Goal: Task Accomplishment & Management: Use online tool/utility

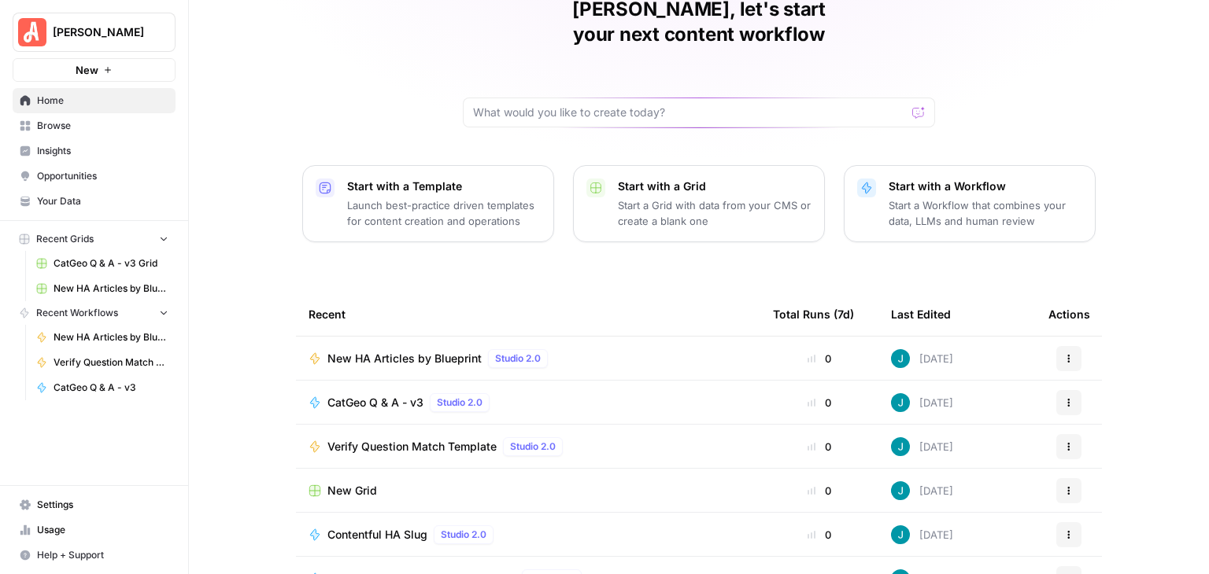
scroll to position [149, 0]
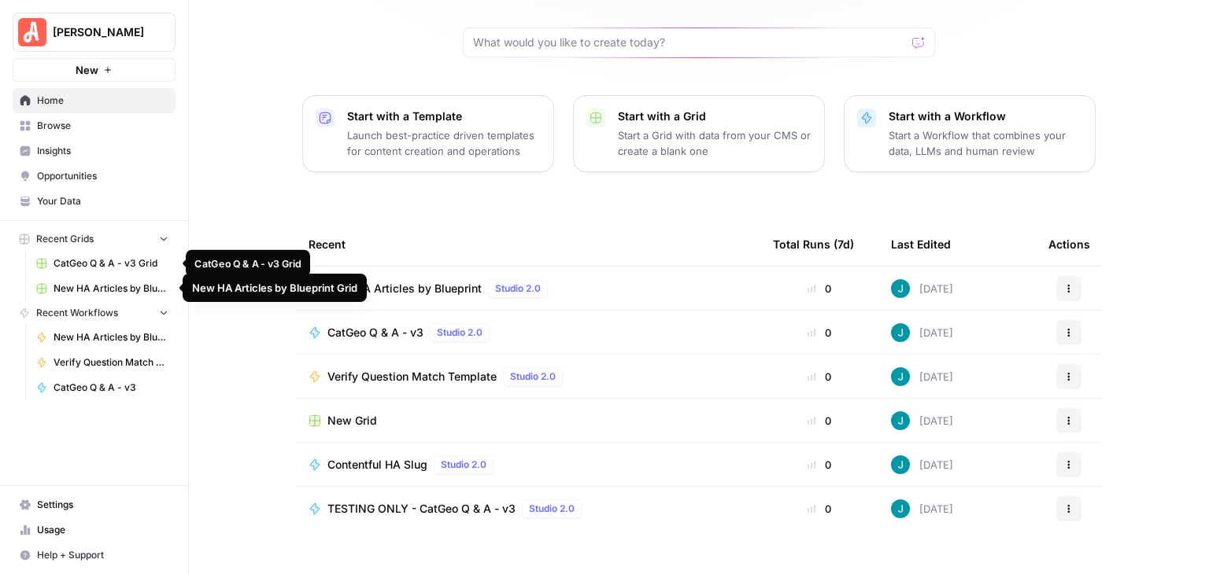
click at [107, 263] on span "CatGeo Q & A - v3 Grid" at bounding box center [111, 264] width 115 height 14
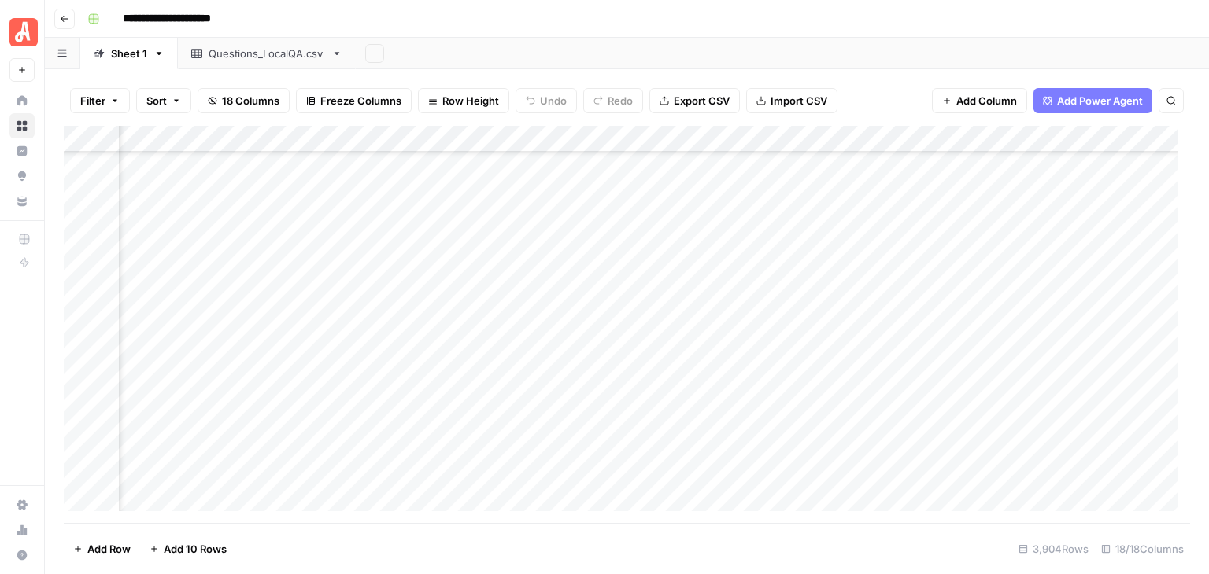
scroll to position [80179, 1741]
click at [79, 246] on div "Add Column" at bounding box center [627, 324] width 1126 height 397
click at [78, 416] on div "Add Column" at bounding box center [627, 324] width 1126 height 397
click at [1007, 143] on div "Add Column" at bounding box center [627, 324] width 1126 height 397
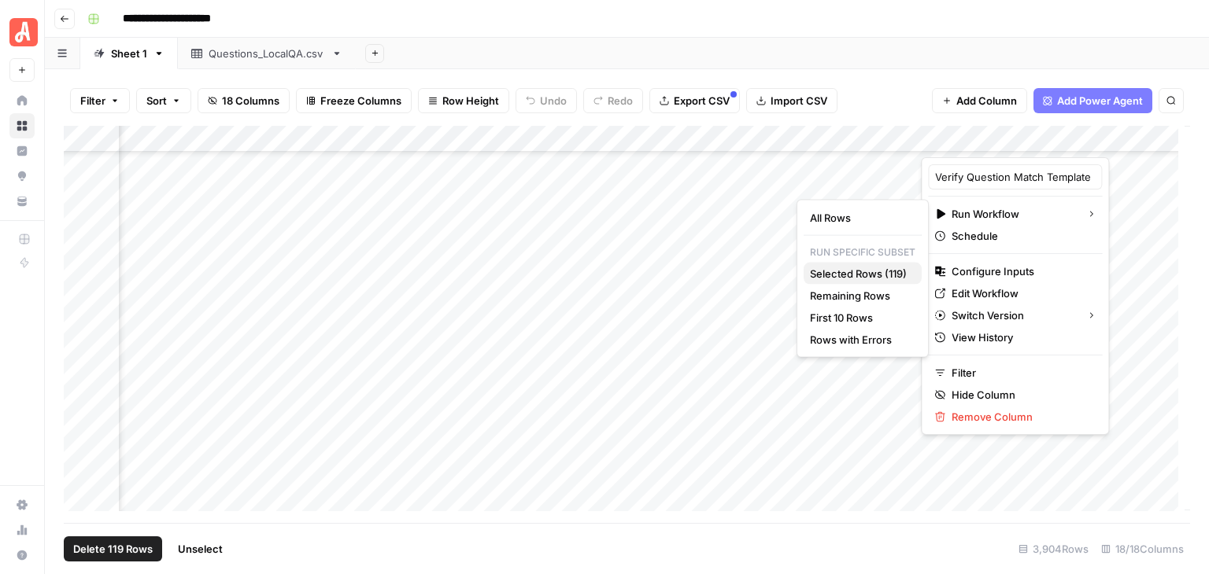
click at [903, 273] on span "Selected Rows (119)" at bounding box center [859, 274] width 99 height 16
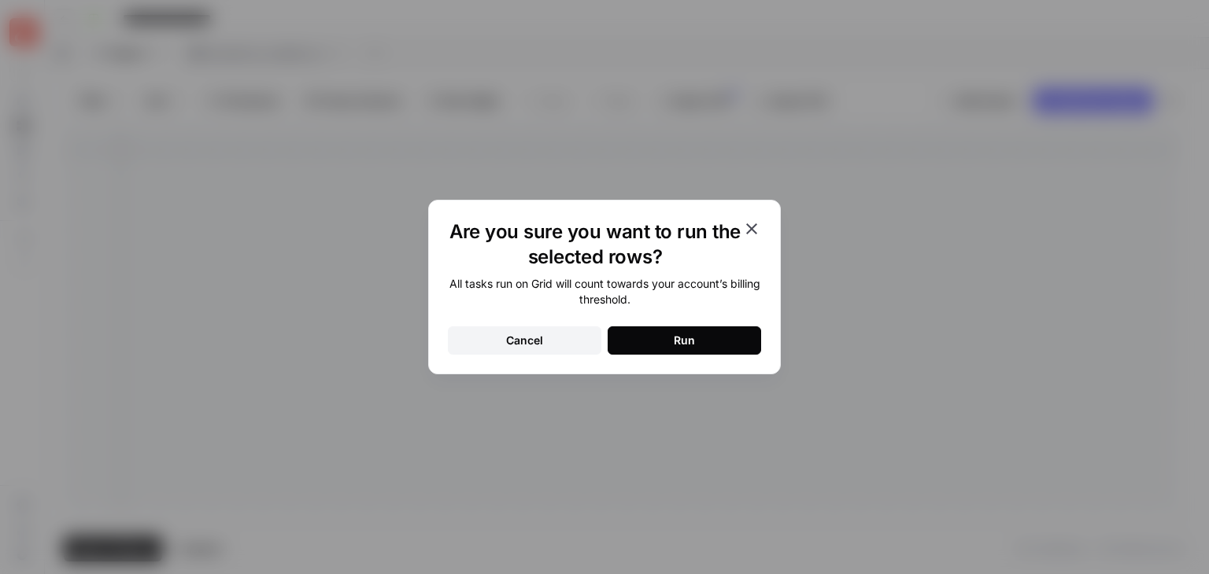
click at [750, 336] on button "Run" at bounding box center [683, 341] width 153 height 28
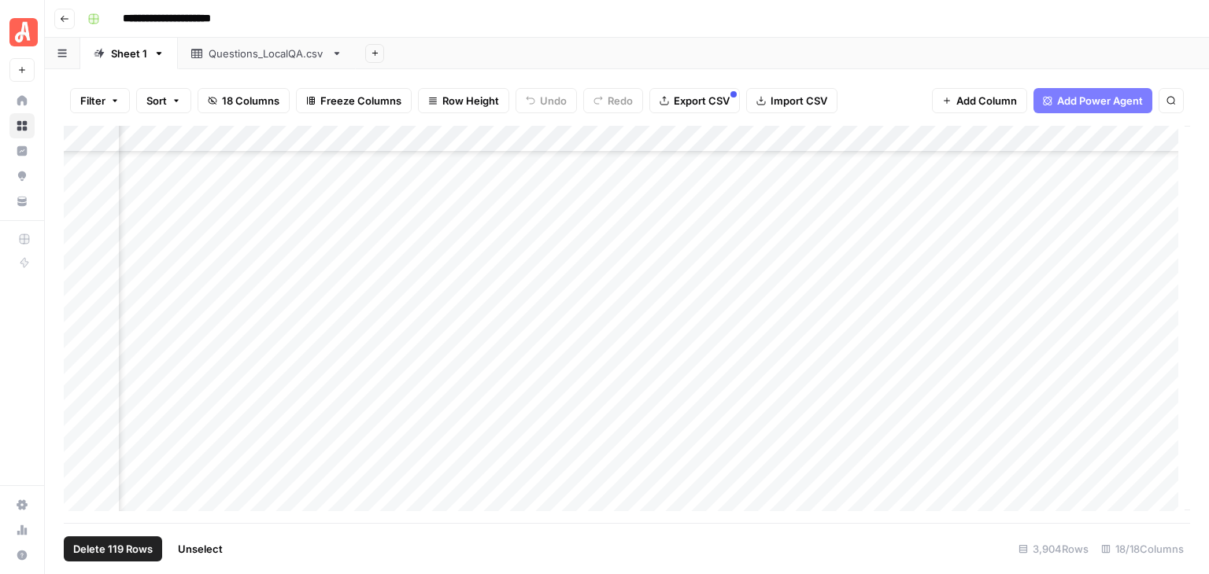
click at [213, 548] on span "Unselect" at bounding box center [200, 549] width 45 height 16
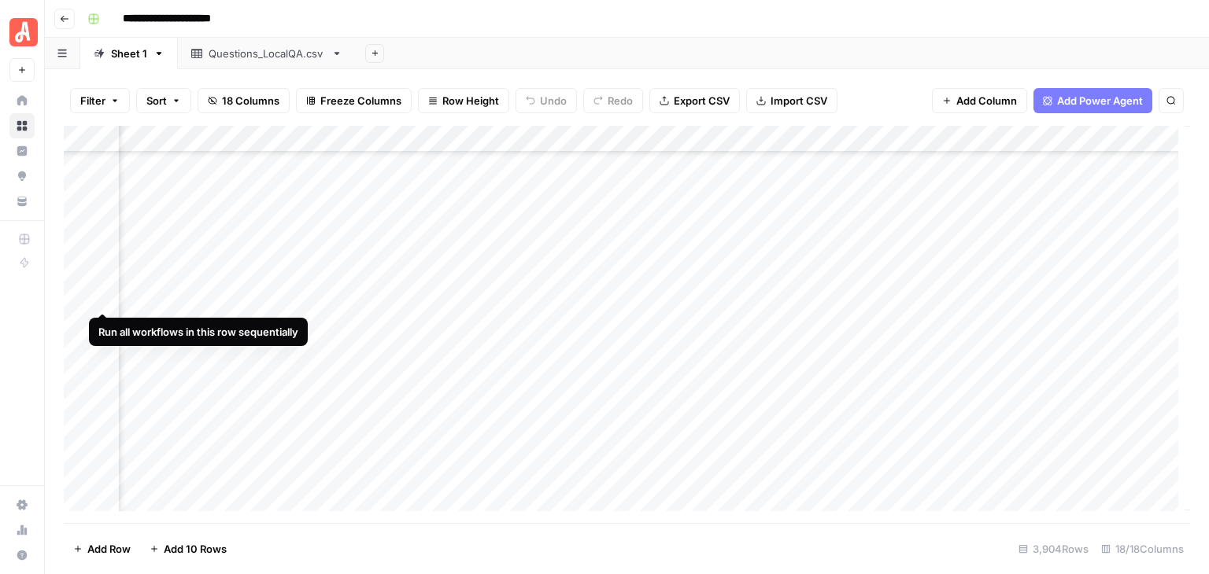
click at [101, 296] on div "Add Column" at bounding box center [627, 324] width 1126 height 397
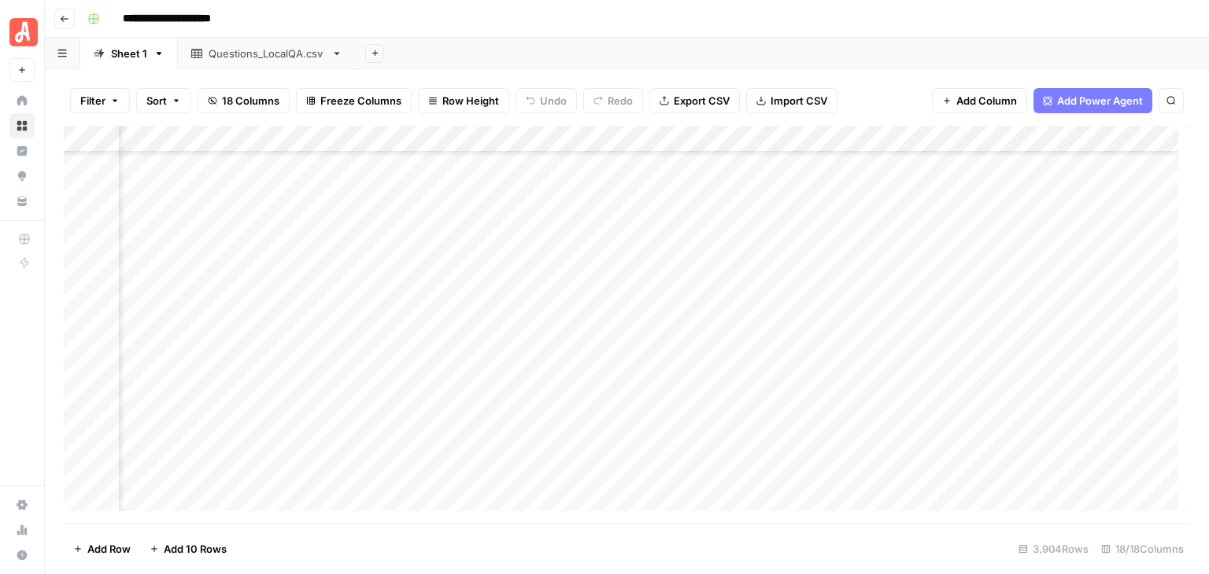
scroll to position [81438, 1741]
click at [98, 410] on div "Add Column" at bounding box center [627, 324] width 1126 height 397
click at [102, 356] on div "Add Column" at bounding box center [627, 324] width 1126 height 397
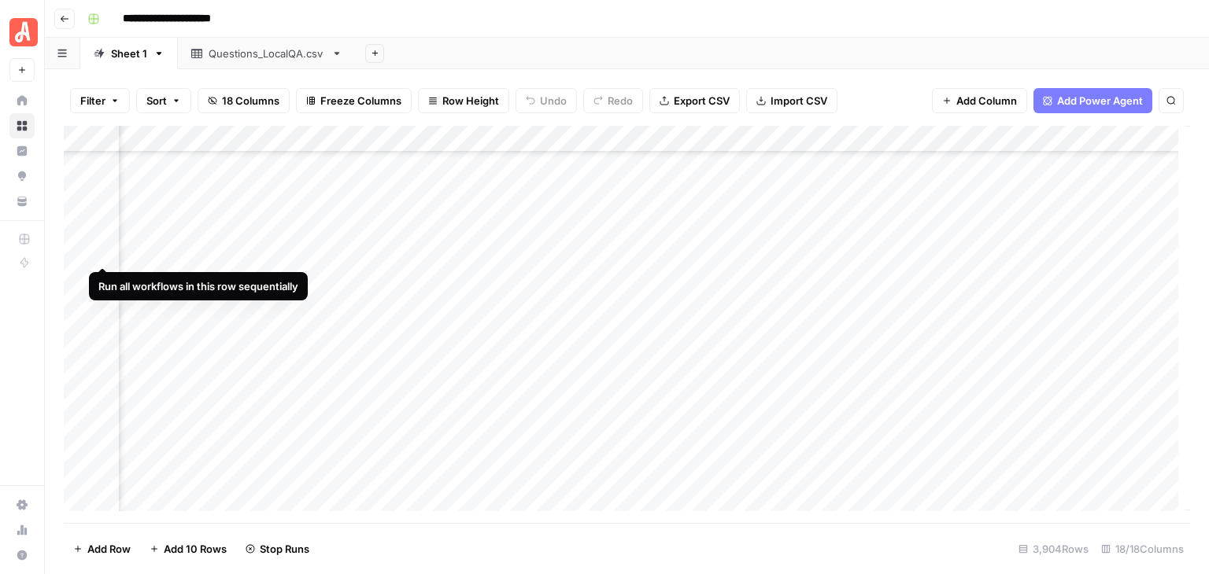
click at [104, 249] on div "Add Column" at bounding box center [627, 324] width 1126 height 397
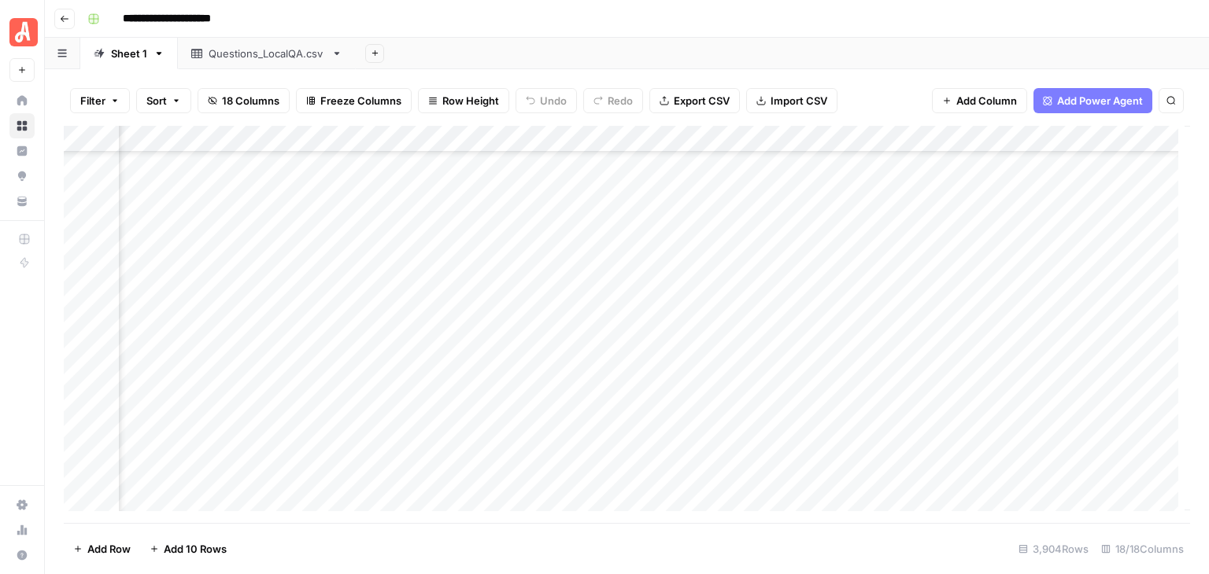
scroll to position [83327, 1741]
click at [79, 288] on div "Add Column" at bounding box center [627, 324] width 1126 height 397
click at [79, 383] on div "Add Column" at bounding box center [627, 324] width 1126 height 397
click at [1003, 140] on div "Add Column" at bounding box center [627, 324] width 1126 height 397
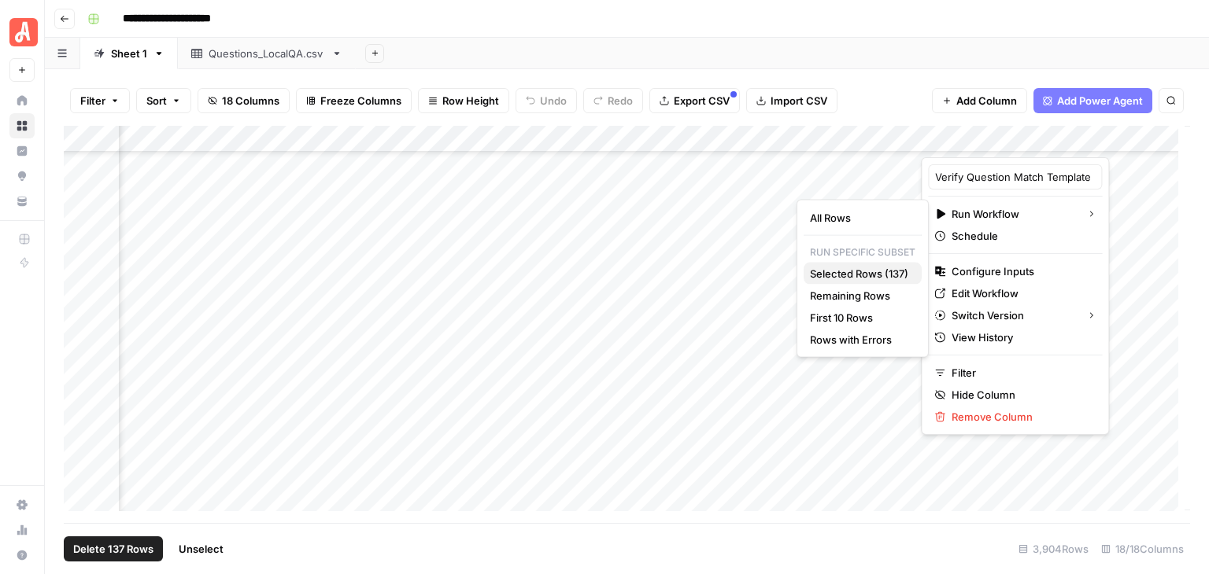
click at [849, 270] on span "Selected Rows (137)" at bounding box center [859, 274] width 99 height 16
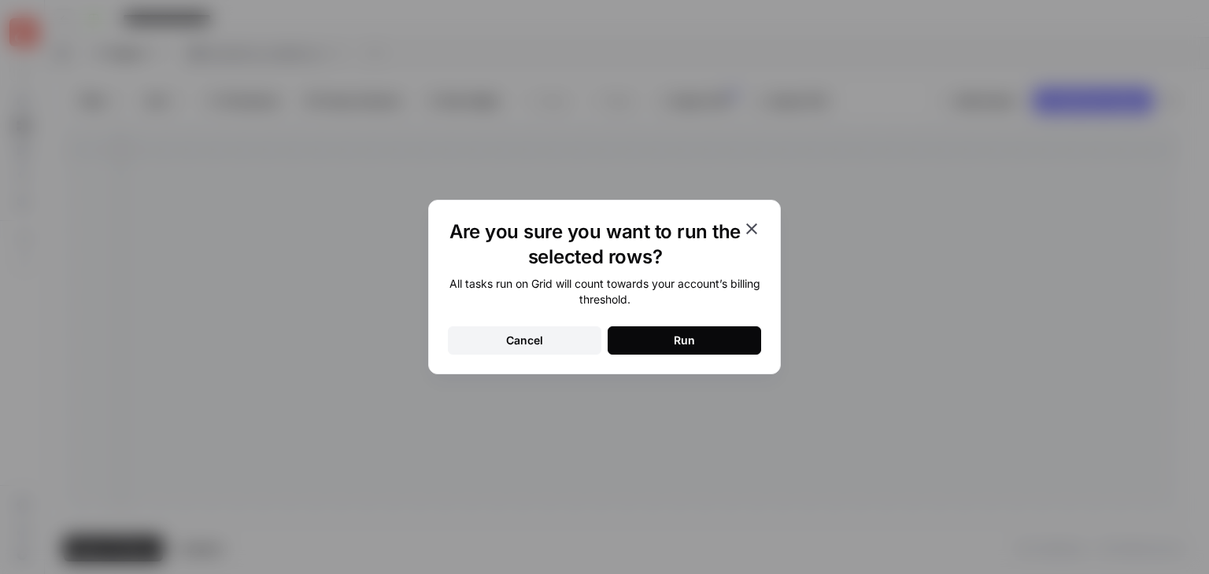
click at [733, 331] on button "Run" at bounding box center [683, 341] width 153 height 28
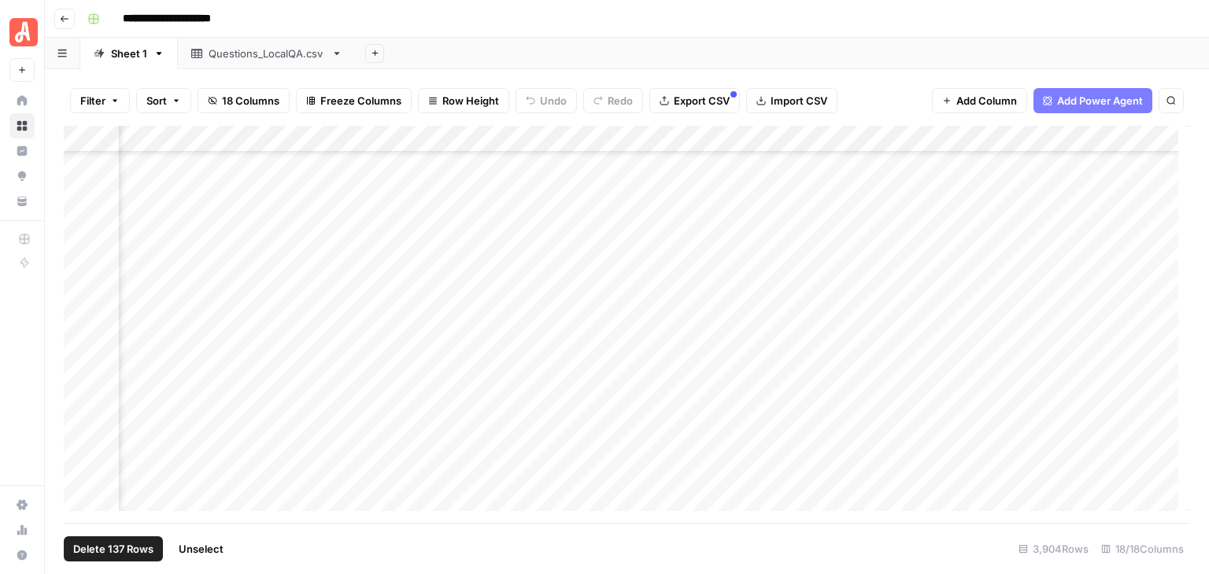
click at [215, 557] on button "Unselect" at bounding box center [201, 549] width 64 height 25
click at [99, 327] on div "Add Column" at bounding box center [627, 324] width 1126 height 397
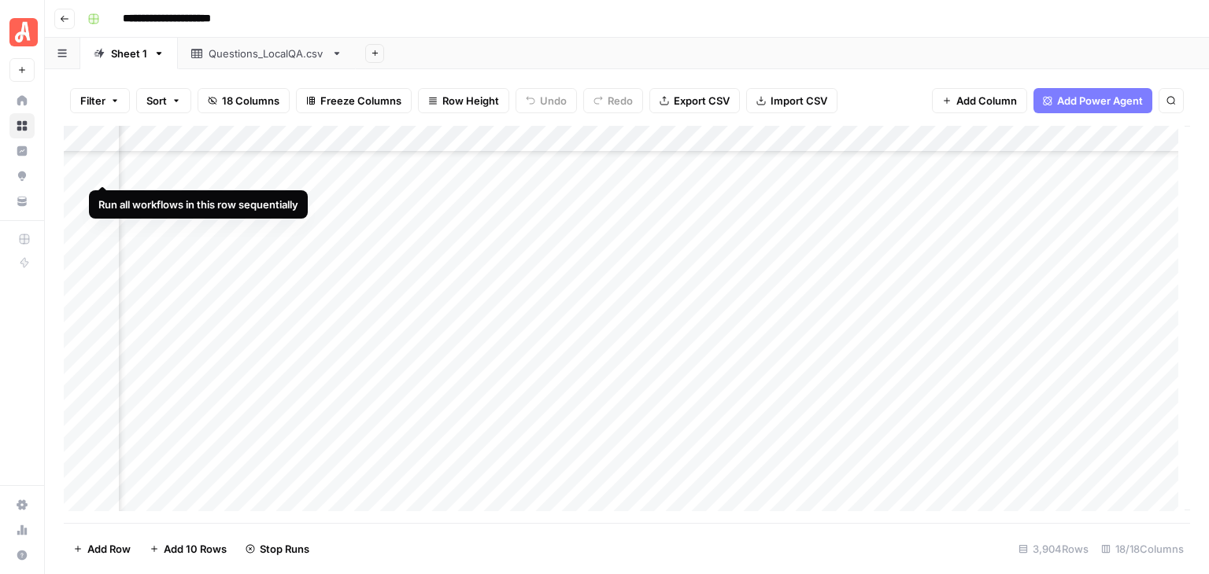
click at [99, 166] on div "Add Column" at bounding box center [627, 324] width 1126 height 397
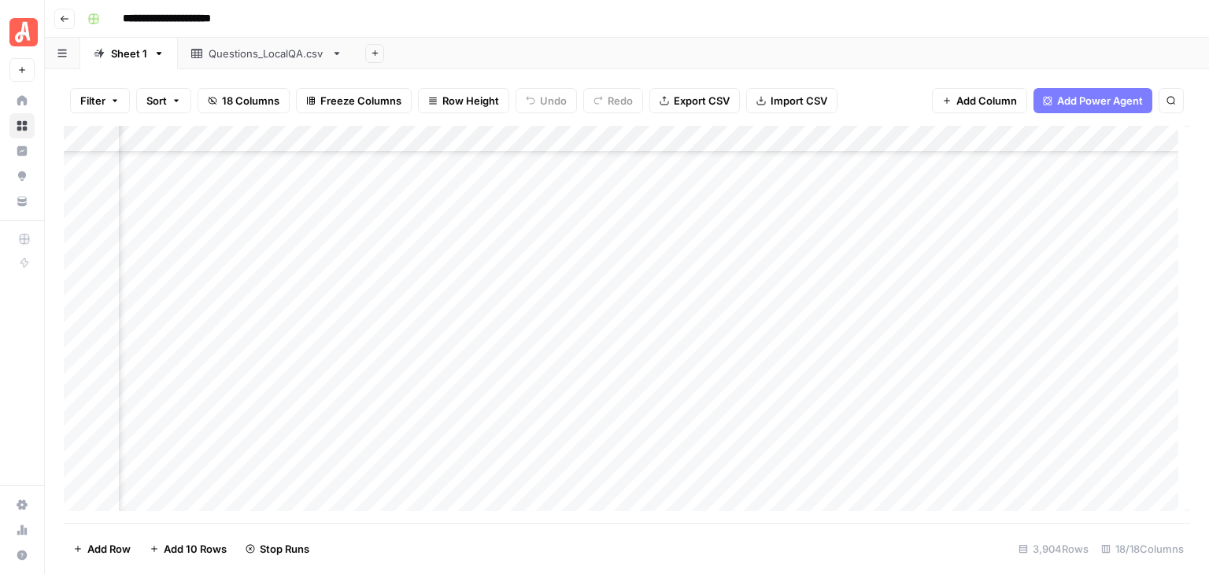
scroll to position [86632, 1741]
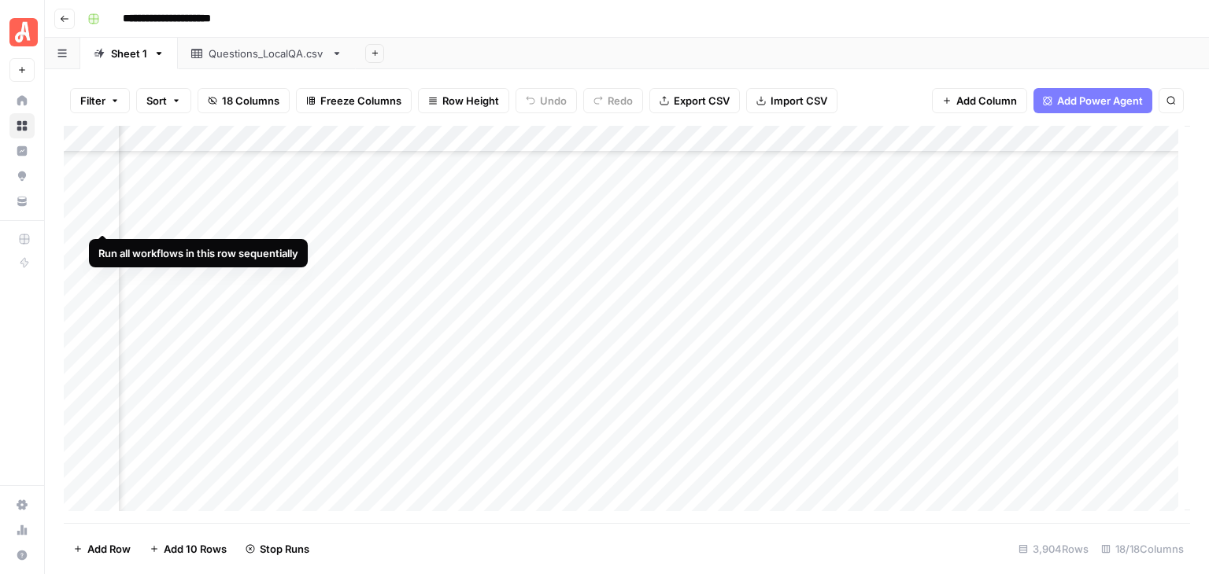
click at [107, 222] on div "Add Column" at bounding box center [627, 324] width 1126 height 397
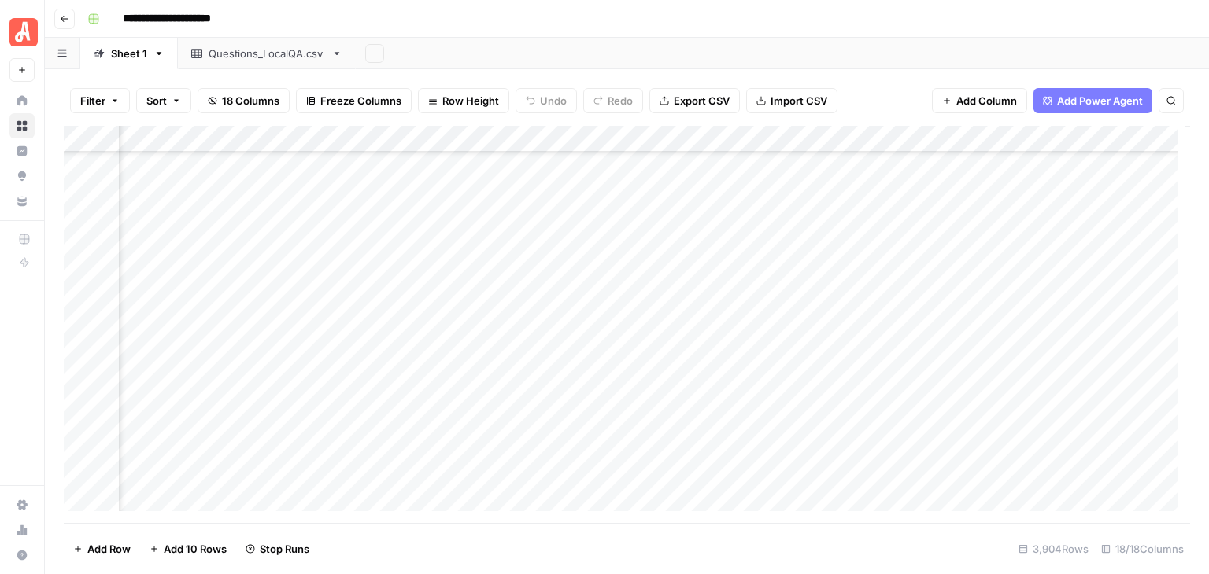
scroll to position [83405, 1741]
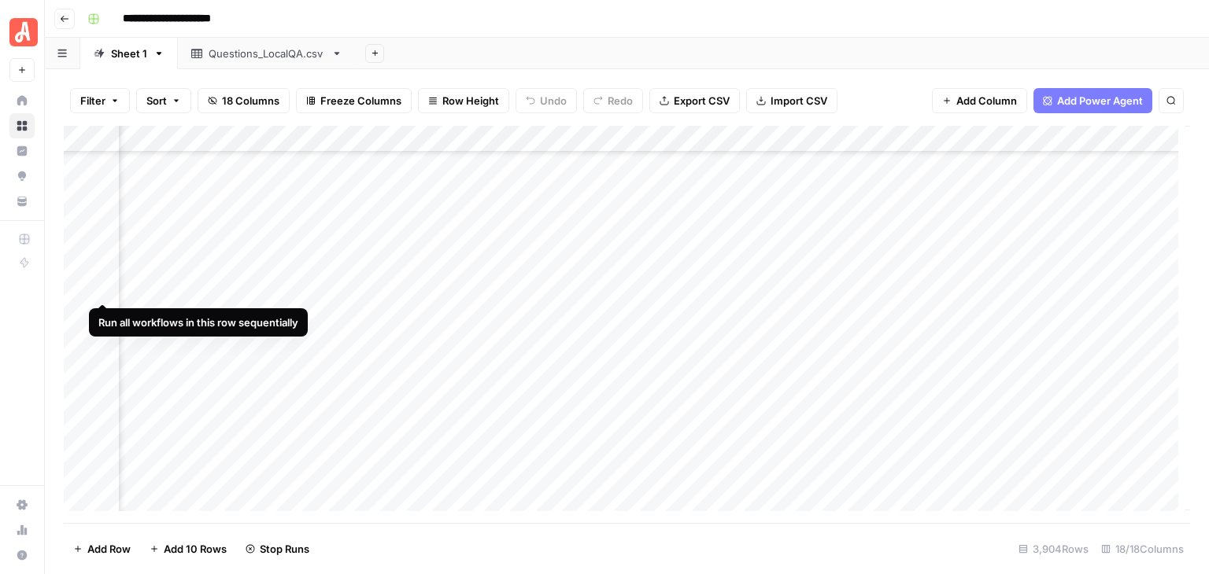
click at [102, 288] on div "Add Column" at bounding box center [627, 324] width 1126 height 397
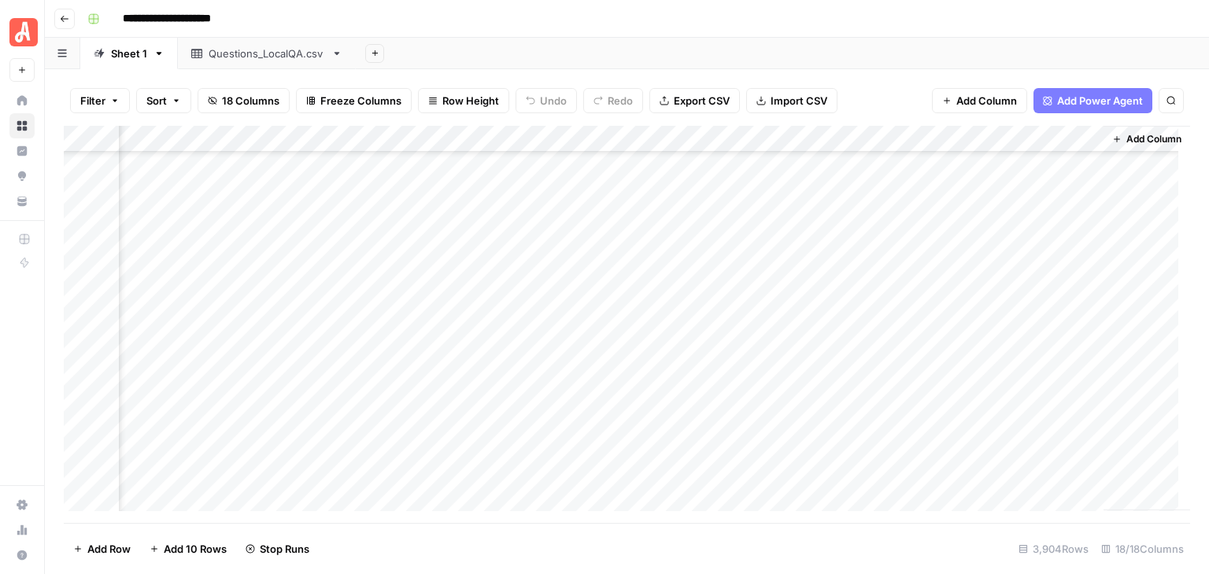
scroll to position [86868, 1834]
click at [79, 408] on div "Add Column" at bounding box center [627, 324] width 1126 height 397
click at [80, 308] on div "Add Column" at bounding box center [627, 324] width 1126 height 397
click at [916, 145] on div "Add Column" at bounding box center [627, 324] width 1126 height 397
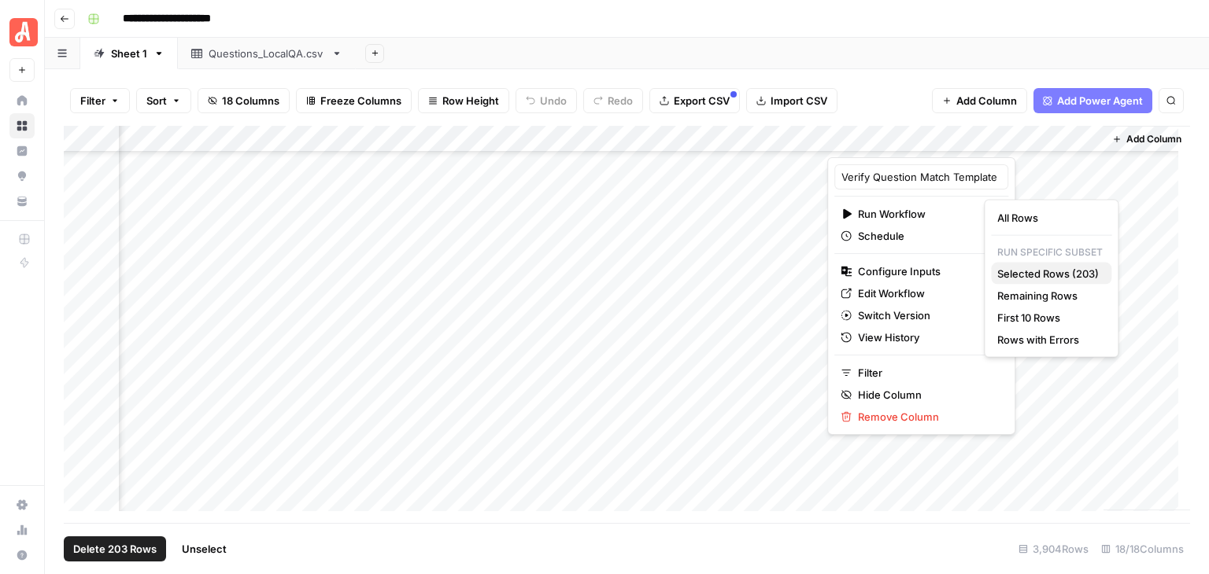
click at [1048, 272] on span "Selected Rows (203)" at bounding box center [1048, 274] width 102 height 16
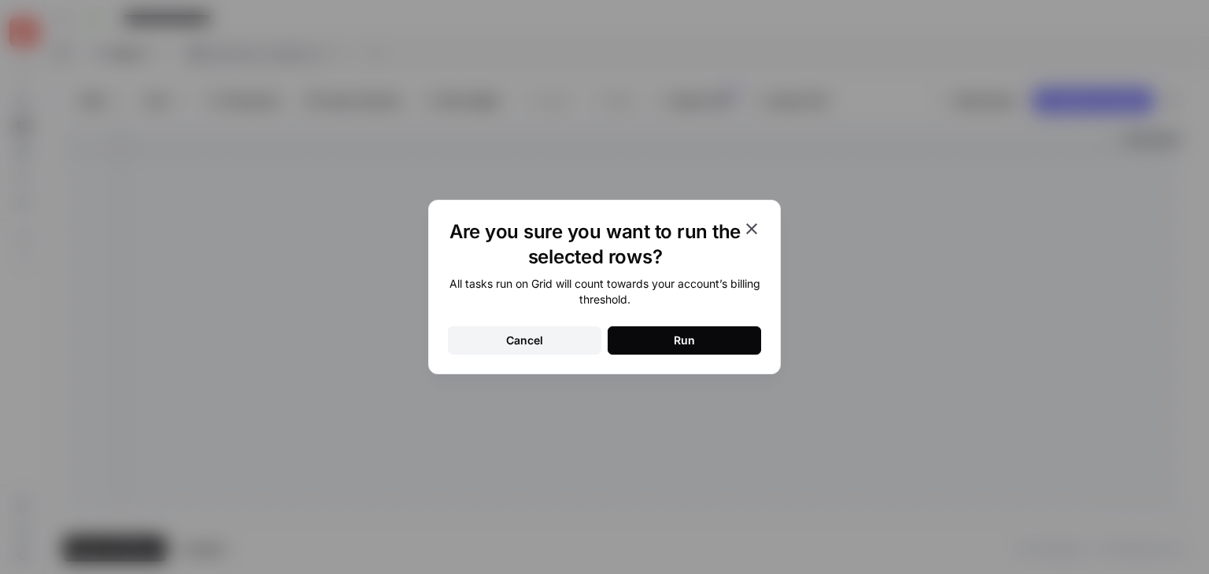
click at [710, 342] on button "Run" at bounding box center [683, 341] width 153 height 28
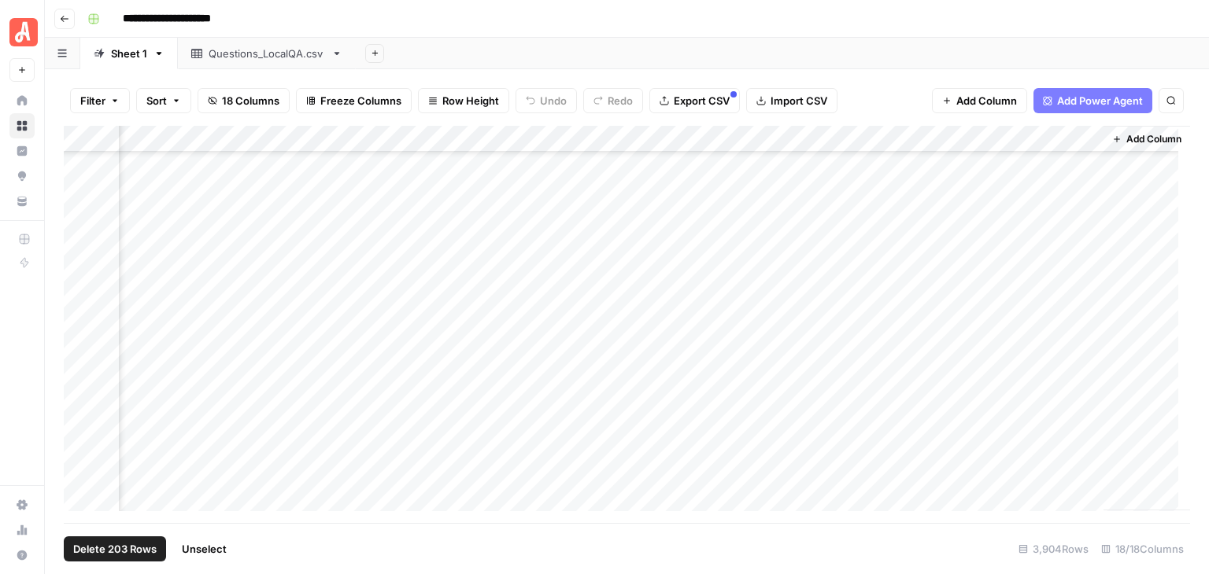
click at [216, 551] on span "Unselect" at bounding box center [204, 549] width 45 height 16
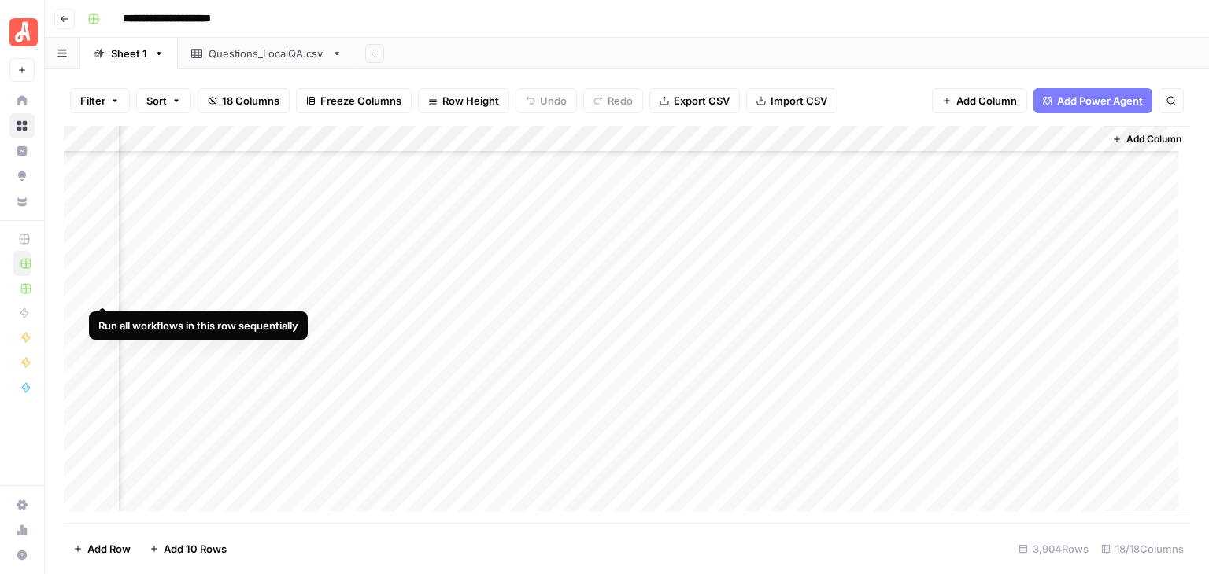
click at [101, 286] on div "Add Column" at bounding box center [627, 324] width 1126 height 397
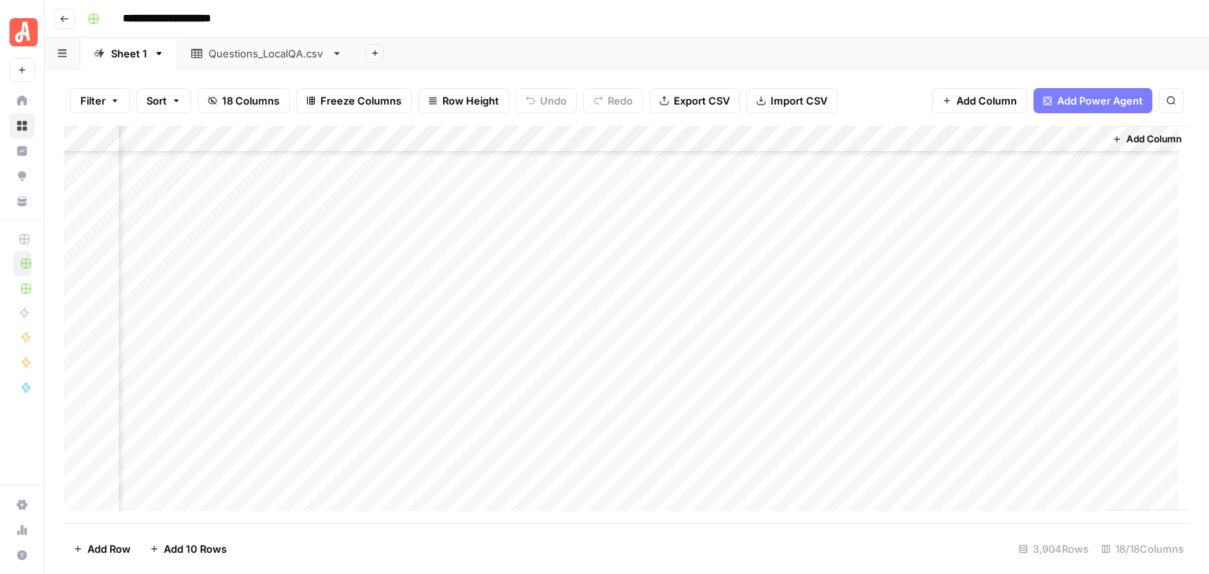
scroll to position [91573, 1834]
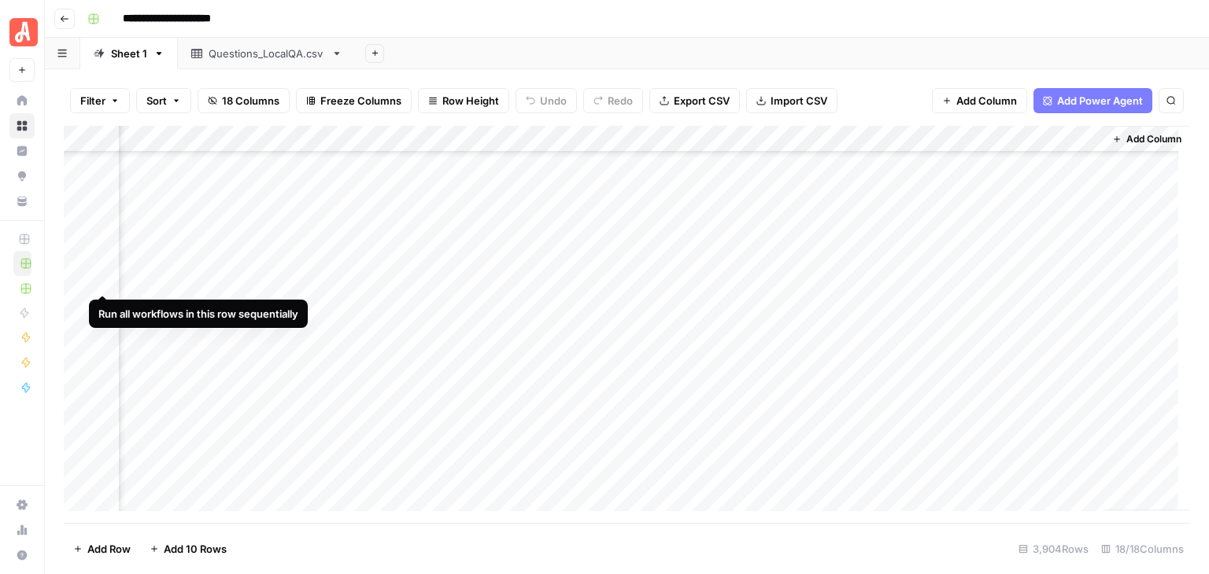
click at [101, 278] on div "Add Column" at bounding box center [627, 324] width 1126 height 397
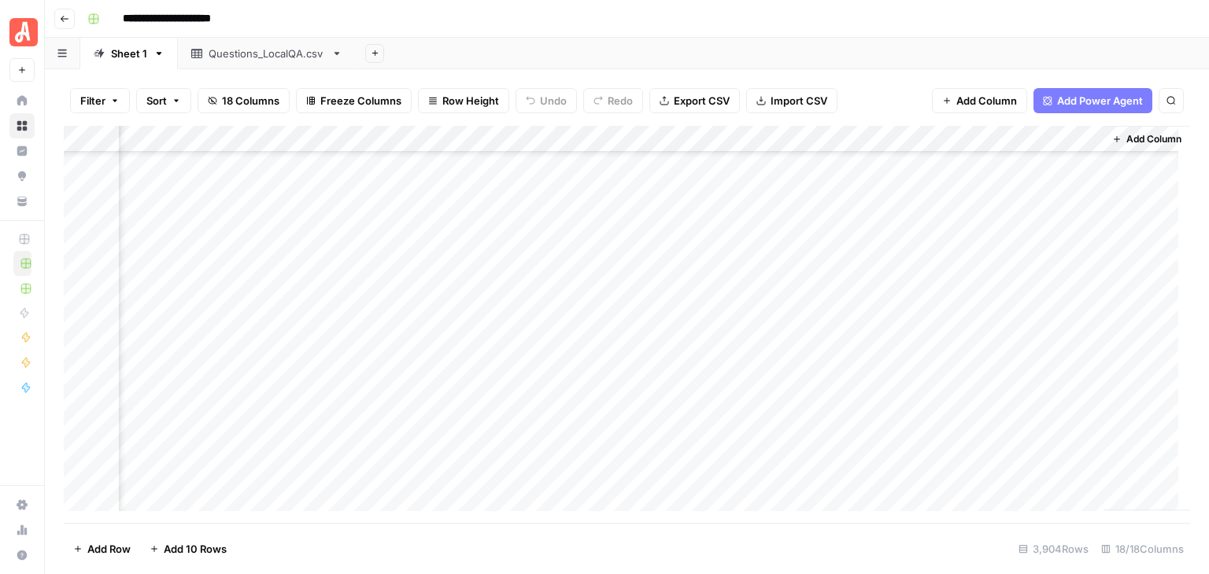
scroll to position [89527, 1834]
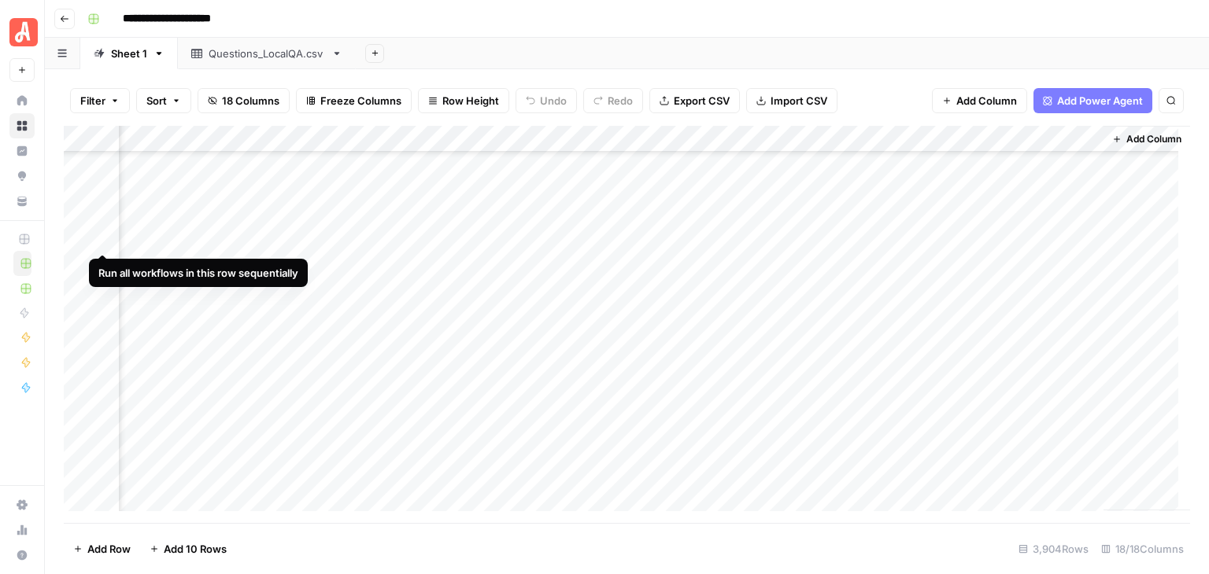
click at [100, 238] on div "Add Column" at bounding box center [627, 324] width 1126 height 397
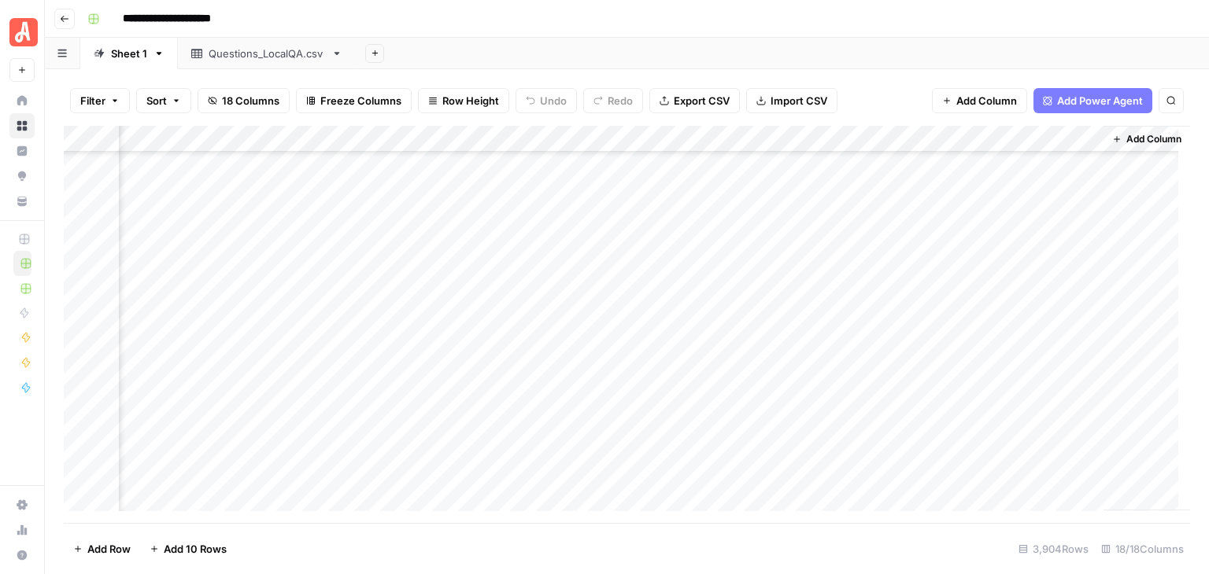
scroll to position [92439, 1834]
click at [79, 270] on div "Add Column" at bounding box center [627, 324] width 1126 height 397
click at [79, 212] on div "Add Column" at bounding box center [627, 324] width 1126 height 397
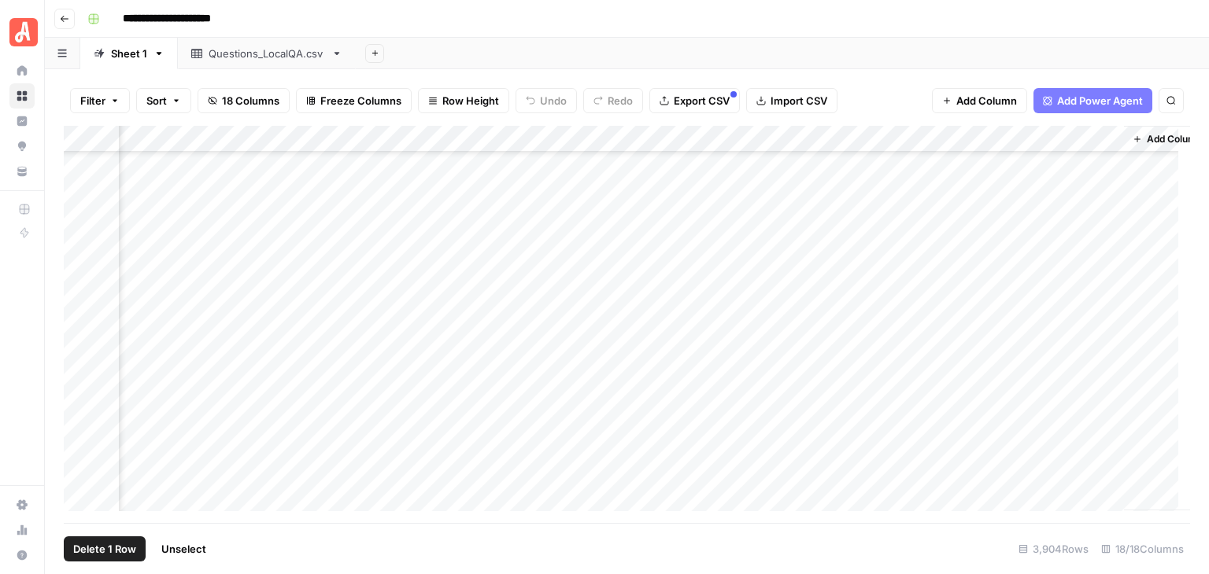
scroll to position [97612, 1801]
click at [83, 445] on div "Add Column" at bounding box center [627, 324] width 1126 height 397
click at [944, 140] on div "Add Column" at bounding box center [627, 324] width 1126 height 397
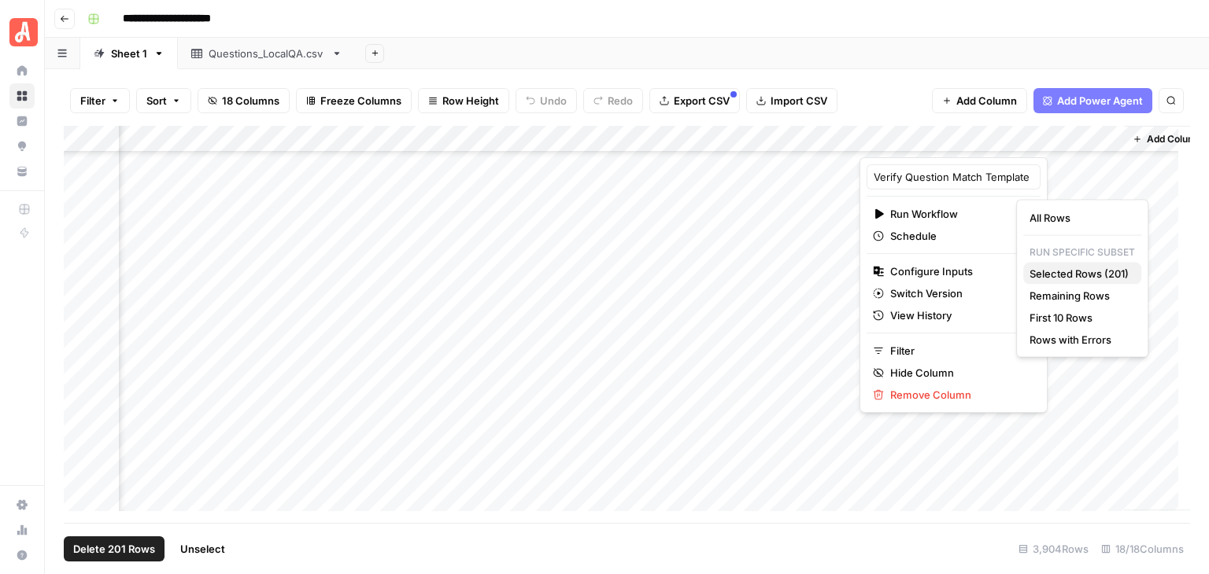
click at [1092, 274] on span "Selected Rows (201)" at bounding box center [1078, 274] width 99 height 16
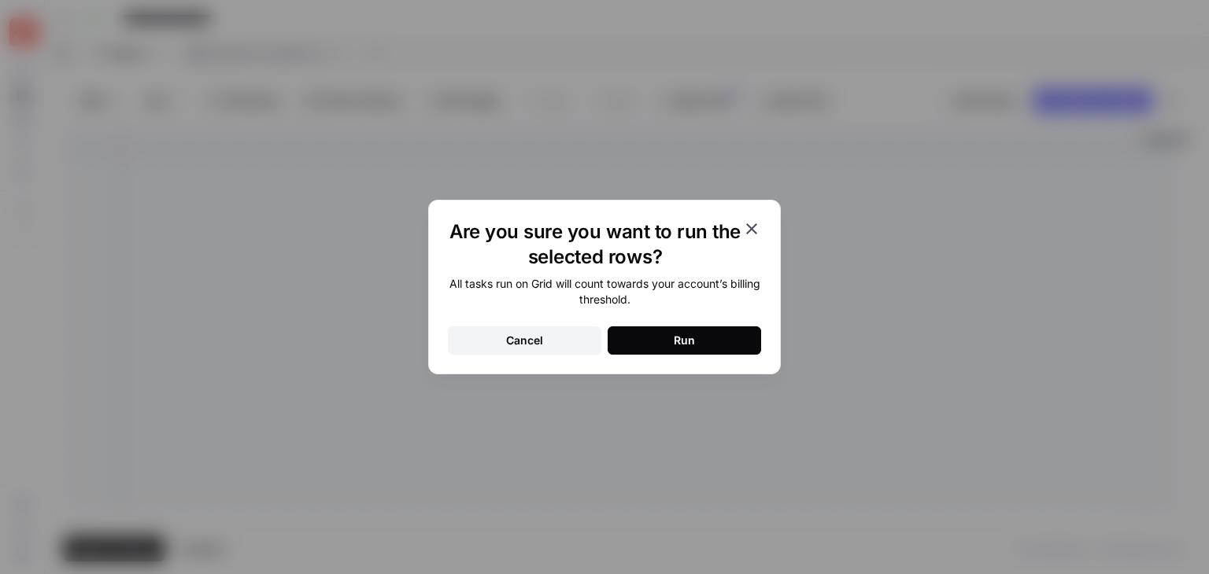
click at [740, 343] on button "Run" at bounding box center [683, 341] width 153 height 28
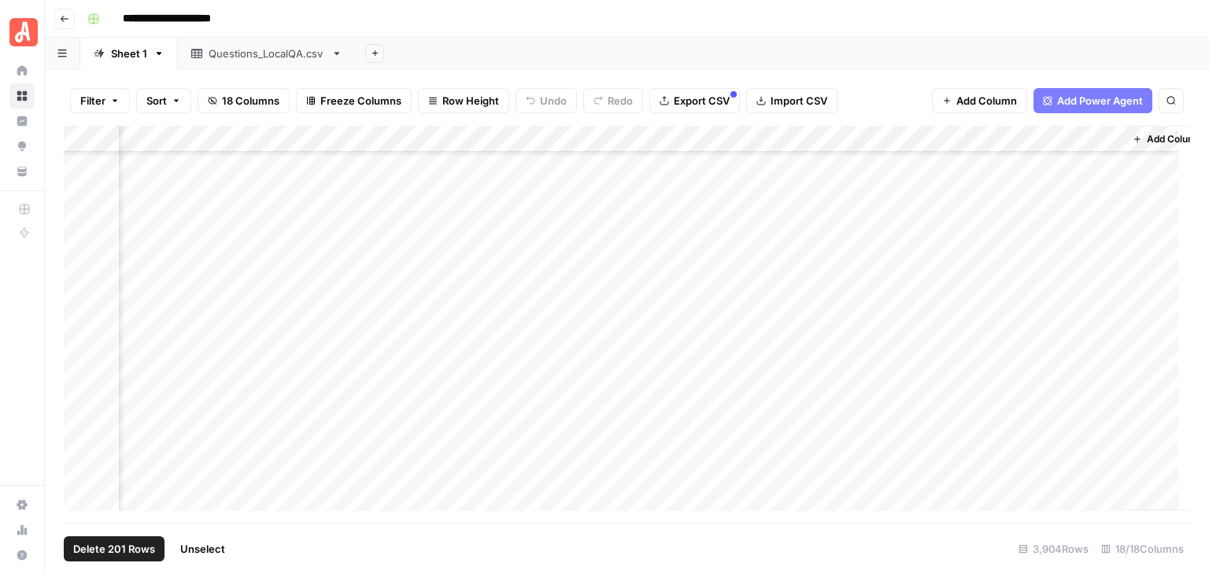
click at [216, 554] on span "Unselect" at bounding box center [202, 549] width 45 height 16
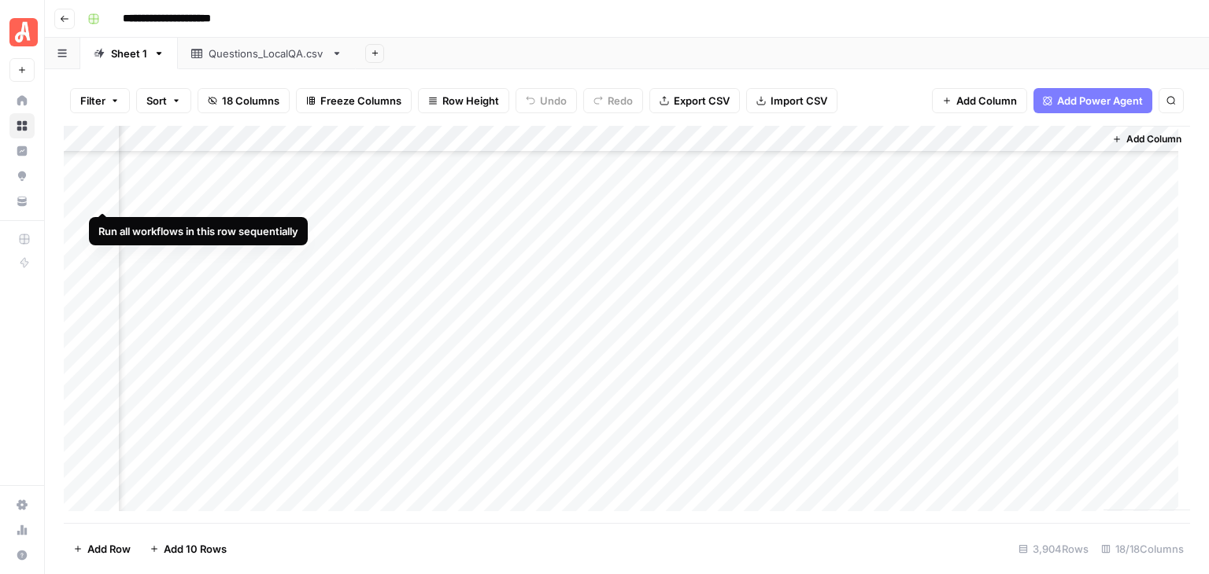
click at [103, 196] on div "Add Column" at bounding box center [627, 324] width 1126 height 397
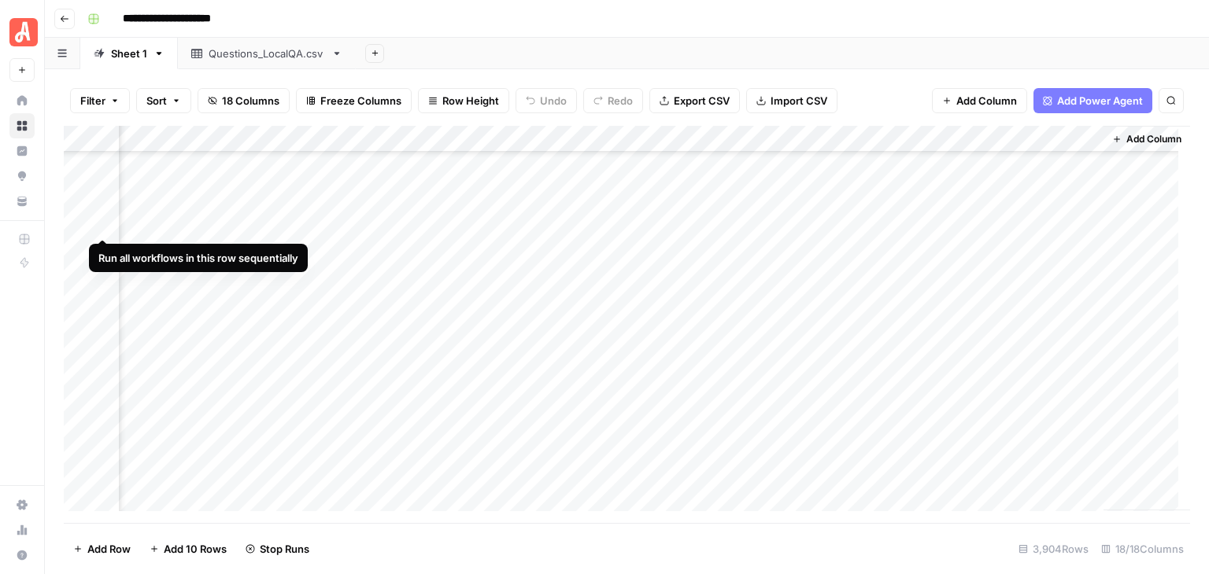
click at [104, 221] on div "Add Column" at bounding box center [627, 324] width 1126 height 397
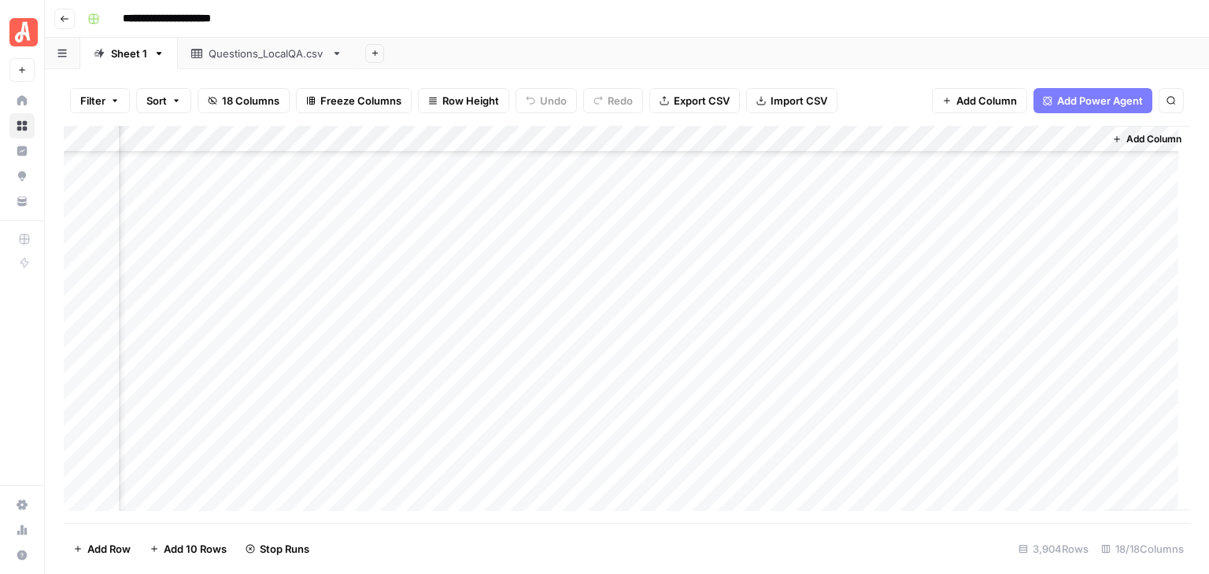
scroll to position [94061, 1834]
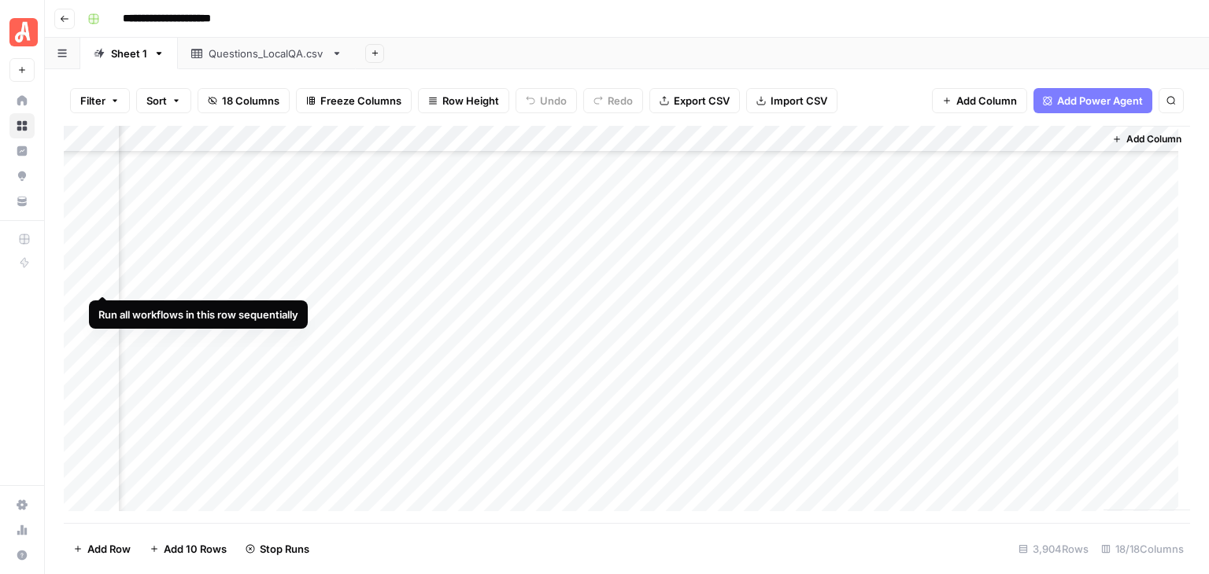
click at [102, 275] on div "Add Column" at bounding box center [627, 324] width 1126 height 397
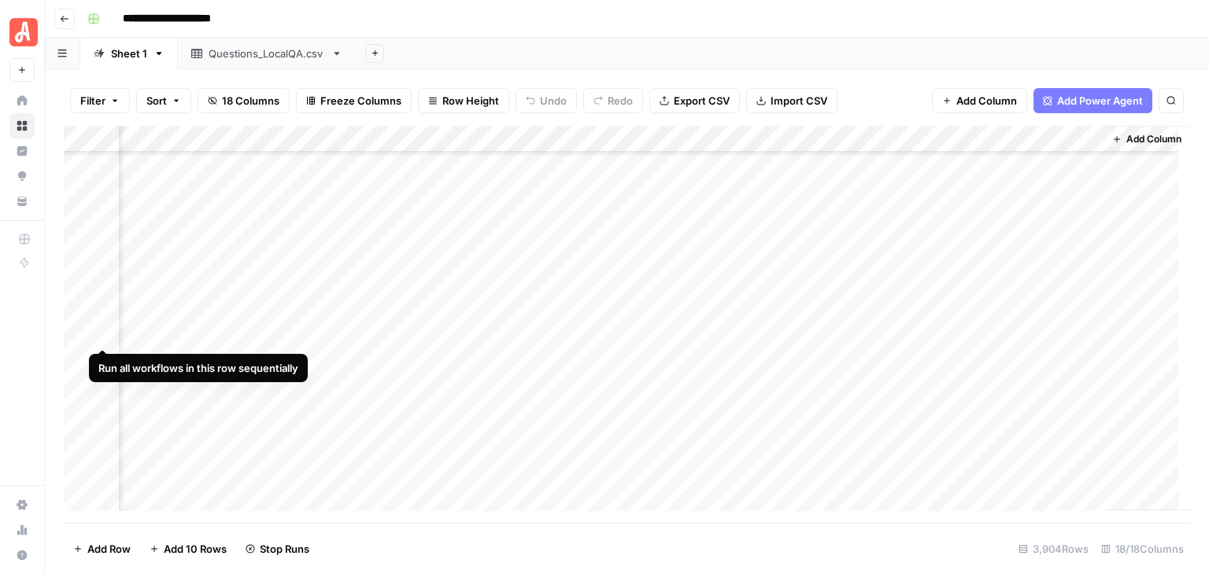
click at [101, 328] on div "Add Column" at bounding box center [627, 324] width 1126 height 397
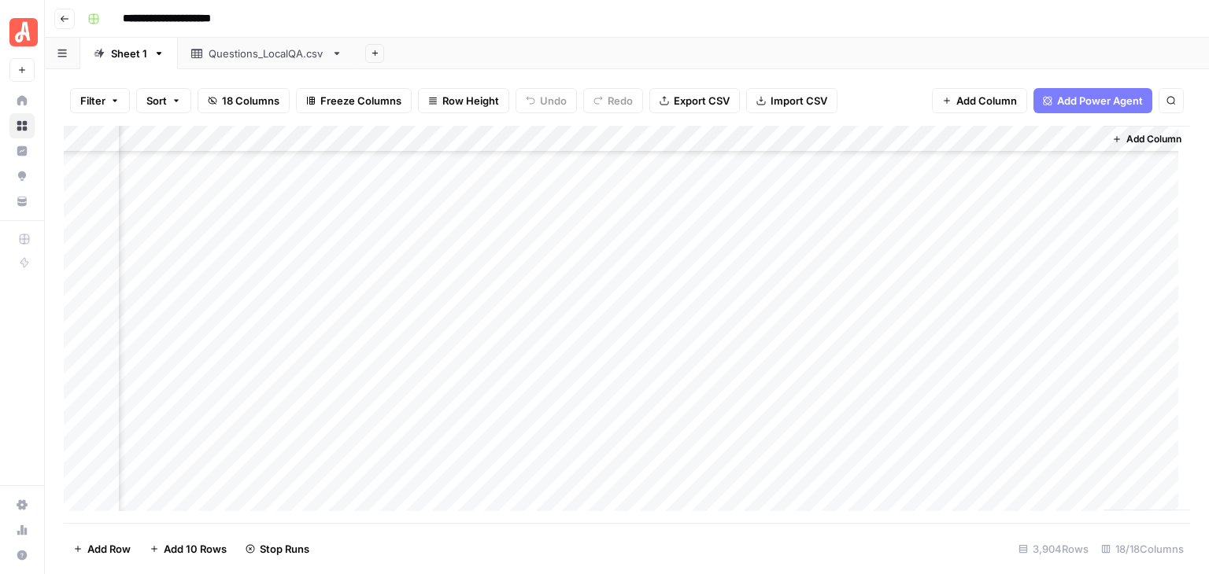
click at [105, 358] on div "Add Column" at bounding box center [627, 324] width 1126 height 397
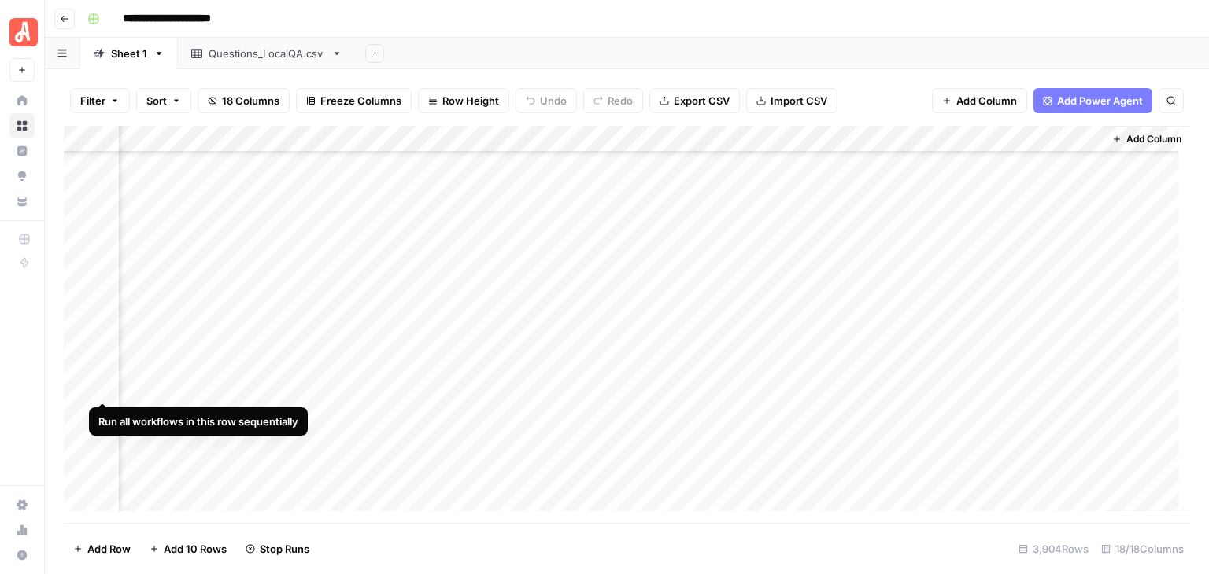
click at [107, 382] on div "Add Column" at bounding box center [627, 324] width 1126 height 397
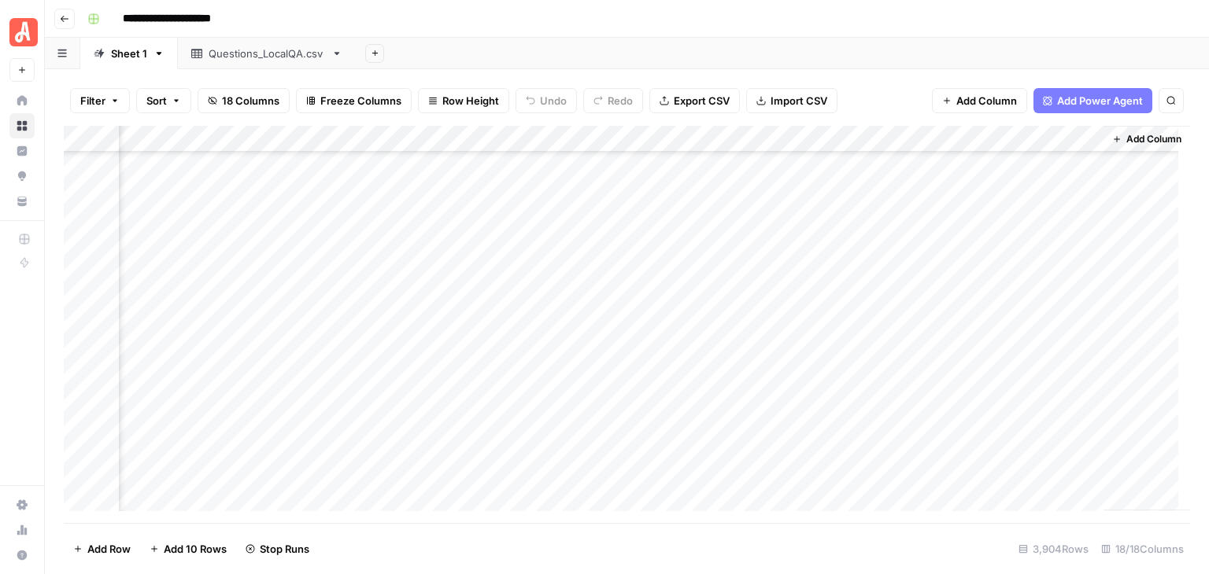
click at [104, 412] on div "Add Column" at bounding box center [627, 324] width 1126 height 397
click at [102, 495] on div "Add Column" at bounding box center [627, 324] width 1126 height 397
click at [102, 256] on div "Add Column" at bounding box center [627, 324] width 1126 height 397
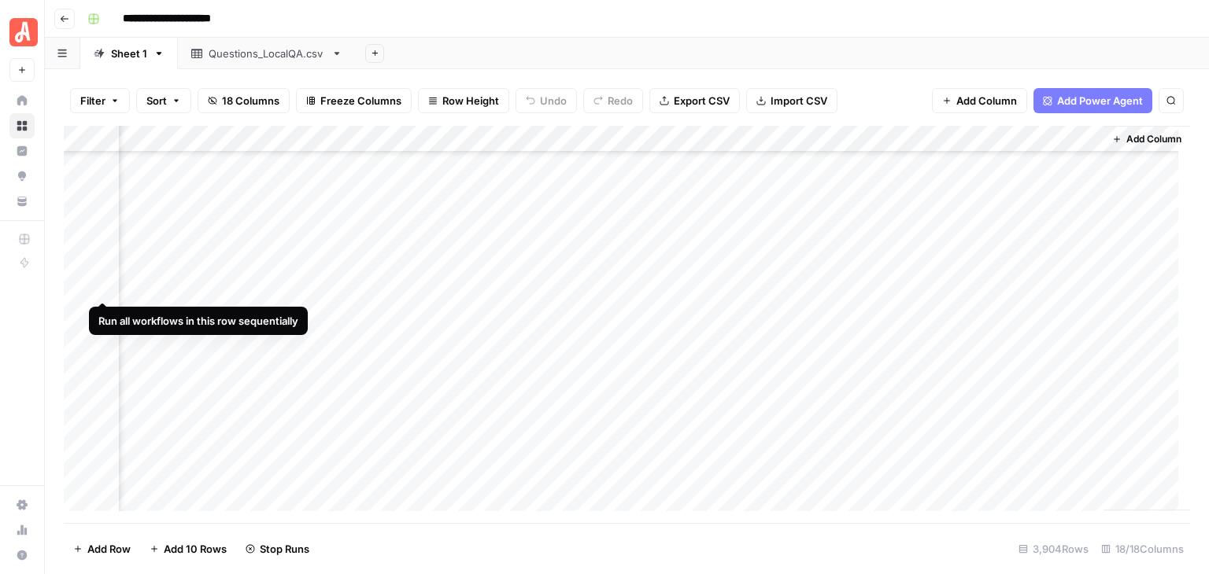
click at [101, 286] on div "Add Column" at bounding box center [627, 324] width 1126 height 397
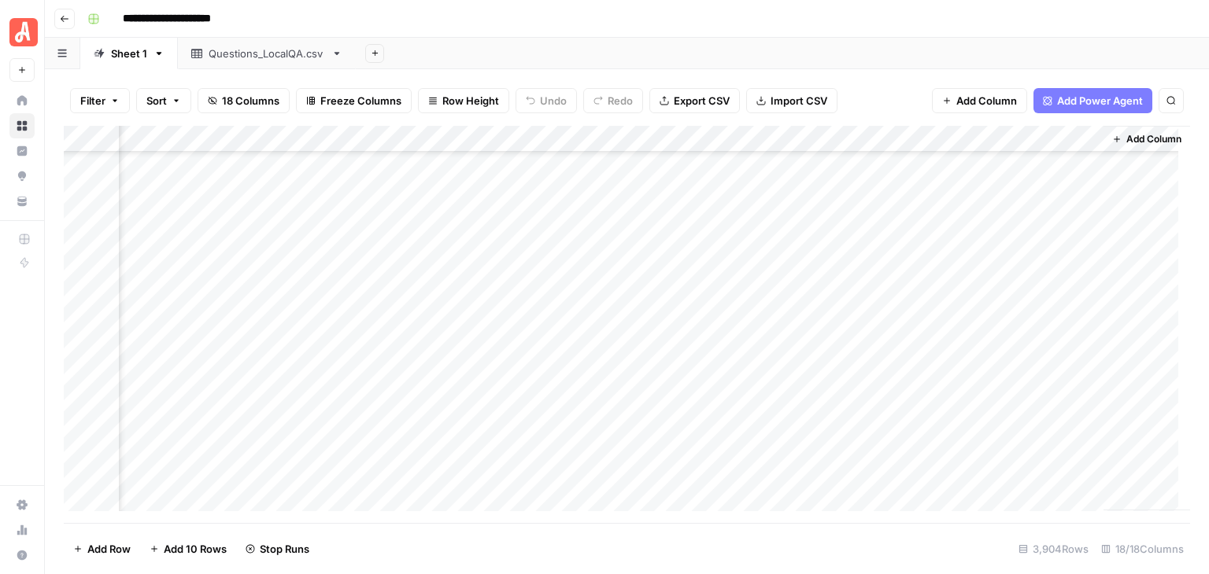
click at [102, 312] on div "Add Column" at bounding box center [627, 324] width 1126 height 397
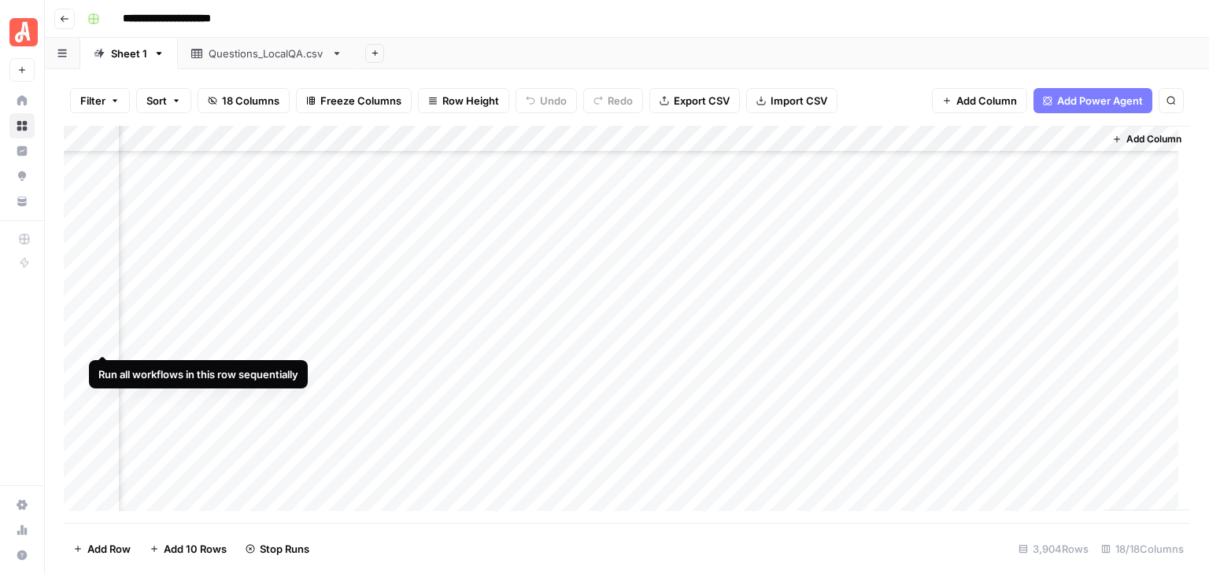
click at [101, 341] on div "Add Column" at bounding box center [627, 324] width 1126 height 397
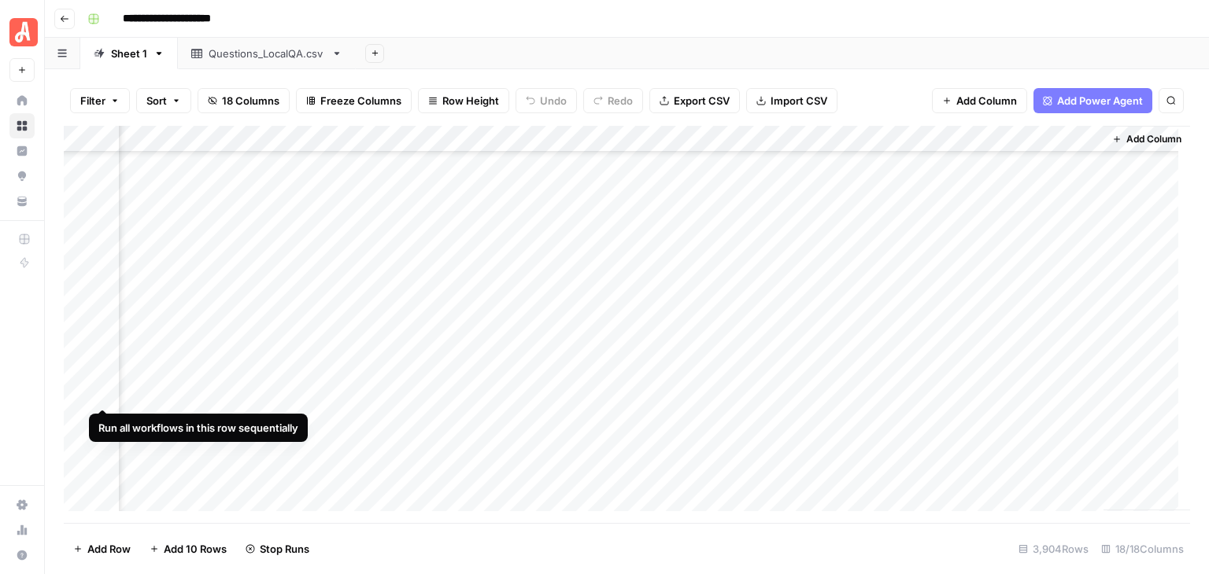
click at [101, 388] on div "Add Column" at bounding box center [627, 324] width 1126 height 397
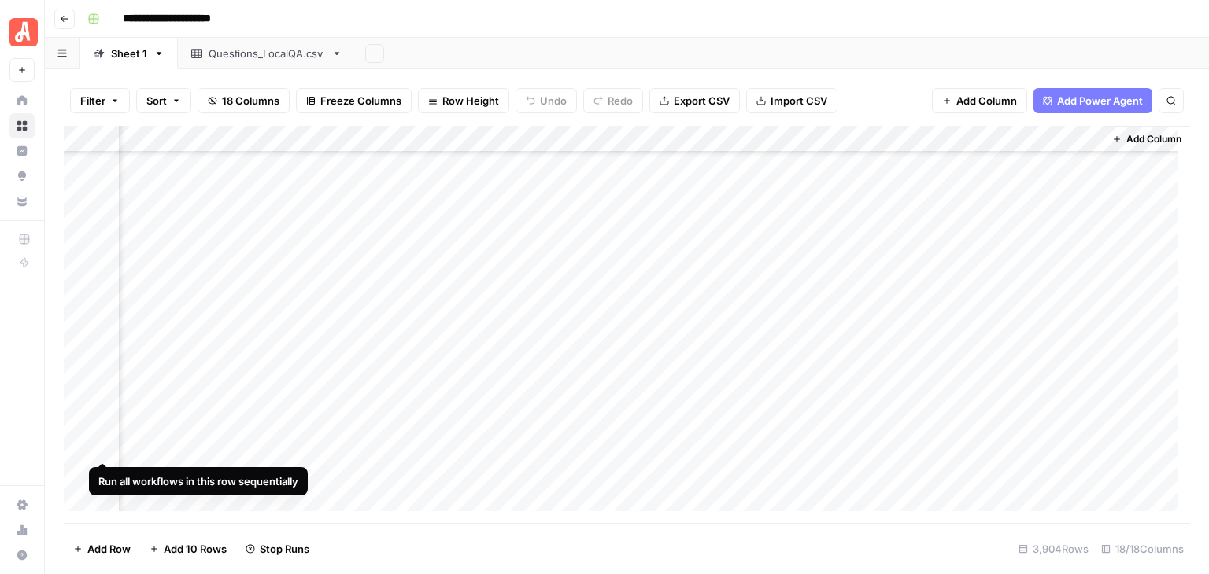
click at [102, 449] on div "Add Column" at bounding box center [627, 324] width 1126 height 397
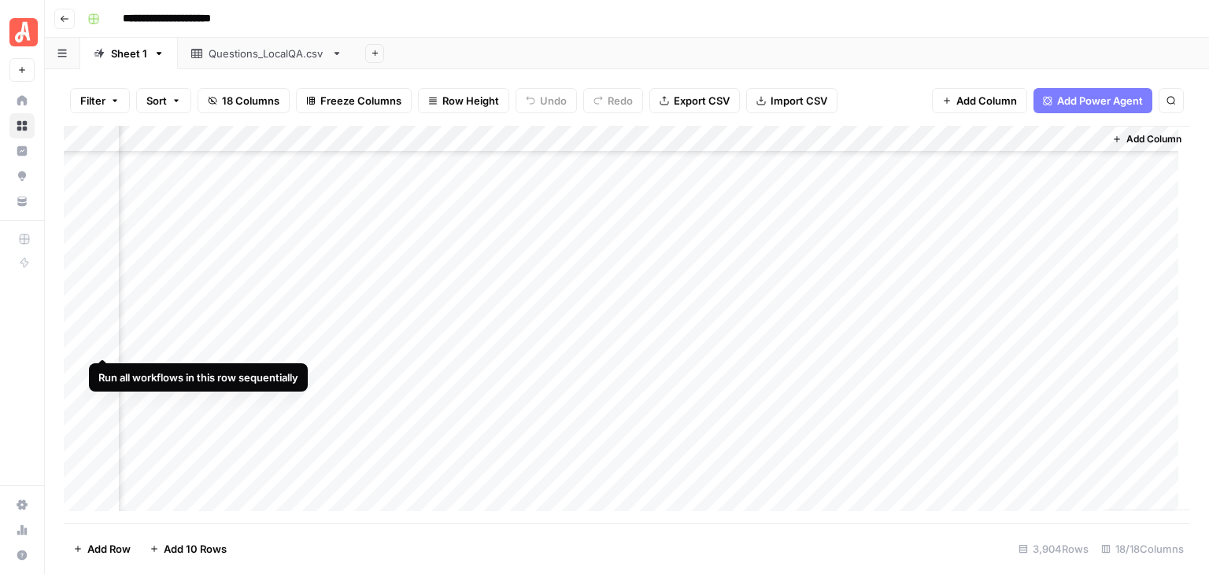
click at [105, 343] on div "Add Column" at bounding box center [627, 324] width 1126 height 397
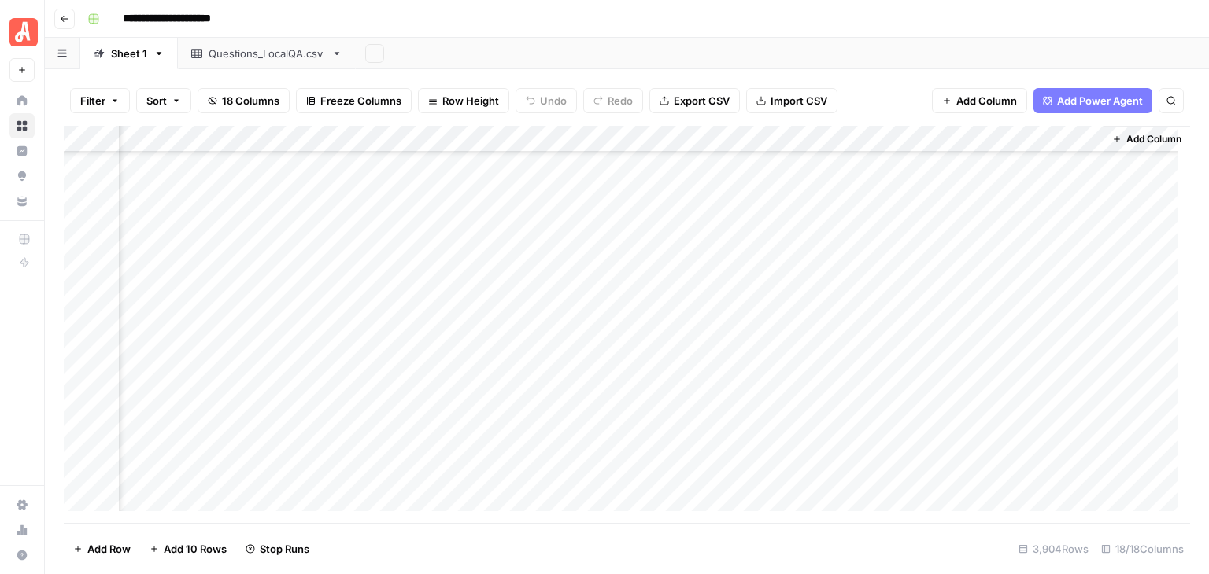
click at [103, 368] on div "Add Column" at bounding box center [627, 324] width 1126 height 397
click at [102, 395] on div "Add Column" at bounding box center [627, 324] width 1126 height 397
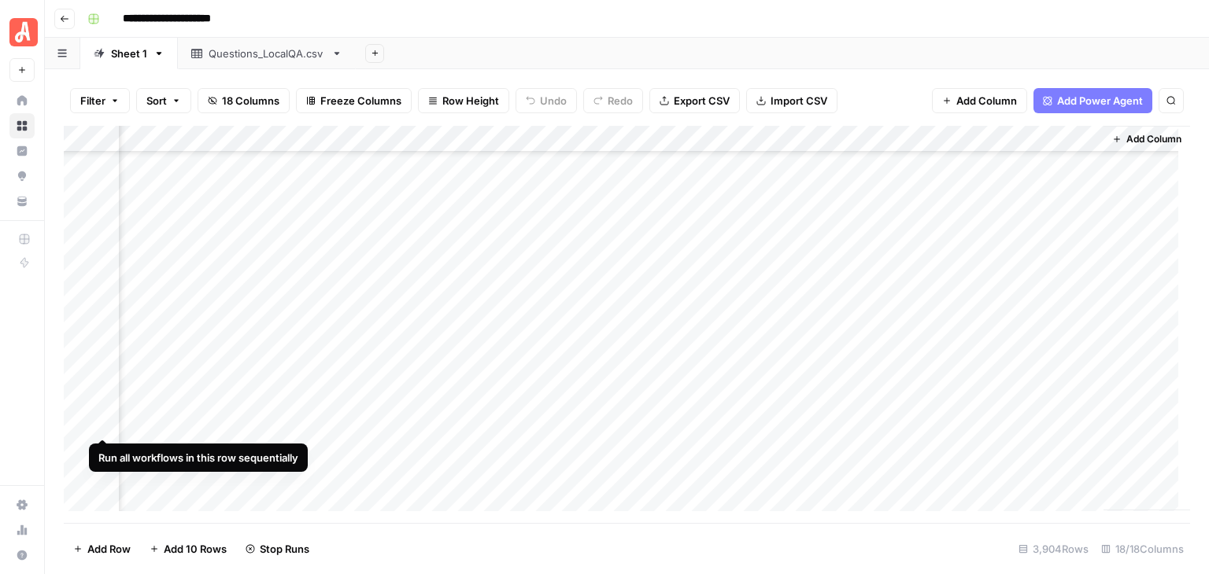
click at [102, 423] on div "Add Column" at bounding box center [627, 324] width 1126 height 397
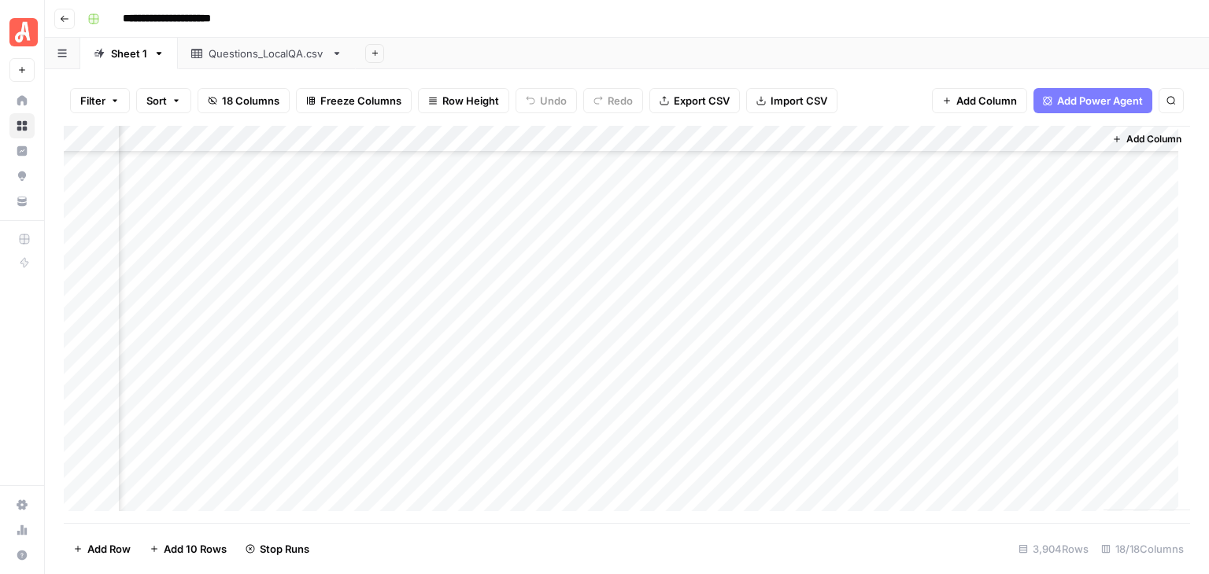
scroll to position [94769, 1834]
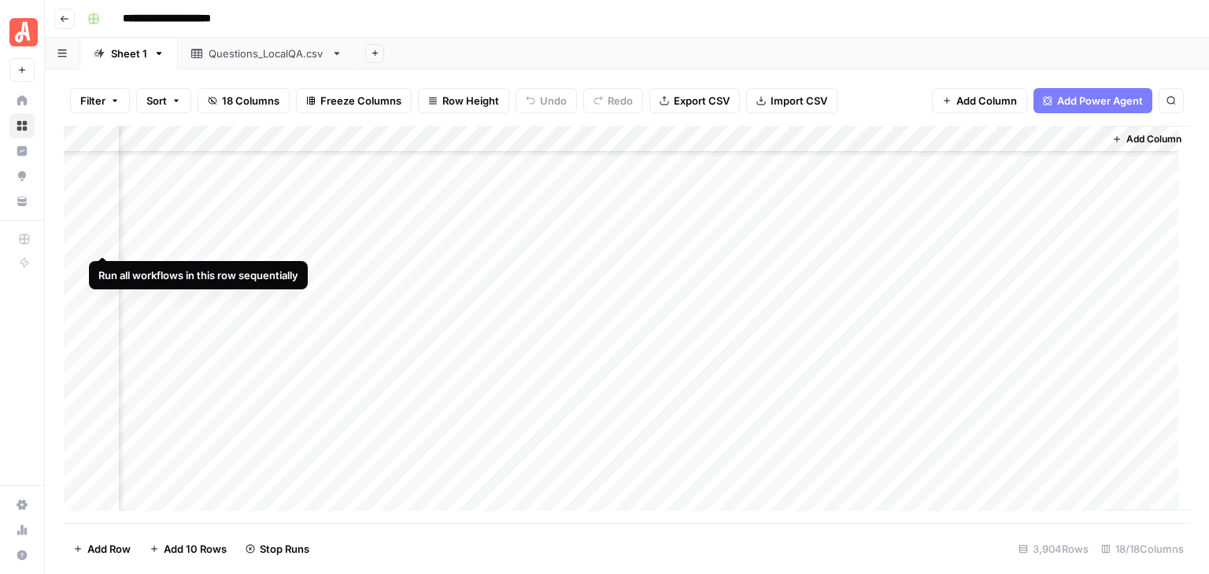
click at [101, 242] on div "Add Column" at bounding box center [627, 324] width 1126 height 397
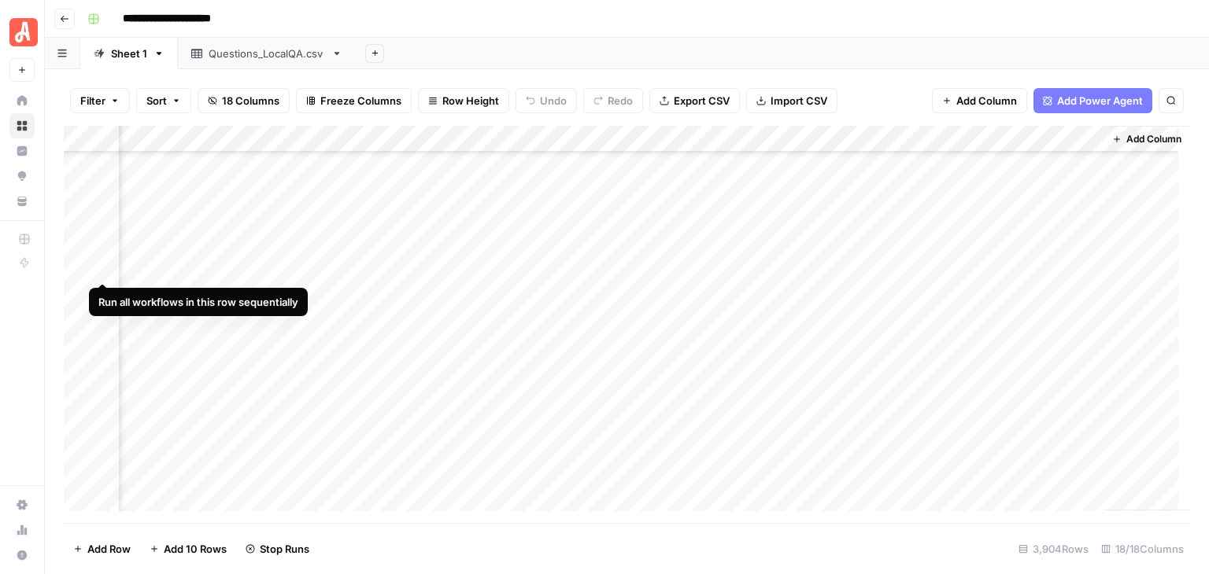
click at [102, 267] on div "Add Column" at bounding box center [627, 324] width 1126 height 397
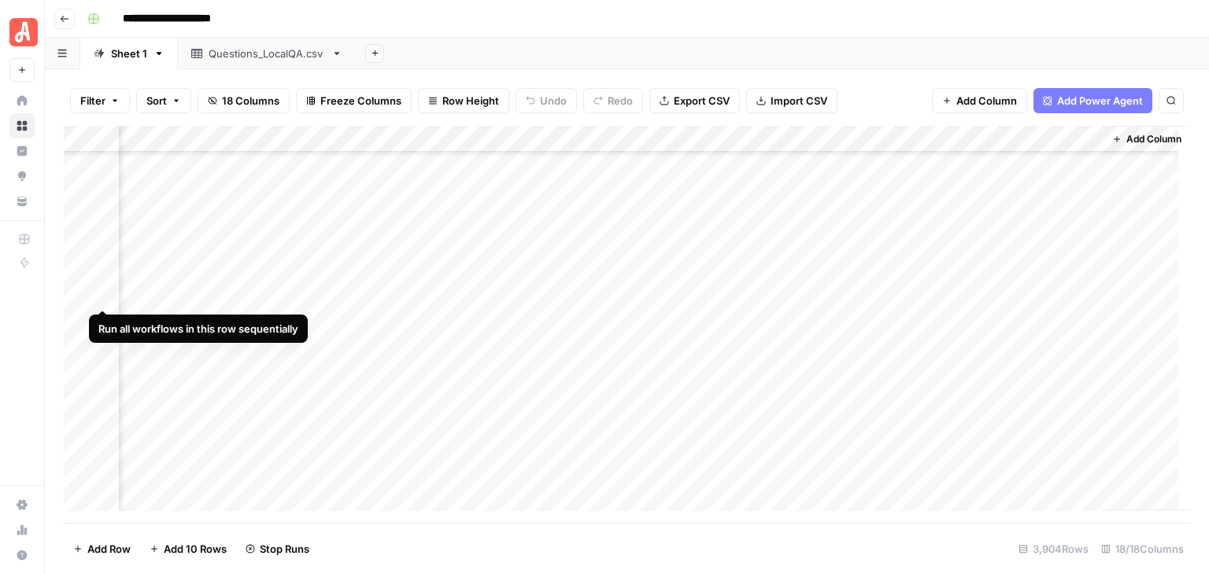
click at [104, 290] on div "Add Column" at bounding box center [627, 324] width 1126 height 397
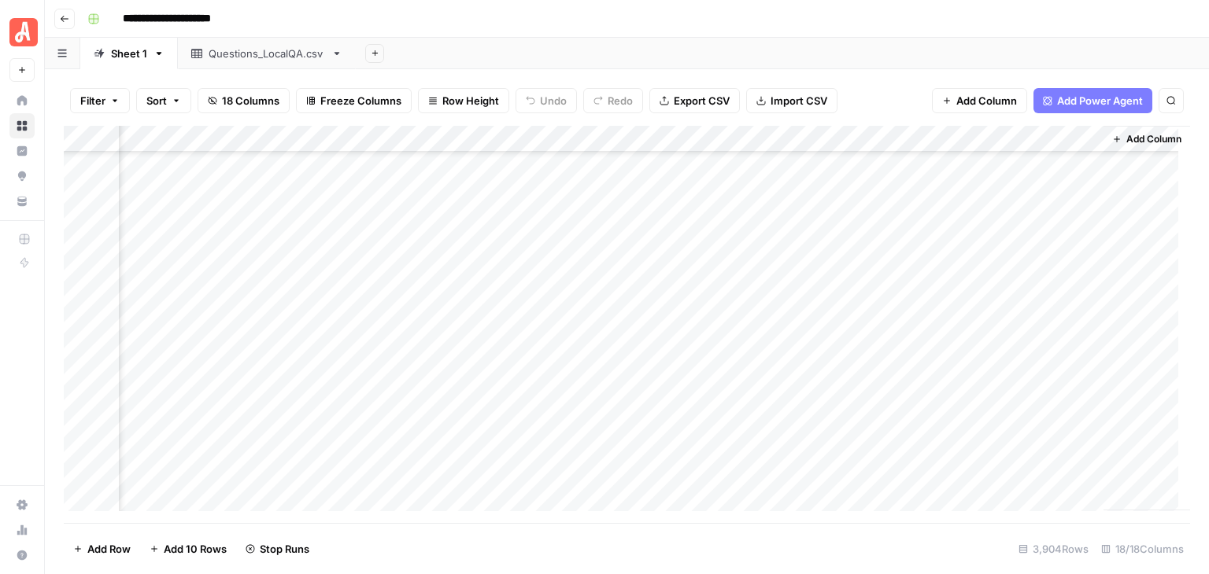
click at [102, 349] on div "Add Column" at bounding box center [627, 324] width 1126 height 397
click at [101, 379] on div "Add Column" at bounding box center [627, 324] width 1126 height 397
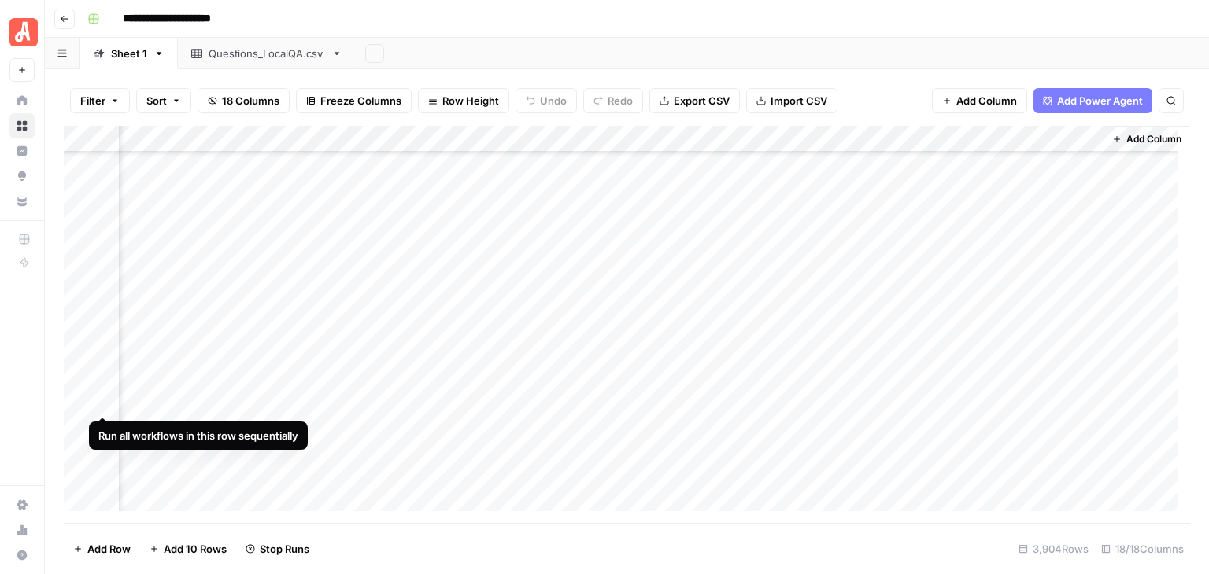
click at [103, 391] on div "Add Column" at bounding box center [627, 324] width 1126 height 397
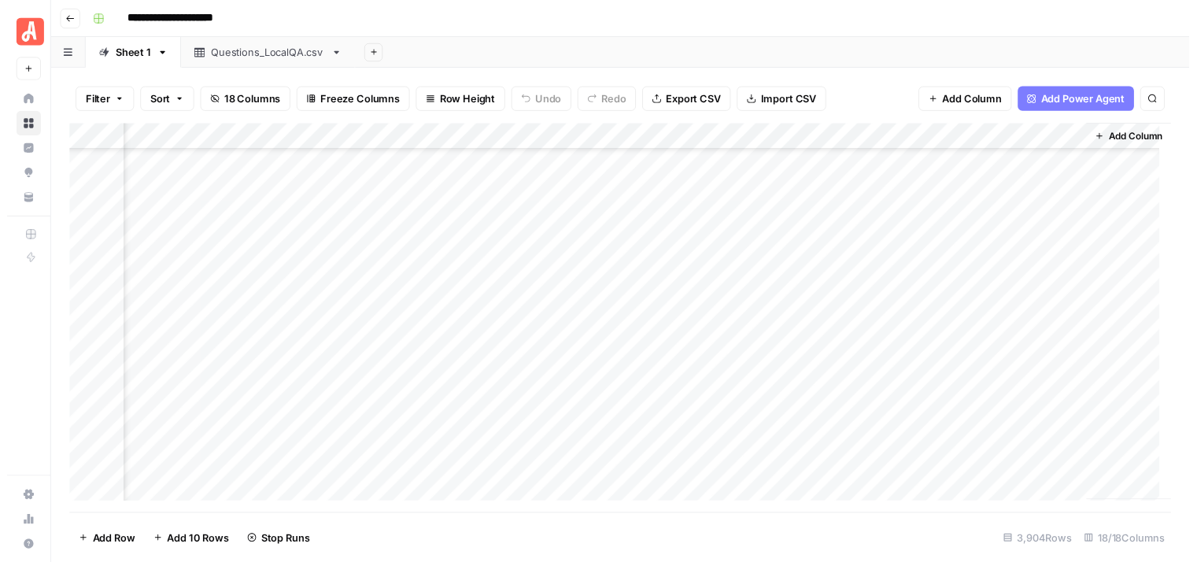
scroll to position [94926, 1834]
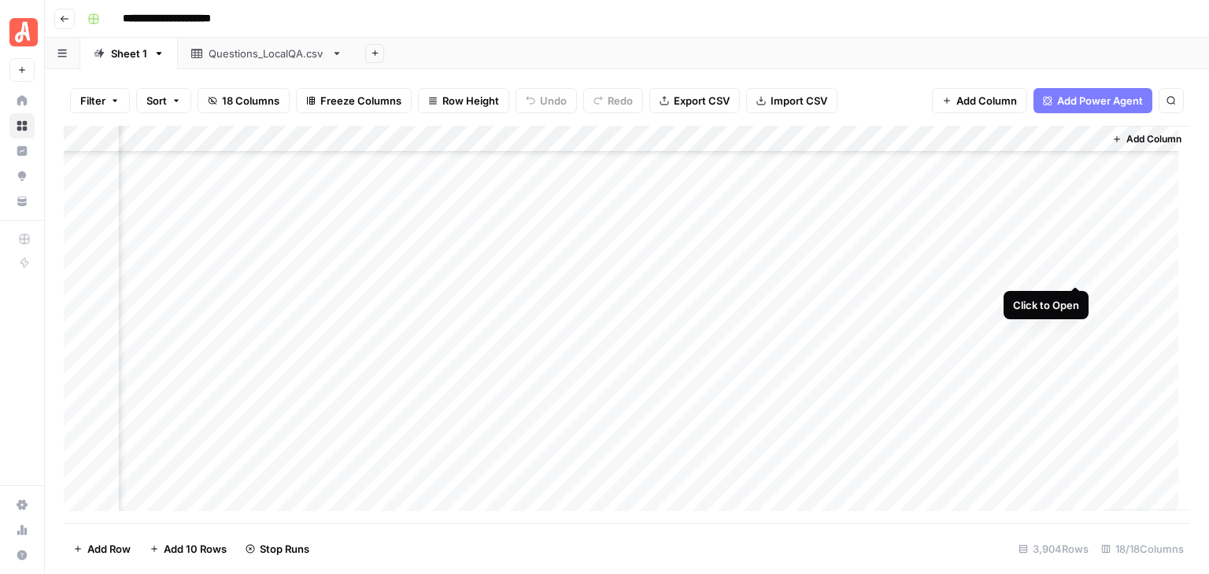
click at [1072, 270] on div "Add Column" at bounding box center [627, 324] width 1126 height 397
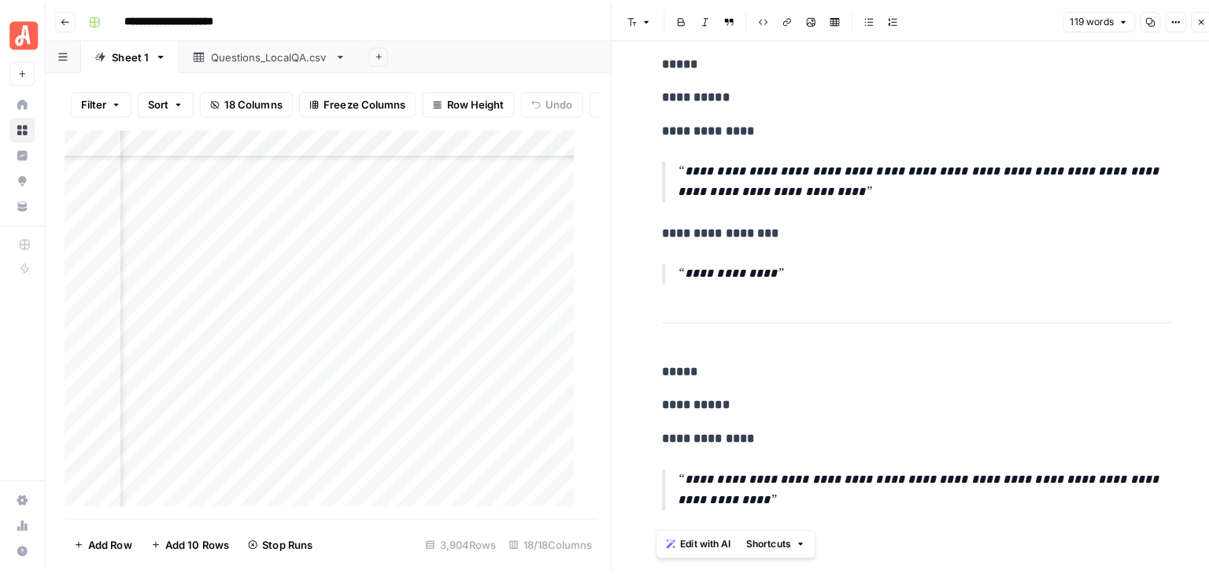
scroll to position [79, 0]
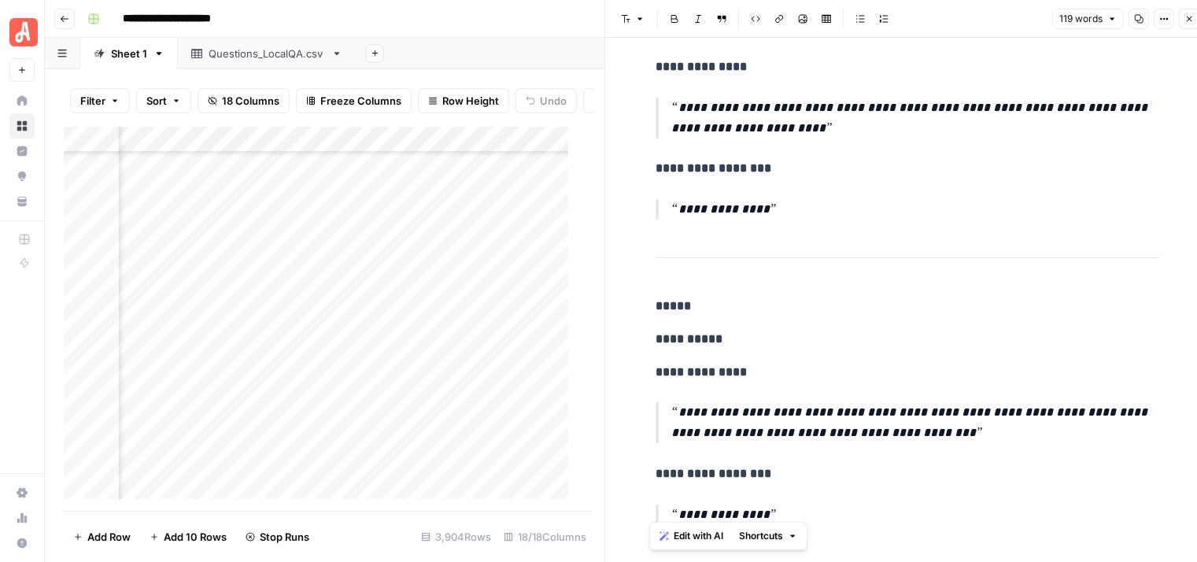
click at [1183, 11] on button "Close" at bounding box center [1189, 19] width 20 height 20
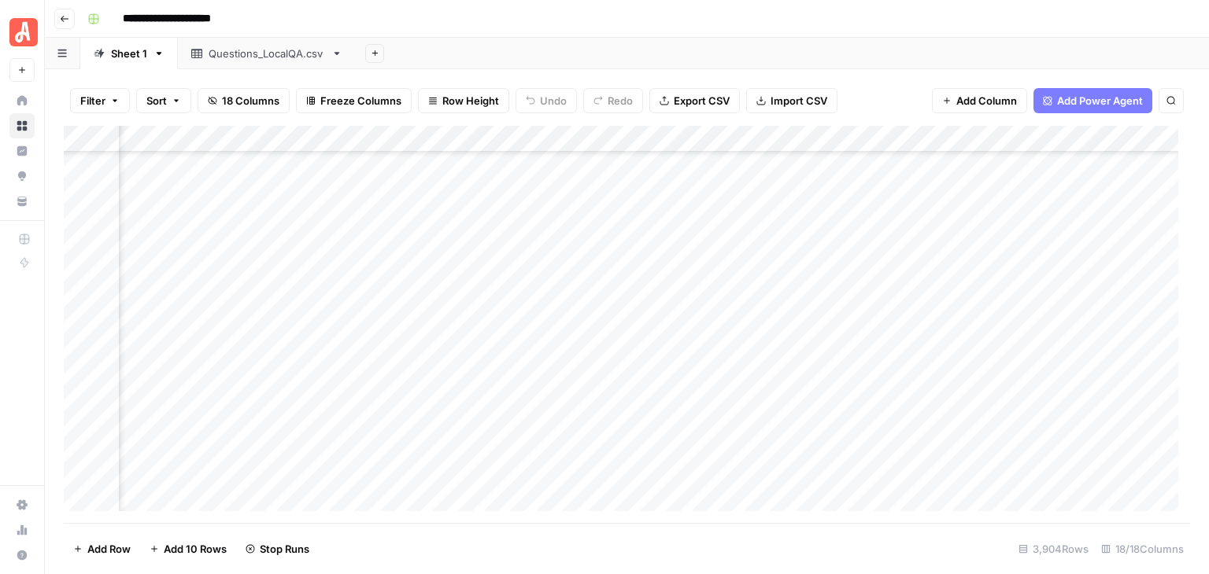
scroll to position [94926, 685]
click at [430, 268] on div "Add Column" at bounding box center [627, 324] width 1126 height 397
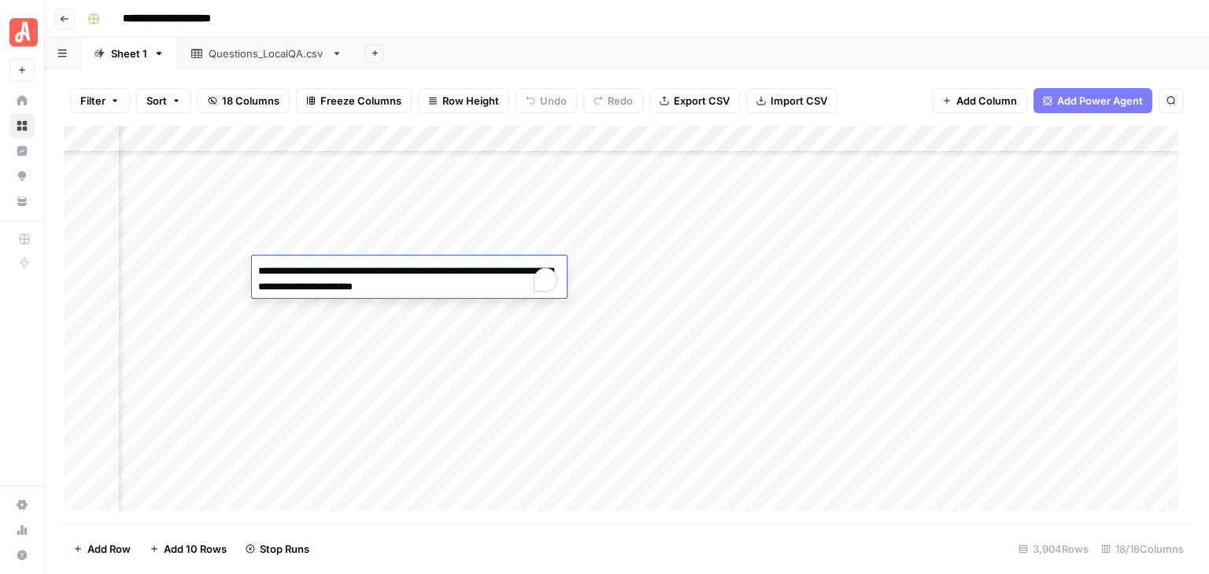
click at [642, 47] on div "Add Sheet" at bounding box center [782, 53] width 853 height 31
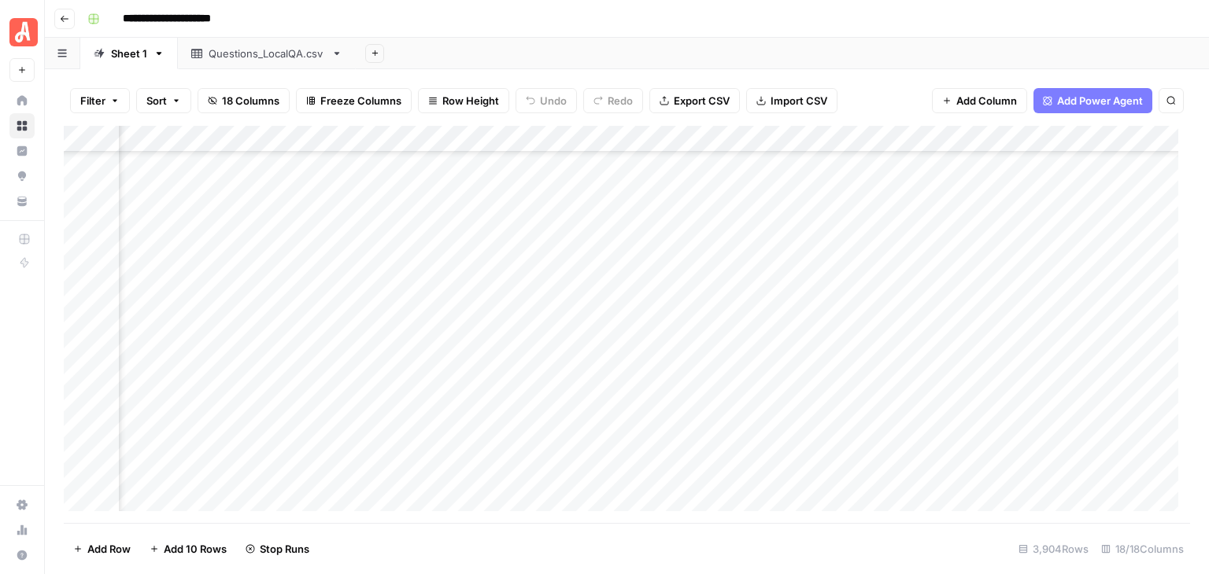
click at [453, 302] on div "Add Column" at bounding box center [627, 324] width 1126 height 397
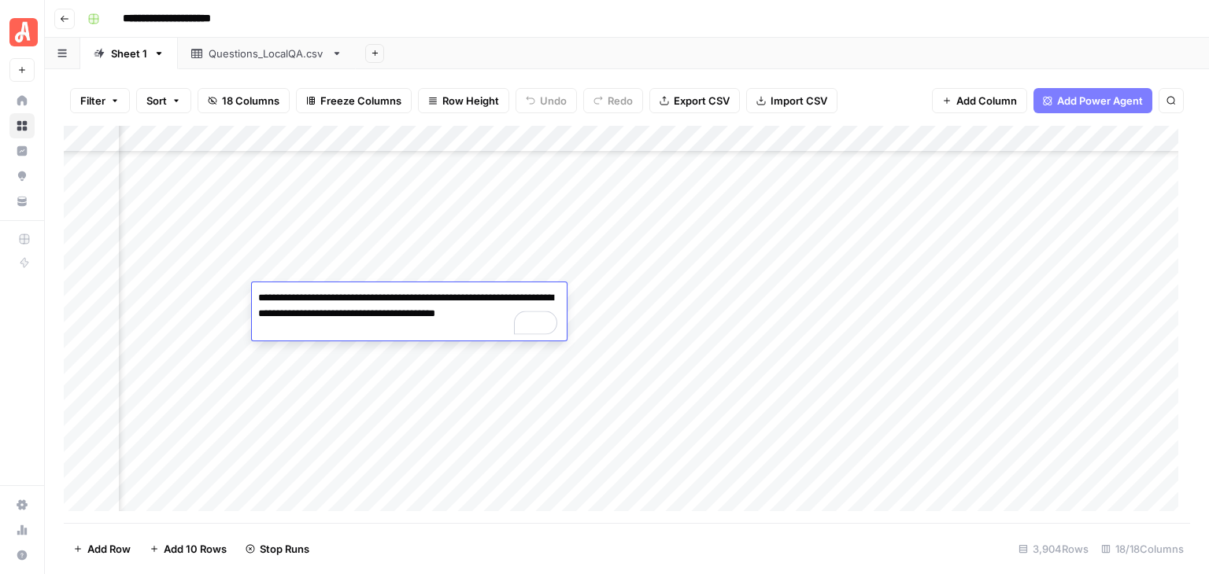
click at [629, 30] on div "**********" at bounding box center [637, 18] width 1112 height 25
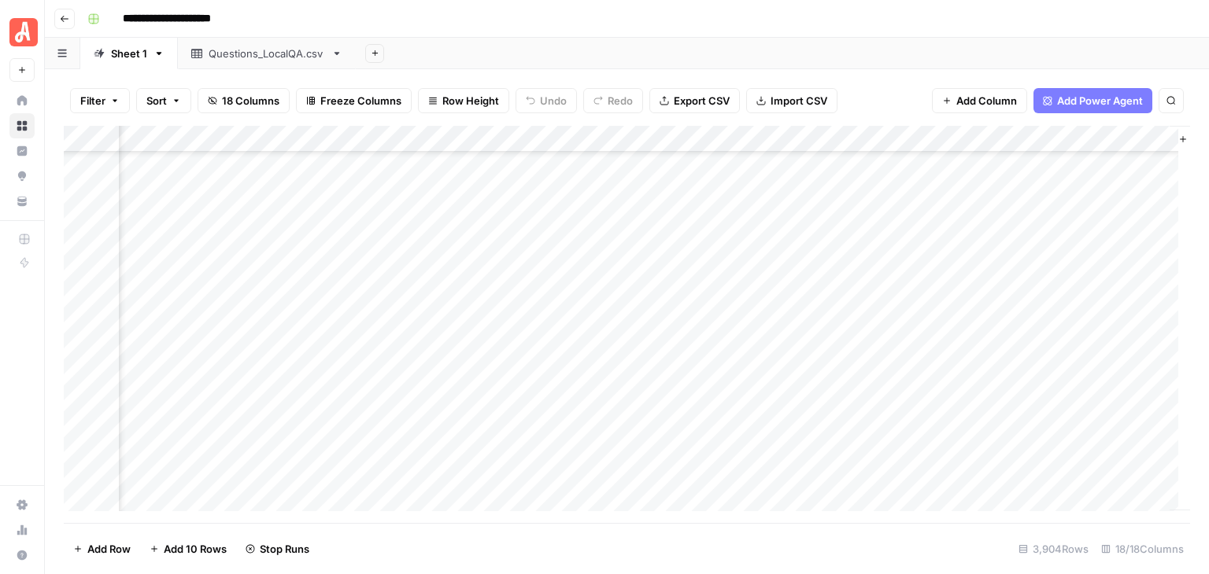
scroll to position [94926, 1834]
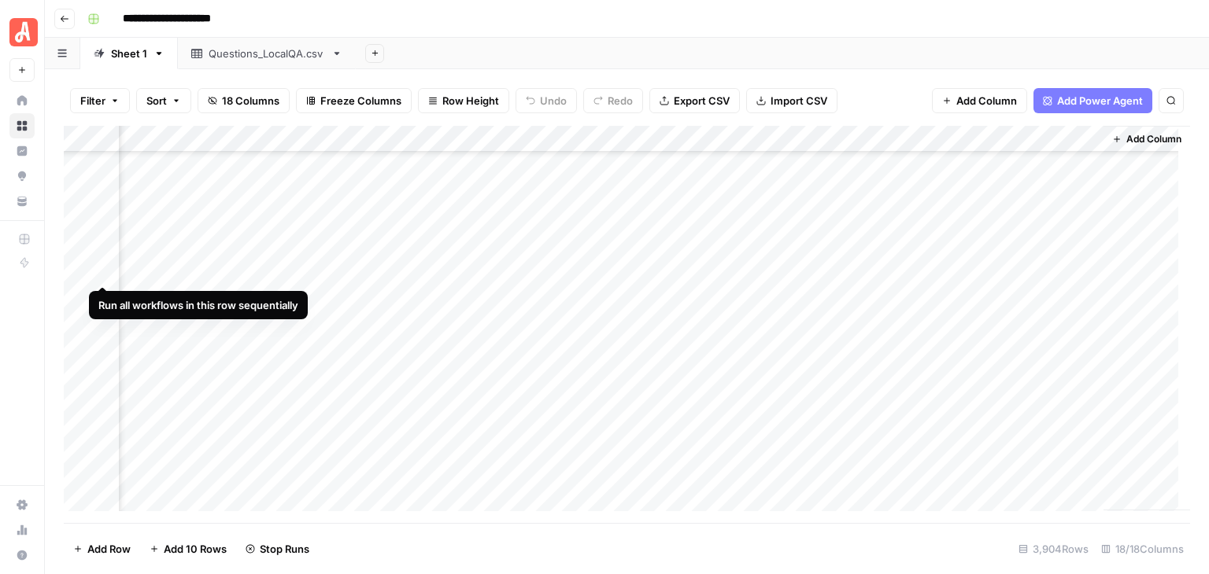
click at [104, 273] on div "Add Column" at bounding box center [627, 324] width 1126 height 397
click at [101, 296] on div "Add Column" at bounding box center [627, 324] width 1126 height 397
click at [101, 328] on div "Add Column" at bounding box center [627, 324] width 1126 height 397
click at [105, 353] on div "Add Column" at bounding box center [627, 324] width 1126 height 397
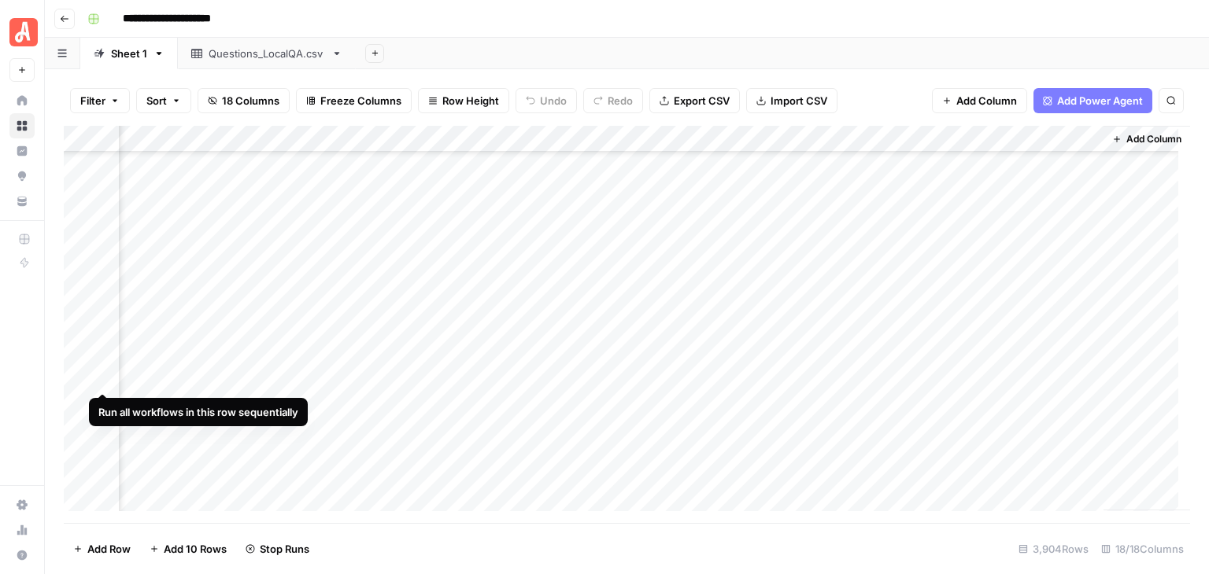
click at [99, 381] on div "Add Column" at bounding box center [627, 324] width 1126 height 397
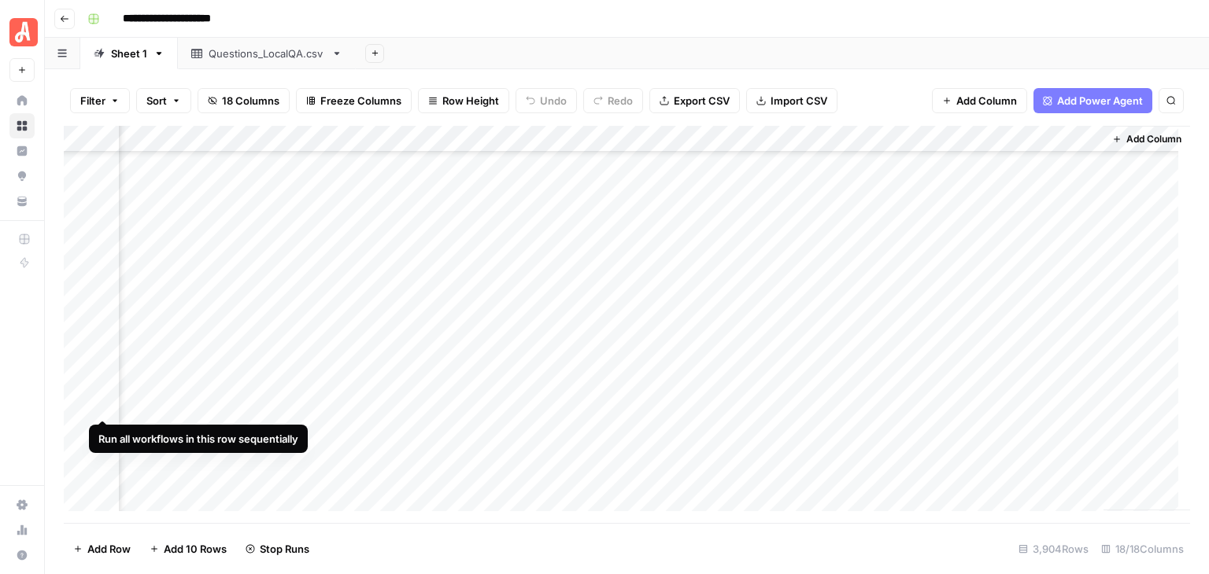
click at [105, 400] on div "Add Column" at bounding box center [627, 324] width 1126 height 397
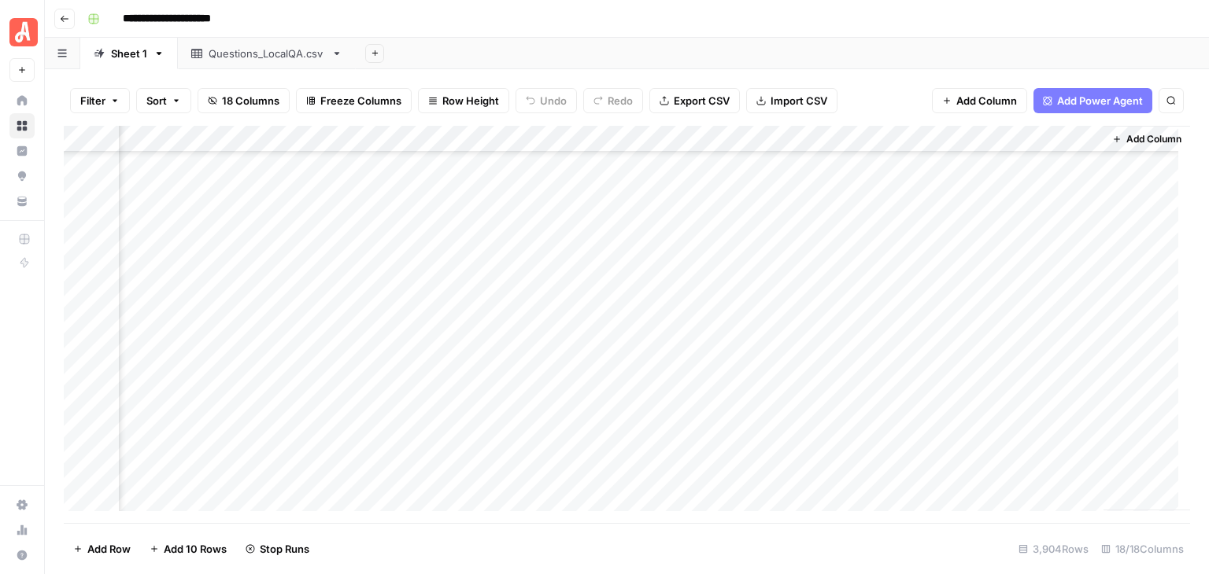
click at [100, 430] on div "Add Column" at bounding box center [627, 324] width 1126 height 397
click at [101, 459] on div "Add Column" at bounding box center [627, 324] width 1126 height 397
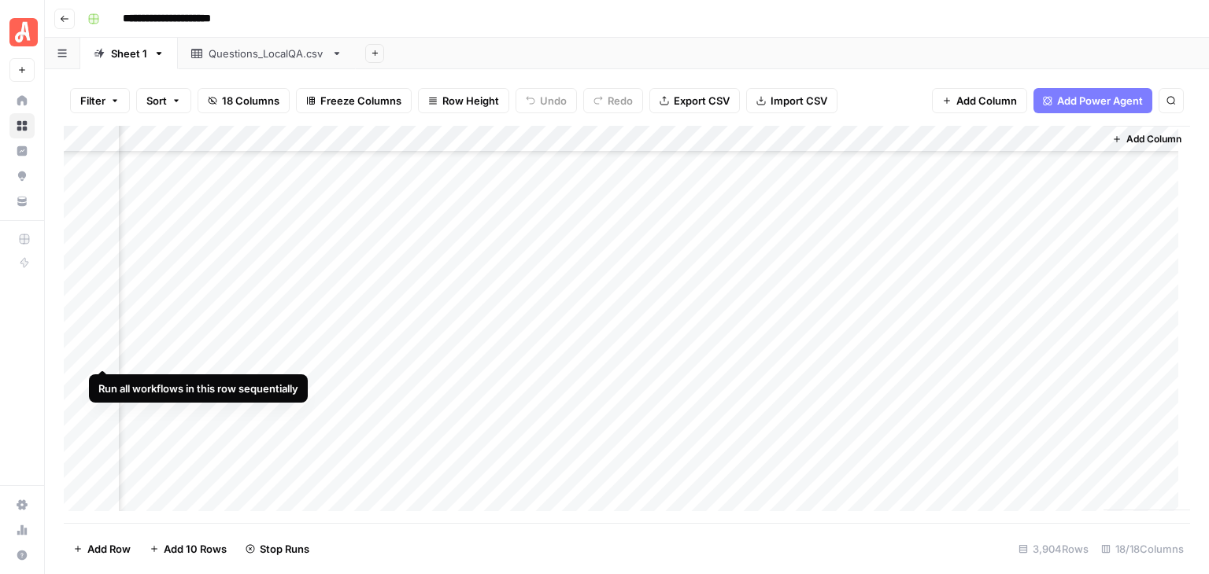
click at [100, 354] on div "Add Column" at bounding box center [627, 324] width 1126 height 397
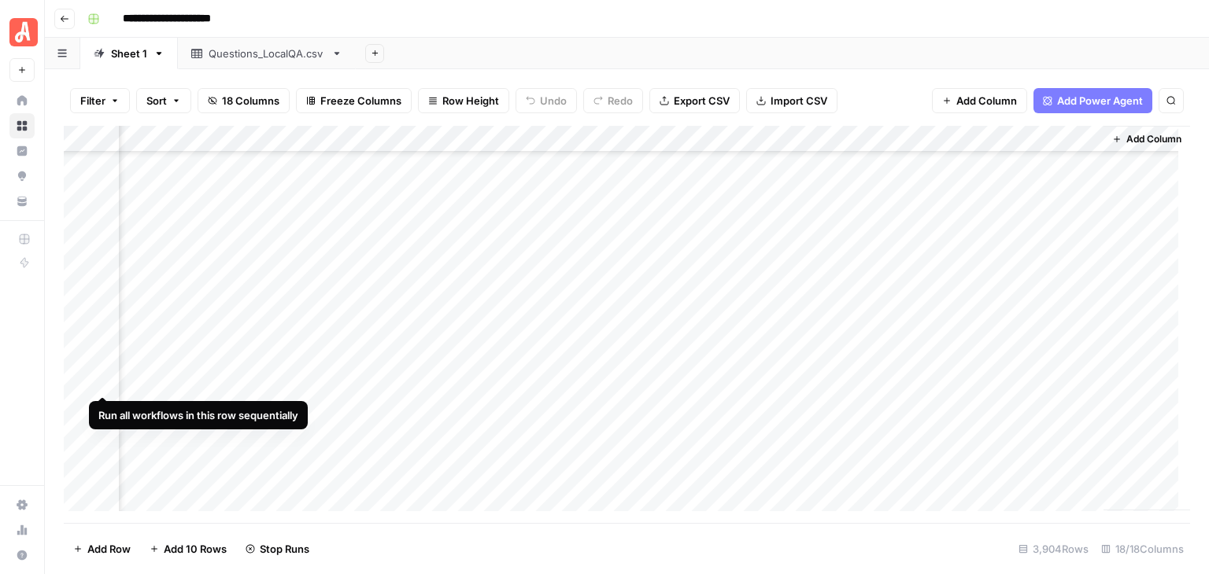
click at [102, 377] on div "Add Column" at bounding box center [627, 324] width 1126 height 397
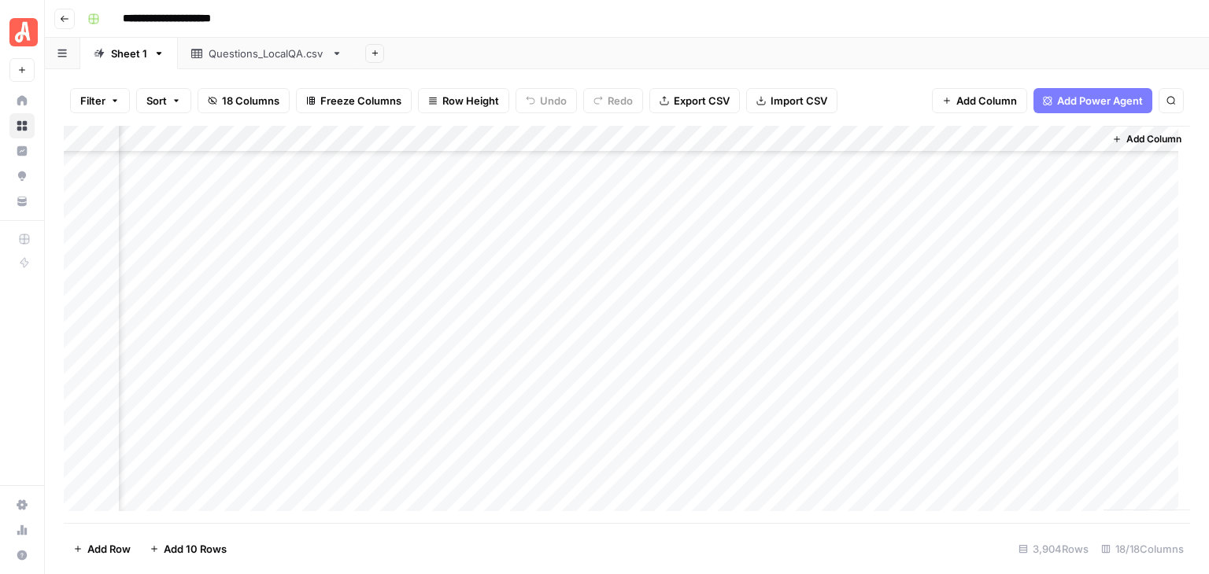
scroll to position [95241, 1834]
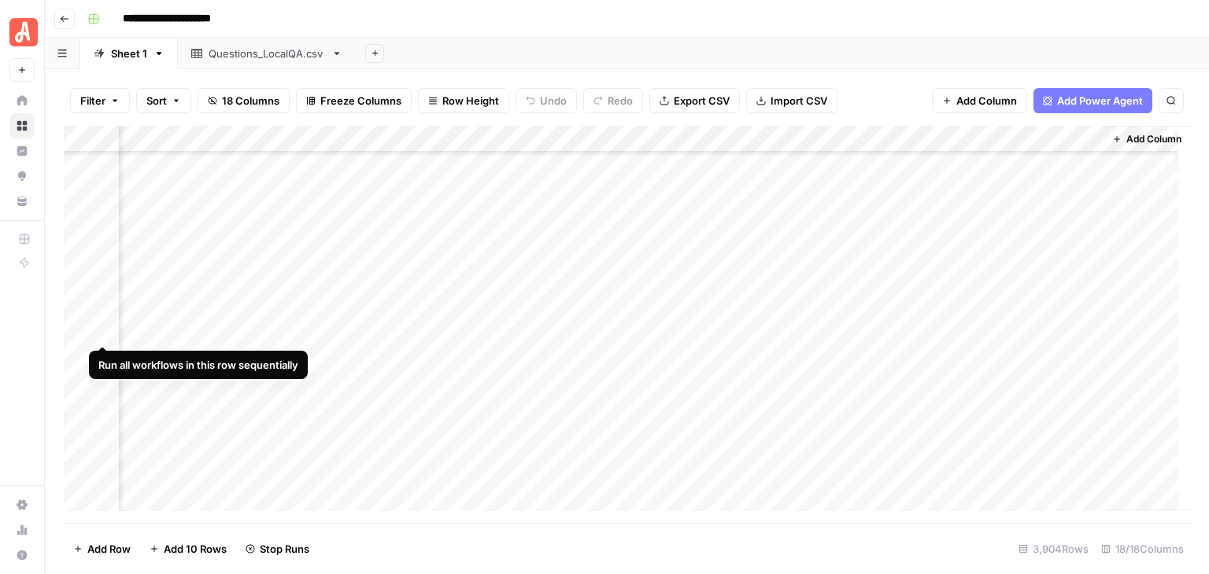
click at [99, 335] on div "Add Column" at bounding box center [627, 324] width 1126 height 397
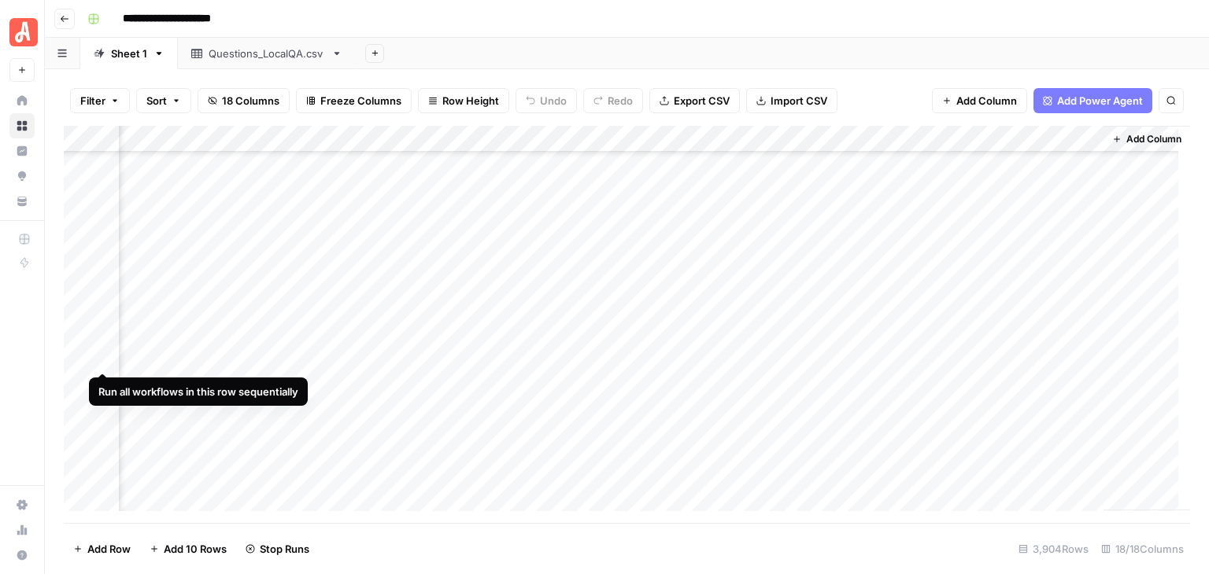
click at [102, 356] on div "Add Column" at bounding box center [627, 324] width 1126 height 397
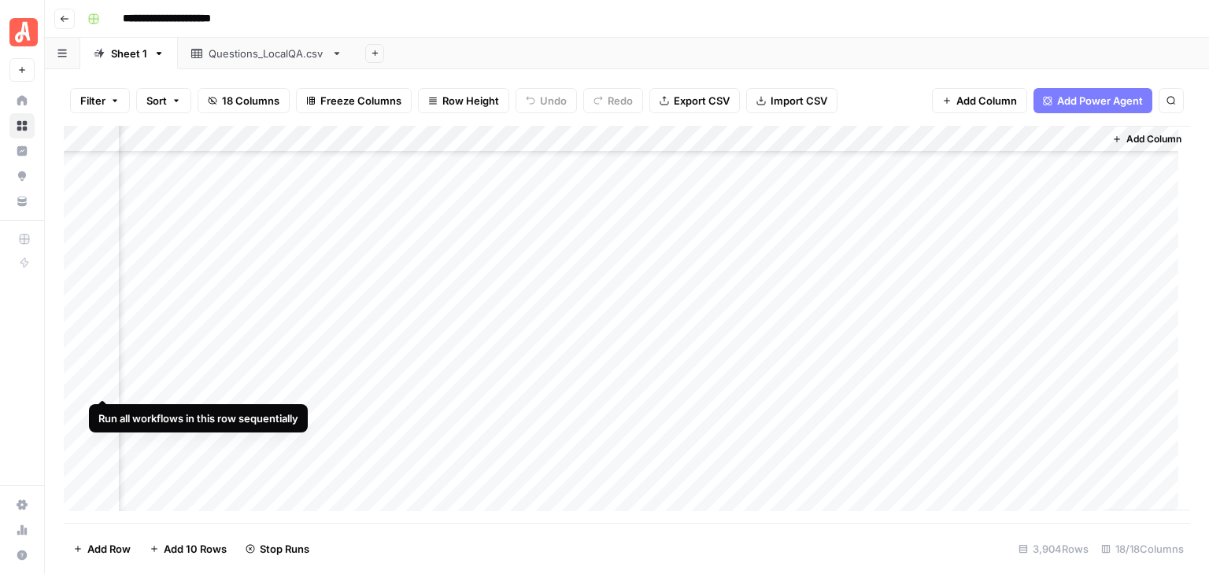
click at [96, 384] on div "Add Column" at bounding box center [627, 324] width 1126 height 397
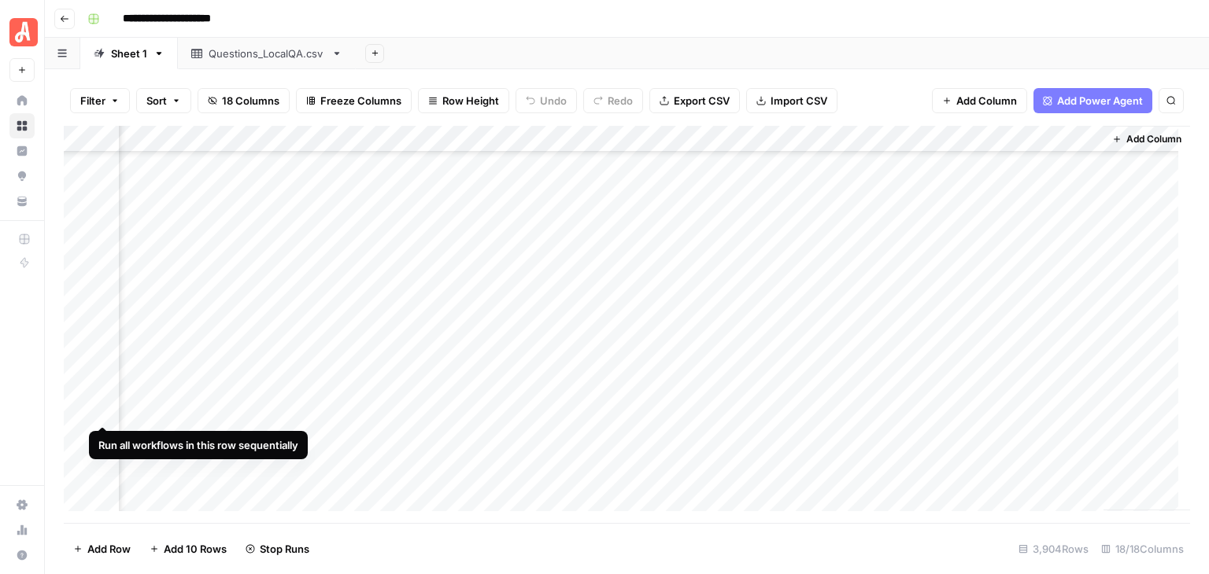
click at [105, 410] on div "Add Column" at bounding box center [627, 324] width 1126 height 397
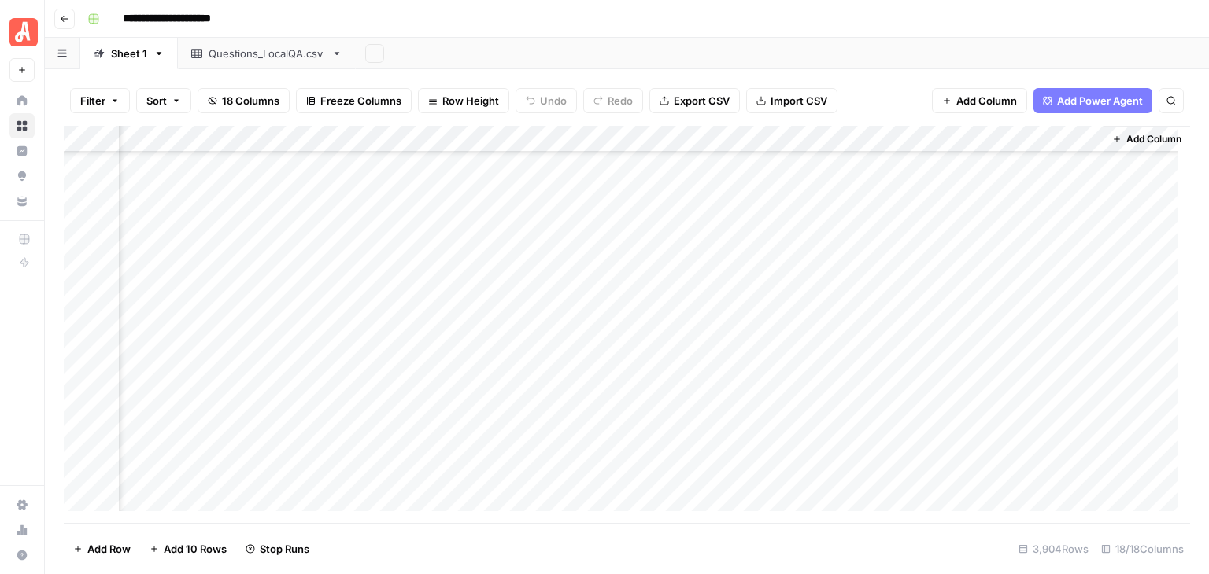
click at [97, 441] on div "Add Column" at bounding box center [627, 324] width 1126 height 397
click at [104, 335] on div "Add Column" at bounding box center [627, 324] width 1126 height 397
click at [102, 410] on div "Add Column" at bounding box center [627, 324] width 1126 height 397
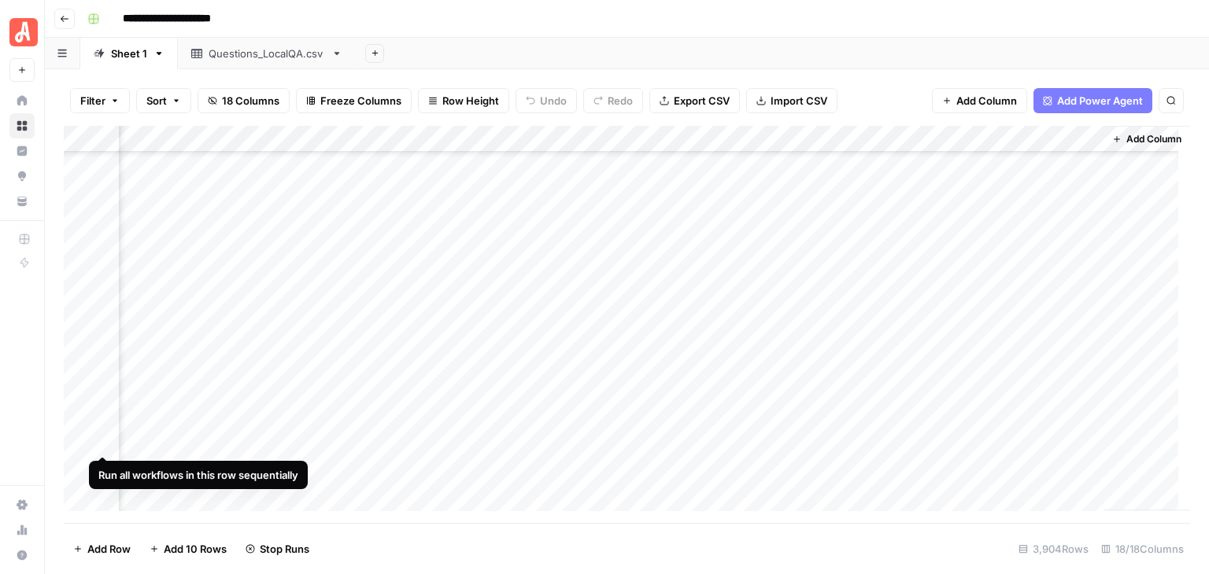
click at [102, 440] on div "Add Column" at bounding box center [627, 324] width 1126 height 397
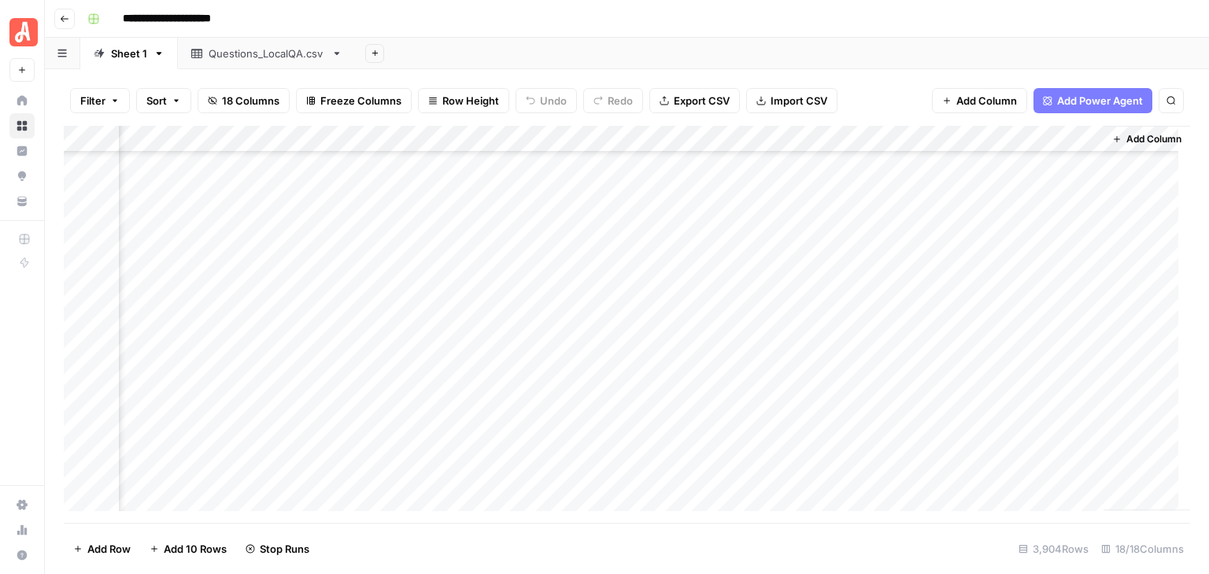
click at [102, 467] on div "Add Column" at bounding box center [627, 324] width 1126 height 397
click at [101, 256] on div "Add Column" at bounding box center [627, 324] width 1126 height 397
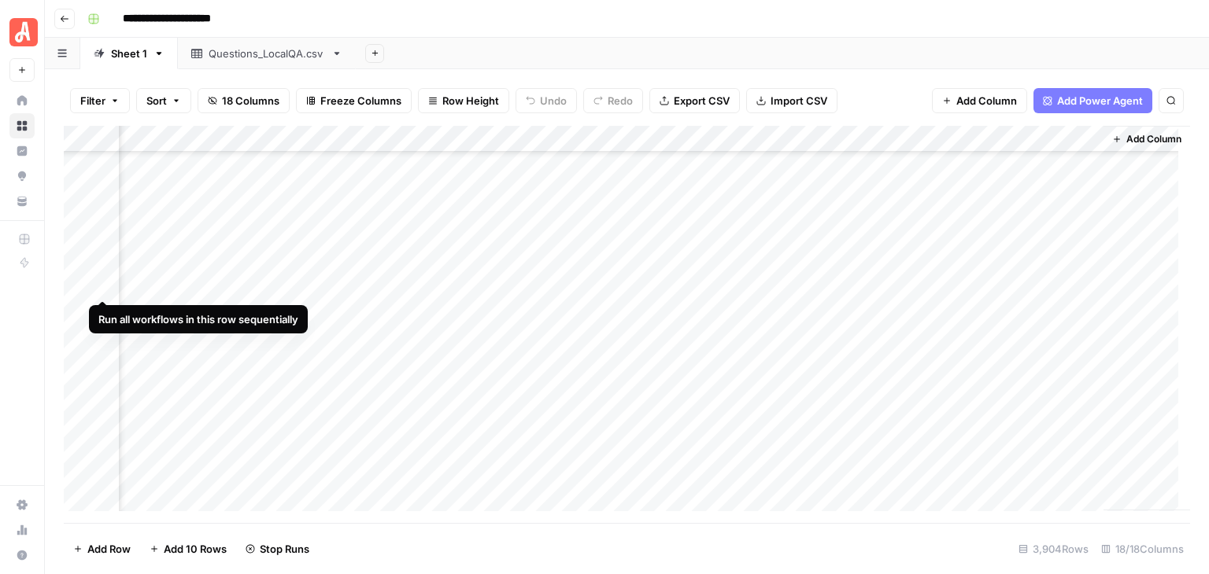
click at [104, 285] on div "Add Column" at bounding box center [627, 324] width 1126 height 397
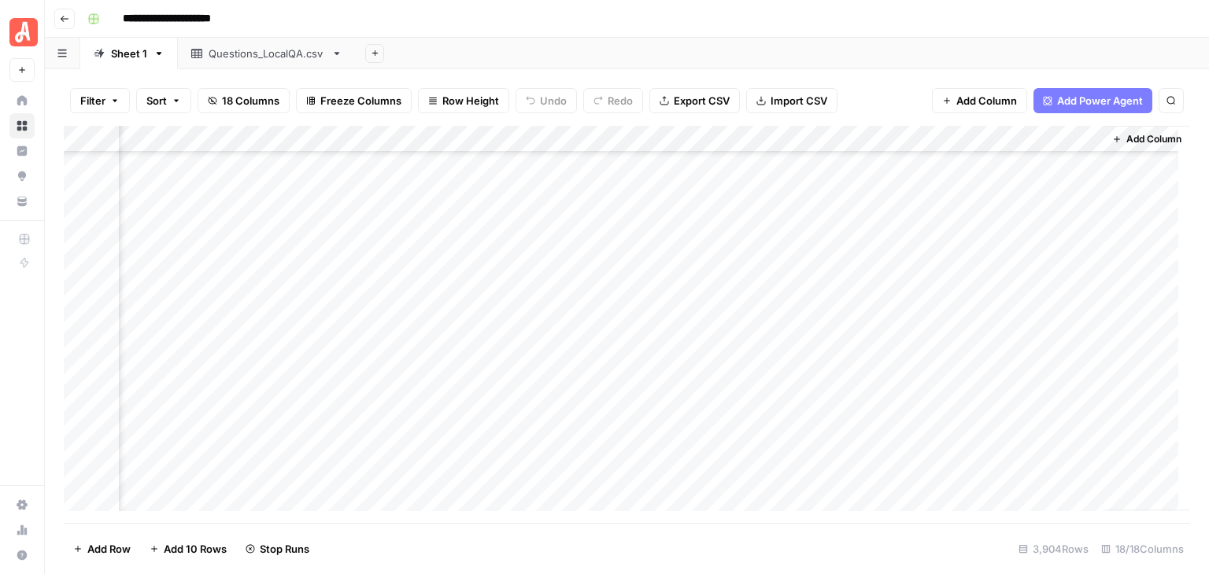
click at [105, 312] on div "Add Column" at bounding box center [627, 324] width 1126 height 397
click at [99, 340] on div "Add Column" at bounding box center [627, 324] width 1126 height 397
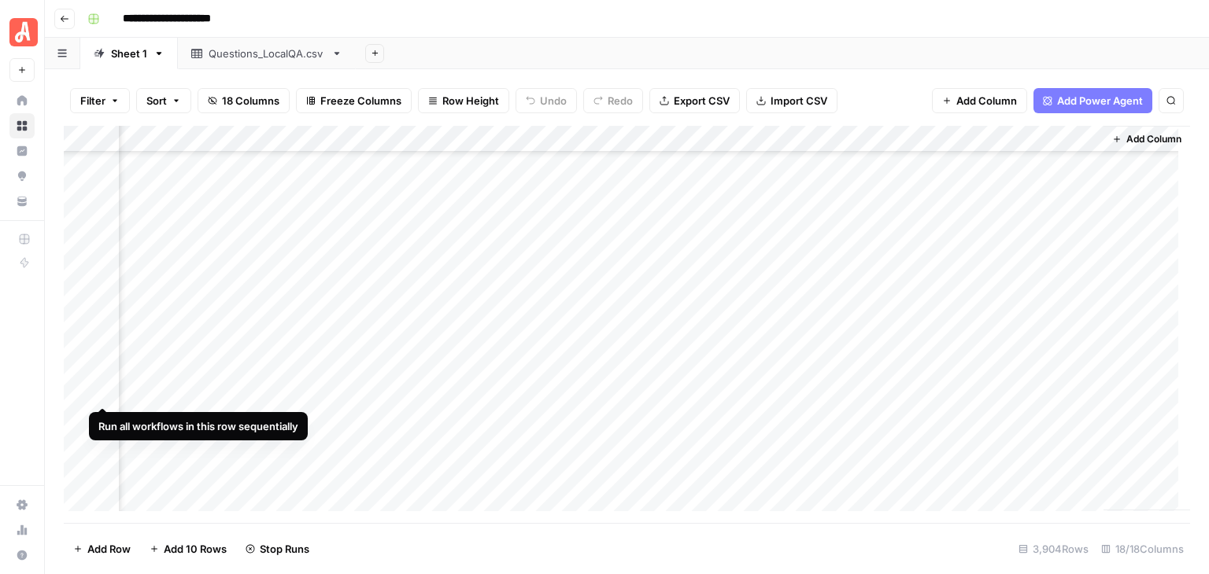
click at [98, 392] on div "Add Column" at bounding box center [627, 324] width 1126 height 397
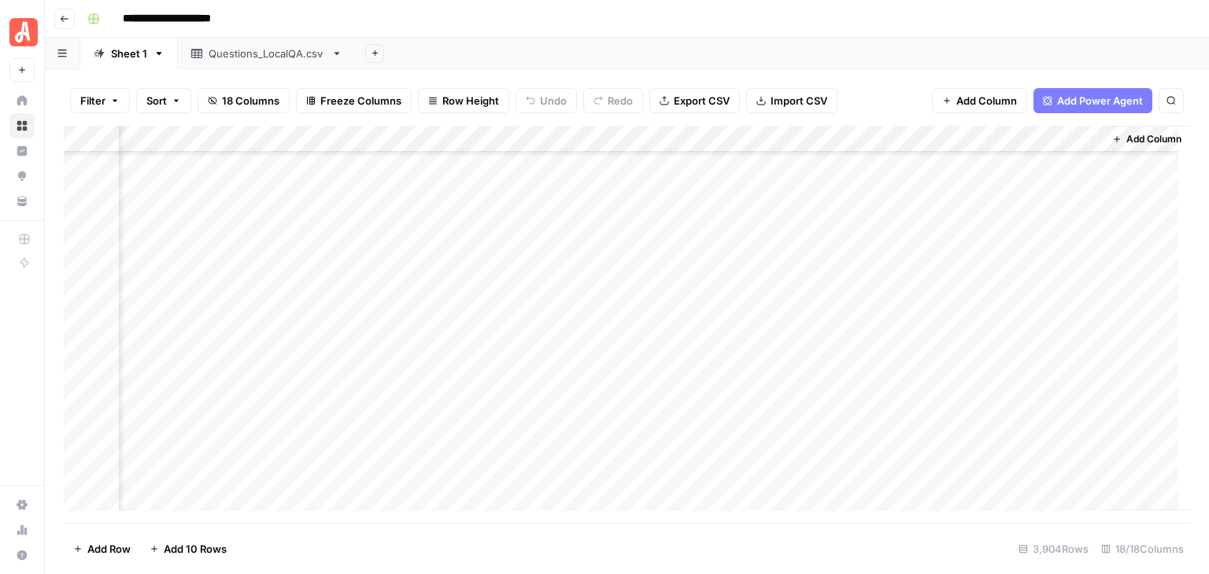
scroll to position [93195, 1834]
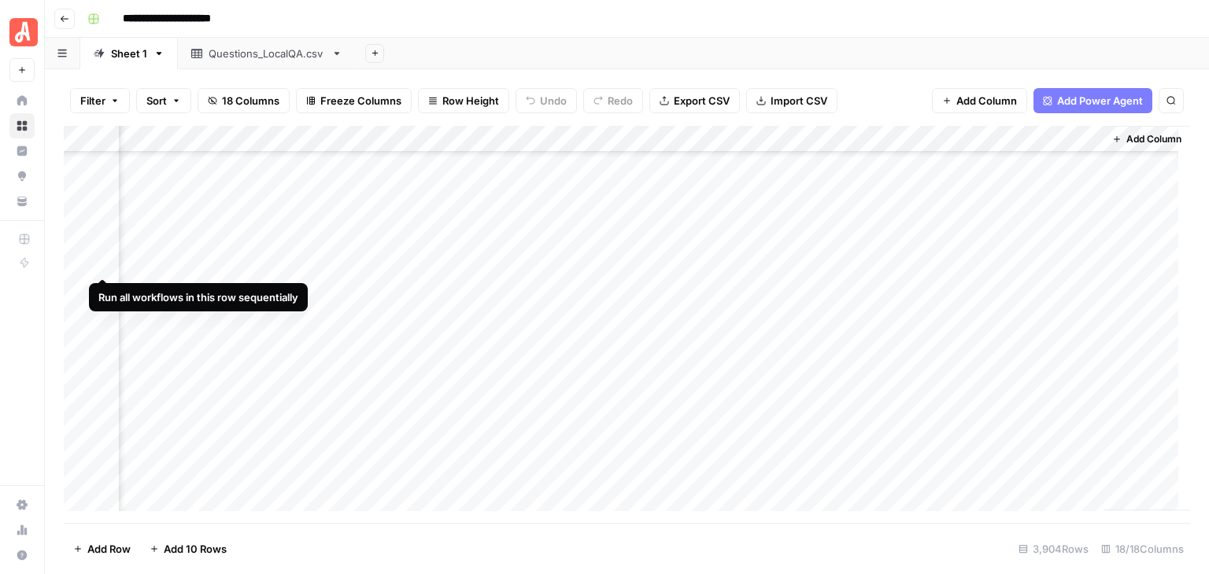
click at [99, 259] on div "Add Column" at bounding box center [627, 324] width 1126 height 397
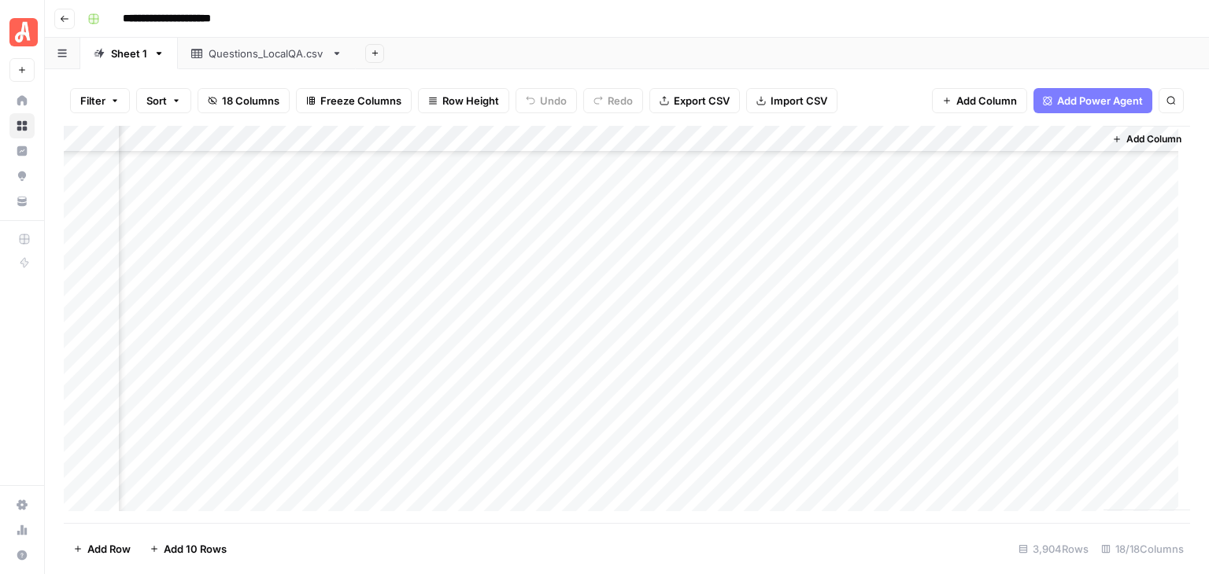
scroll to position [97838, 1834]
click at [83, 247] on div "Add Column" at bounding box center [627, 324] width 1126 height 397
click at [78, 351] on div "Add Column" at bounding box center [627, 324] width 1126 height 397
click at [916, 141] on div "Add Column" at bounding box center [627, 324] width 1126 height 397
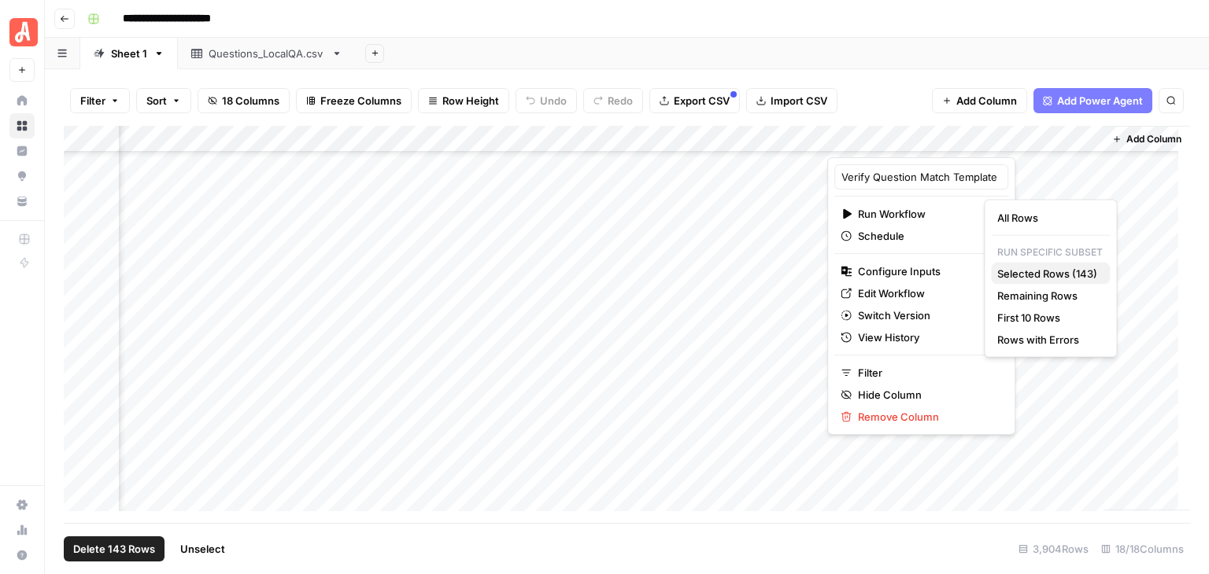
click at [1048, 272] on span "Selected Rows (143)" at bounding box center [1047, 274] width 100 height 16
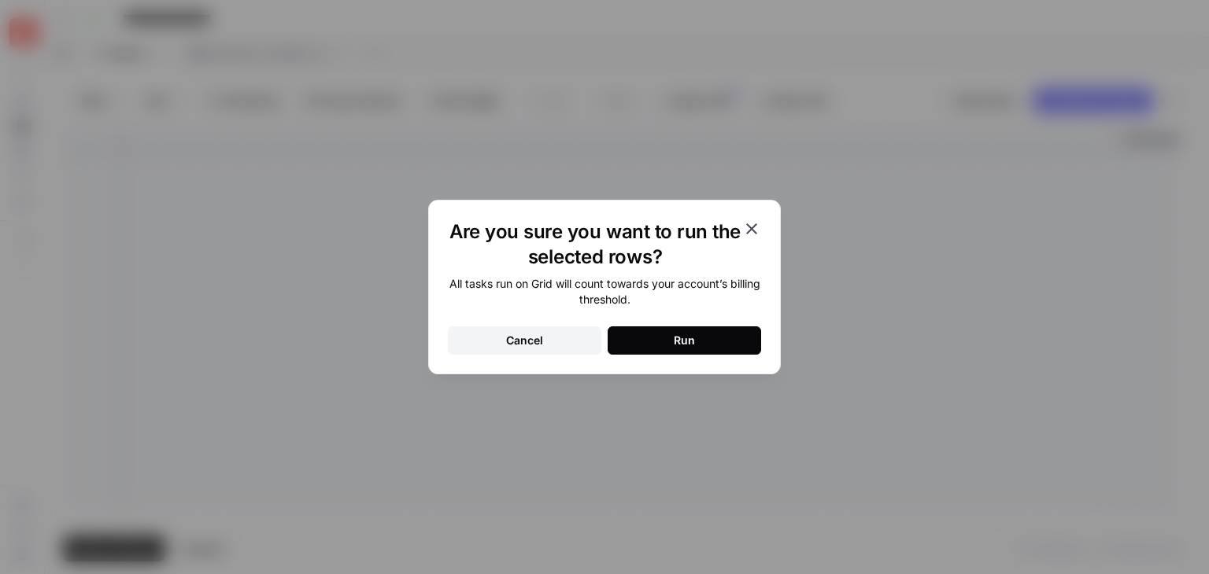
click at [718, 344] on button "Run" at bounding box center [683, 341] width 153 height 28
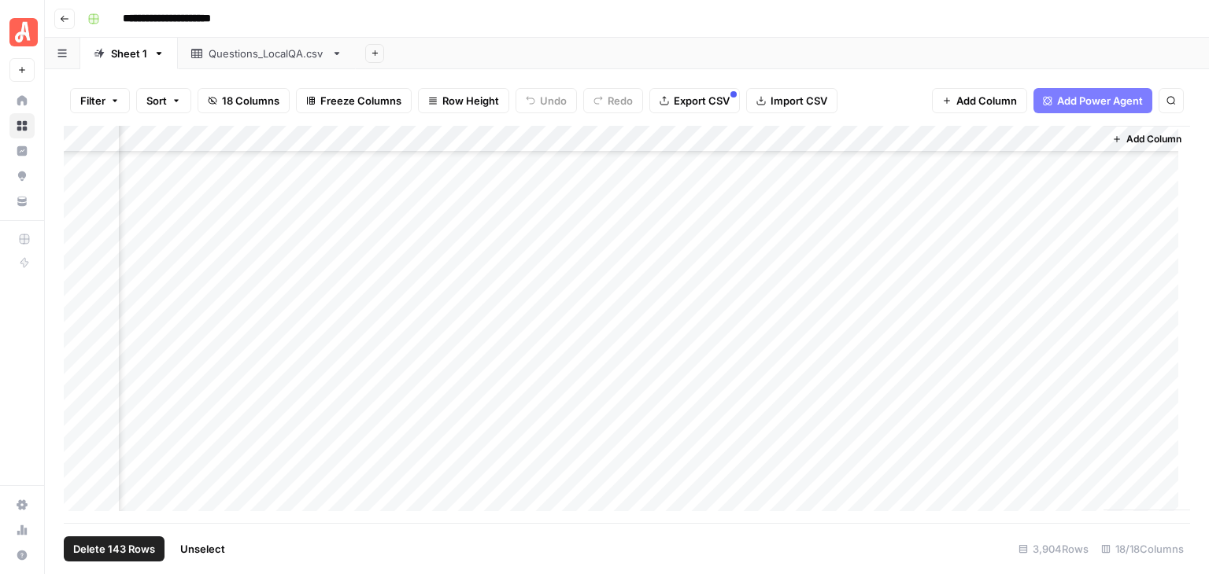
click at [212, 549] on span "Unselect" at bounding box center [202, 549] width 45 height 16
click at [593, 541] on footer "Add Row Add 10 Rows Stop Runs 3,904 Rows 18/18 Columns" at bounding box center [627, 548] width 1126 height 51
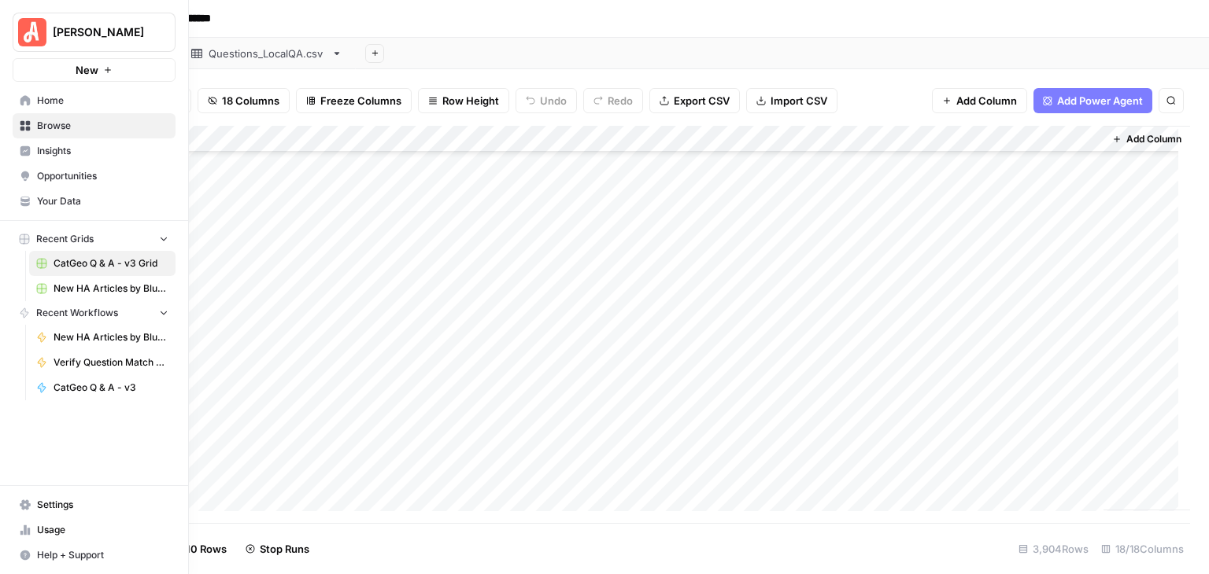
click at [31, 533] on link "Usage" at bounding box center [94, 530] width 163 height 25
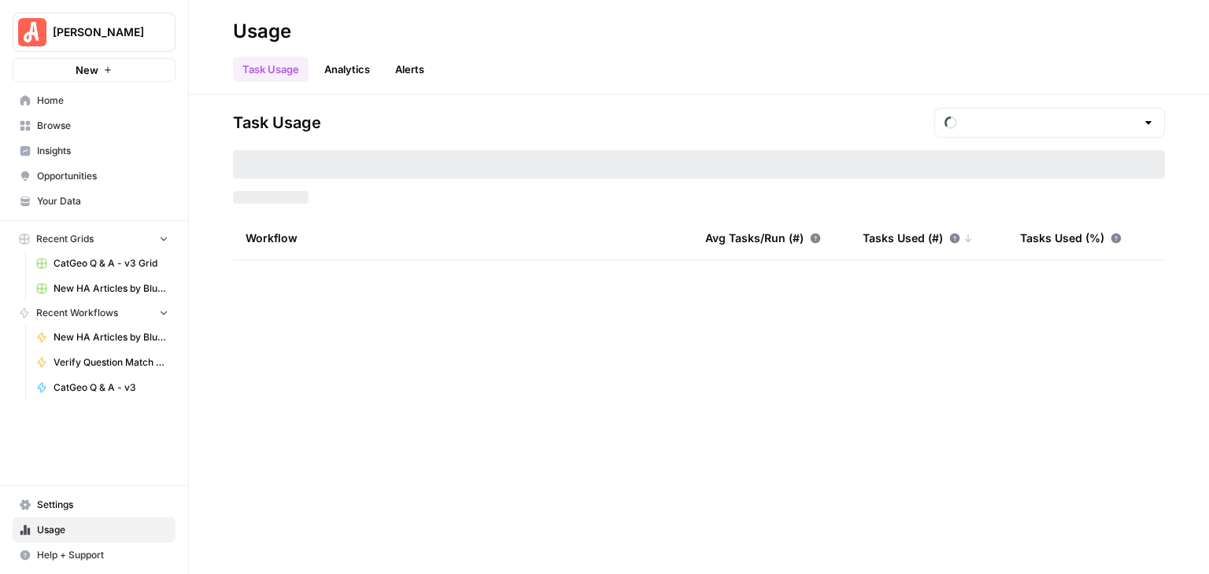
type input "September Tasks"
click at [586, 544] on div "Task Usage September Tasks Tasks Used: 231,032 Workflow Avg Tasks/Run (#) Tasks…" at bounding box center [699, 334] width 1020 height 479
click at [1126, 40] on div "Usage" at bounding box center [699, 31] width 932 height 25
click at [120, 265] on span "CatGeo Q & A - v3 Grid" at bounding box center [111, 264] width 115 height 14
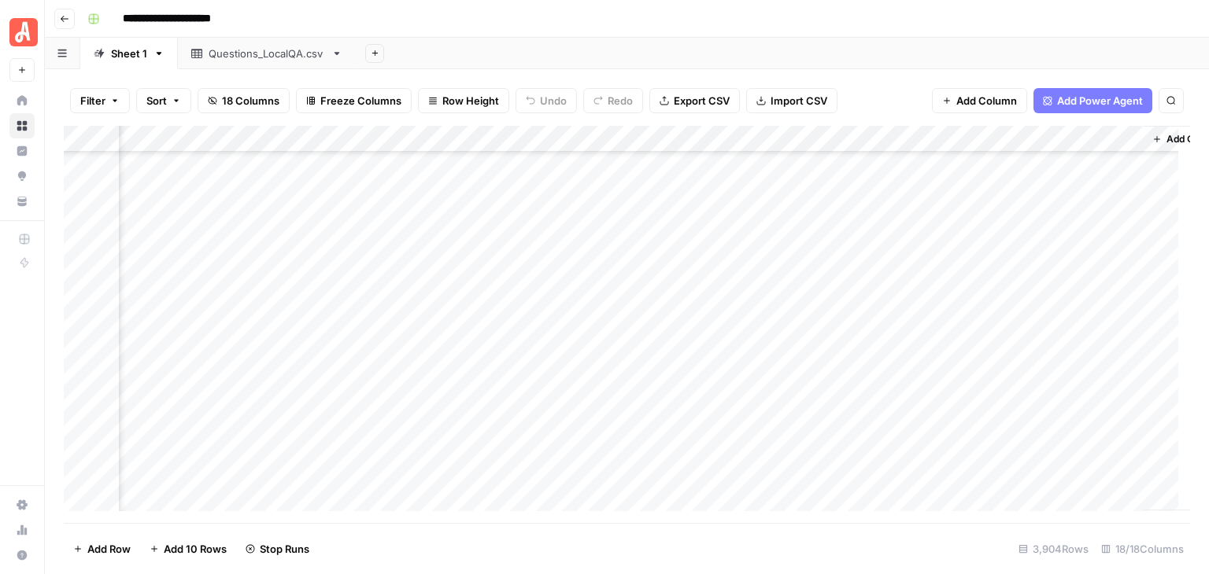
scroll to position [97837, 1782]
click at [968, 254] on div "Add Column" at bounding box center [627, 324] width 1126 height 397
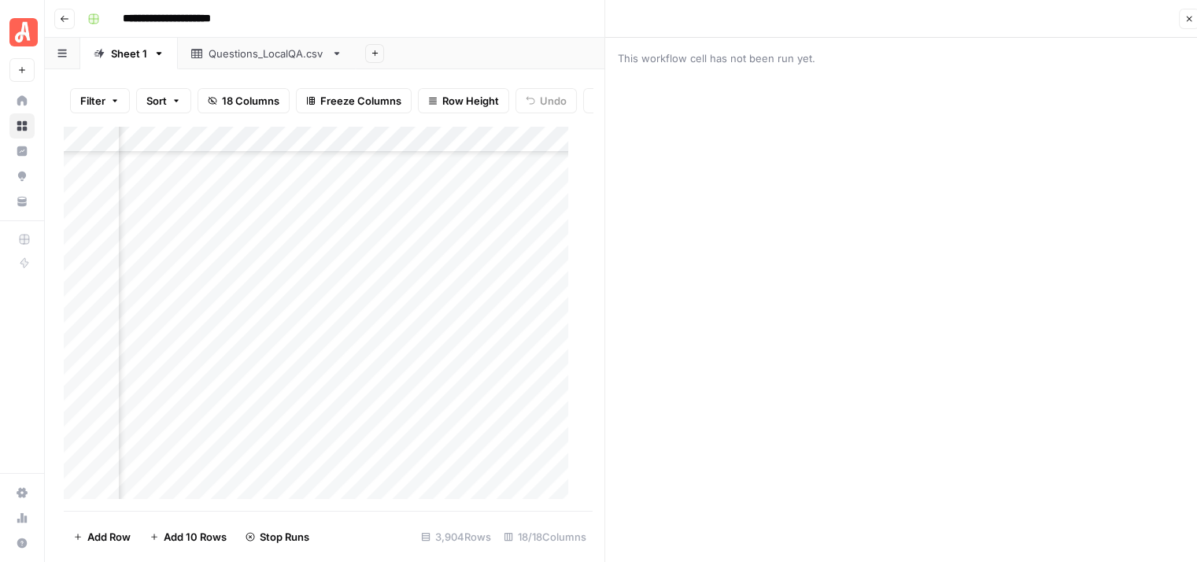
click at [1190, 17] on icon "button" at bounding box center [1188, 18] width 9 height 9
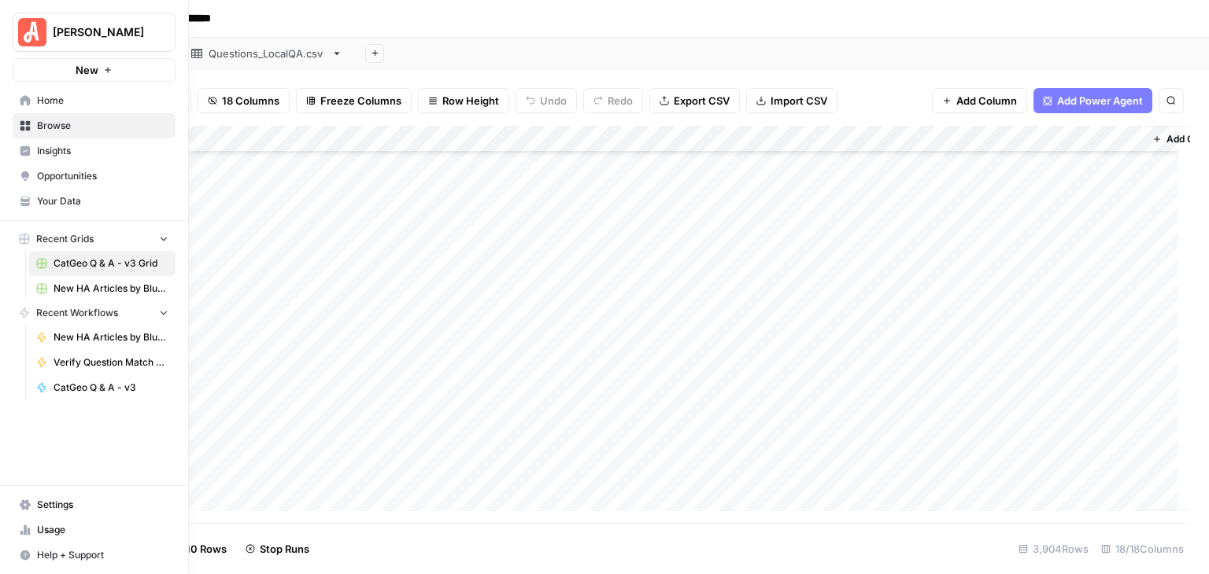
click at [33, 530] on link "Usage" at bounding box center [94, 530] width 163 height 25
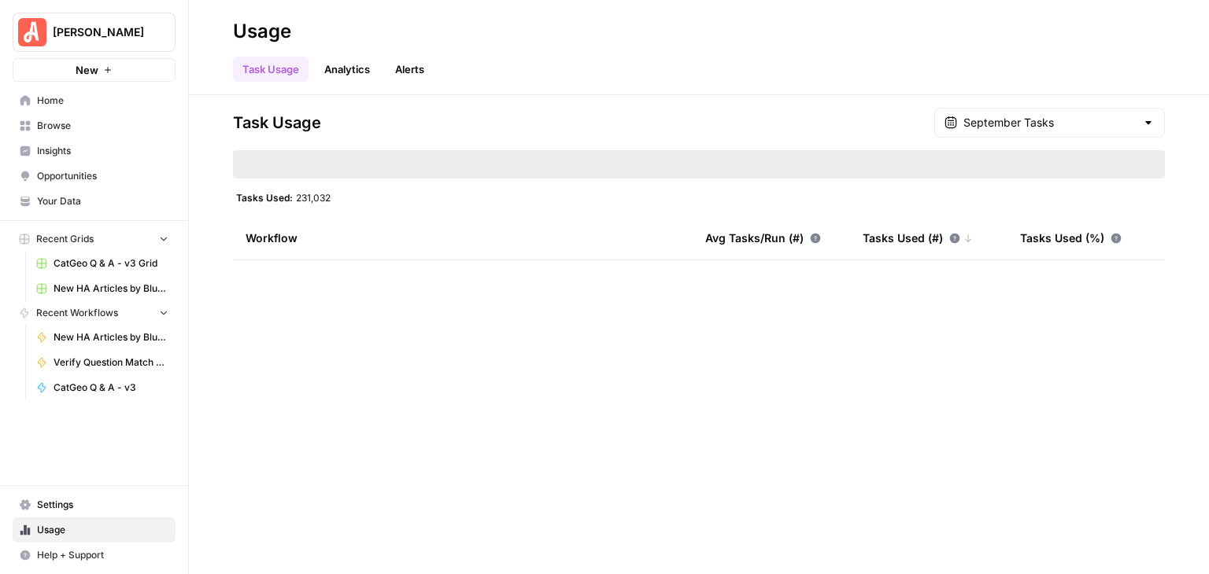
click at [111, 522] on link "Usage" at bounding box center [94, 530] width 163 height 25
click at [758, 545] on div "Task Usage September Tasks Tasks Used: 231,032 Workflow Avg Tasks/Run (#) Tasks…" at bounding box center [699, 334] width 1020 height 479
click at [96, 102] on span "Home" at bounding box center [102, 101] width 131 height 14
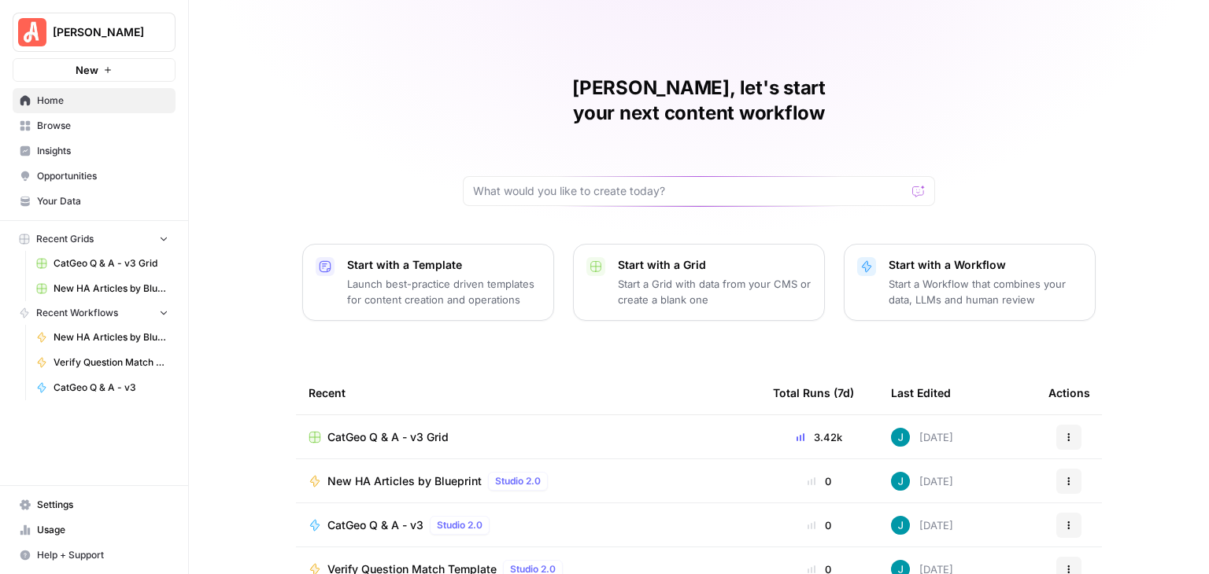
click at [420, 430] on span "CatGeo Q & A - v3 Grid" at bounding box center [387, 438] width 121 height 16
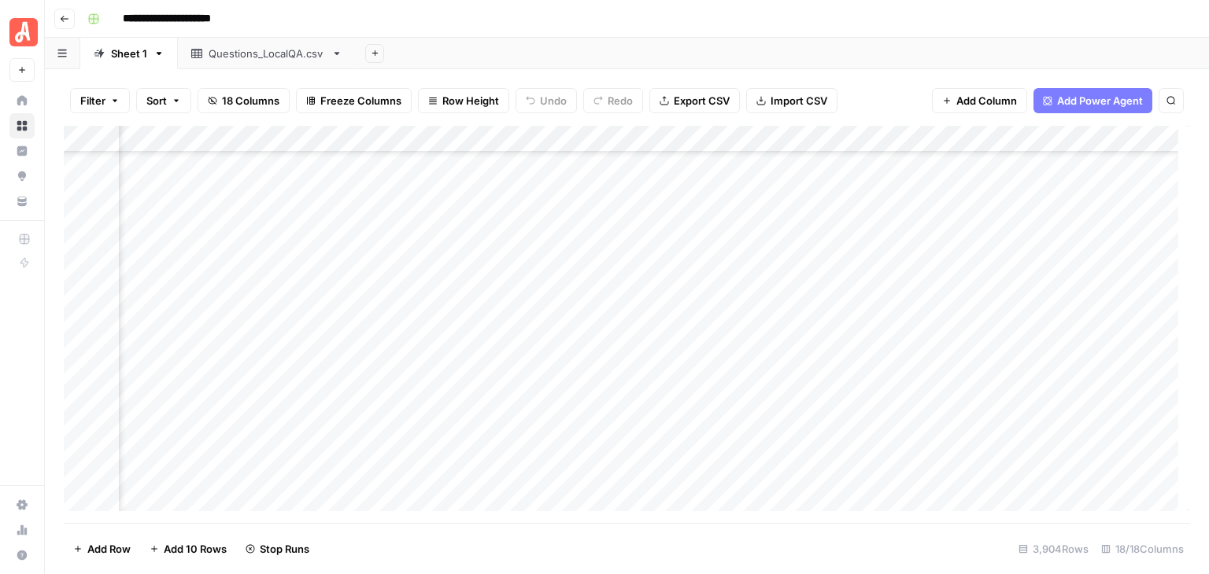
scroll to position [97900, 1738]
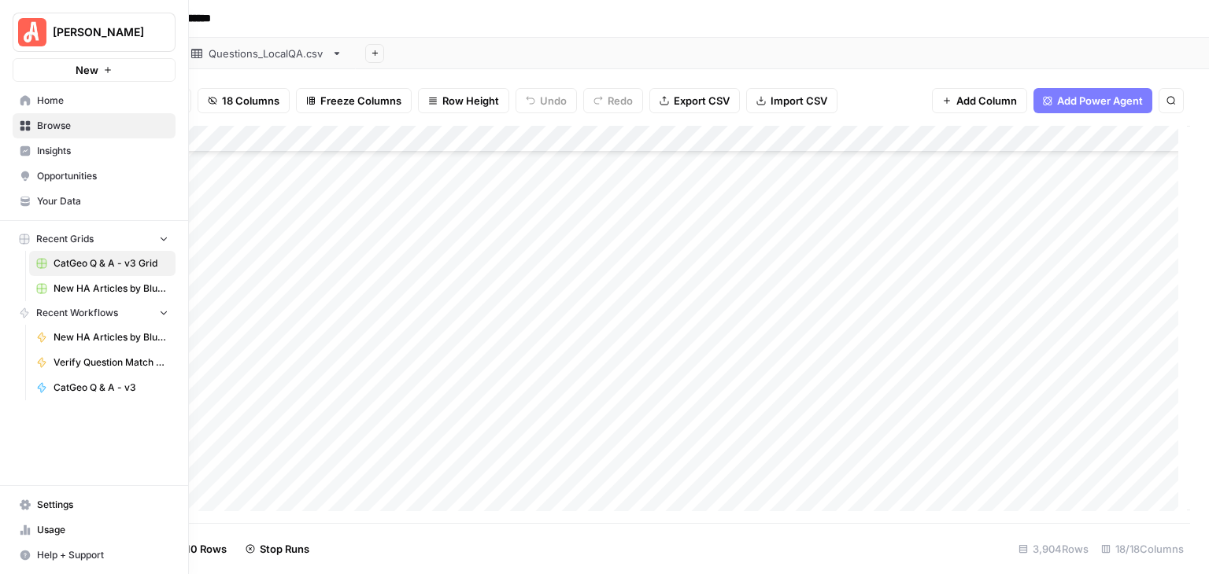
click at [54, 536] on span "Usage" at bounding box center [102, 530] width 131 height 14
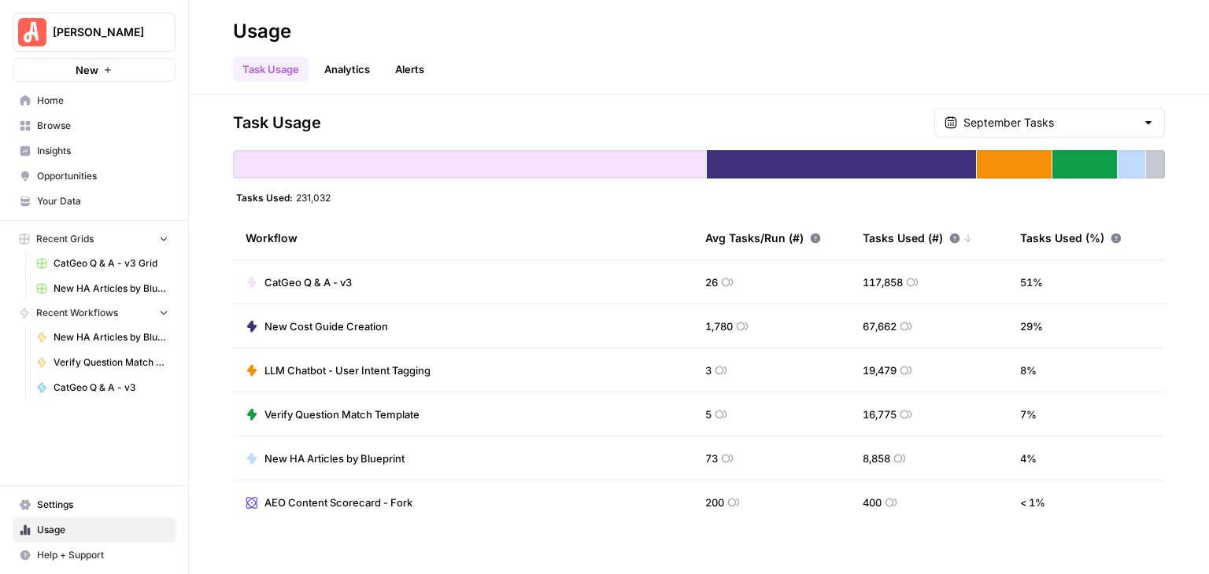
click at [99, 258] on span "CatGeo Q & A - v3 Grid" at bounding box center [111, 264] width 115 height 14
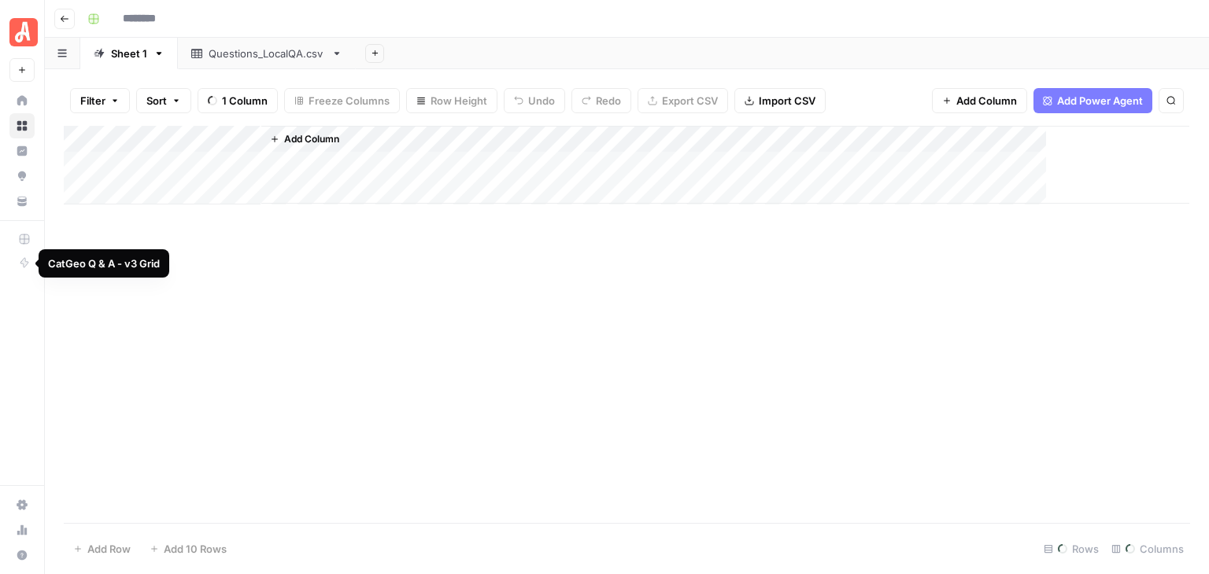
type input "**********"
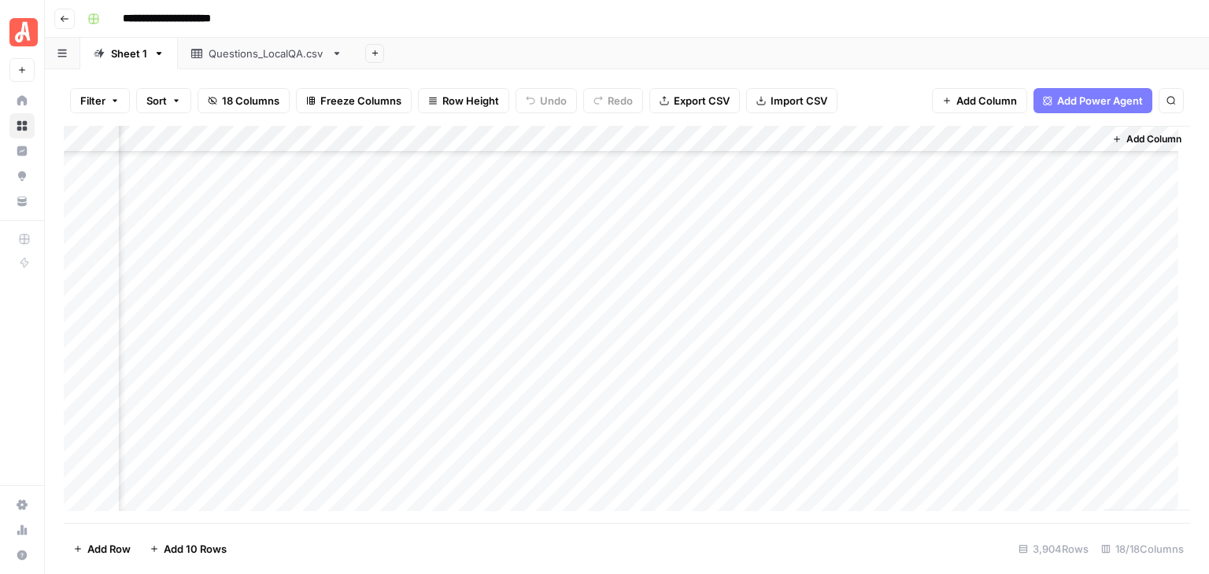
scroll to position [99633, 1834]
click at [102, 273] on div "Add Column" at bounding box center [627, 324] width 1126 height 397
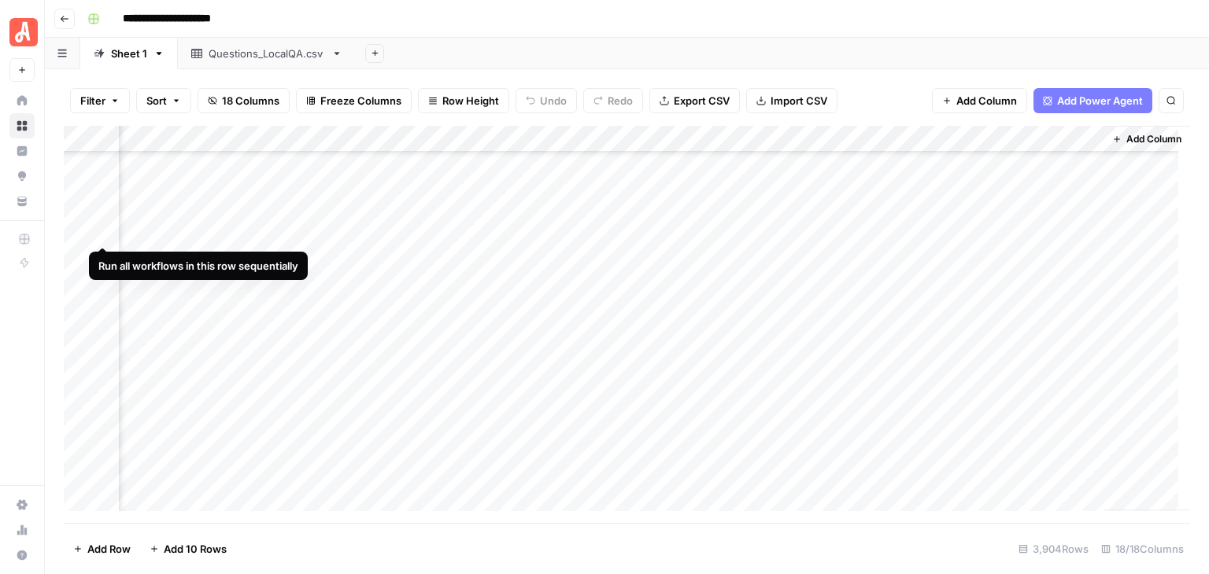
click at [102, 231] on div "Add Column" at bounding box center [627, 324] width 1126 height 397
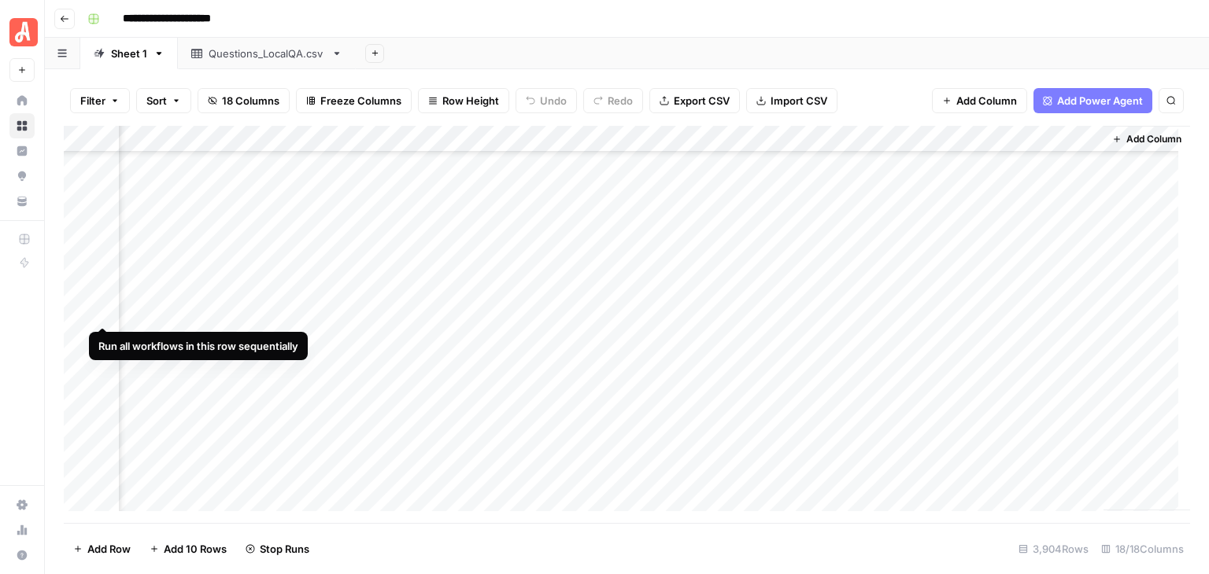
click at [101, 312] on div "Add Column" at bounding box center [627, 324] width 1126 height 397
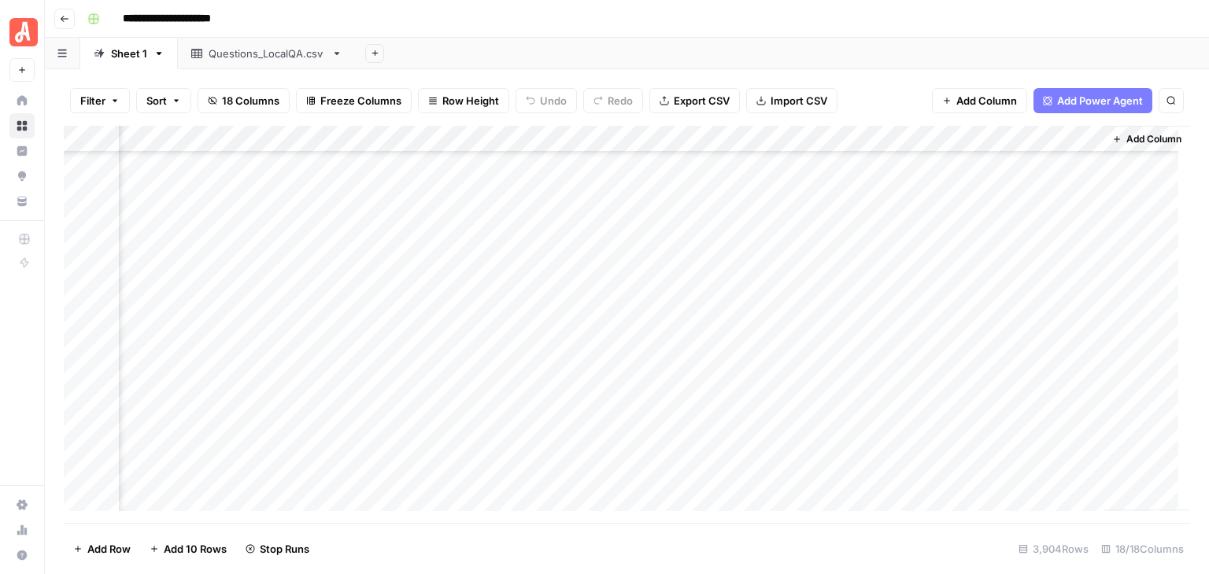
scroll to position [100341, 1834]
click at [100, 286] on div "Add Column" at bounding box center [627, 324] width 1126 height 397
click at [77, 308] on div "Add Column" at bounding box center [627, 324] width 1126 height 397
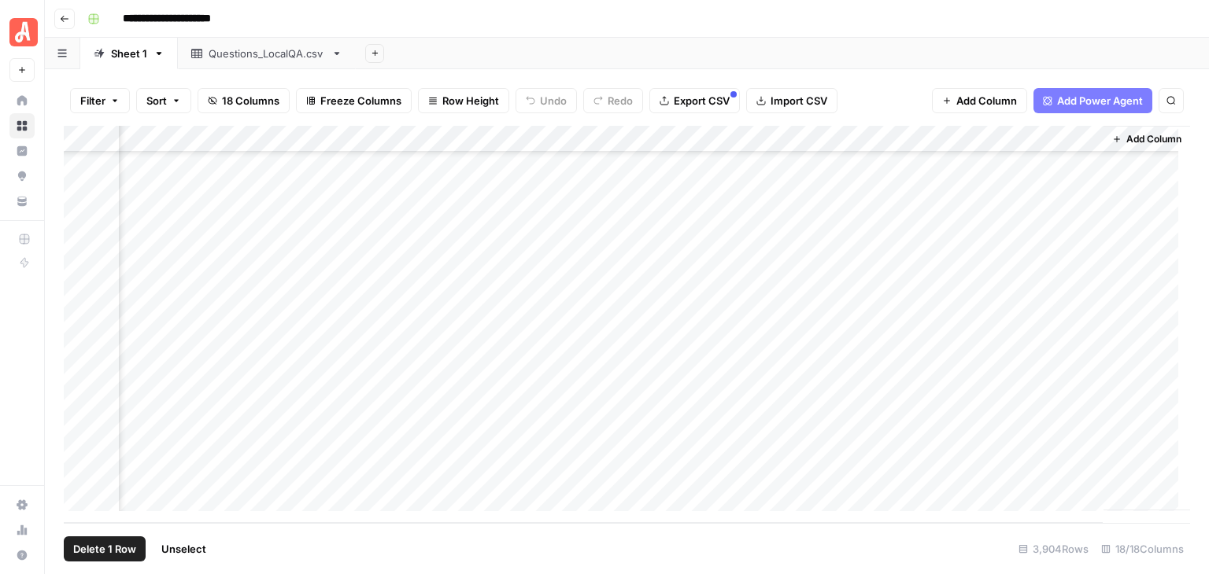
click at [82, 473] on div "Add Column" at bounding box center [627, 324] width 1126 height 397
click at [914, 138] on div "Add Column" at bounding box center [627, 324] width 1126 height 397
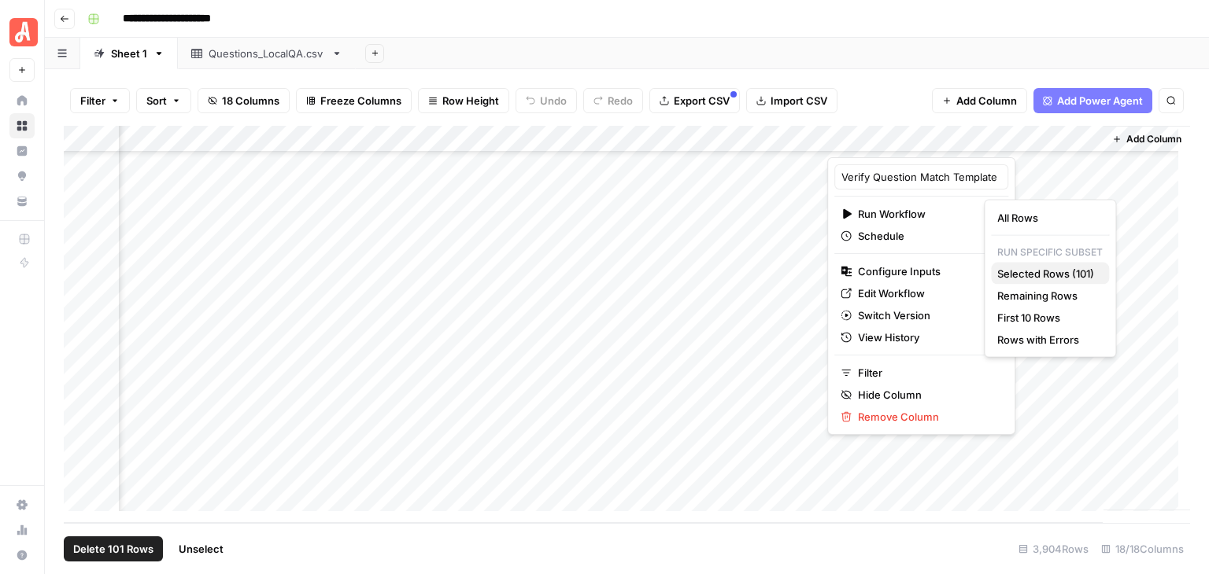
click at [1063, 271] on span "Selected Rows (101)" at bounding box center [1046, 274] width 99 height 16
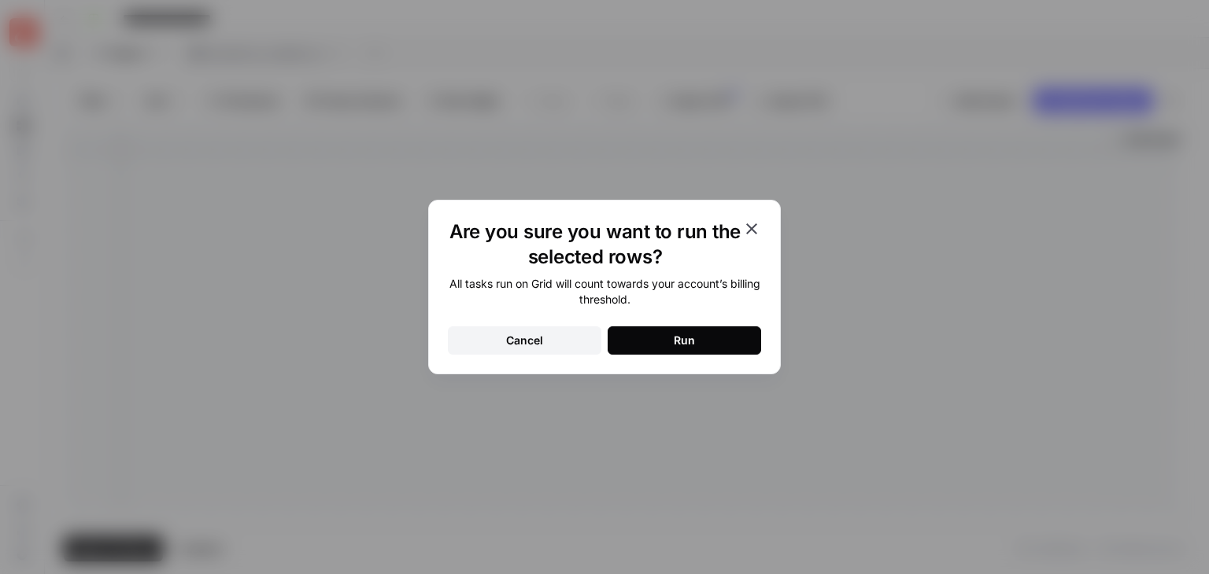
click at [729, 345] on button "Run" at bounding box center [683, 341] width 153 height 28
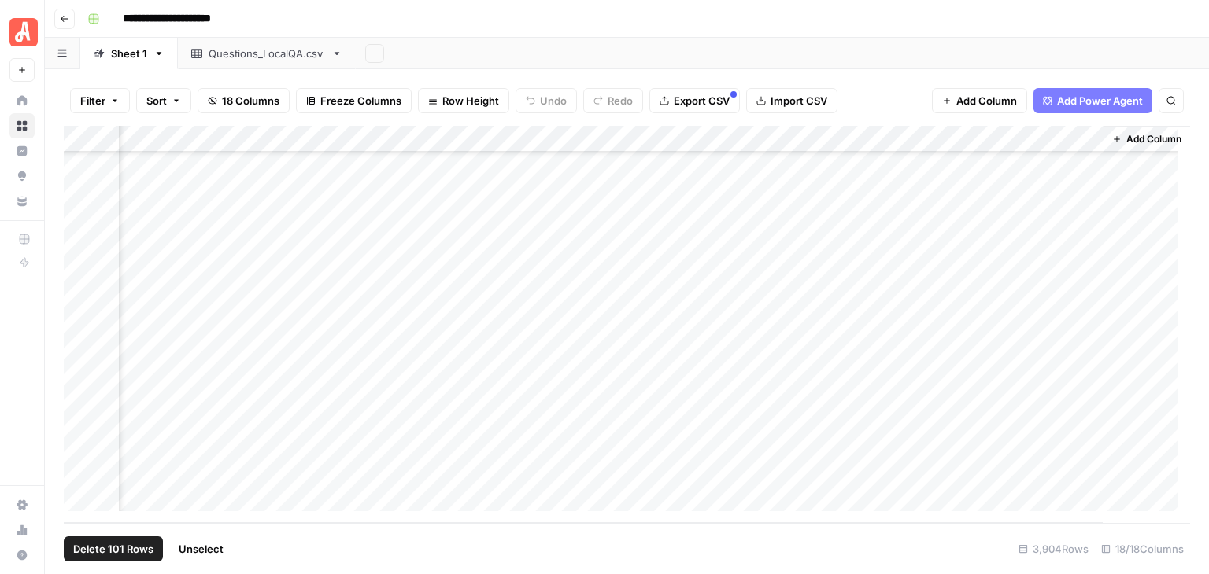
click at [207, 543] on span "Unselect" at bounding box center [201, 549] width 45 height 16
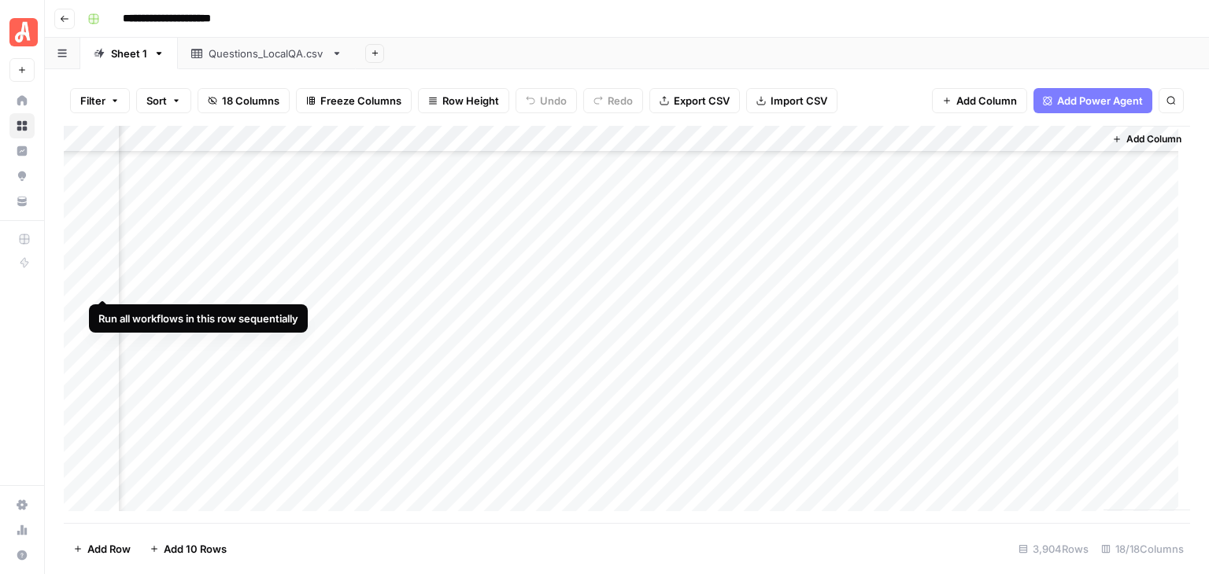
click at [101, 281] on div "Add Column" at bounding box center [627, 324] width 1126 height 397
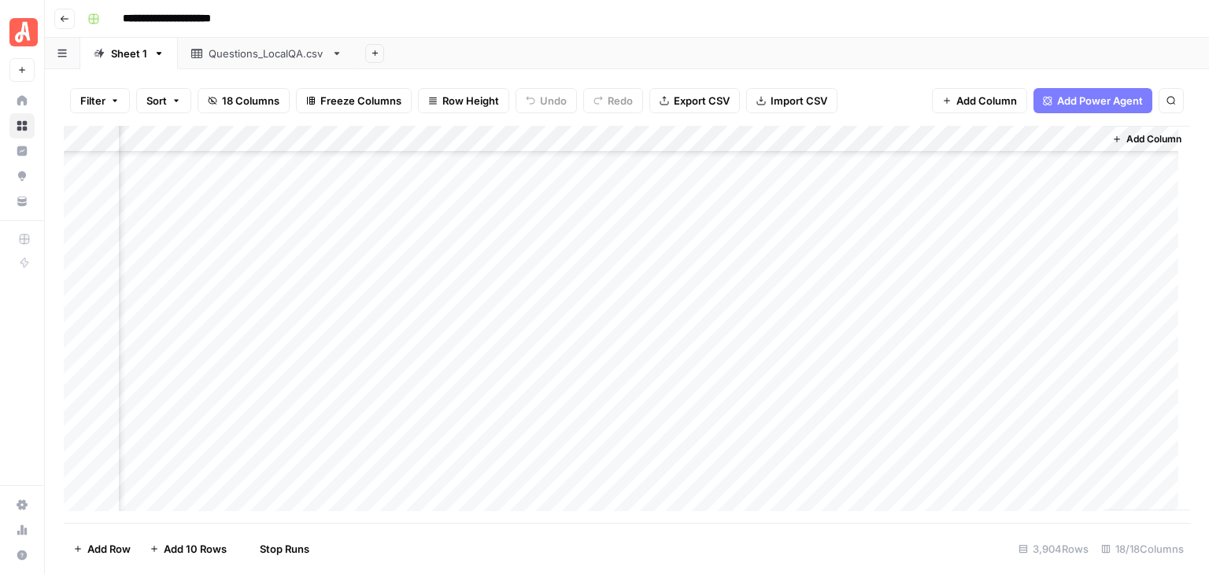
scroll to position [97979, 1834]
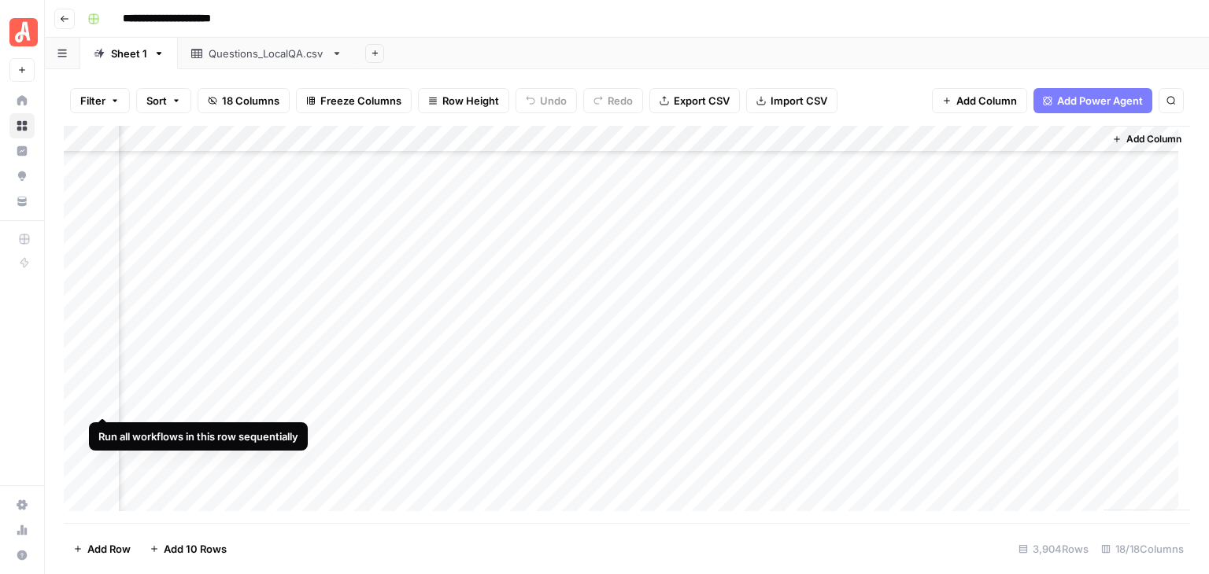
click at [97, 401] on div "Add Column" at bounding box center [627, 324] width 1126 height 397
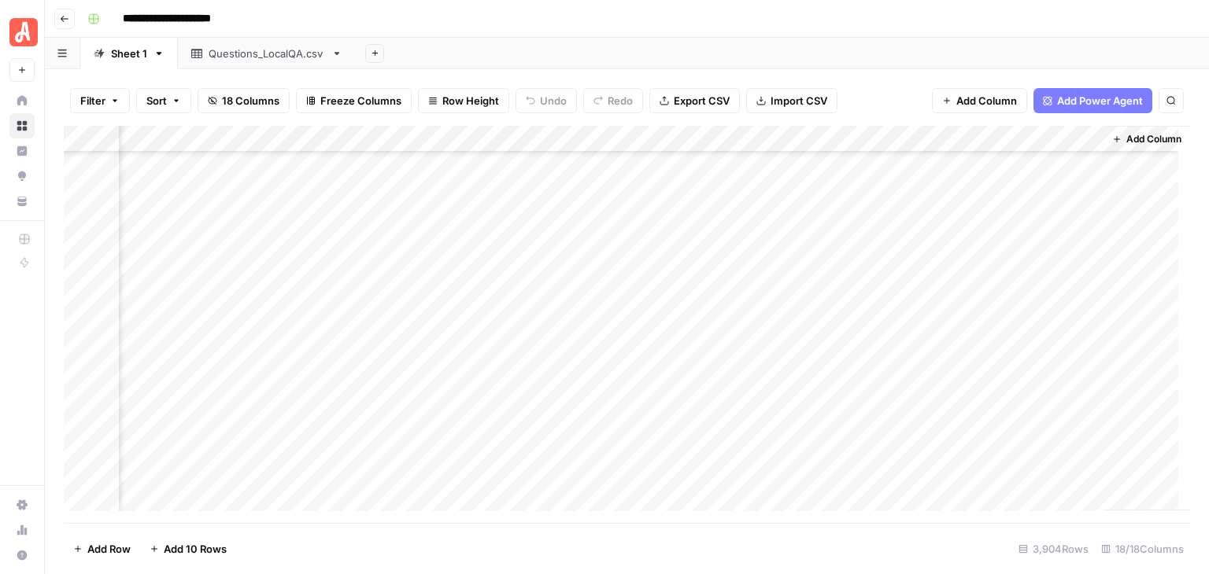
scroll to position [102919, 1834]
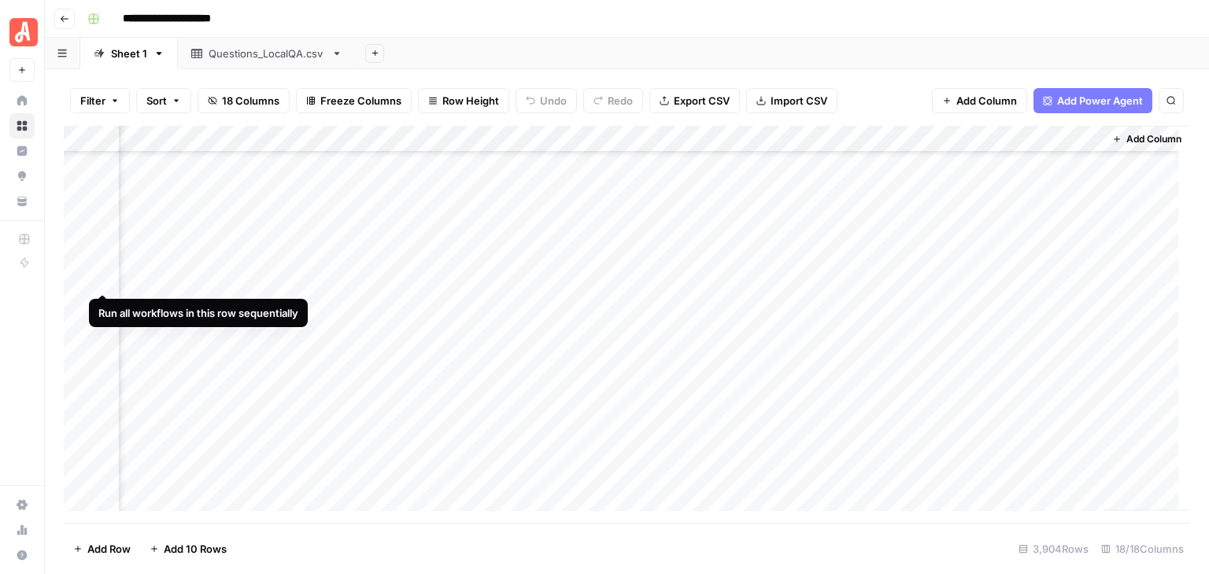
click at [104, 279] on div "Add Column" at bounding box center [627, 324] width 1126 height 397
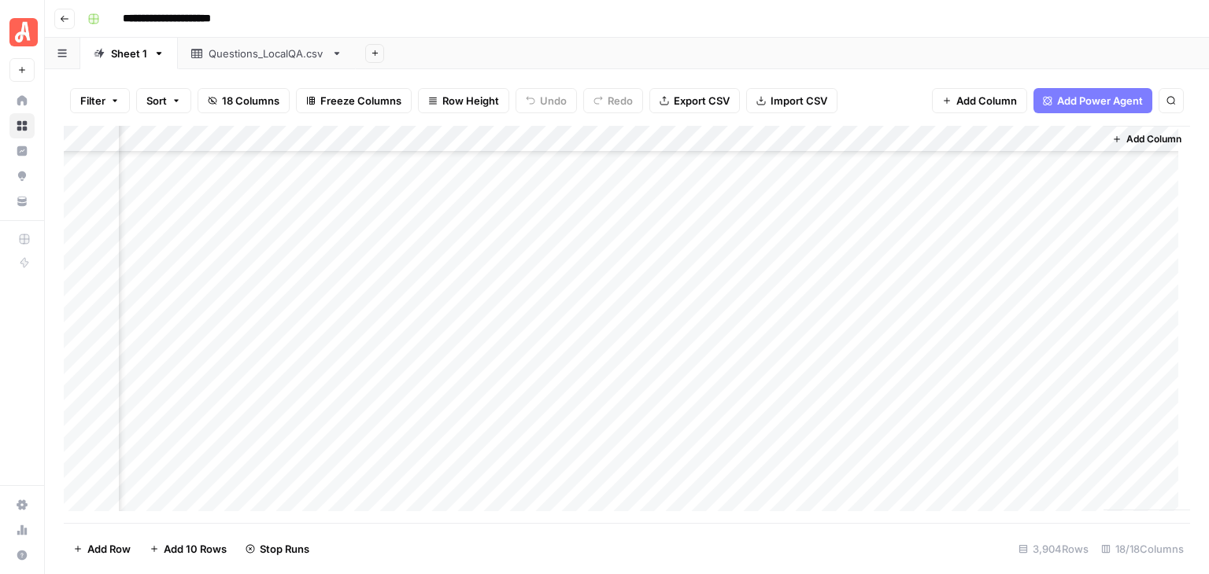
scroll to position [103312, 1834]
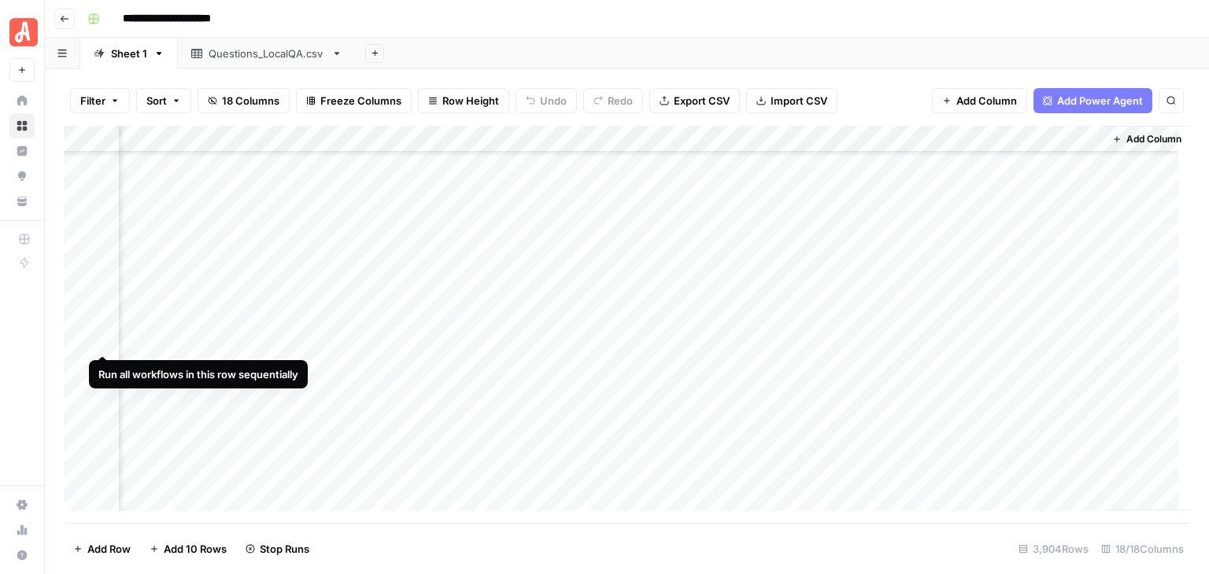
click at [102, 342] on div "Add Column" at bounding box center [627, 324] width 1126 height 397
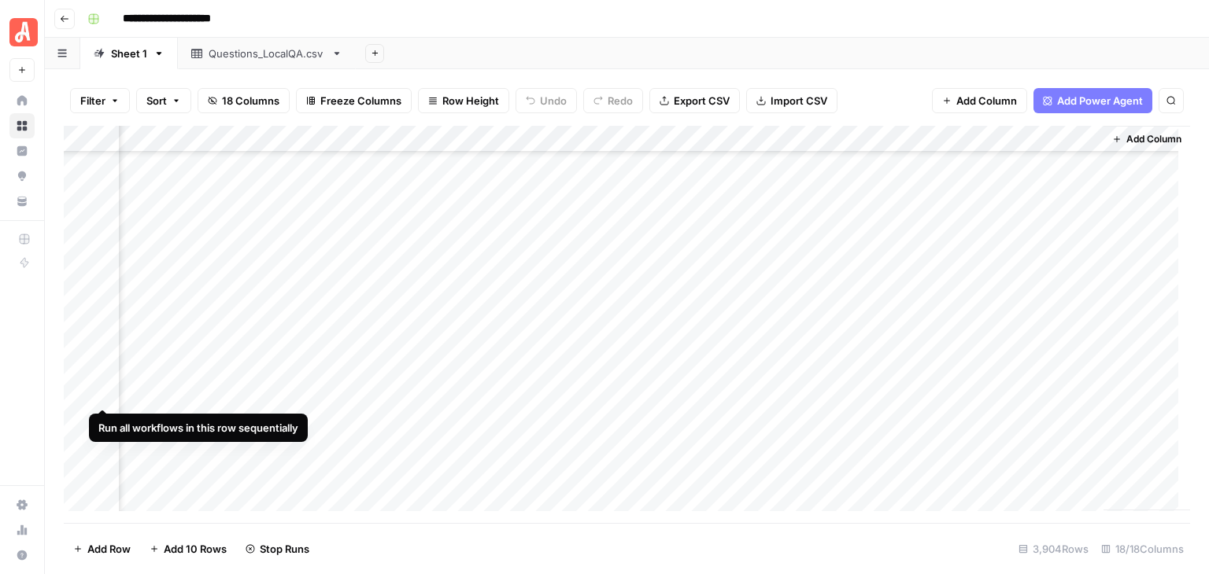
click at [100, 393] on div "Add Column" at bounding box center [627, 324] width 1126 height 397
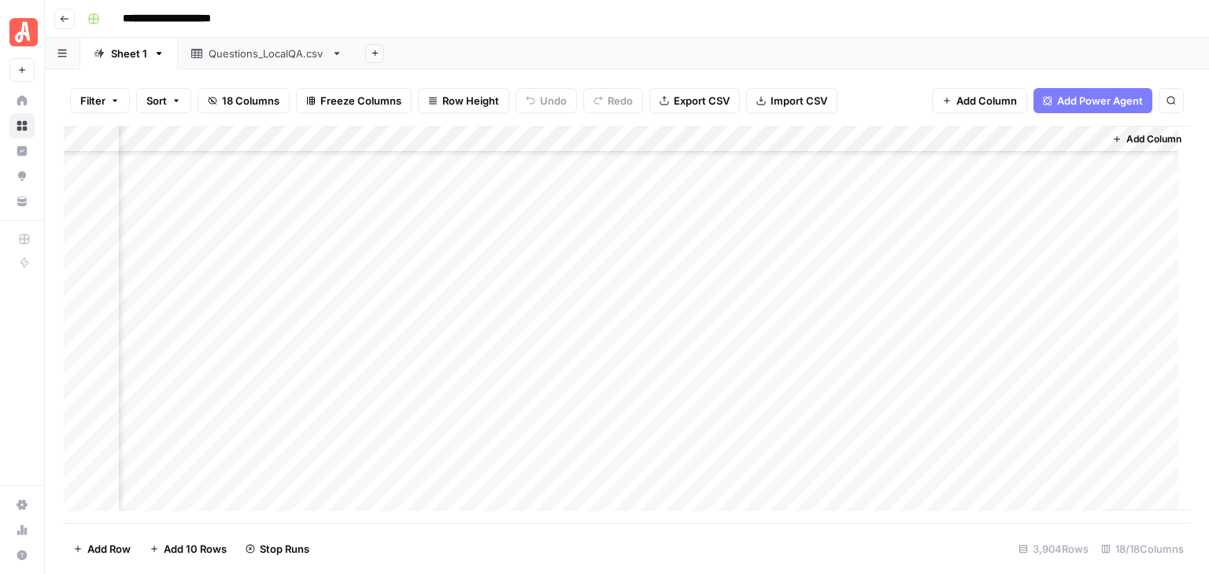
scroll to position [103470, 1834]
click at [101, 369] on div "Add Column" at bounding box center [627, 324] width 1126 height 397
click at [100, 449] on div "Add Column" at bounding box center [627, 324] width 1126 height 397
click at [106, 374] on div "Add Column" at bounding box center [627, 324] width 1126 height 397
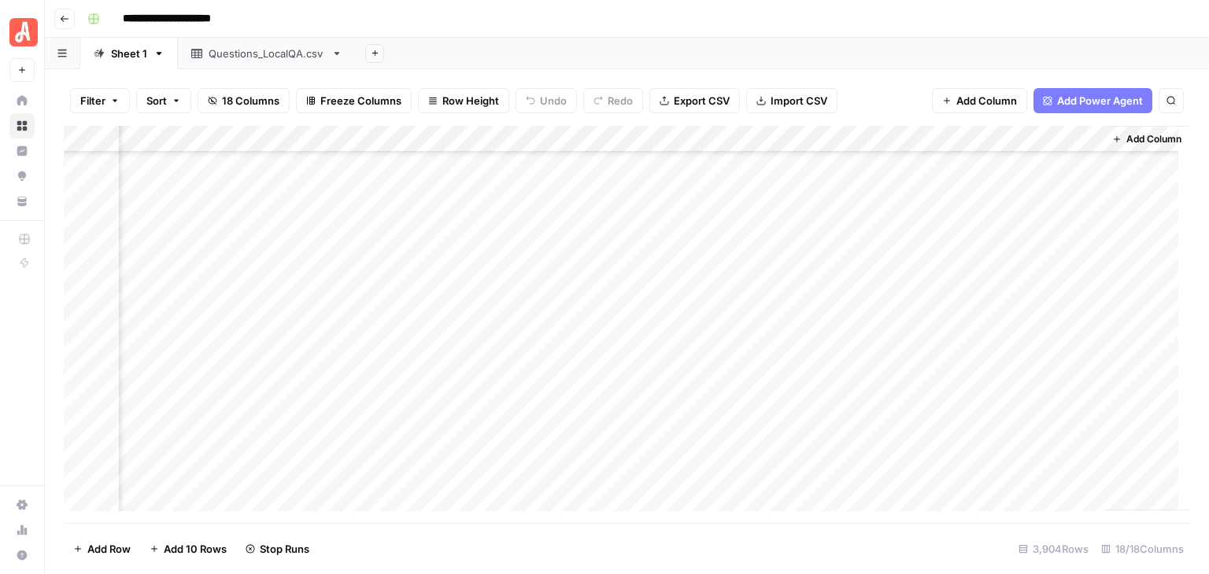
scroll to position [104117, 1834]
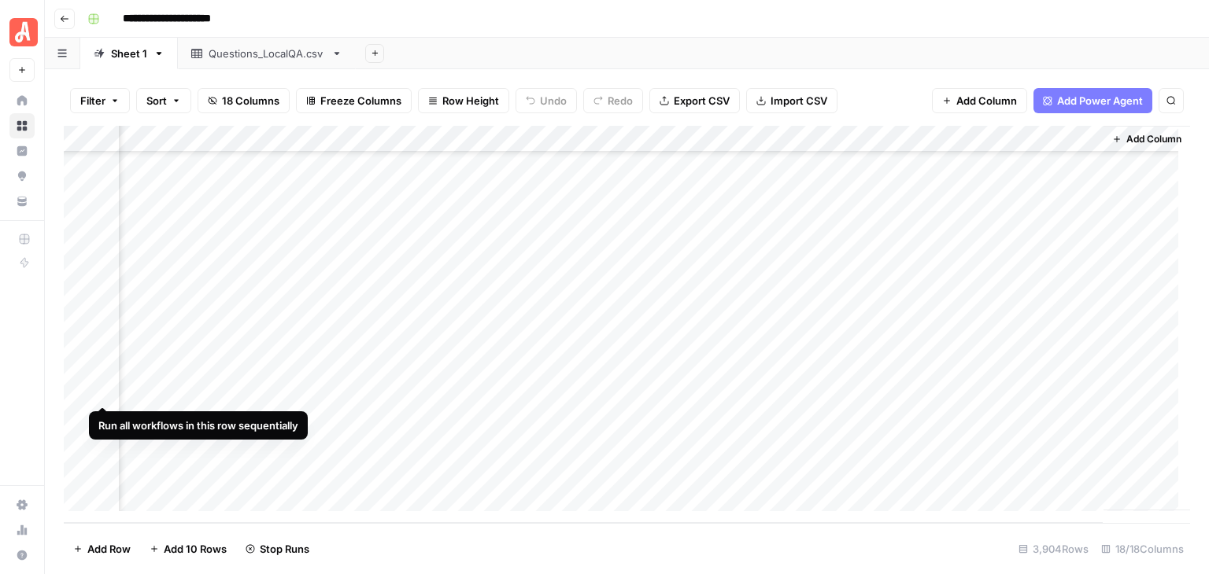
click at [101, 391] on div "Add Column" at bounding box center [627, 324] width 1126 height 397
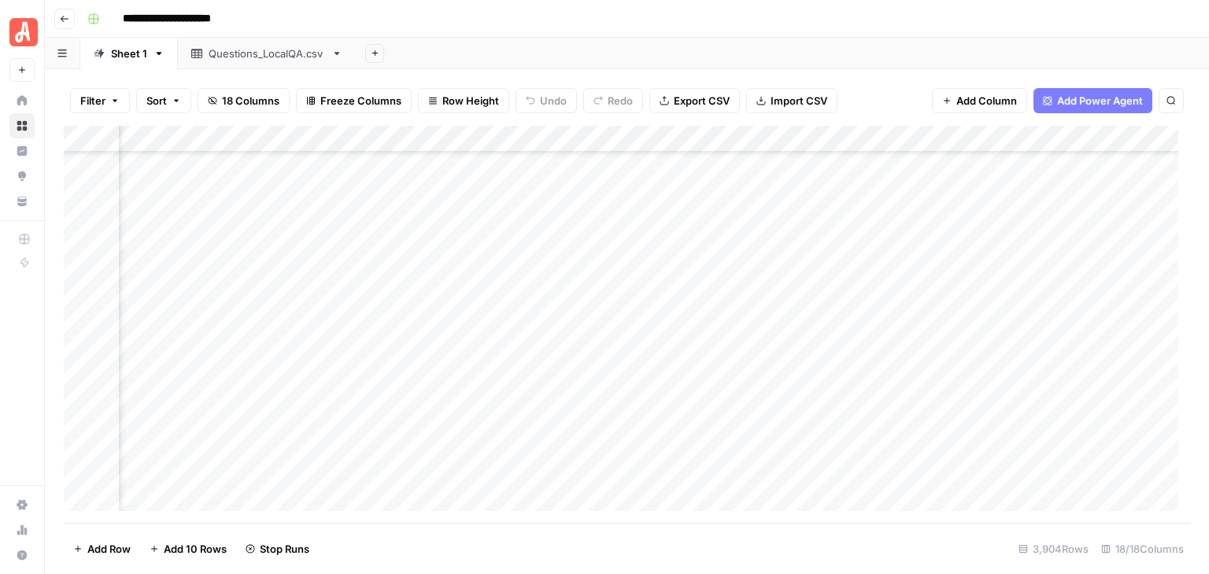
scroll to position [103881, 1748]
click at [553, 275] on div "Add Column" at bounding box center [627, 324] width 1126 height 397
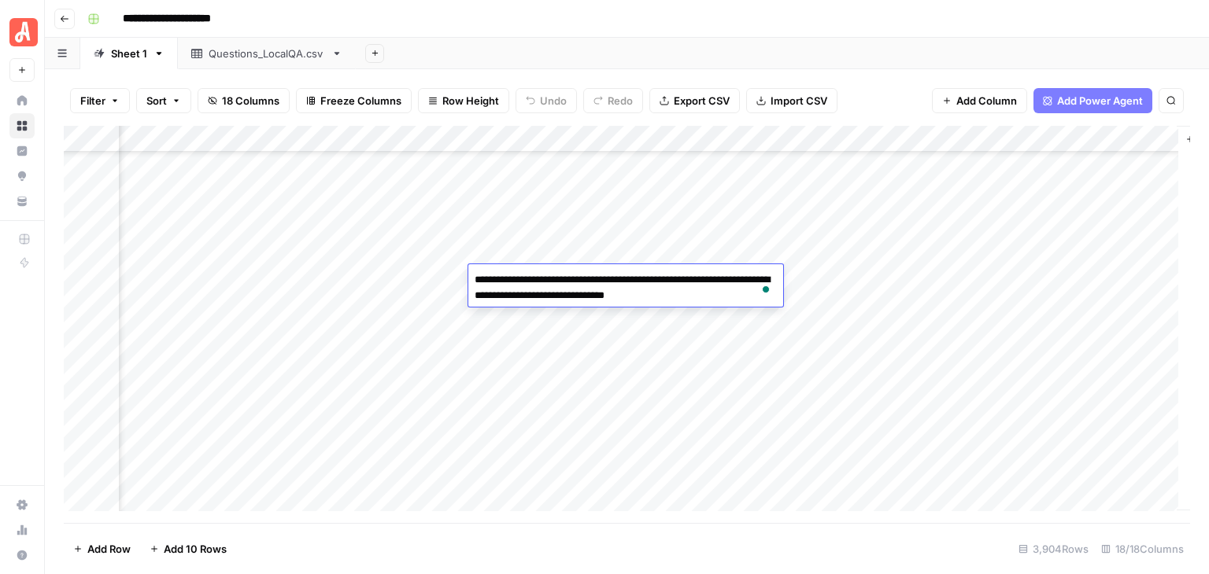
click at [585, 23] on div "**********" at bounding box center [637, 18] width 1112 height 25
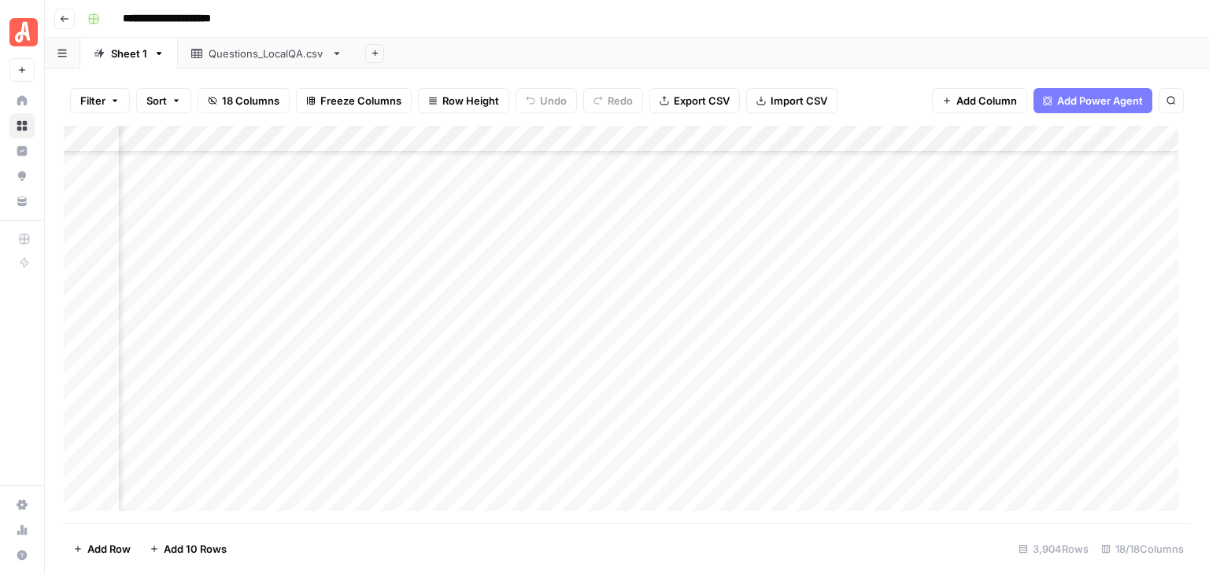
scroll to position [103881, 707]
click at [360, 281] on div "Add Column" at bounding box center [627, 324] width 1126 height 397
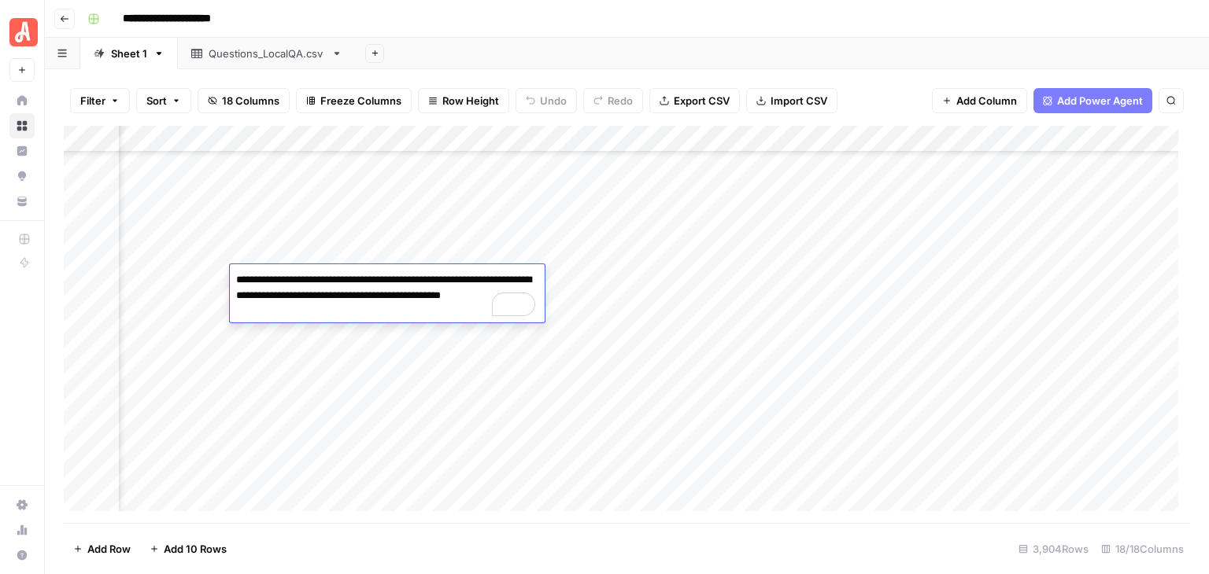
click at [743, 278] on div "Add Column" at bounding box center [627, 324] width 1126 height 397
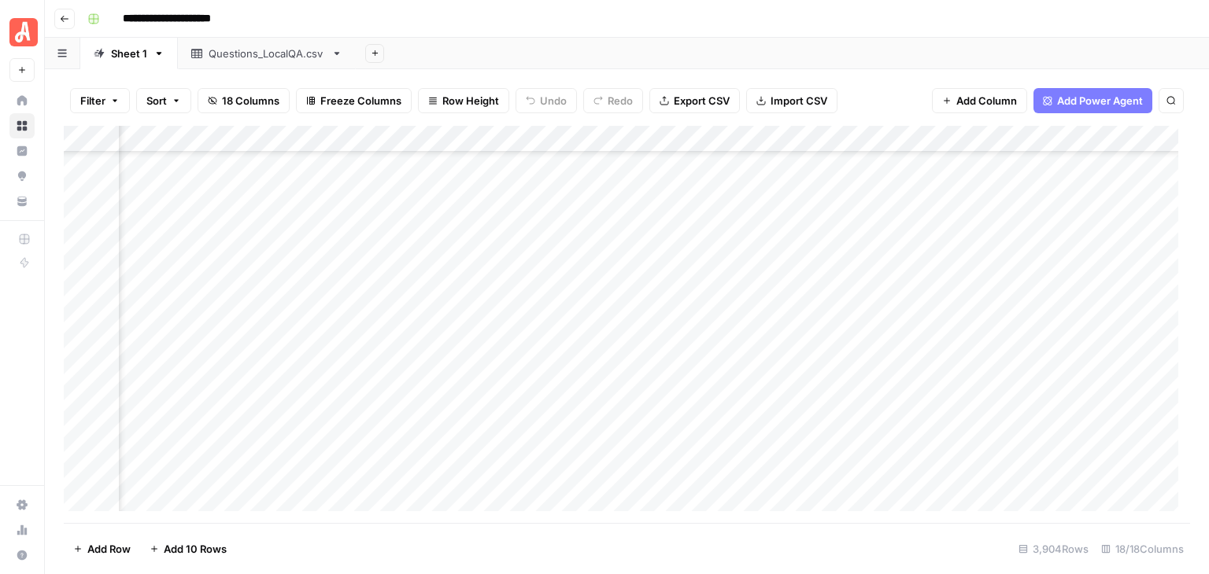
click at [743, 278] on div "Add Column" at bounding box center [627, 324] width 1126 height 397
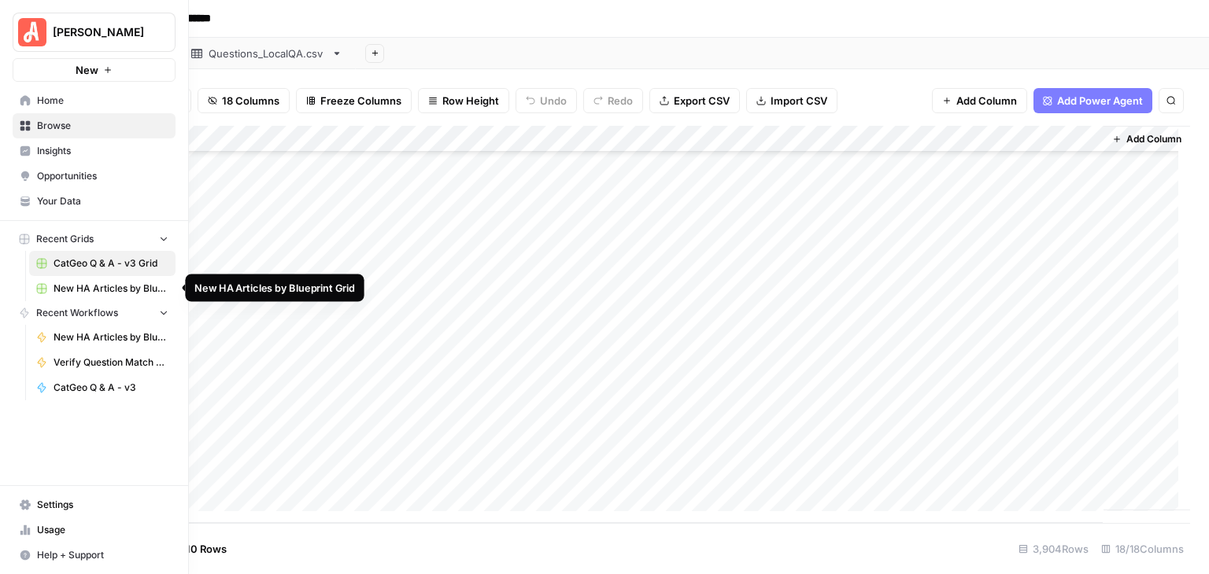
click at [110, 288] on span "New HA Articles by Blueprint Grid" at bounding box center [111, 289] width 115 height 14
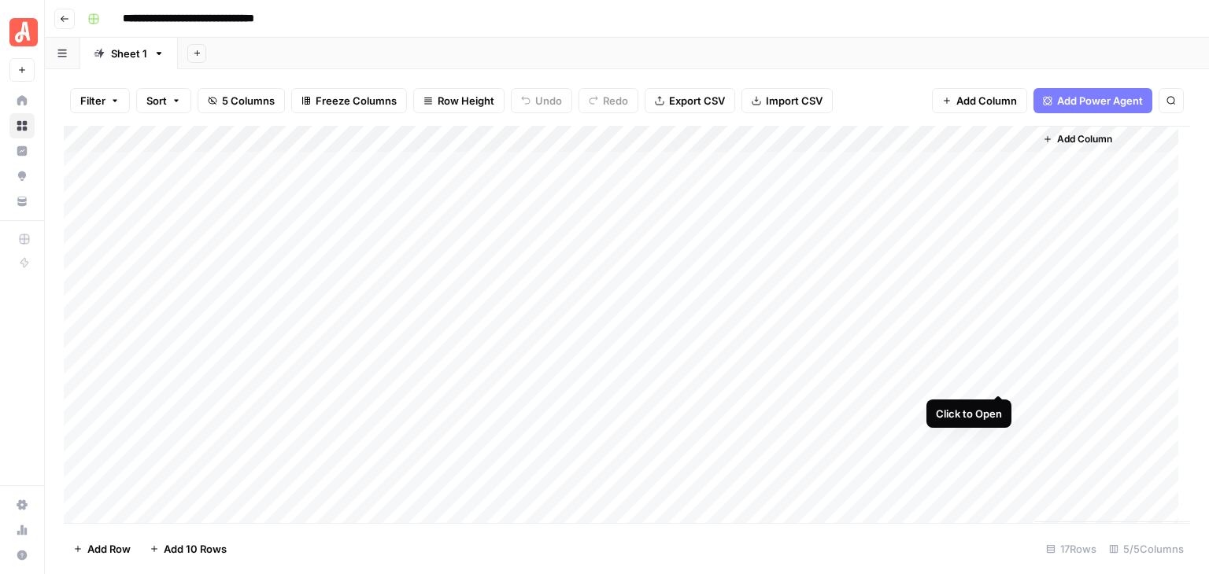
click at [999, 375] on div "Add Column" at bounding box center [627, 324] width 1126 height 397
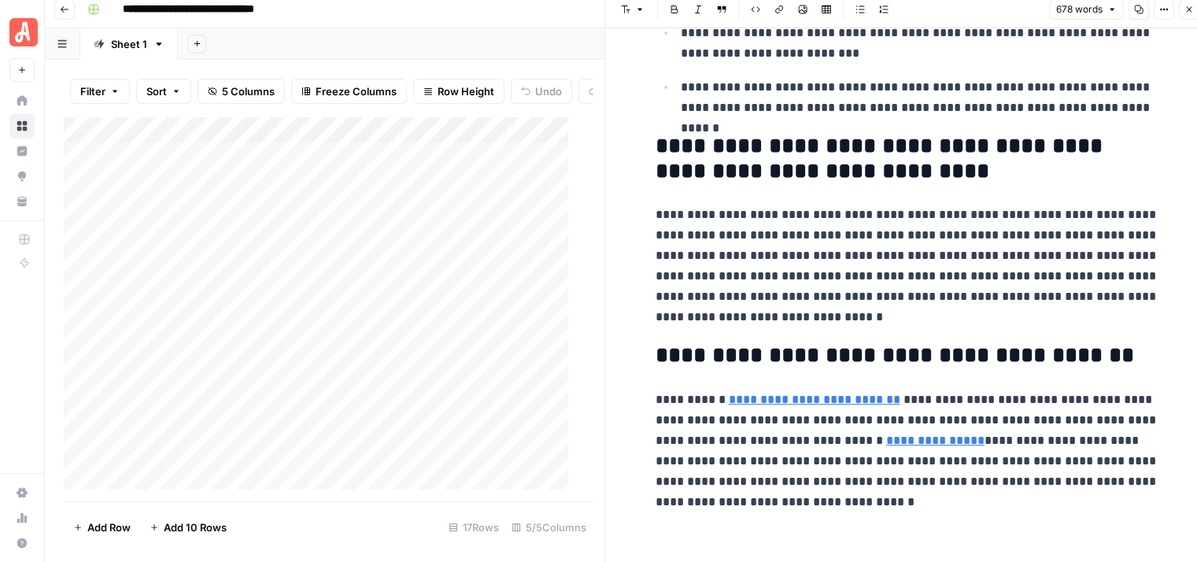
scroll to position [13, 0]
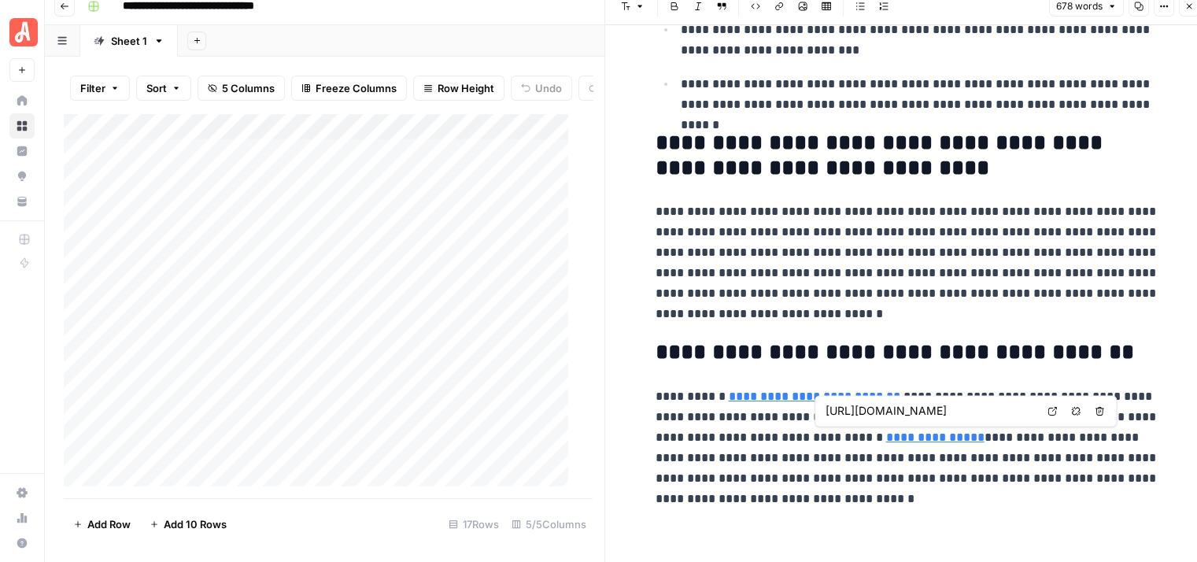
click at [886, 434] on link "**********" at bounding box center [935, 437] width 98 height 12
click at [907, 409] on input "[URL][DOMAIN_NAME]" at bounding box center [929, 411] width 209 height 16
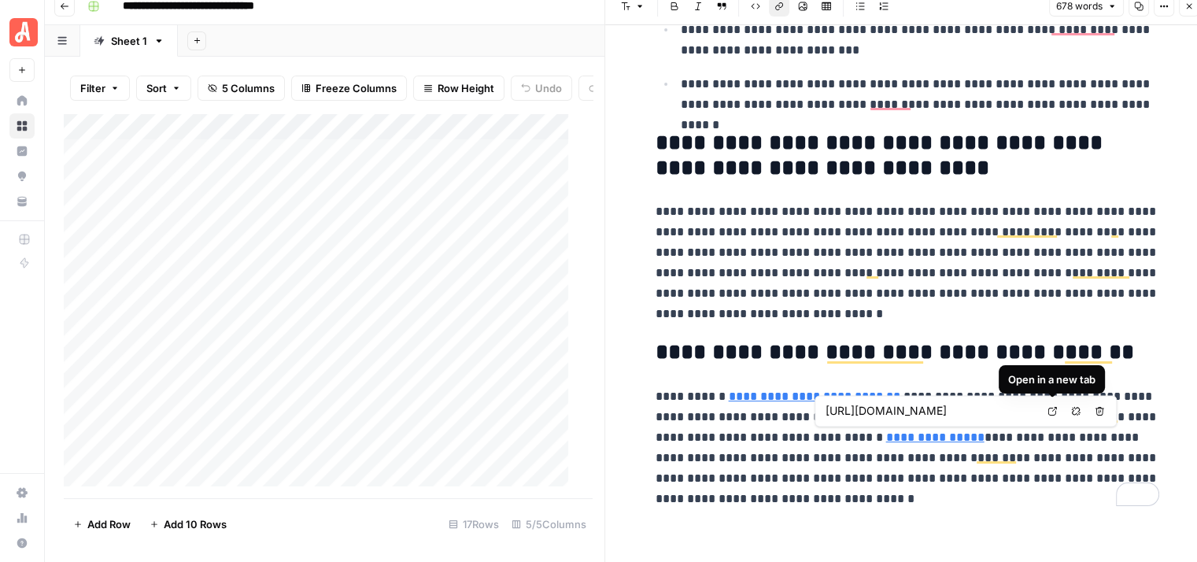
click at [1052, 412] on icon at bounding box center [1051, 410] width 9 height 9
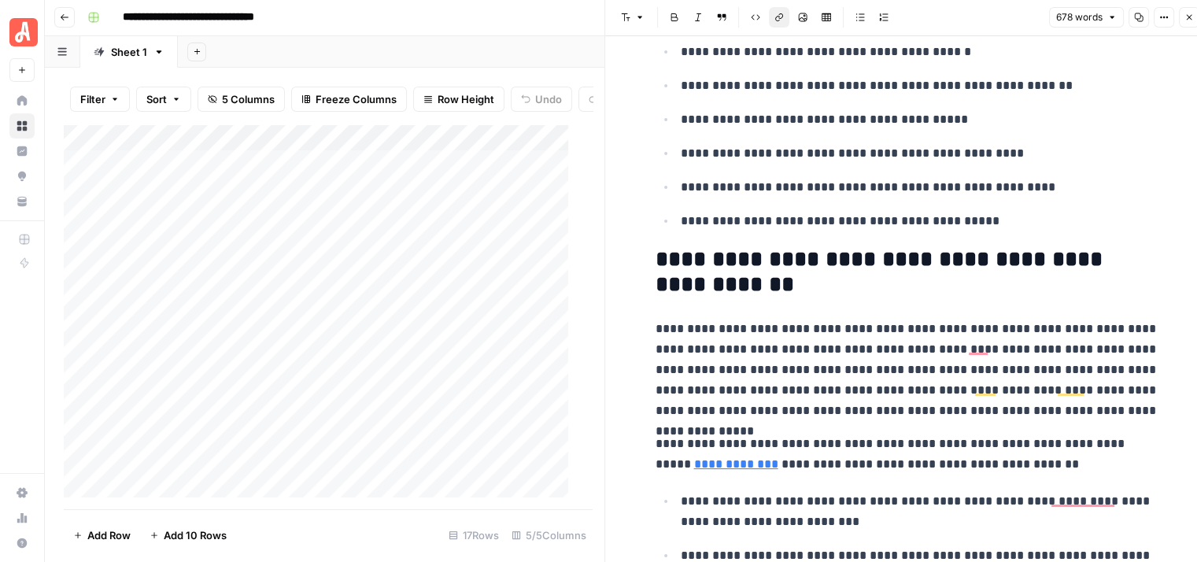
scroll to position [0, 0]
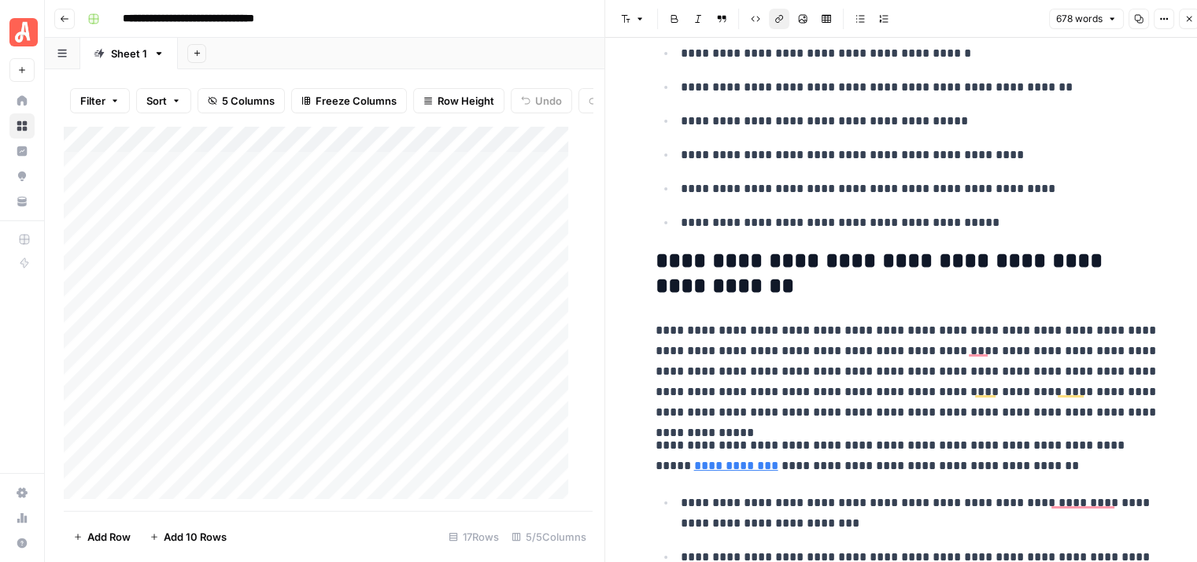
click at [1185, 14] on icon "button" at bounding box center [1188, 18] width 9 height 9
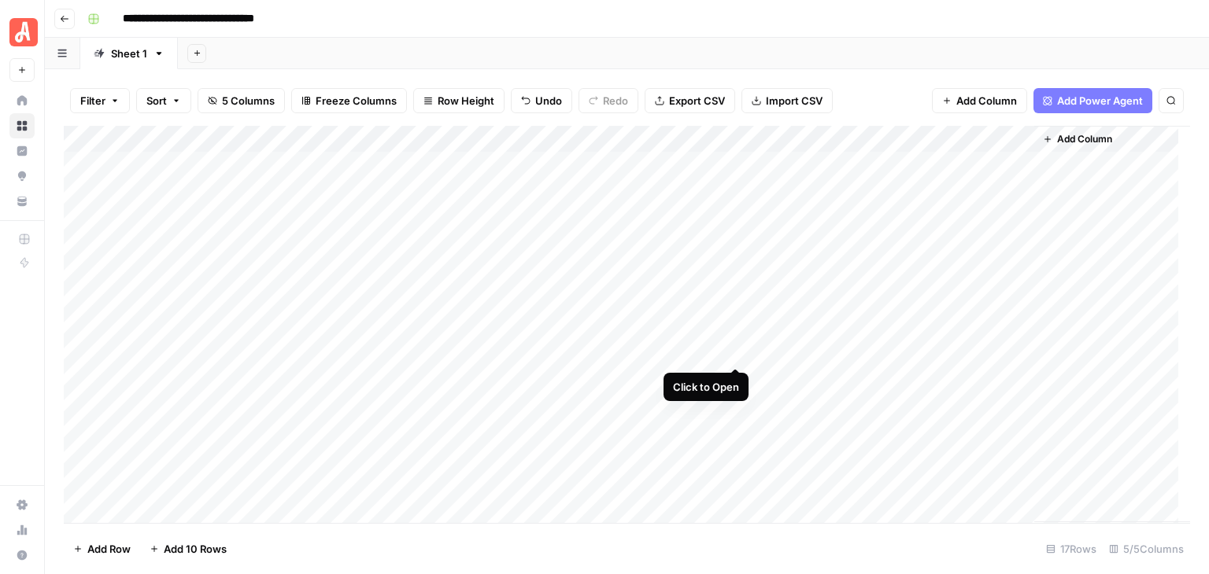
click at [737, 351] on div "Add Column" at bounding box center [627, 324] width 1126 height 397
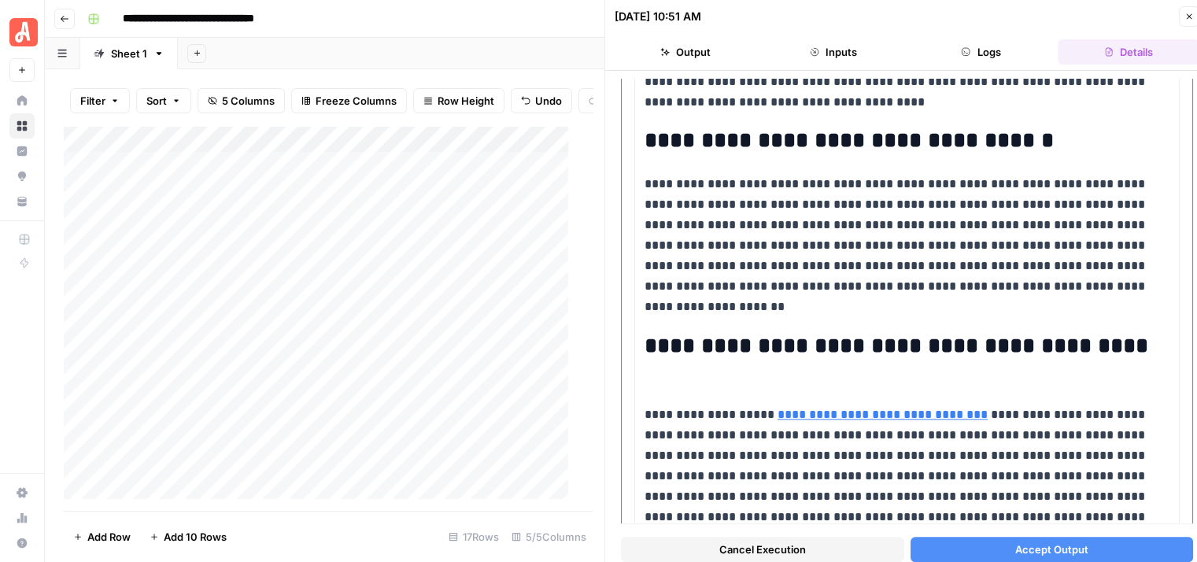
scroll to position [1711, 0]
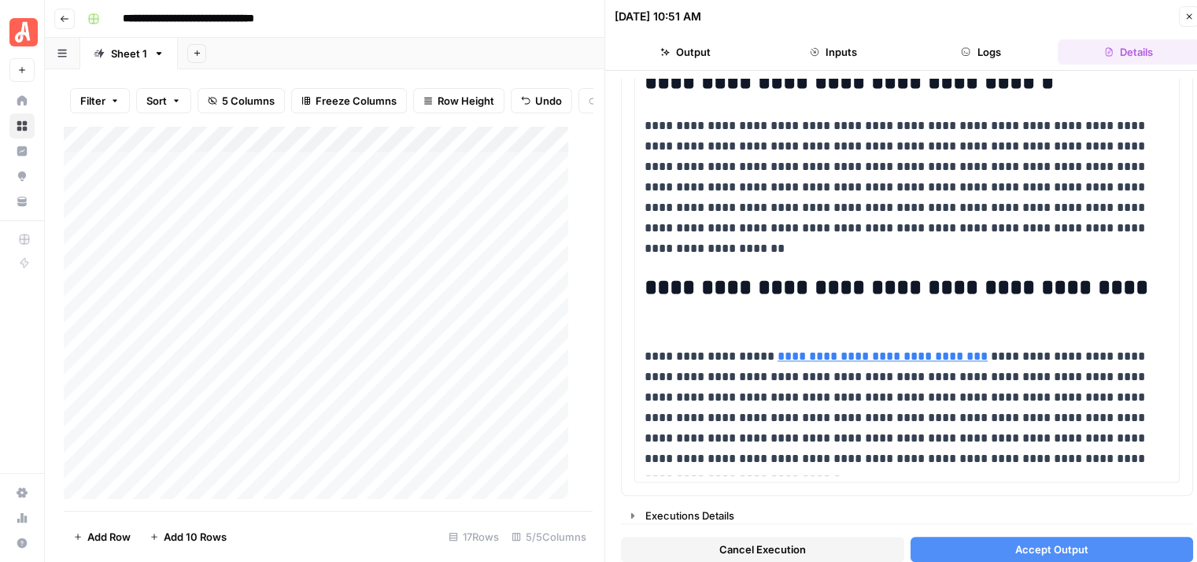
click at [1063, 546] on span "Accept Output" at bounding box center [1051, 549] width 73 height 16
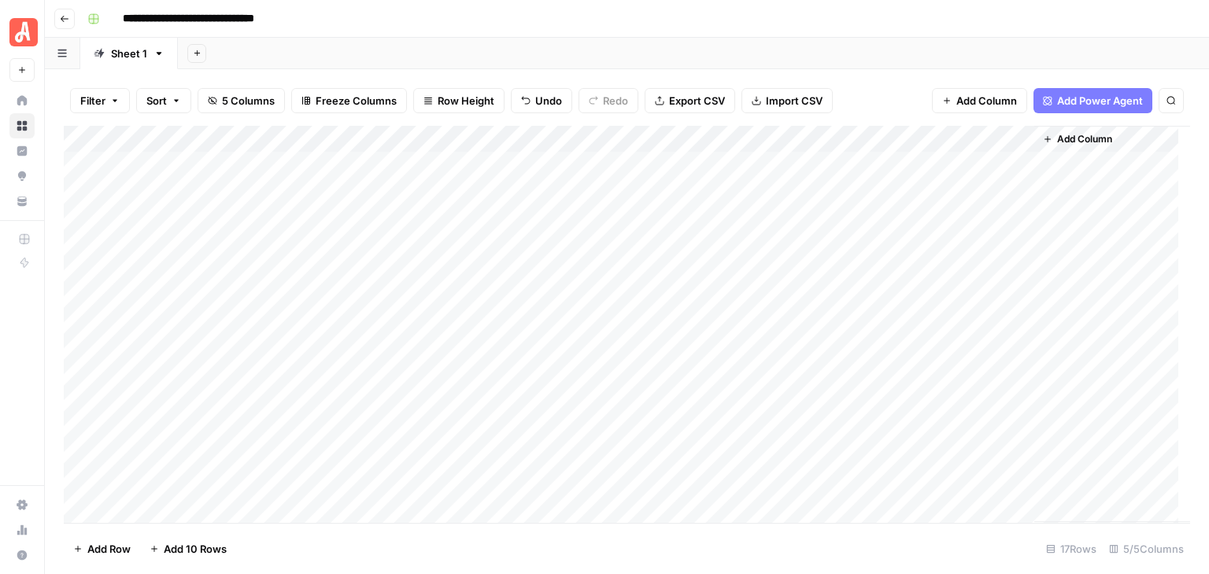
click at [718, 139] on div "Add Column" at bounding box center [627, 324] width 1126 height 397
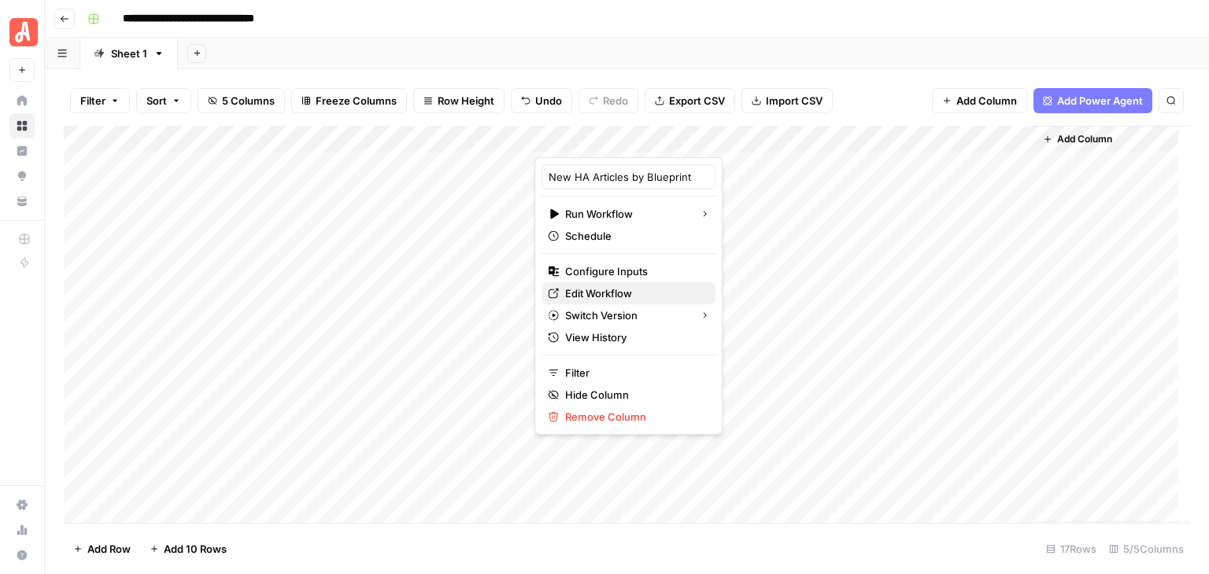
click at [637, 286] on span "Edit Workflow" at bounding box center [634, 294] width 138 height 16
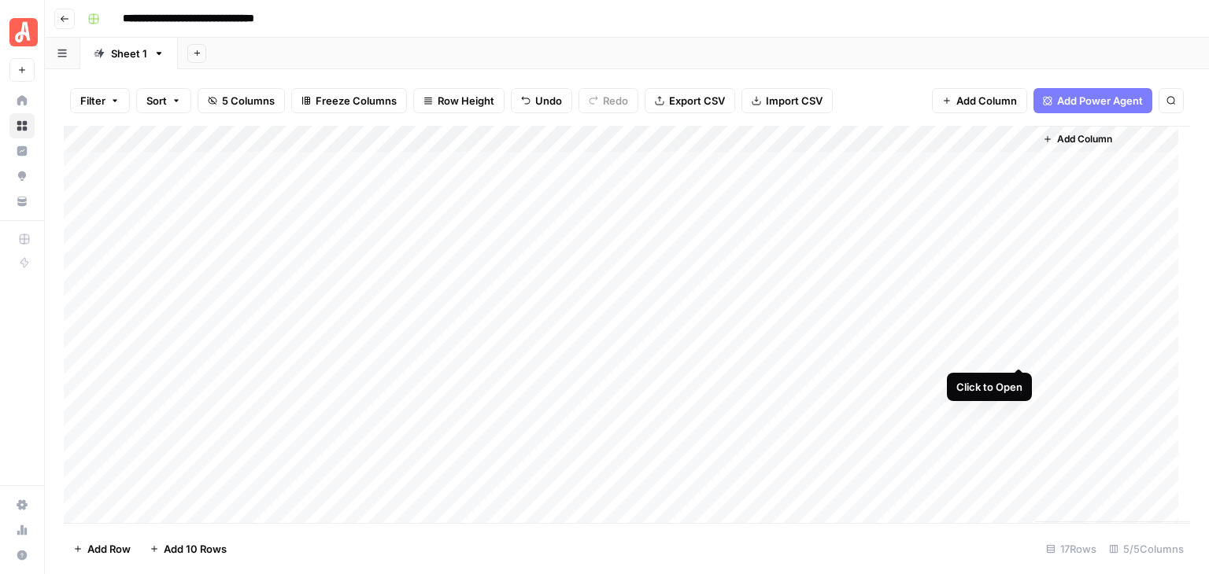
click at [1019, 347] on div "Add Column" at bounding box center [627, 324] width 1126 height 397
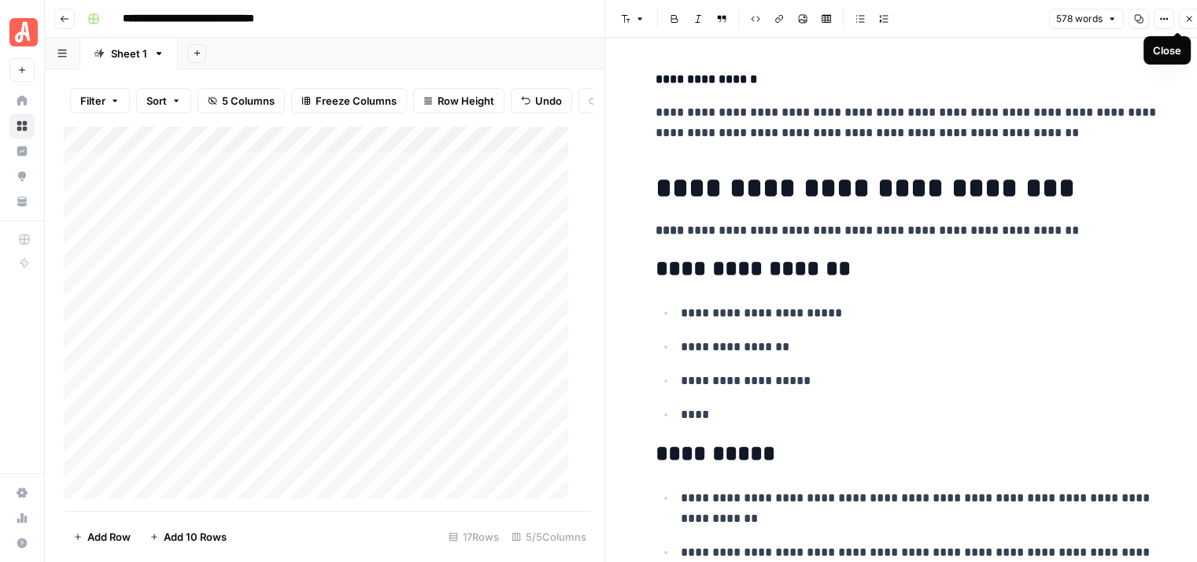
click at [1187, 17] on icon "button" at bounding box center [1190, 20] width 6 height 6
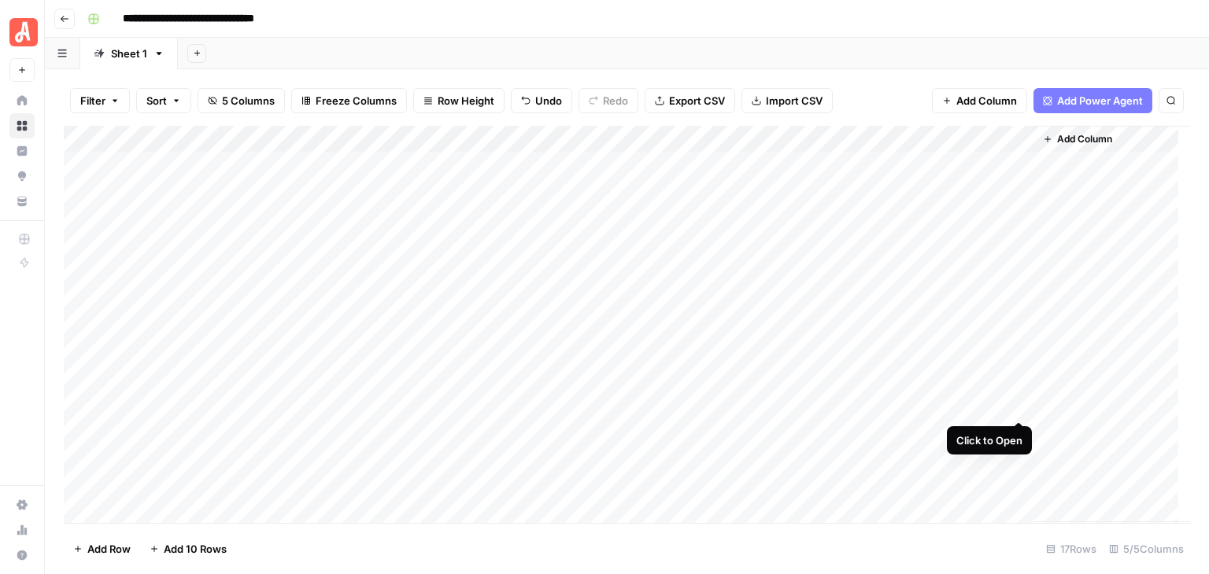
click at [1016, 404] on div "Add Column" at bounding box center [627, 324] width 1126 height 397
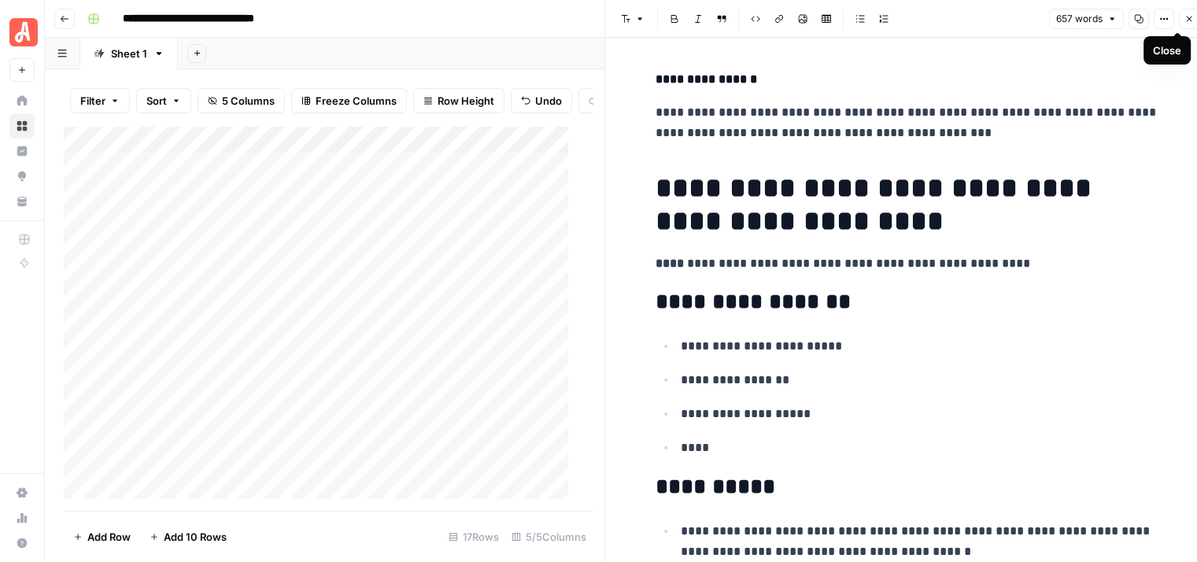
click at [1188, 15] on icon "button" at bounding box center [1188, 18] width 9 height 9
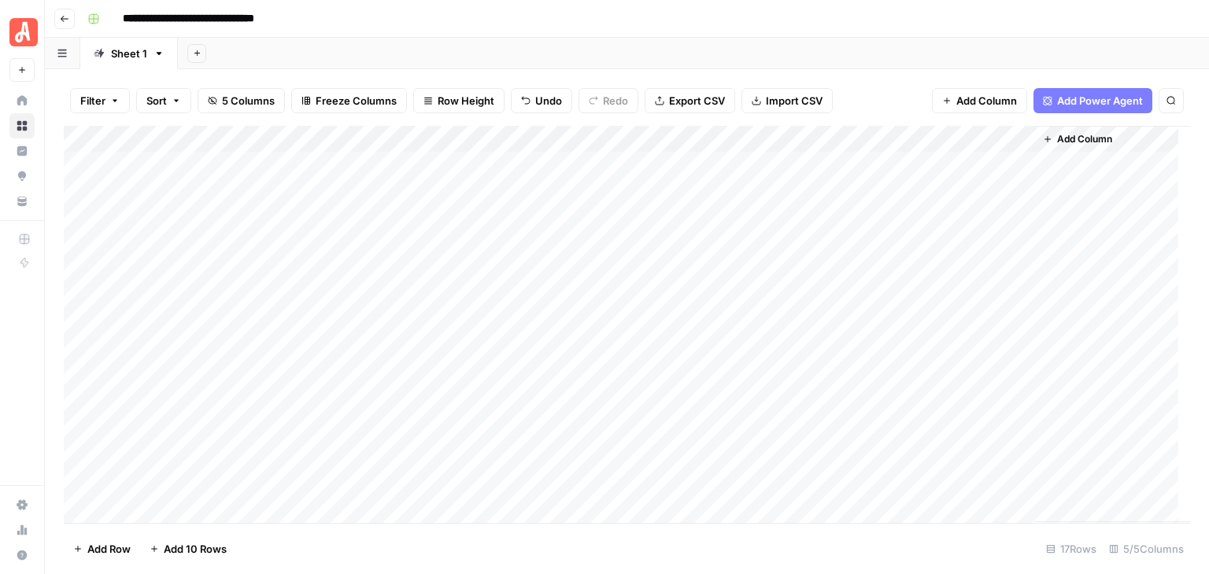
click at [66, 17] on icon "button" at bounding box center [64, 18] width 9 height 9
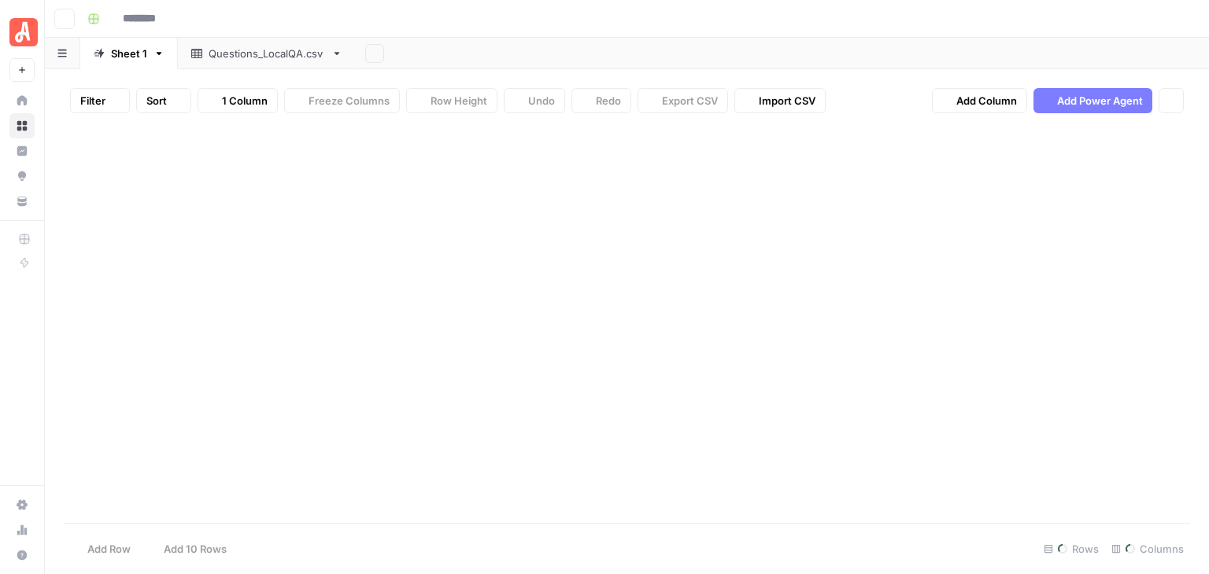
type input "**********"
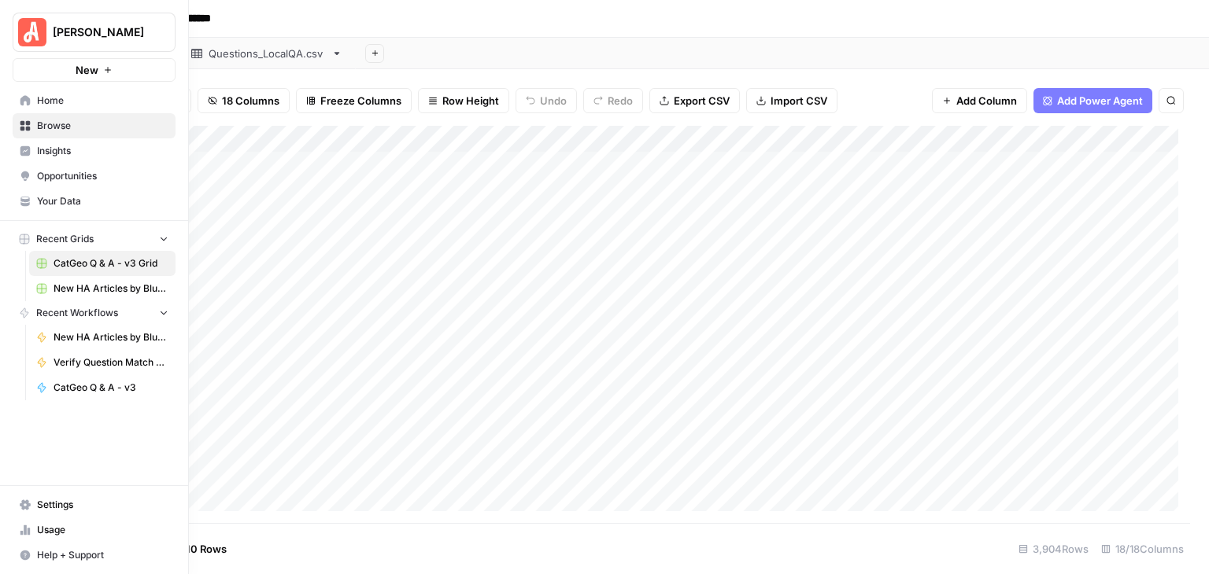
click at [95, 196] on span "Your Data" at bounding box center [102, 201] width 131 height 14
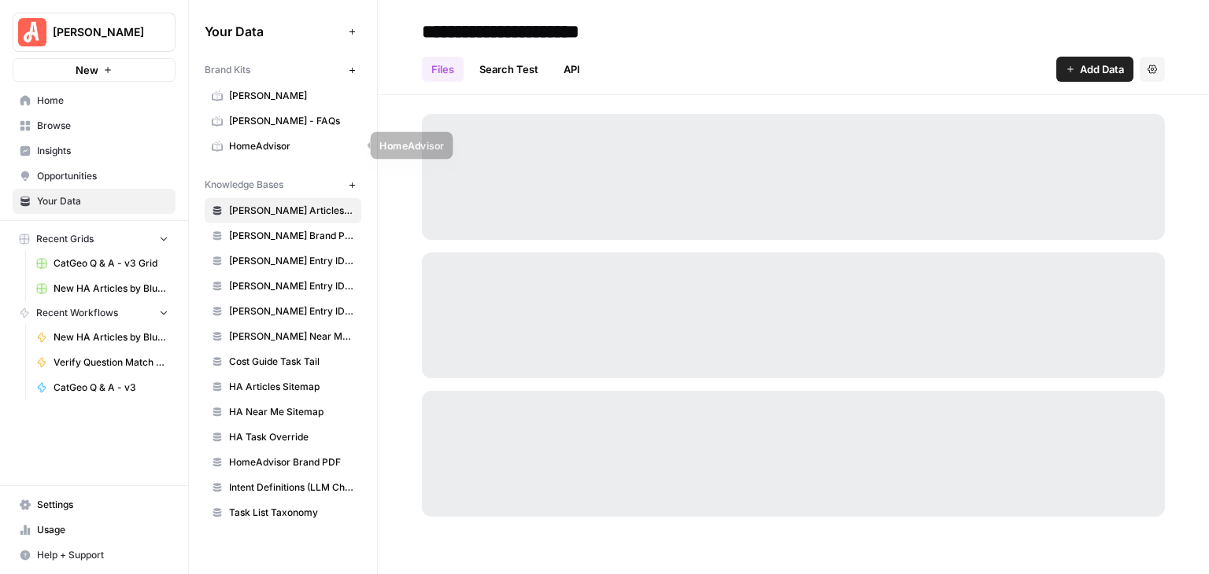
click at [264, 152] on span "HomeAdvisor" at bounding box center [291, 146] width 125 height 14
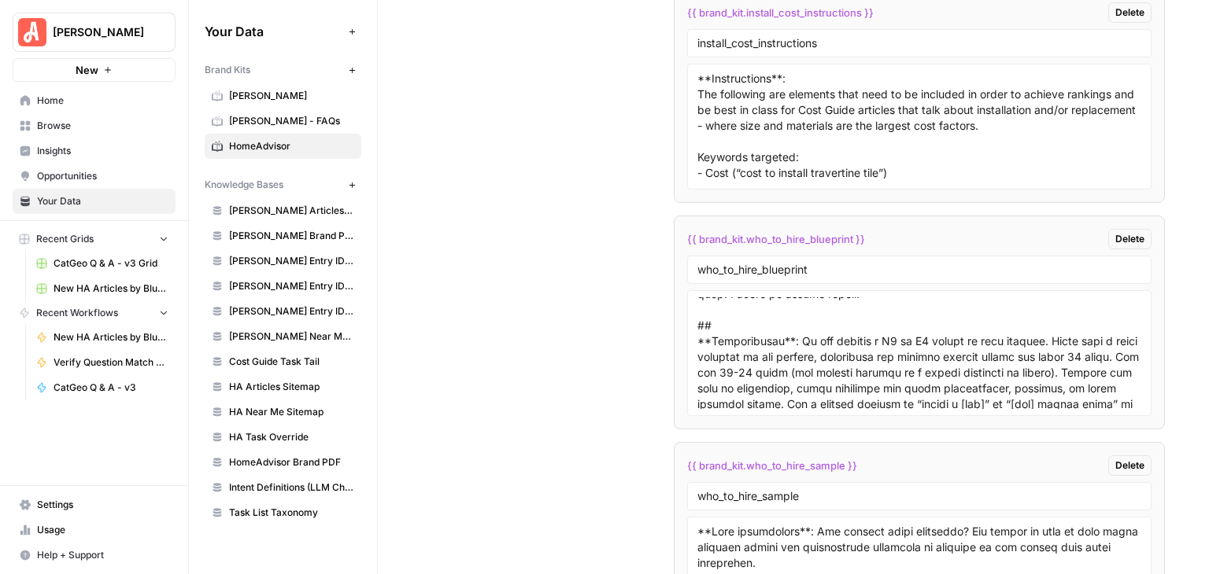
scroll to position [630, 0]
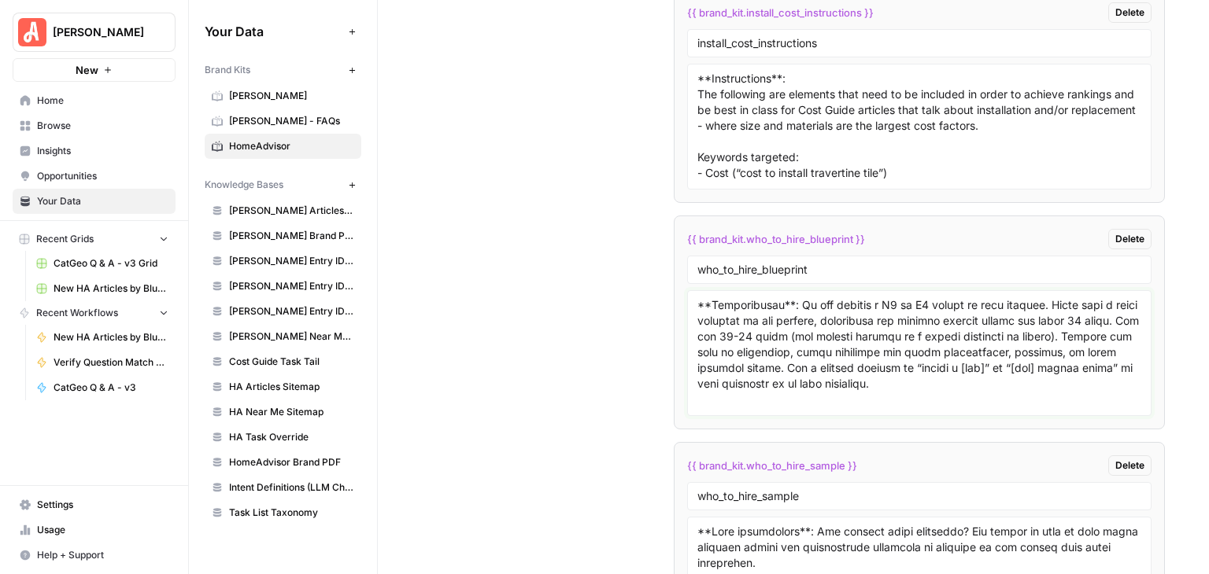
click at [736, 297] on textarea at bounding box center [919, 353] width 444 height 112
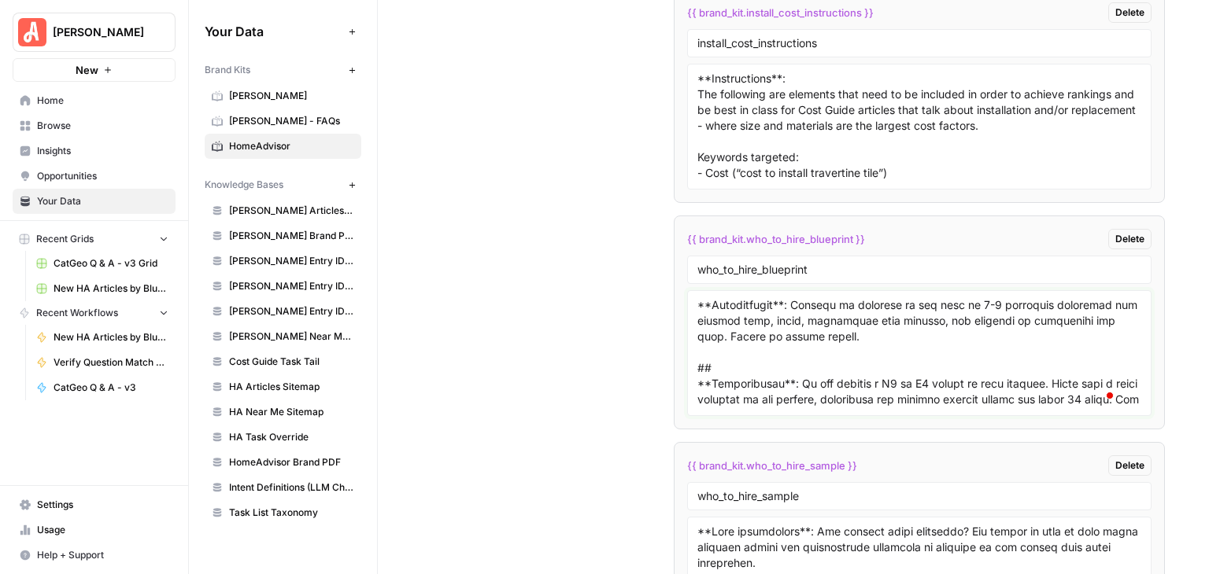
scroll to position [0, 0]
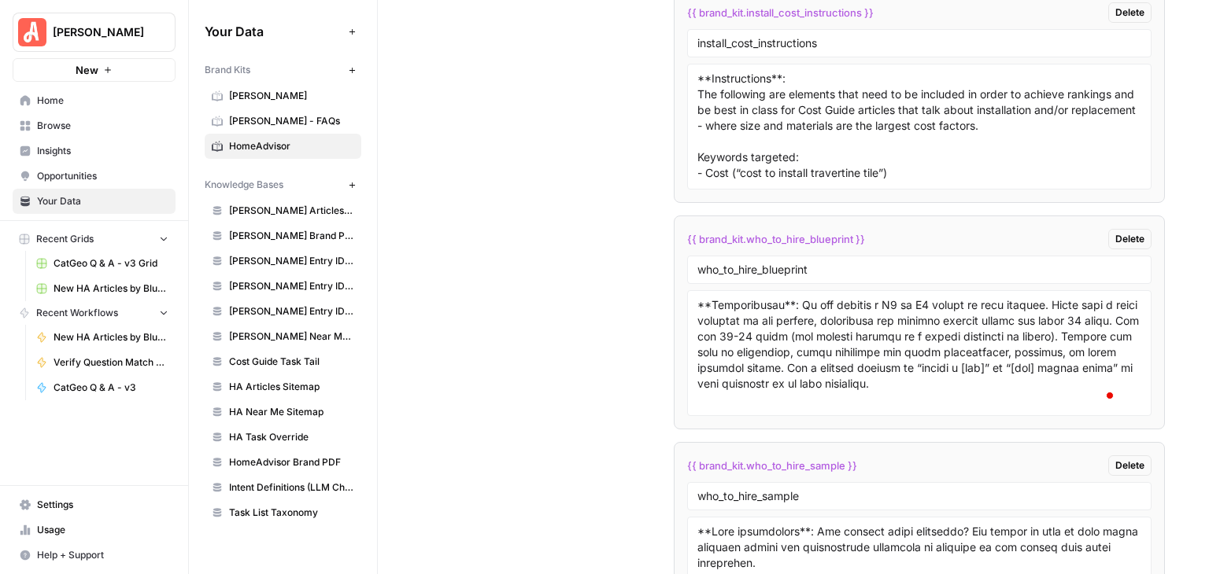
click at [199, 27] on div "Your Data Add Data Brand Kits New Angi Angi - FAQs HomeAdvisor Knowledge Bases …" at bounding box center [283, 272] width 188 height 545
click at [197, 31] on button "button" at bounding box center [191, 32] width 16 height 16
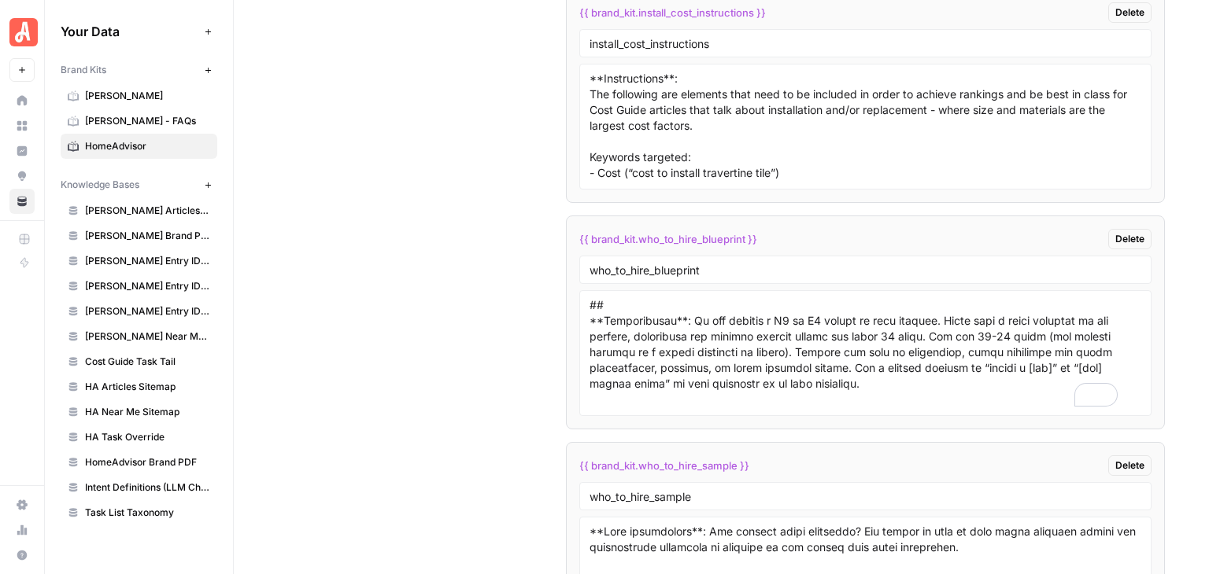
scroll to position [7191, 0]
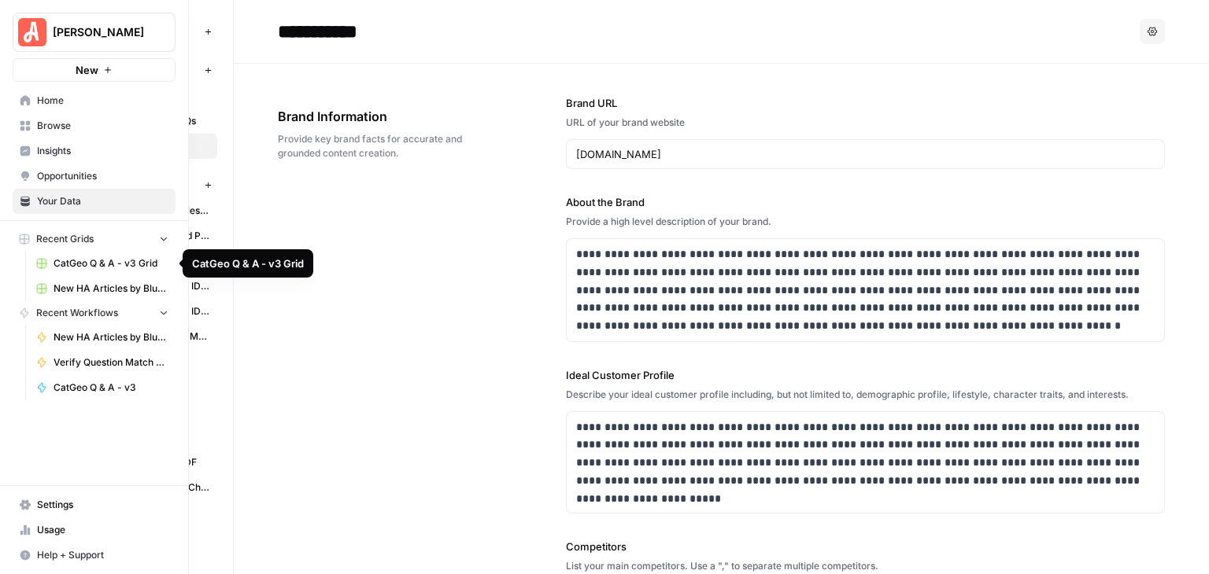
click at [111, 260] on span "CatGeo Q & A - v3 Grid" at bounding box center [111, 264] width 115 height 14
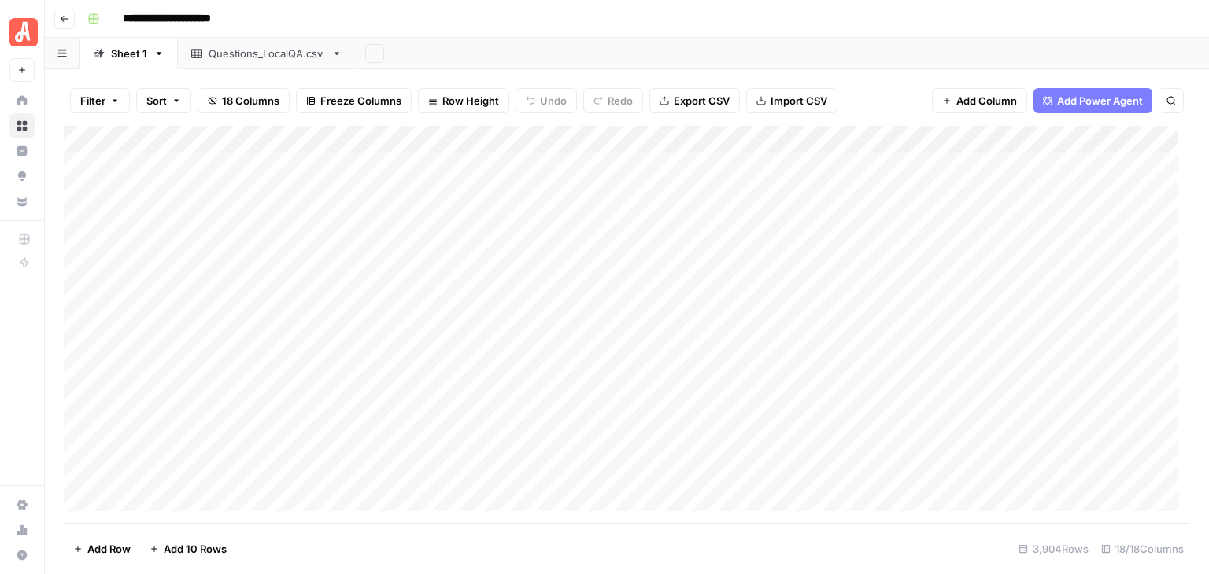
click at [248, 64] on link "Questions_LocalQA.csv" at bounding box center [267, 53] width 178 height 31
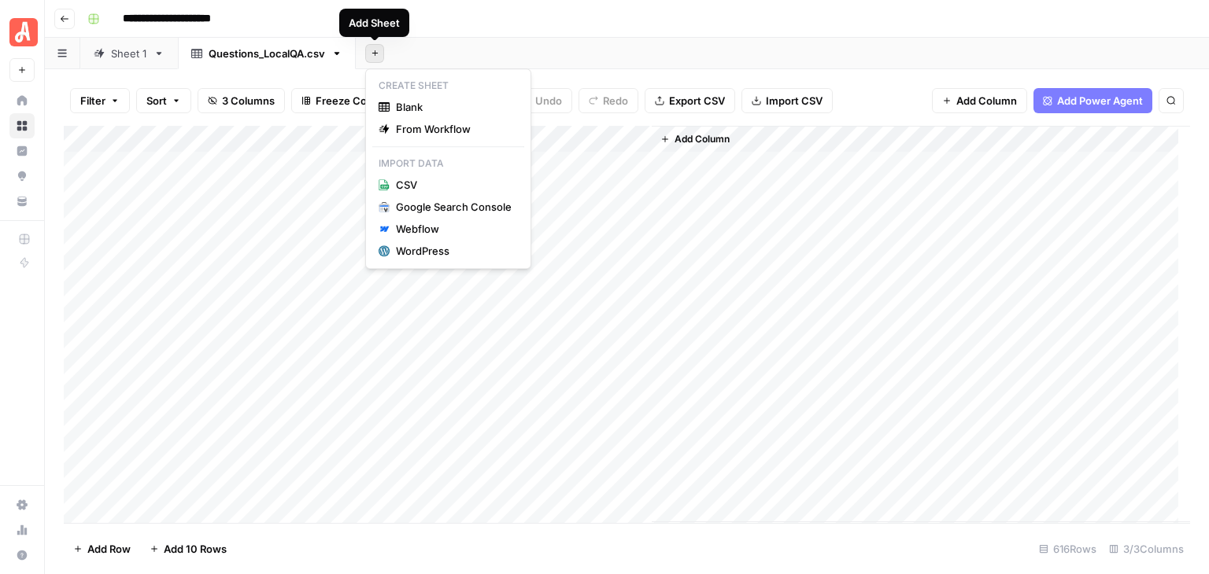
click at [375, 55] on icon "button" at bounding box center [375, 53] width 9 height 9
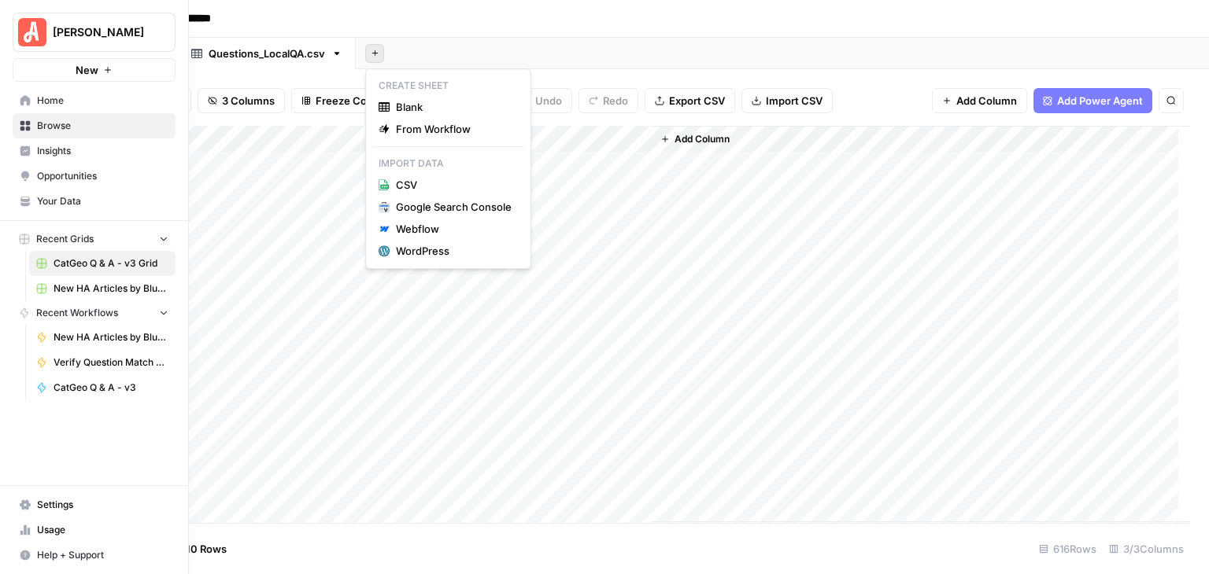
click at [58, 124] on span "Browse" at bounding box center [102, 126] width 131 height 14
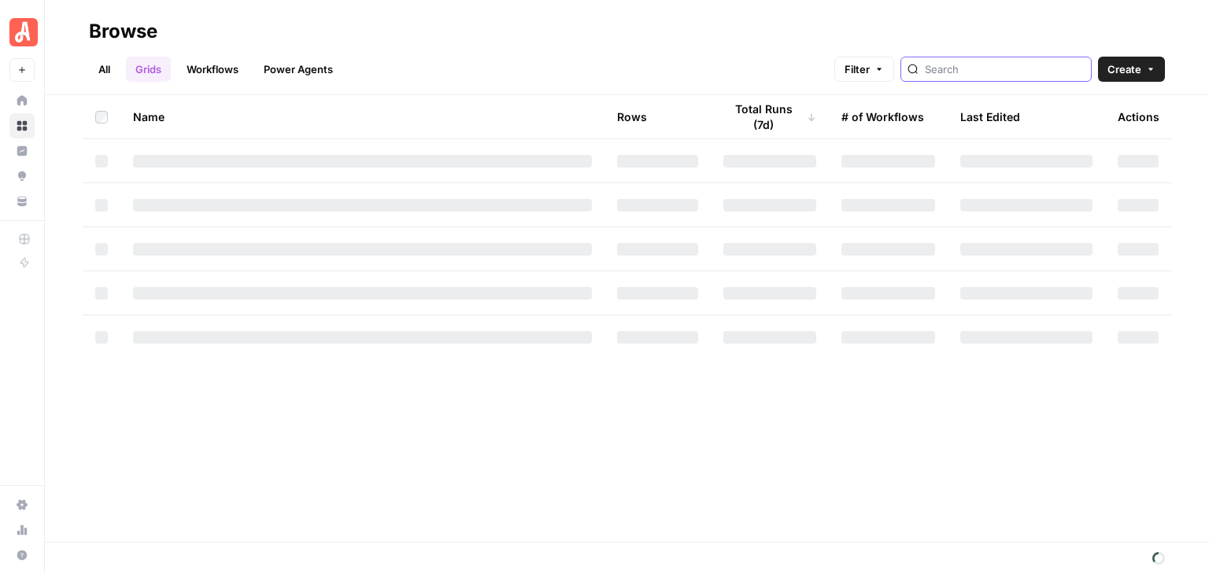
click at [1003, 65] on input "search" at bounding box center [1005, 69] width 160 height 16
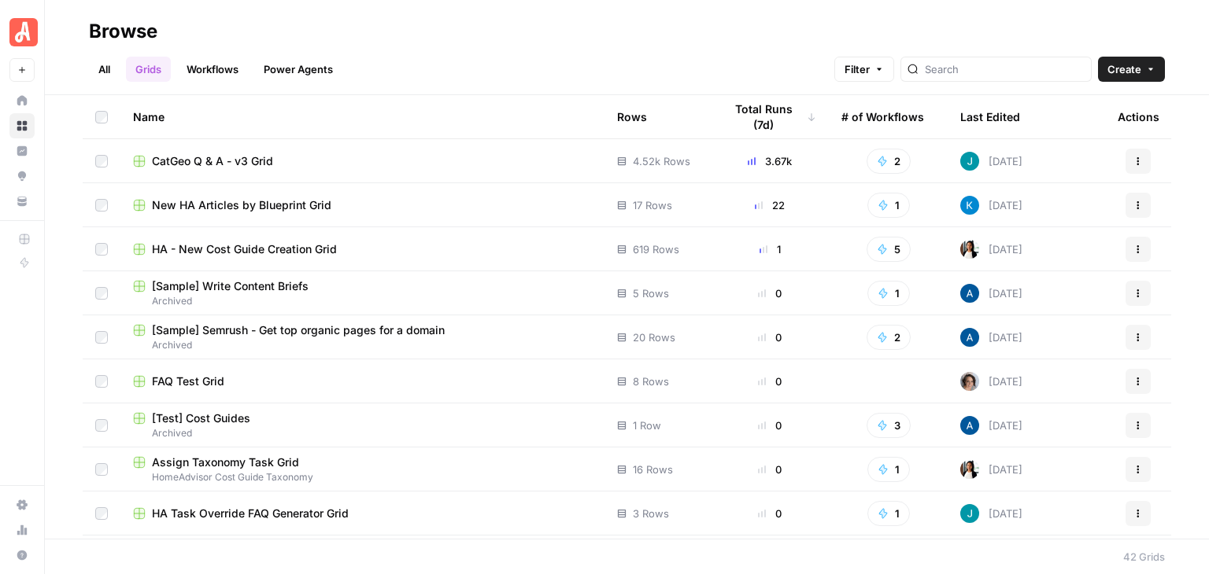
click at [814, 551] on footer "42 Grids" at bounding box center [627, 556] width 1164 height 35
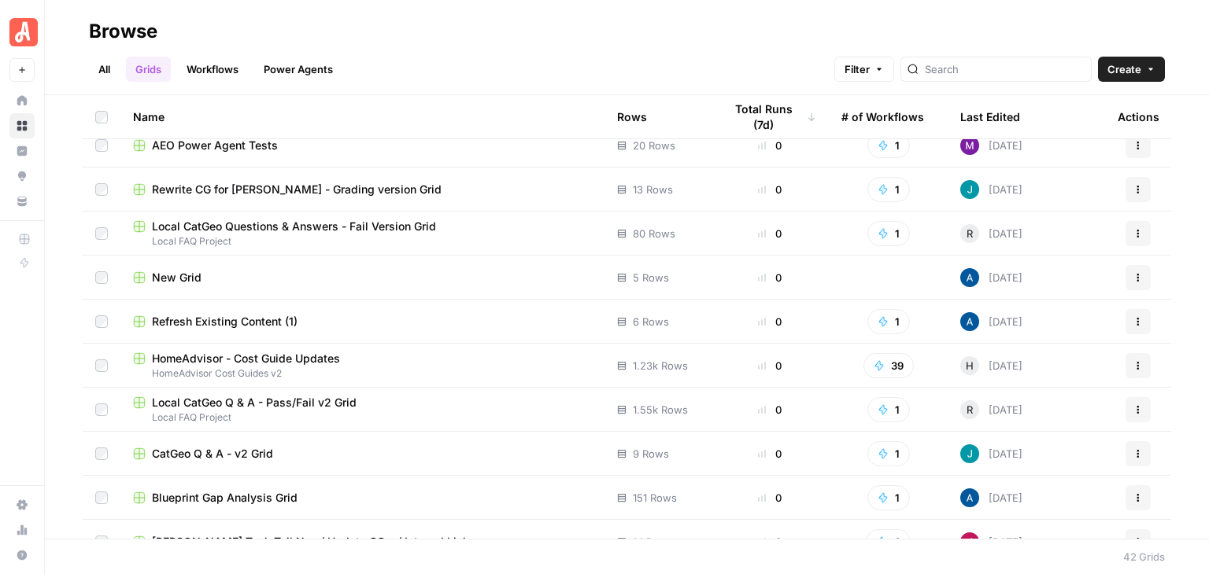
scroll to position [1451, 0]
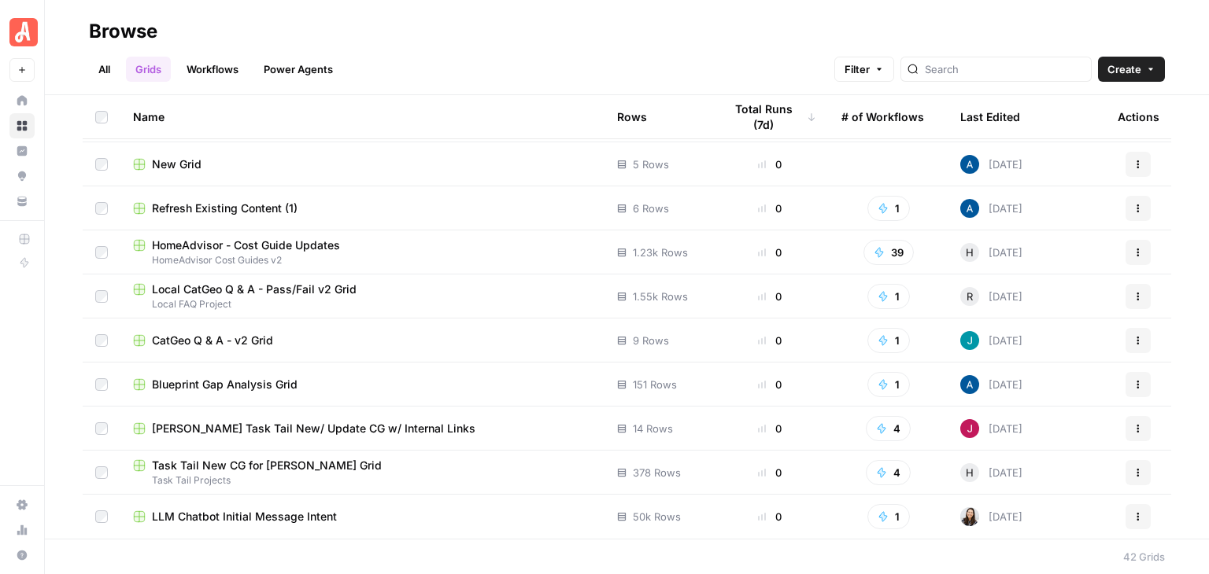
click at [457, 334] on div "CatGeo Q & A - v2 Grid" at bounding box center [362, 341] width 459 height 16
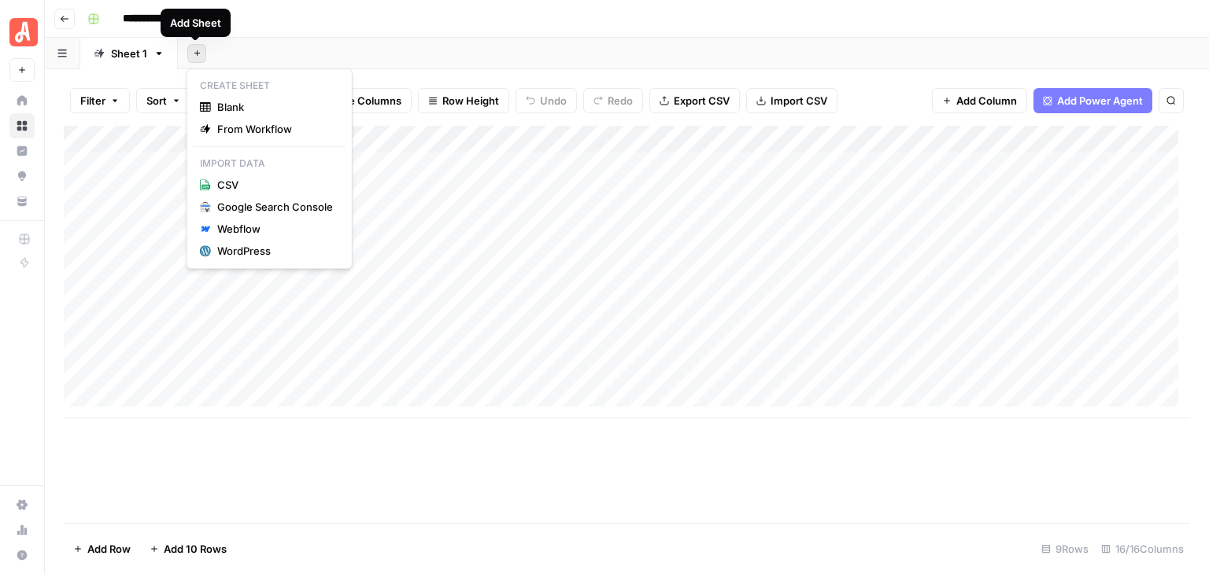
click at [193, 52] on icon "button" at bounding box center [197, 53] width 9 height 9
click at [281, 109] on span "Blank" at bounding box center [275, 107] width 116 height 16
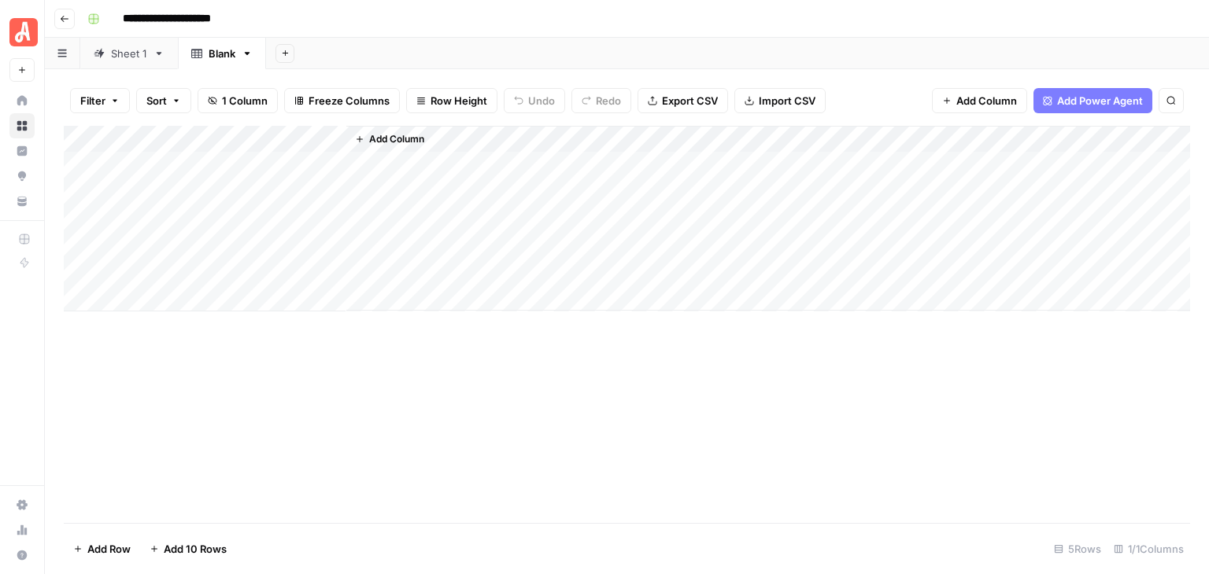
click at [137, 54] on div "Sheet 1" at bounding box center [129, 54] width 36 height 16
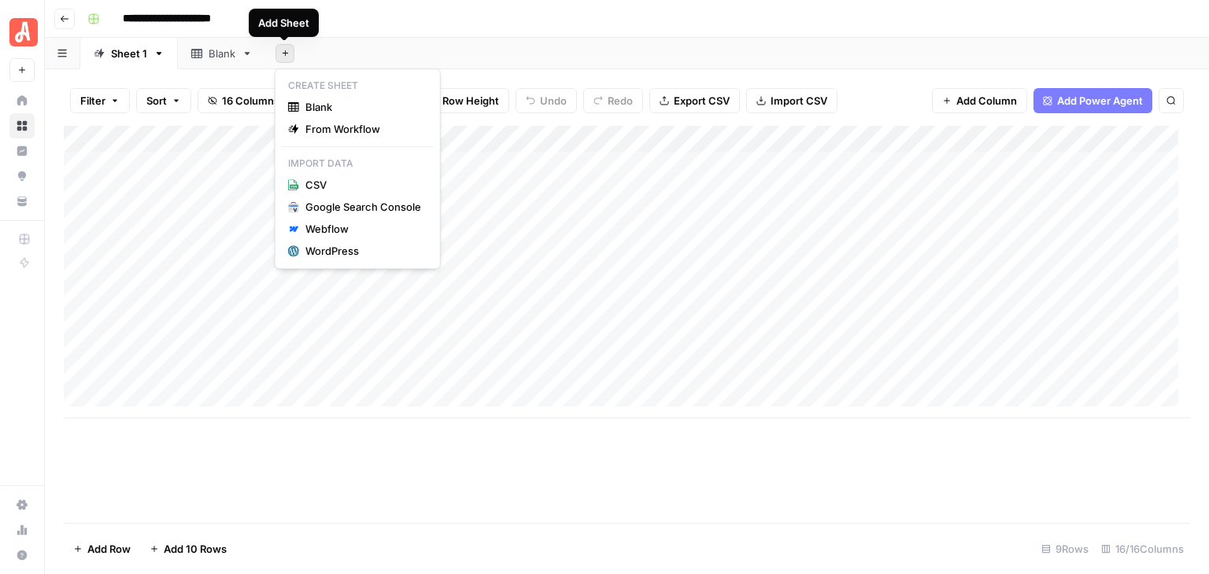
click at [285, 60] on button "Add Sheet" at bounding box center [284, 53] width 19 height 19
click at [364, 124] on span "From Workflow" at bounding box center [363, 129] width 116 height 16
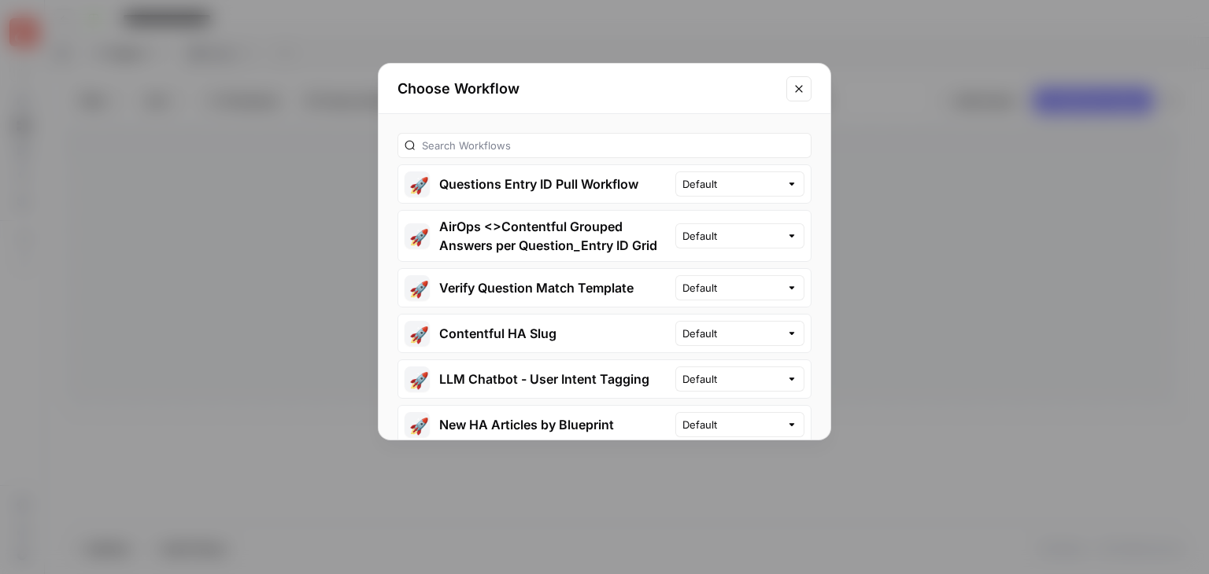
click at [796, 89] on icon "Close modal" at bounding box center [798, 89] width 13 height 13
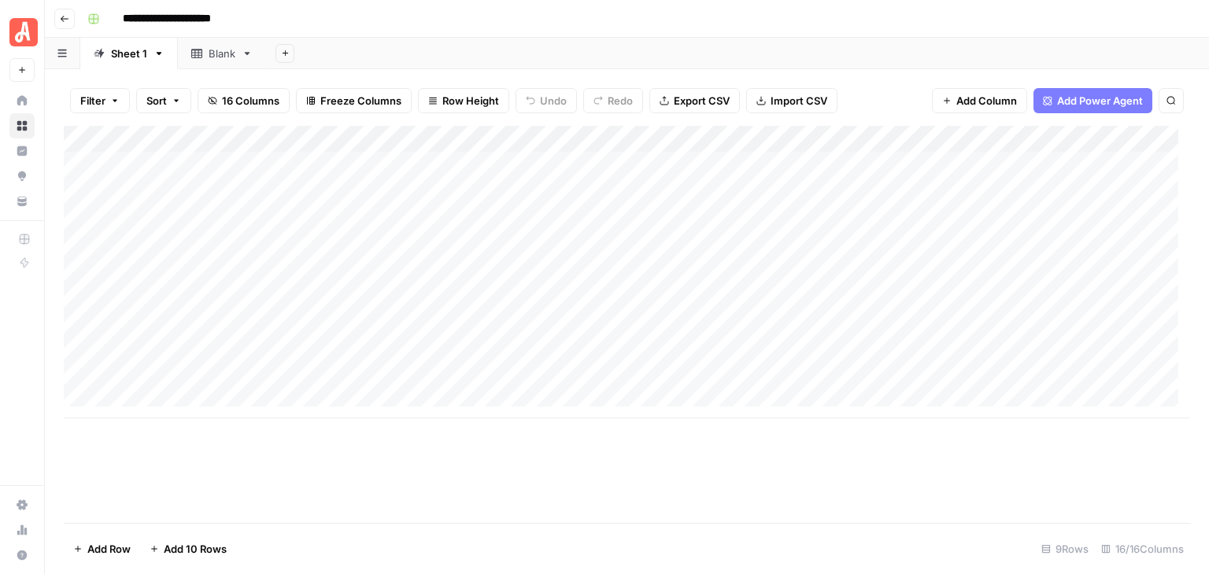
click at [934, 136] on div "Add Column" at bounding box center [627, 272] width 1126 height 293
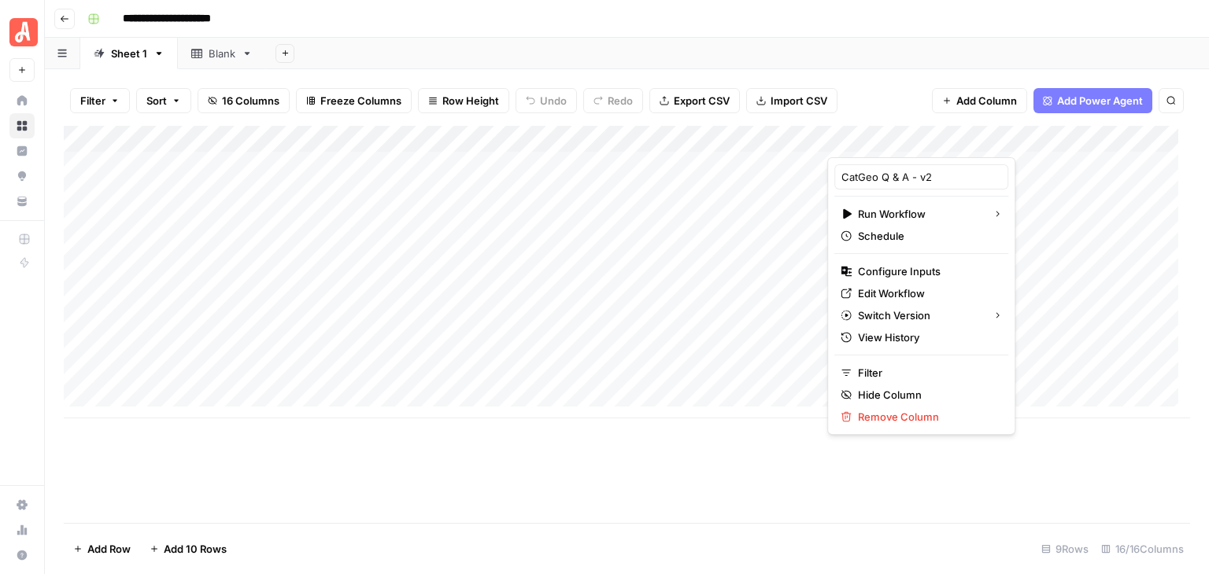
click at [894, 31] on div "**********" at bounding box center [637, 18] width 1112 height 25
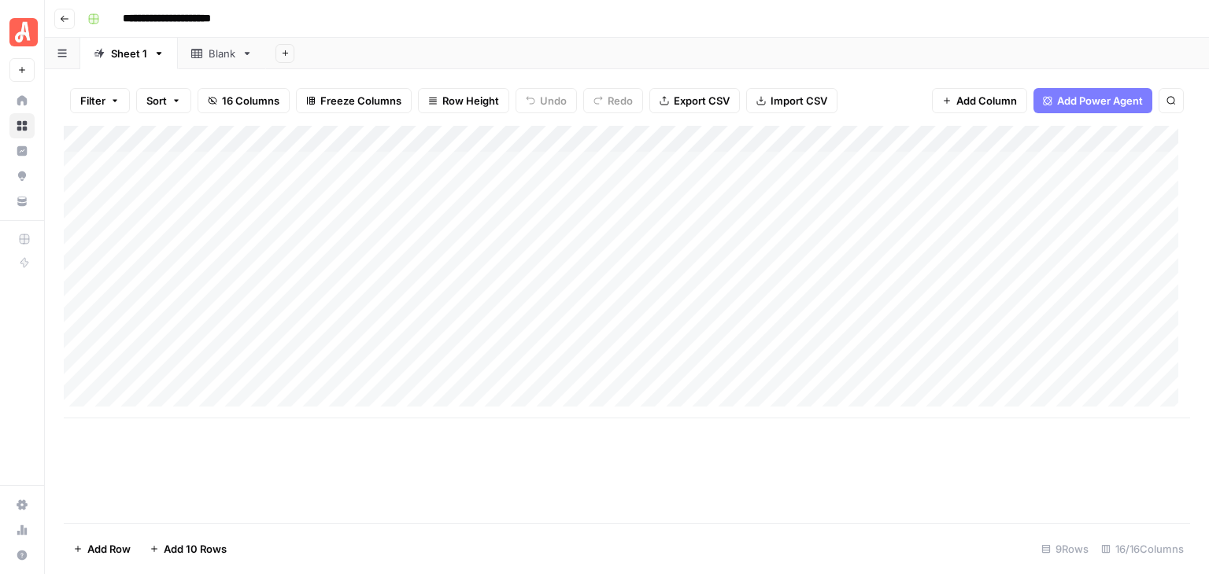
click at [285, 54] on icon "button" at bounding box center [285, 53] width 9 height 9
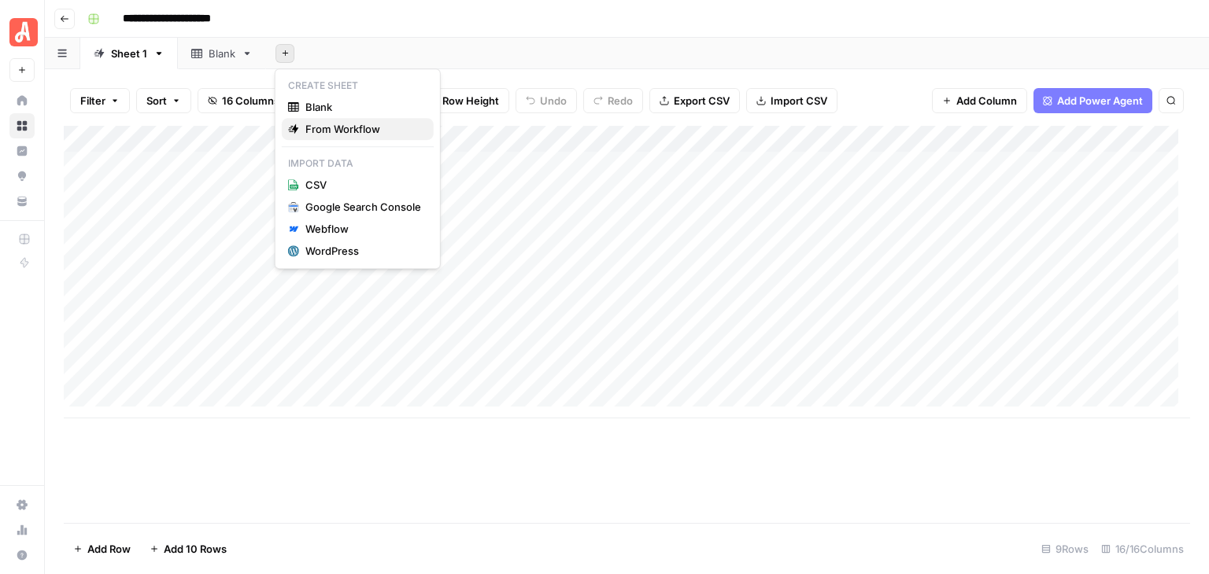
click at [385, 124] on span "From Workflow" at bounding box center [363, 129] width 116 height 16
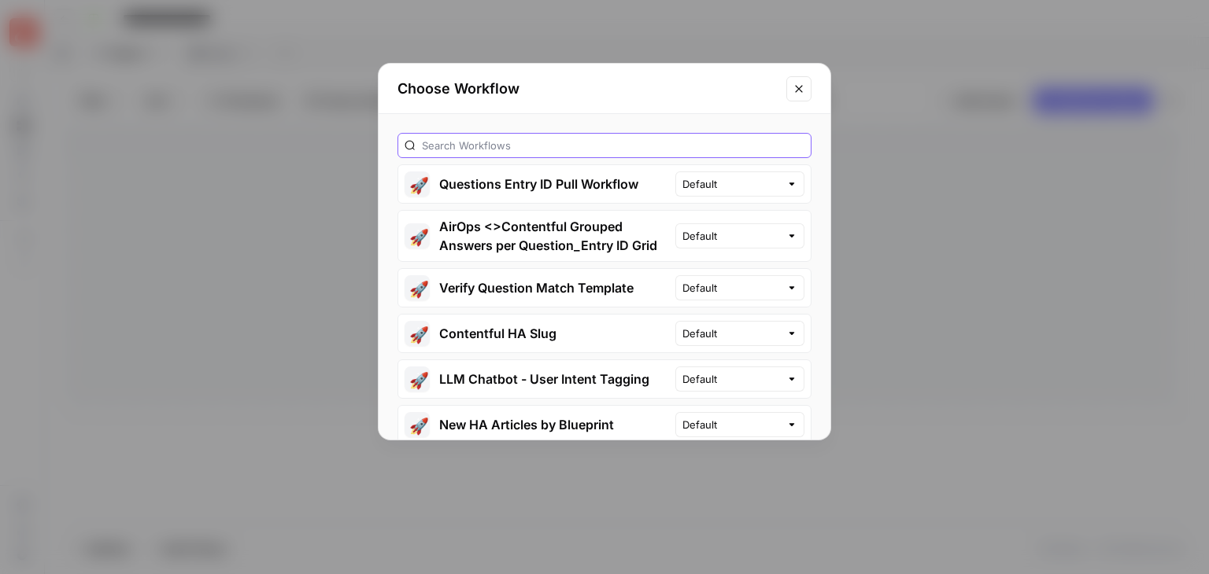
click at [673, 150] on input "text" at bounding box center [613, 146] width 382 height 16
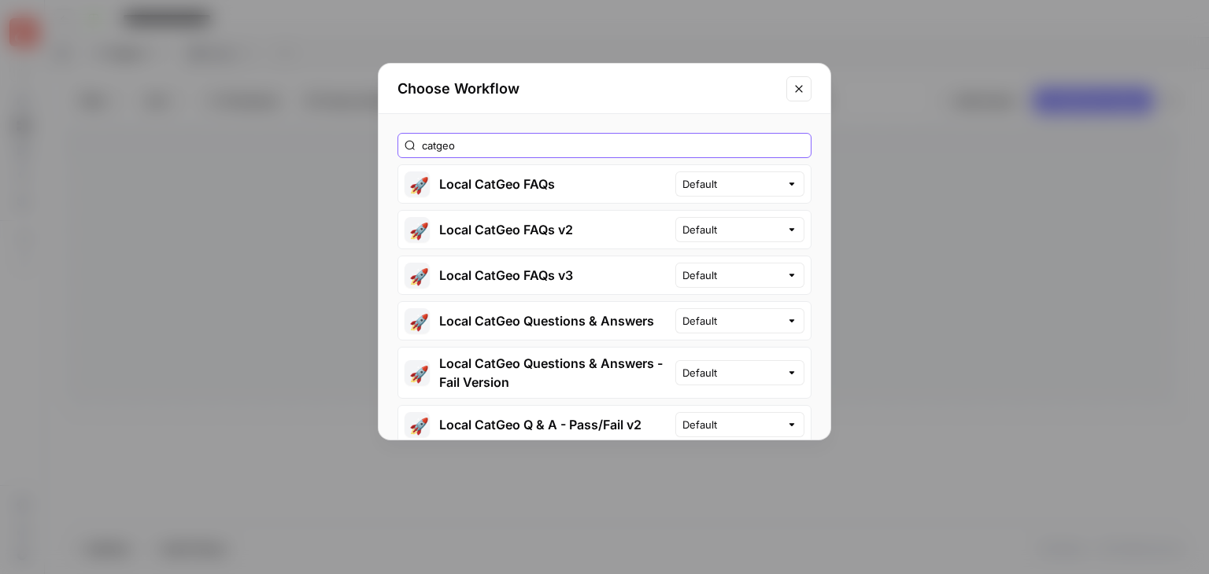
type input "catgeo"
click at [796, 89] on icon "Close modal" at bounding box center [798, 89] width 13 height 13
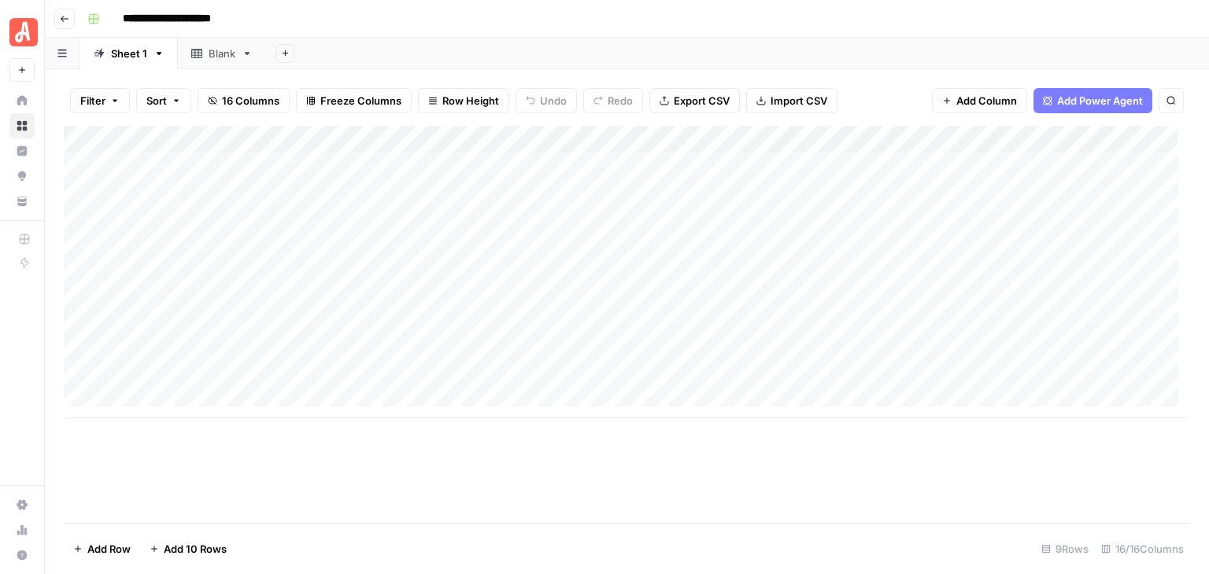
click at [930, 136] on div "Add Column" at bounding box center [627, 272] width 1126 height 293
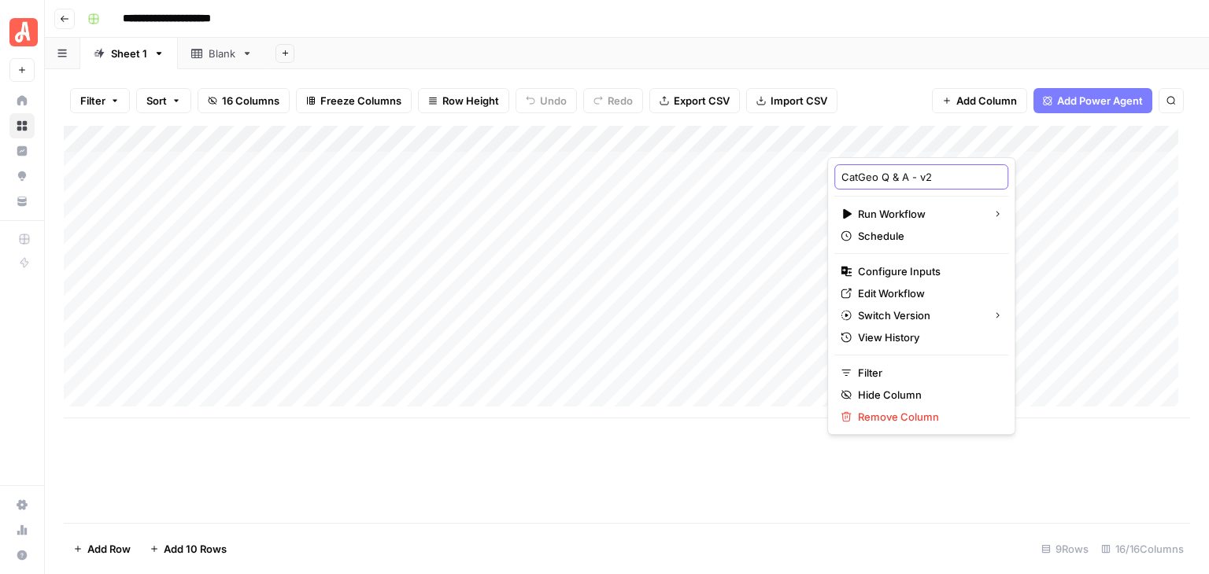
drag, startPoint x: 935, startPoint y: 179, endPoint x: 849, endPoint y: 176, distance: 85.8
click at [840, 177] on div "CatGeo Q & A - v2" at bounding box center [921, 176] width 174 height 25
click at [902, 27] on div "**********" at bounding box center [637, 18] width 1112 height 25
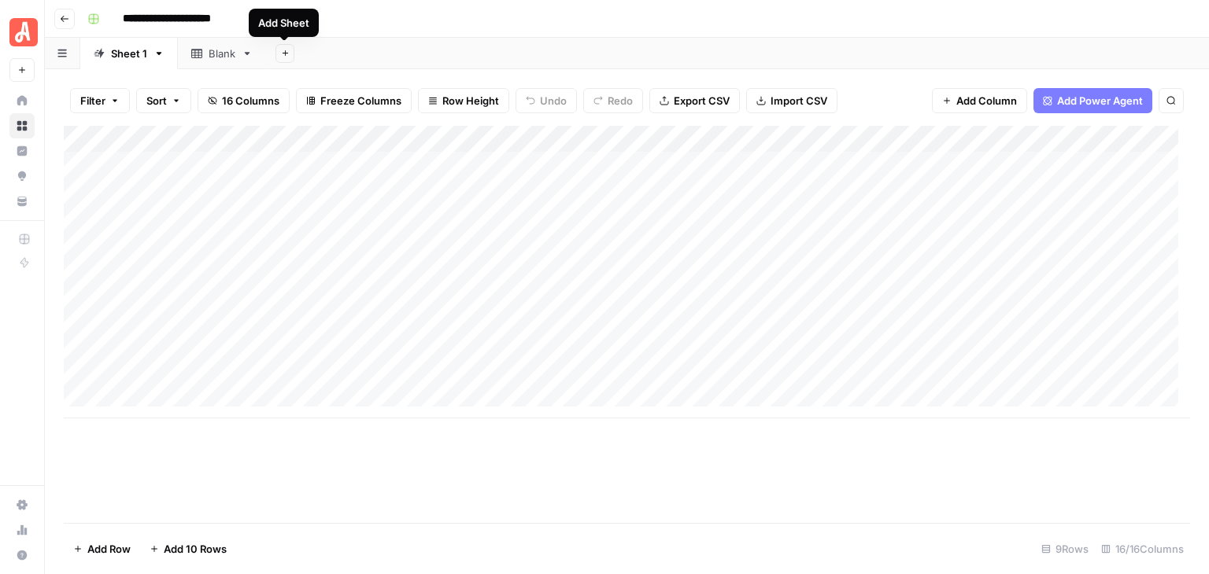
click at [282, 54] on icon "button" at bounding box center [285, 53] width 9 height 9
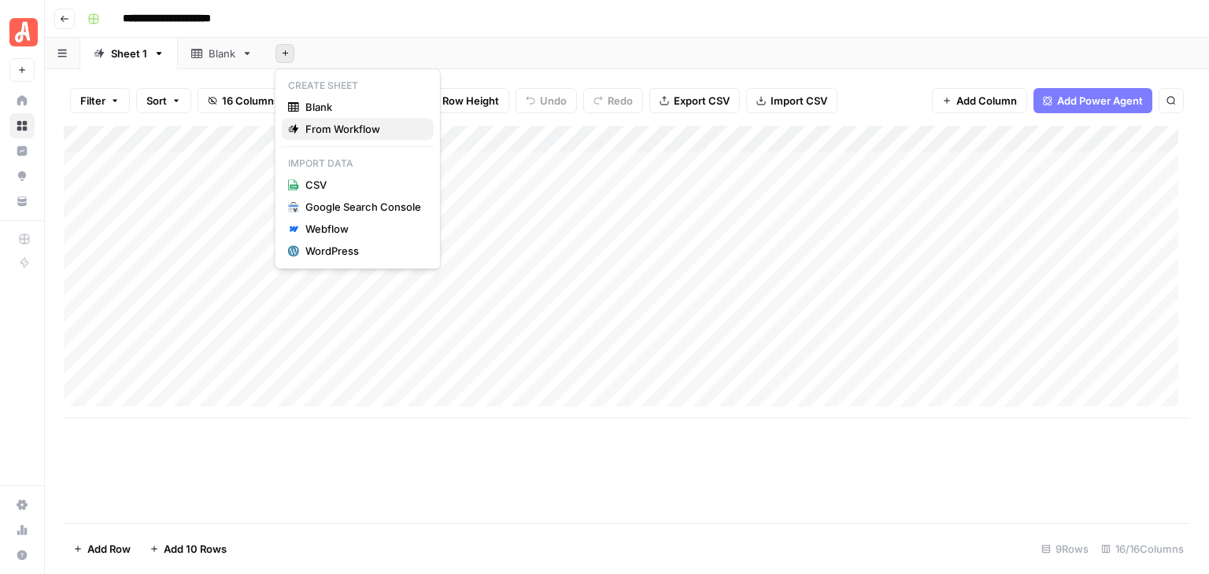
click at [370, 123] on span "From Workflow" at bounding box center [363, 129] width 116 height 16
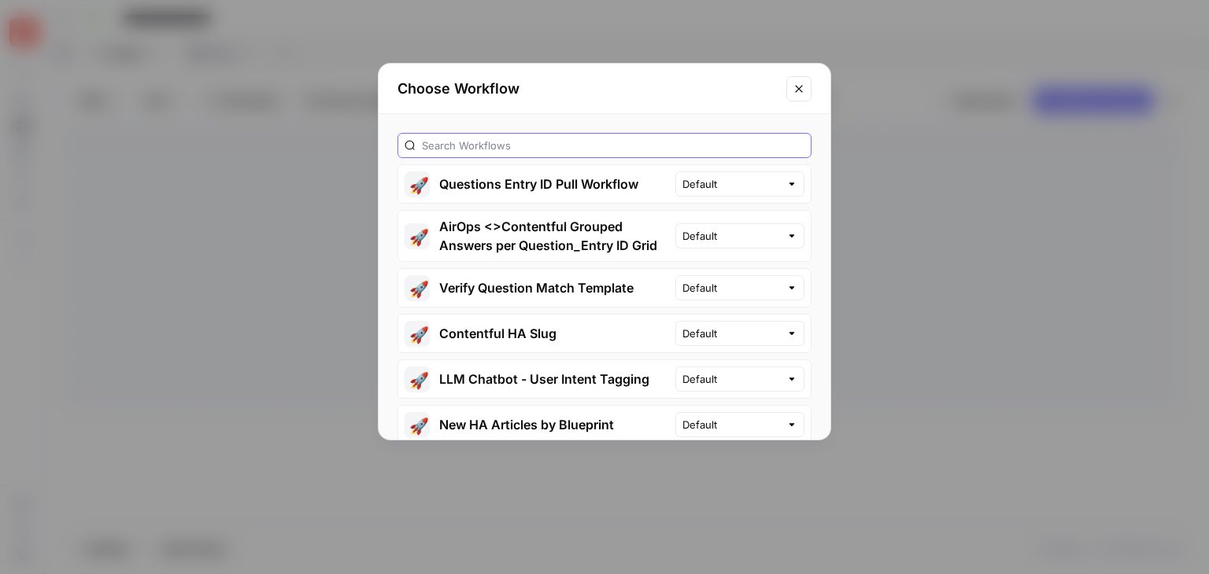
click at [754, 144] on input "text" at bounding box center [613, 146] width 382 height 16
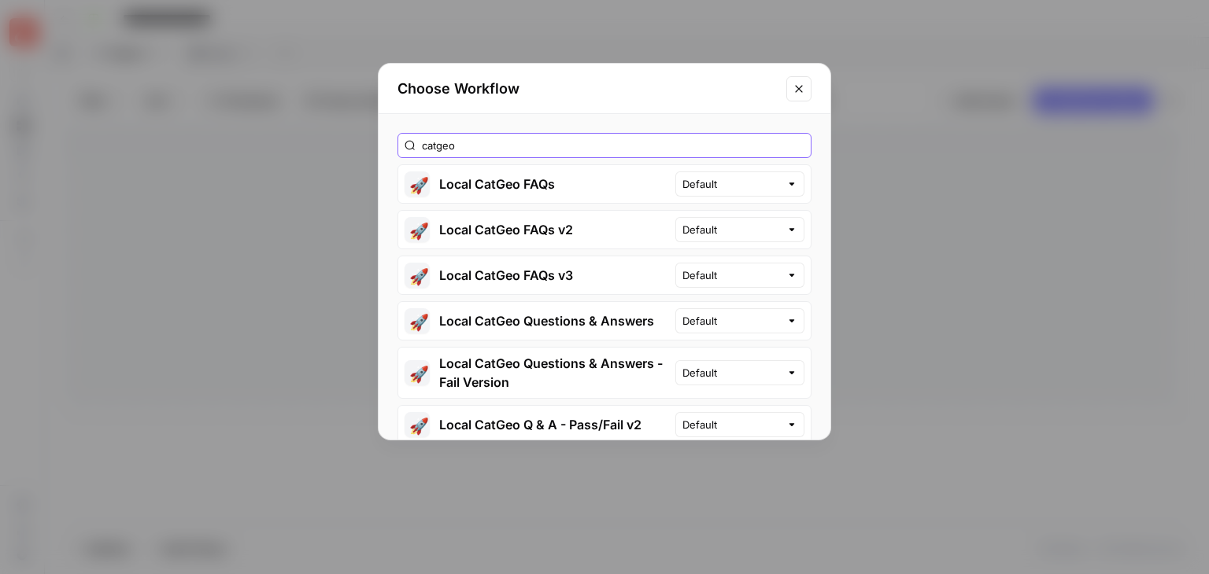
type input "catgeo"
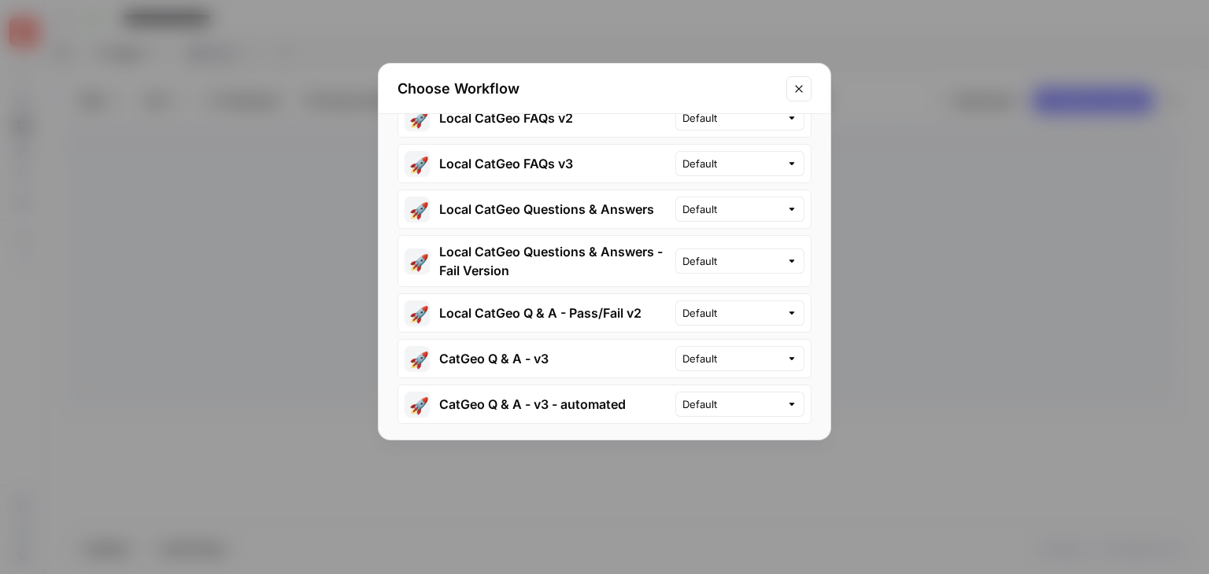
click at [517, 352] on button "🚀 CatGeo Q & A - v3" at bounding box center [536, 359] width 277 height 38
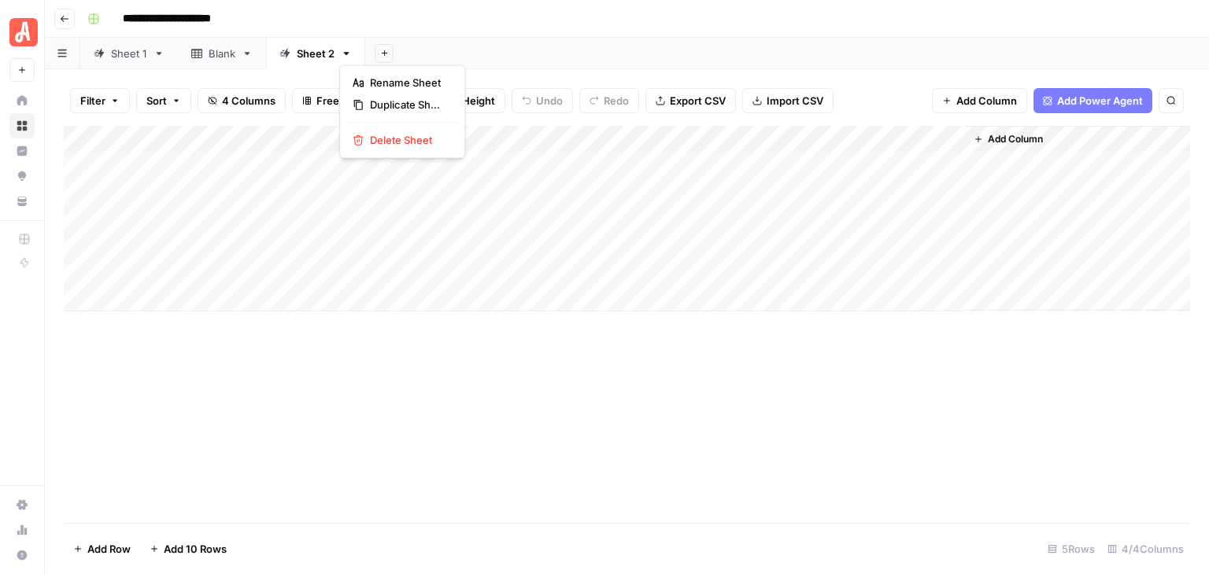
click at [343, 49] on icon "button" at bounding box center [346, 53] width 11 height 11
click at [397, 138] on span "Delete Sheet" at bounding box center [408, 140] width 76 height 16
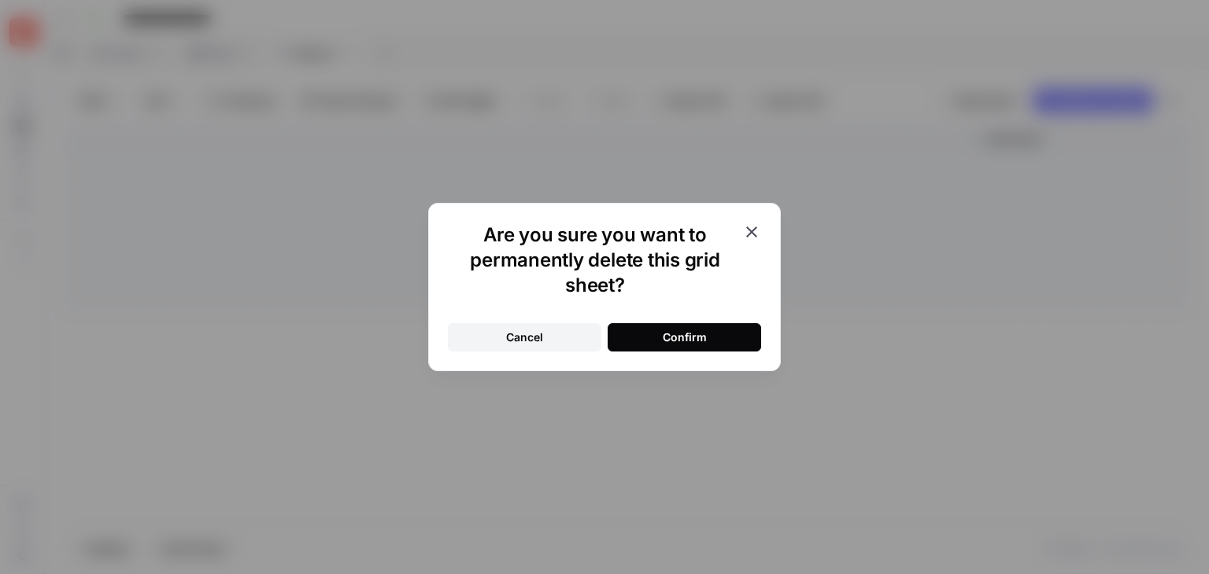
click at [748, 237] on icon "button" at bounding box center [751, 232] width 19 height 19
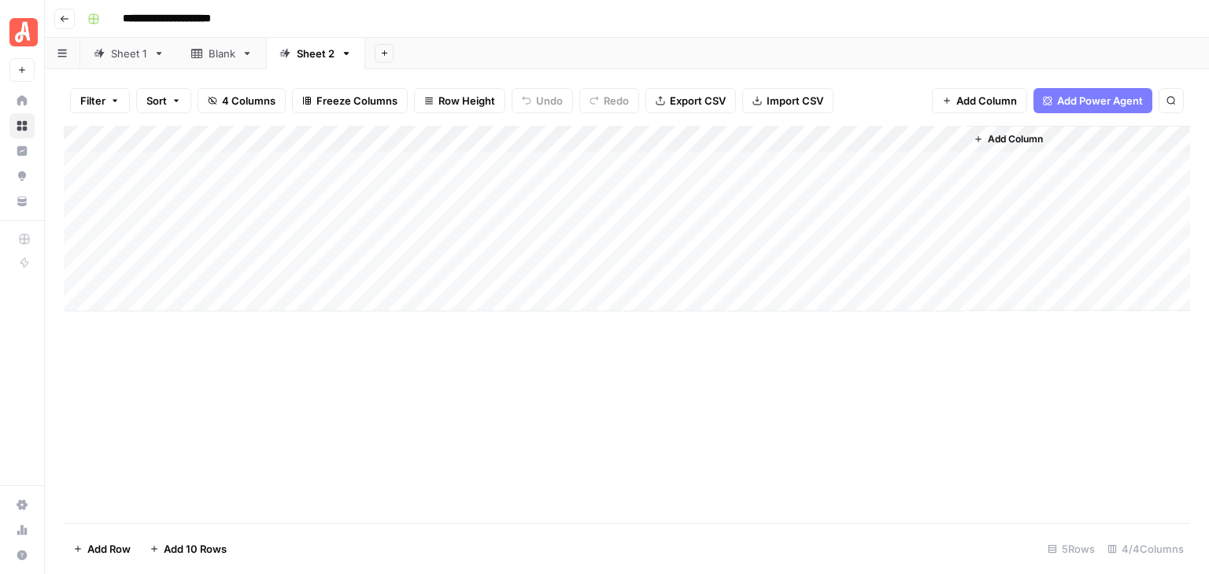
click at [341, 53] on icon "button" at bounding box center [346, 53] width 11 height 11
click at [404, 142] on span "Delete Sheet" at bounding box center [408, 140] width 76 height 16
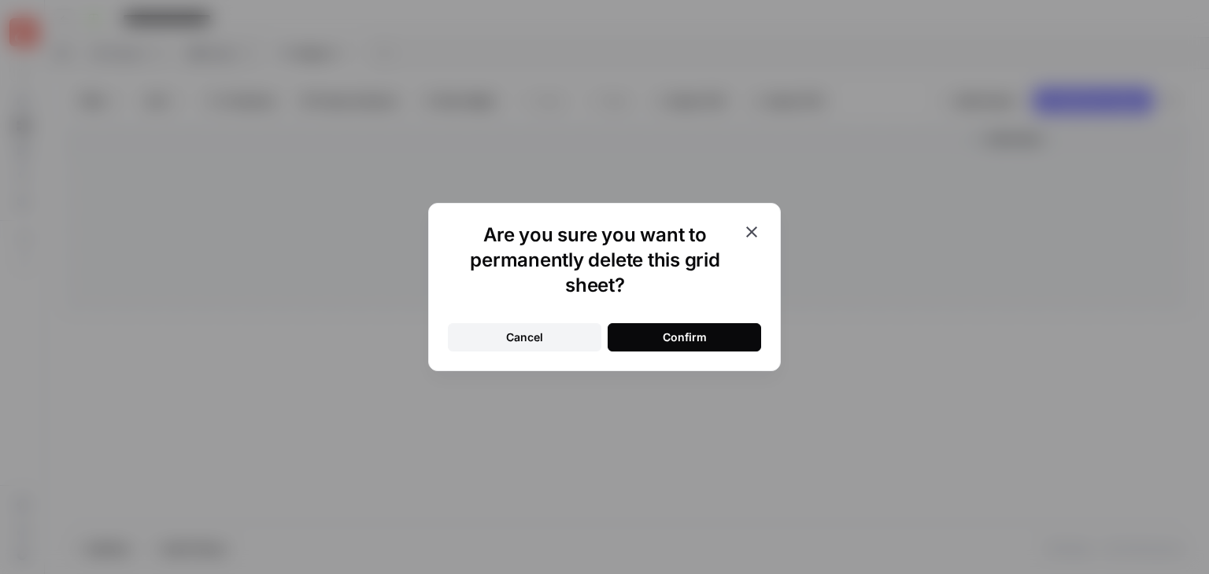
click at [670, 334] on div "Confirm" at bounding box center [685, 338] width 44 height 16
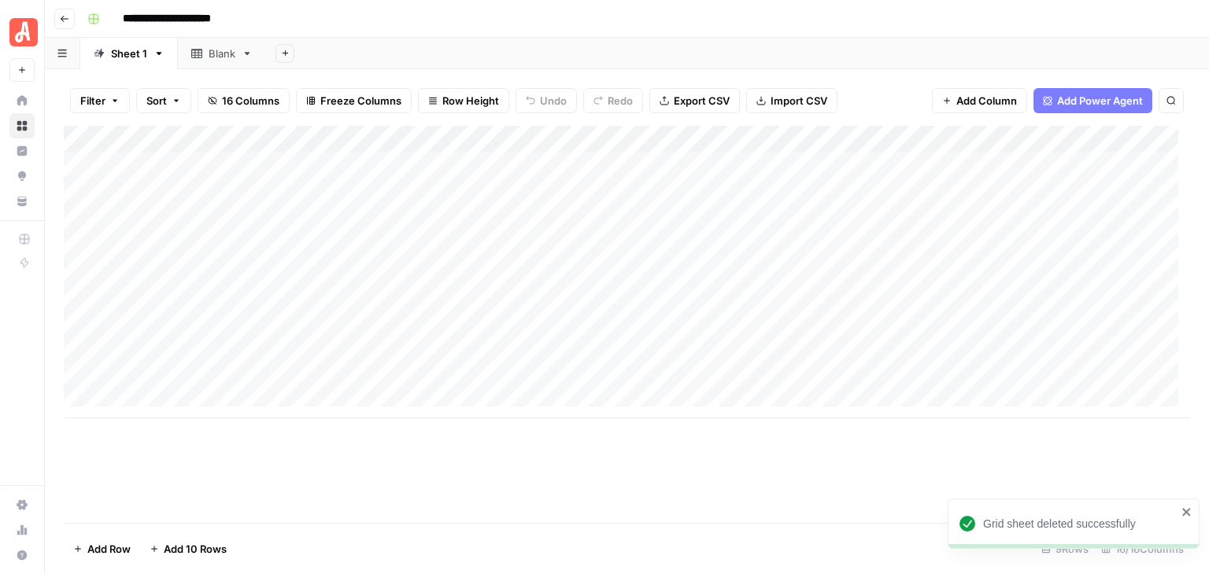
click at [209, 46] on div "Blank" at bounding box center [222, 54] width 27 height 16
click at [245, 57] on icon "button" at bounding box center [247, 53] width 11 height 11
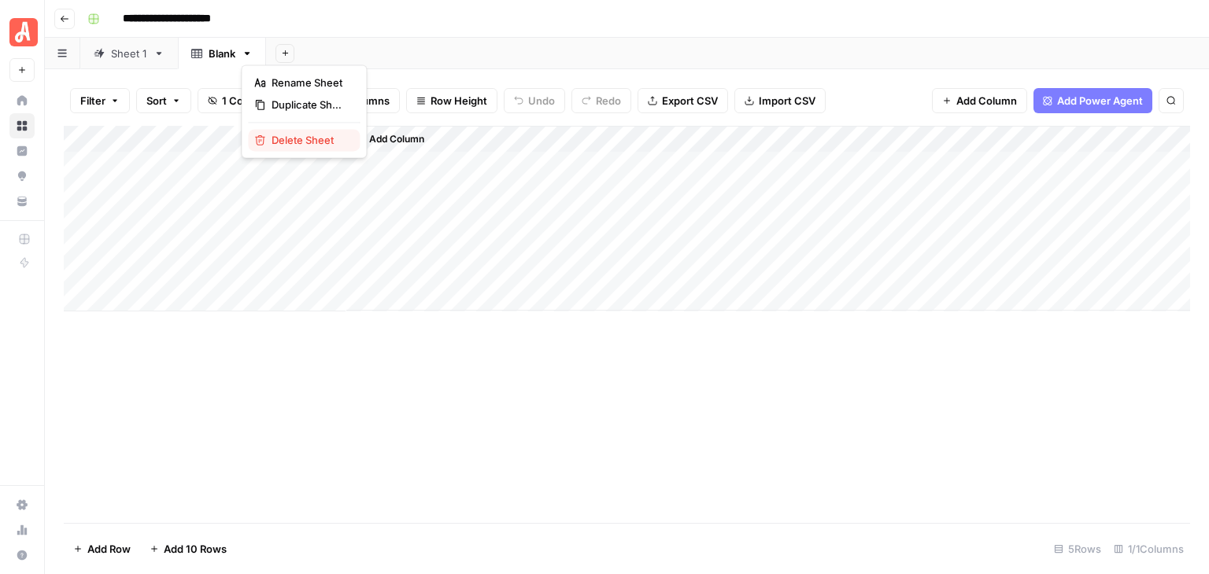
click at [315, 134] on span "Delete Sheet" at bounding box center [309, 140] width 76 height 16
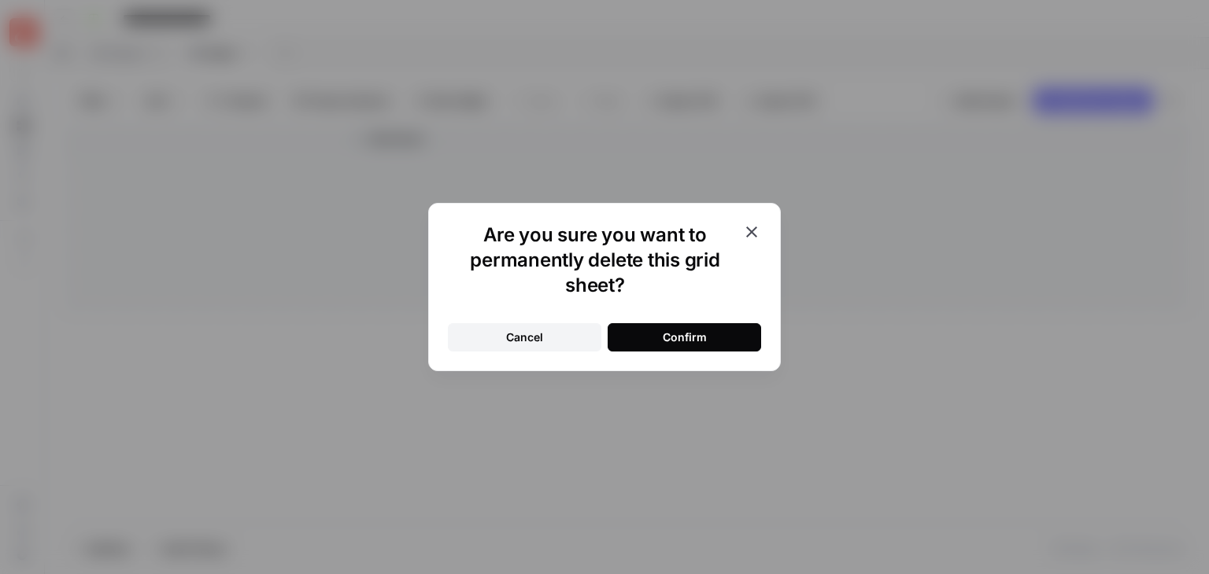
click at [713, 331] on button "Confirm" at bounding box center [683, 337] width 153 height 28
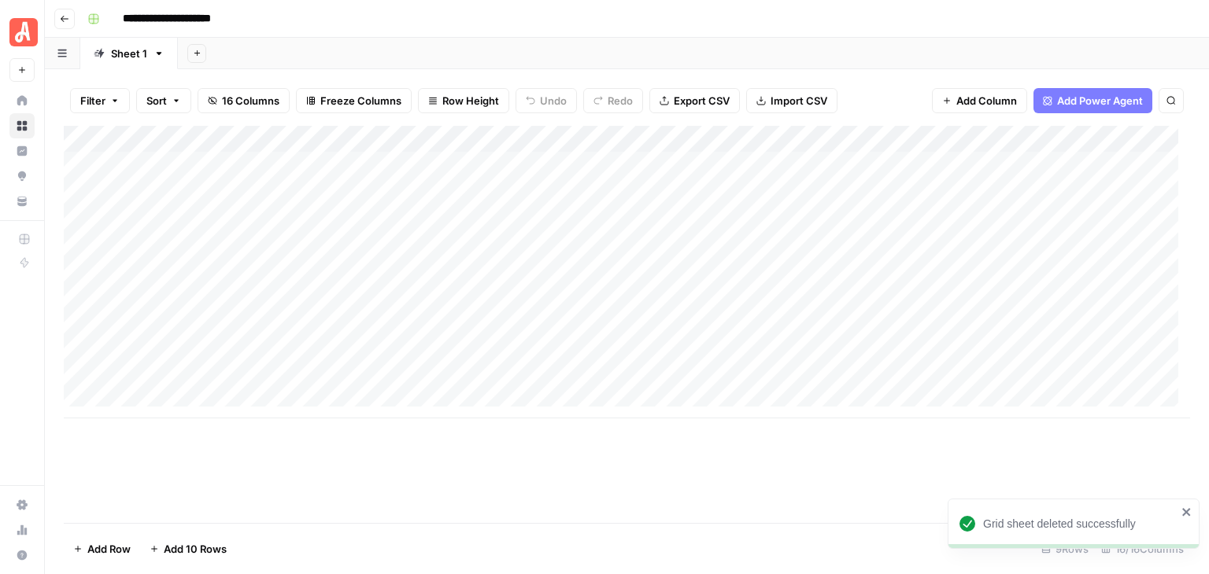
click at [591, 42] on div "Add Sheet" at bounding box center [693, 53] width 1031 height 31
click at [69, 16] on button "Go back" at bounding box center [64, 19] width 20 height 20
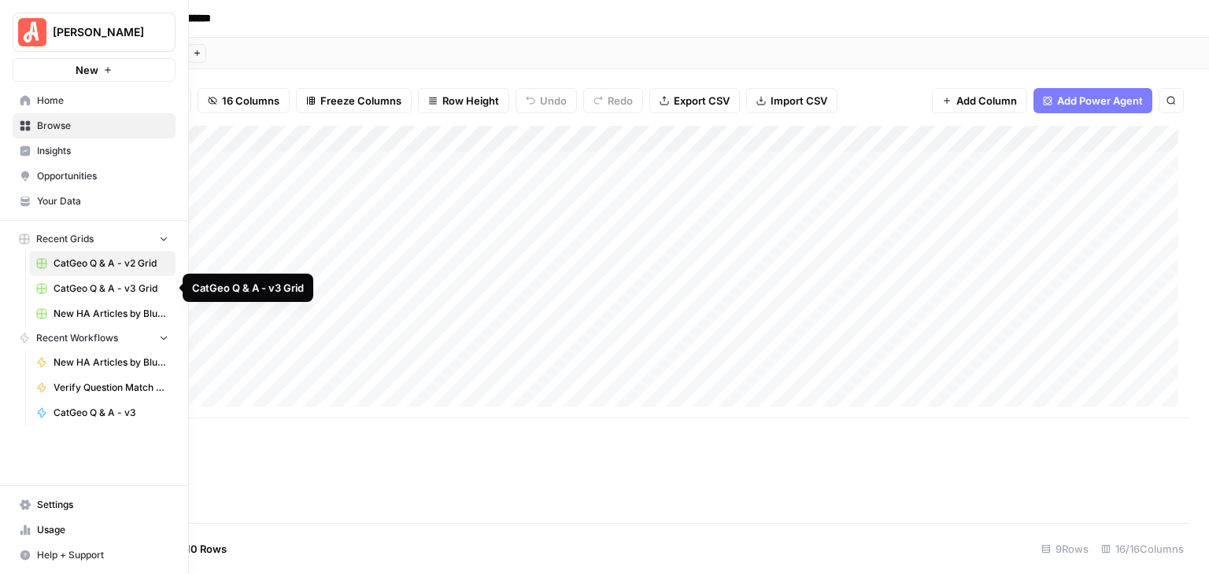
click at [116, 284] on span "CatGeo Q & A - v3 Grid" at bounding box center [111, 289] width 115 height 14
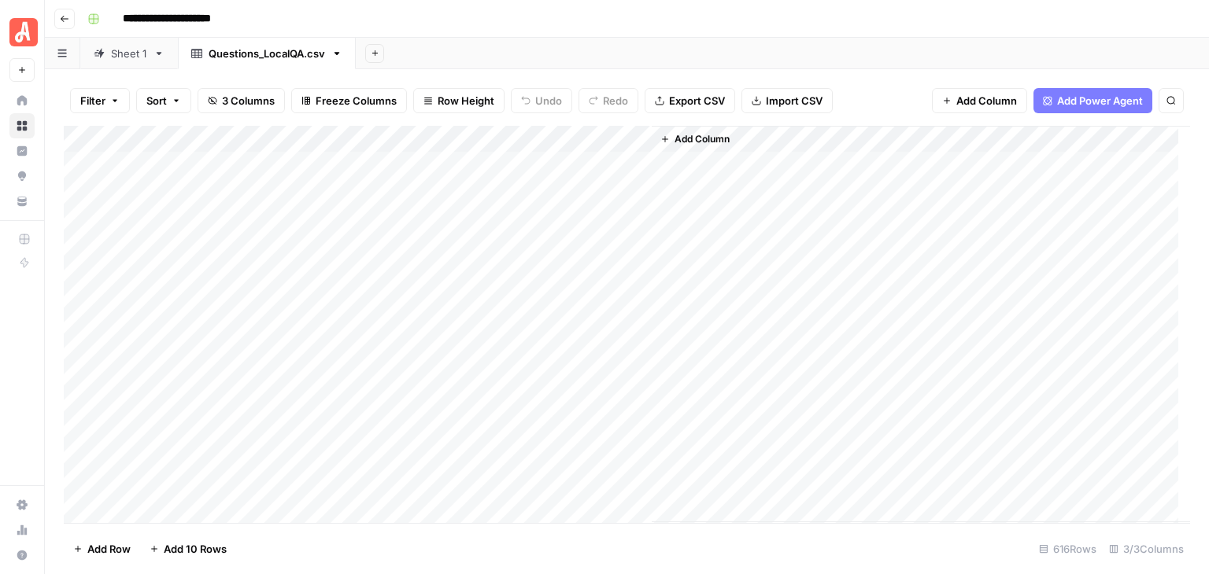
click at [381, 51] on button "Add Sheet" at bounding box center [374, 53] width 19 height 19
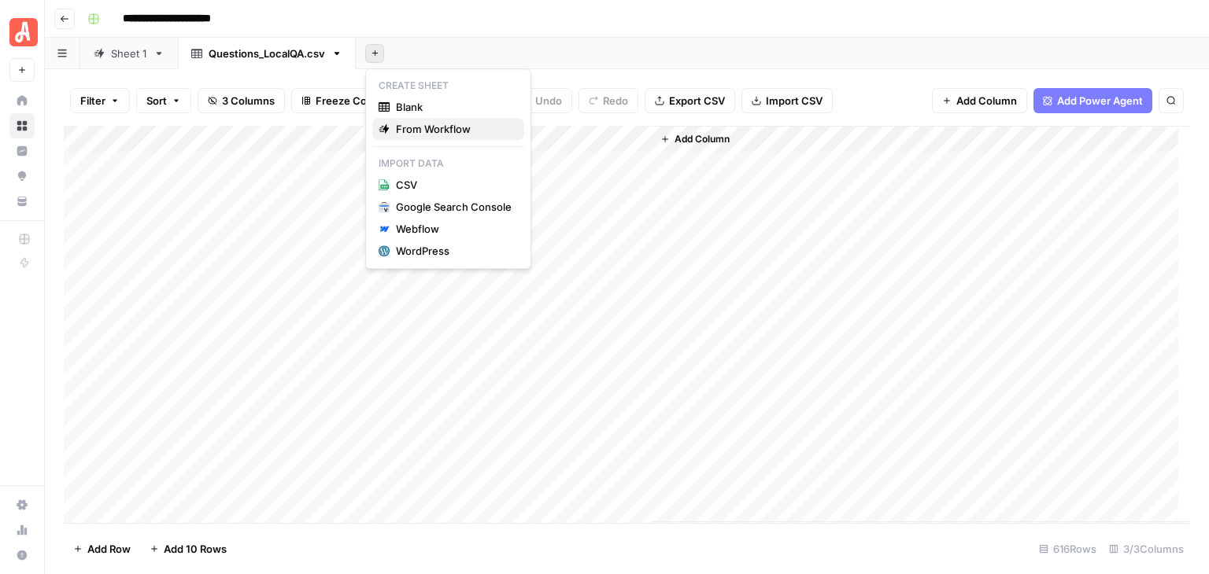
click at [482, 127] on span "From Workflow" at bounding box center [454, 129] width 116 height 16
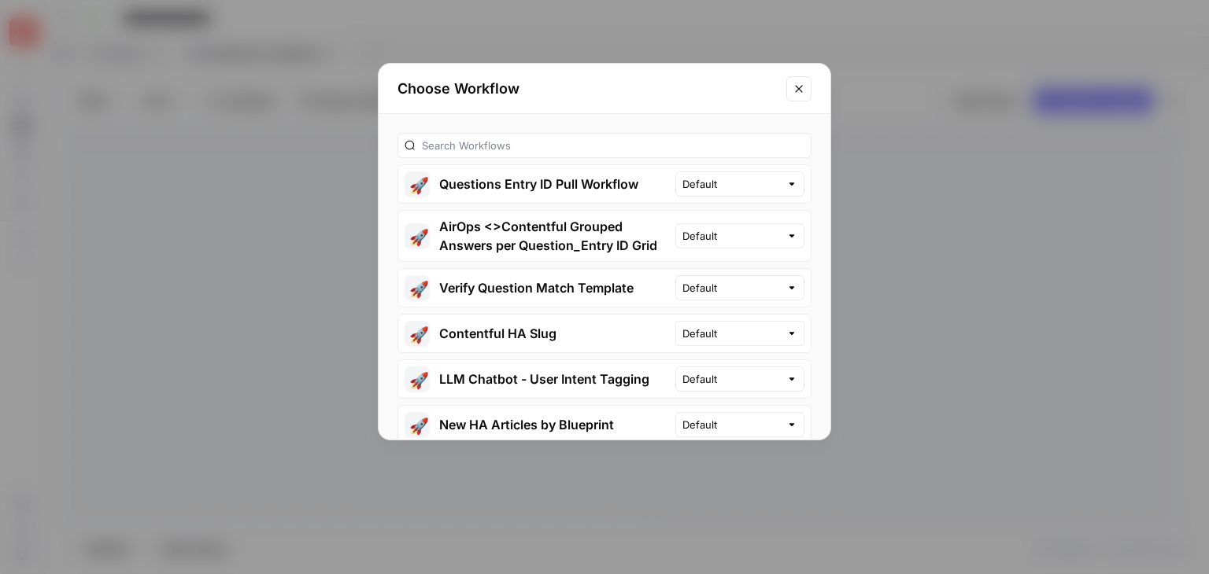
click at [800, 83] on icon "Close modal" at bounding box center [798, 89] width 13 height 13
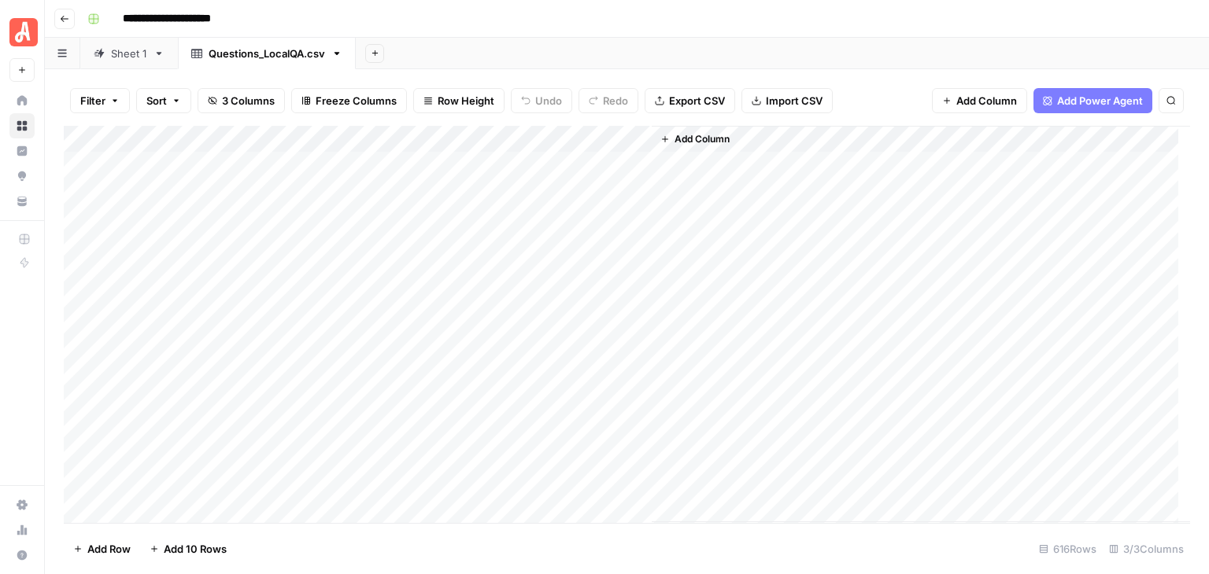
click at [131, 65] on link "Sheet 1" at bounding box center [129, 53] width 98 height 31
click at [901, 141] on div "Add Column" at bounding box center [627, 324] width 1126 height 397
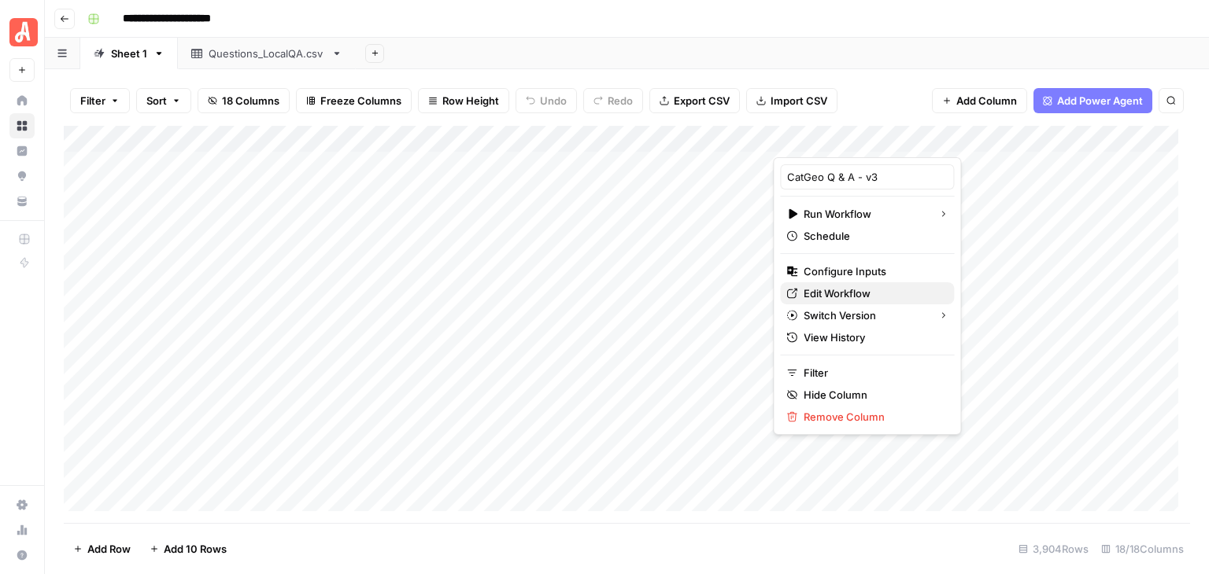
click at [884, 294] on span "Edit Workflow" at bounding box center [872, 294] width 138 height 16
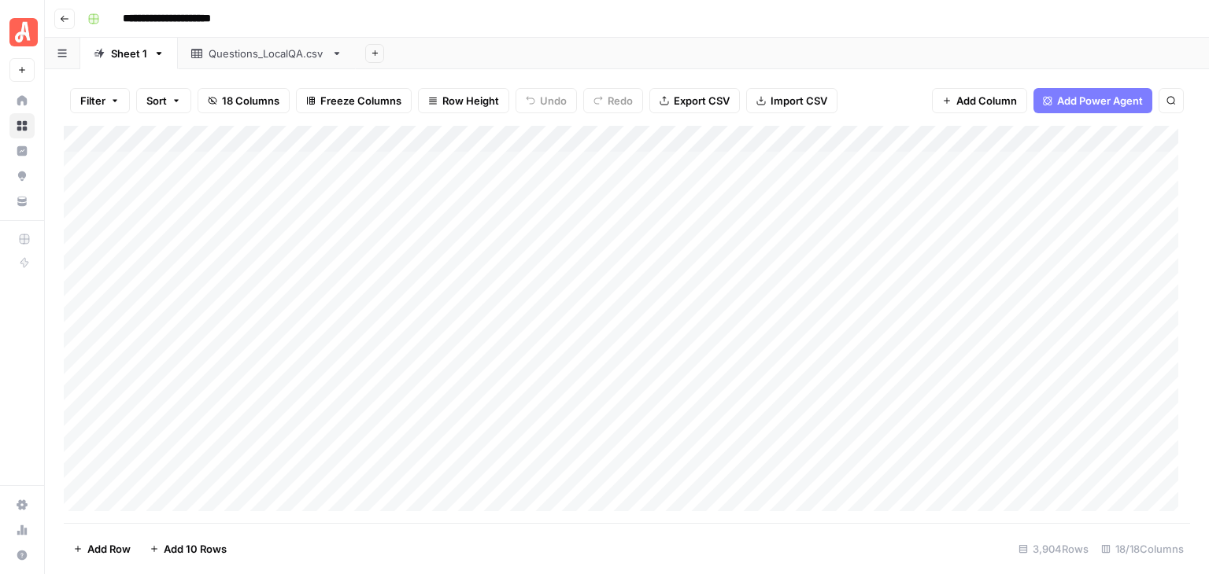
click at [371, 51] on icon "button" at bounding box center [375, 53] width 9 height 9
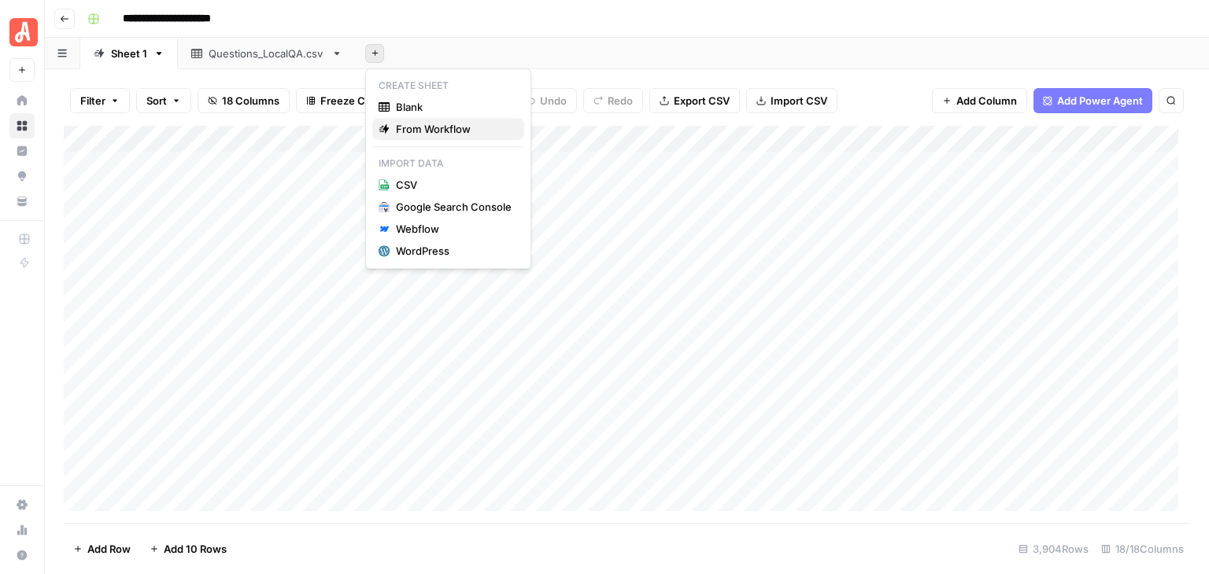
click at [466, 126] on span "From Workflow" at bounding box center [454, 129] width 116 height 16
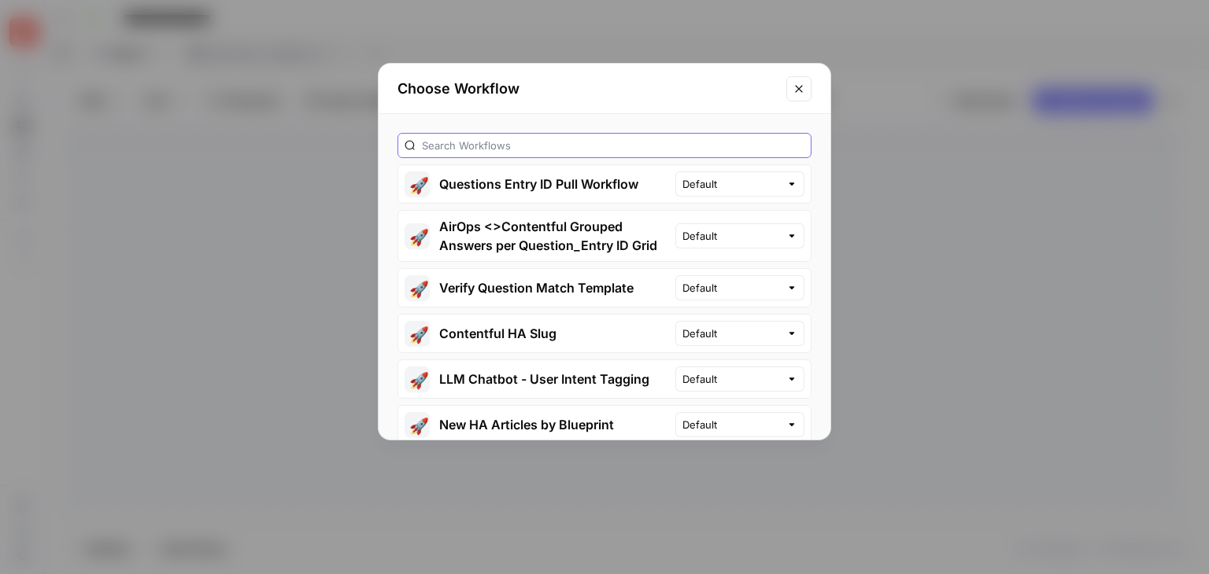
click at [664, 139] on input "text" at bounding box center [613, 146] width 382 height 16
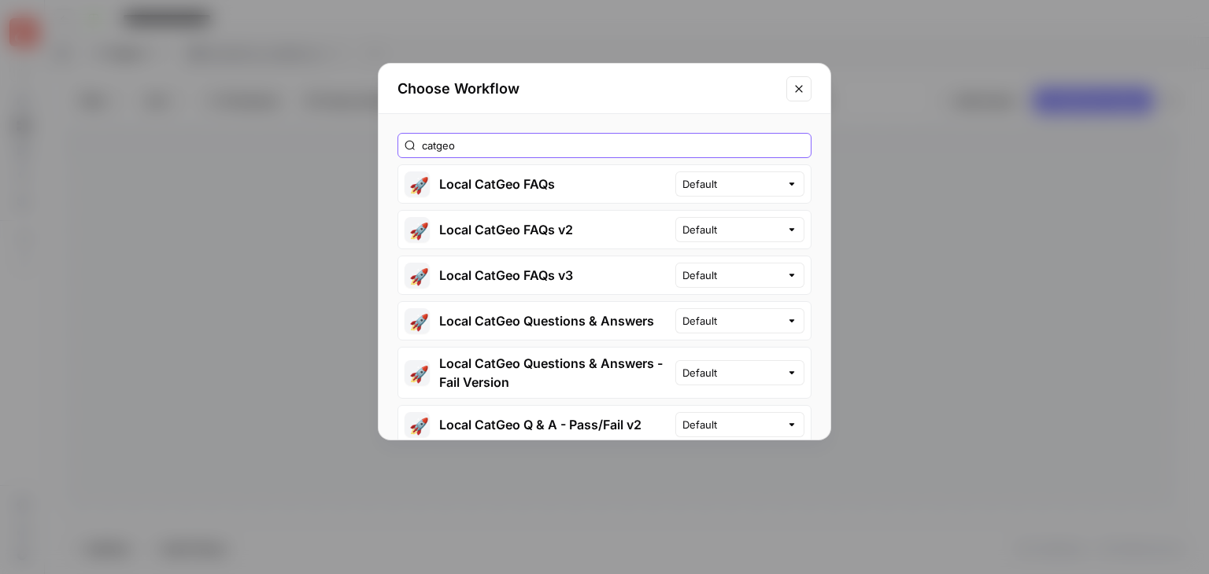
type input "catgeo"
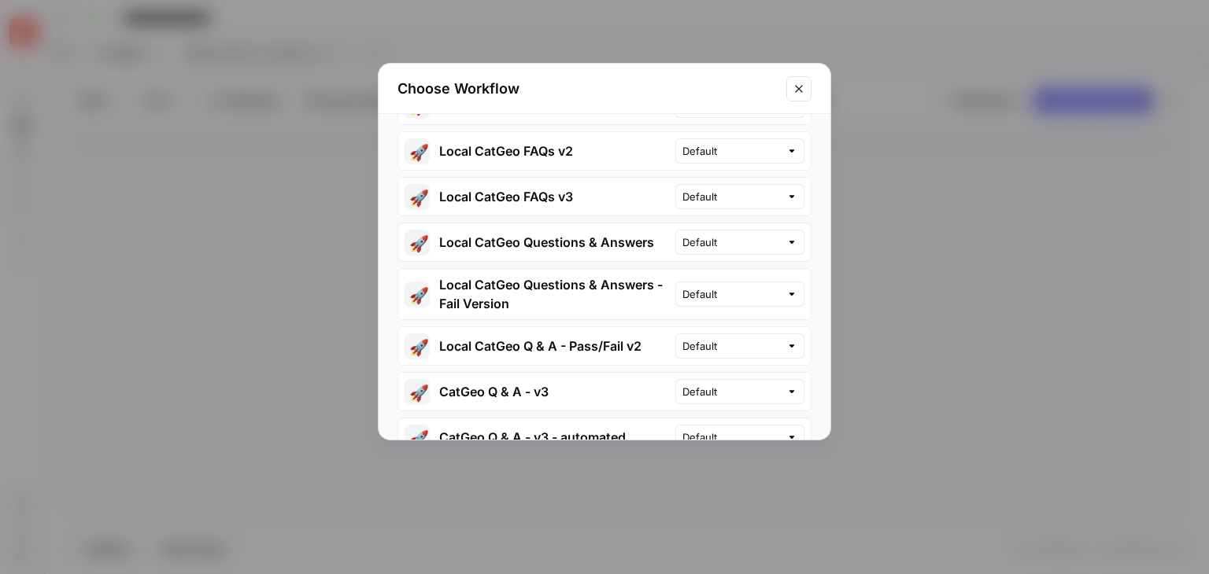
scroll to position [112, 0]
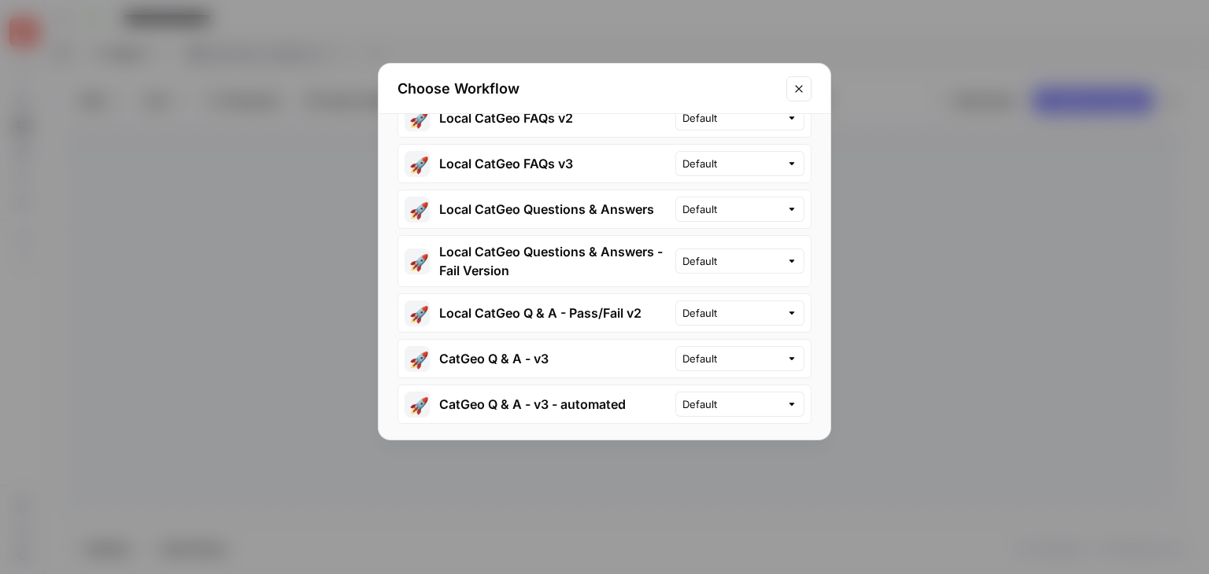
click at [554, 359] on button "🚀 CatGeo Q & A - v3" at bounding box center [536, 359] width 277 height 38
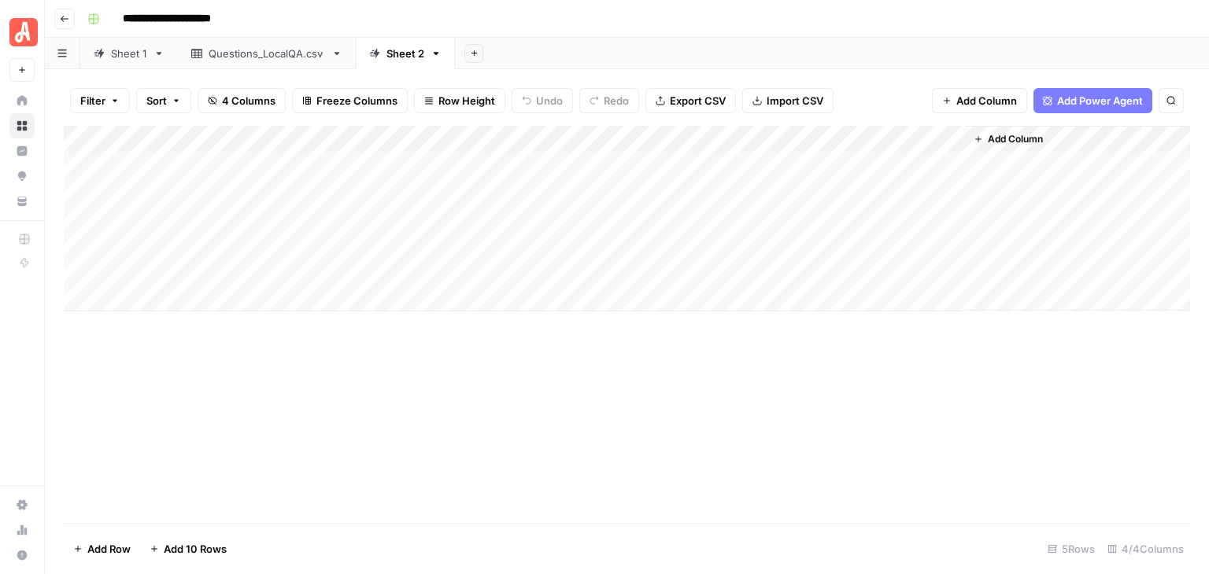
click at [190, 300] on div "Add Column" at bounding box center [627, 219] width 1126 height 186
drag, startPoint x: 390, startPoint y: 418, endPoint x: 397, endPoint y: 432, distance: 15.5
click at [400, 433] on div "Add Column" at bounding box center [627, 324] width 1126 height 397
click at [211, 545] on span "Add 10 Rows" at bounding box center [195, 549] width 63 height 16
click at [280, 171] on div "Add Column" at bounding box center [627, 324] width 1126 height 397
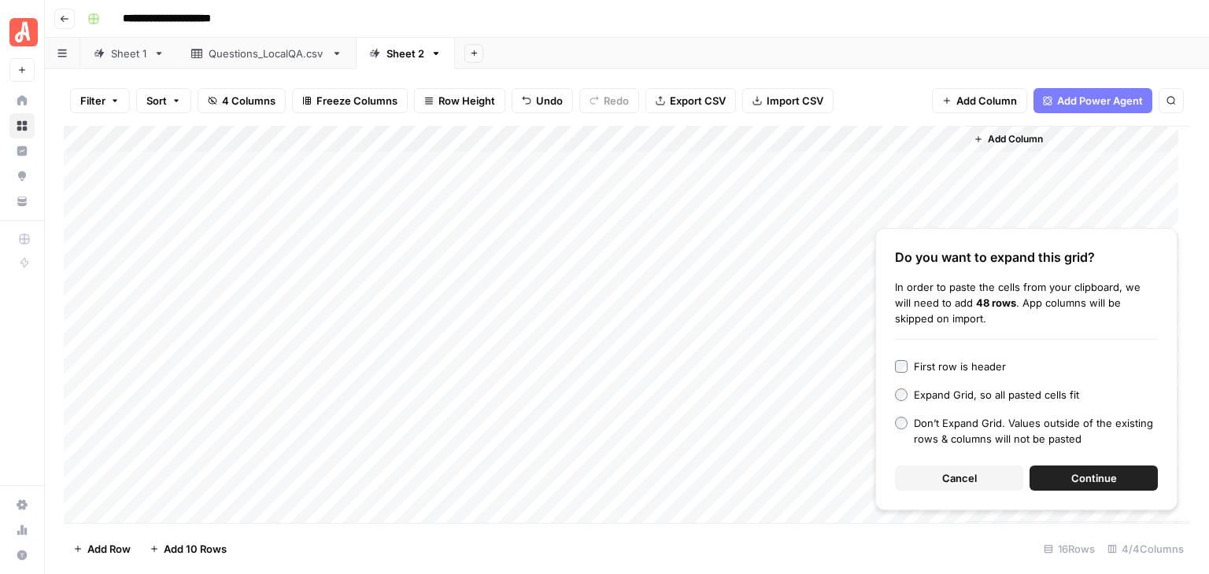
click at [1121, 483] on button "Continue" at bounding box center [1093, 478] width 128 height 25
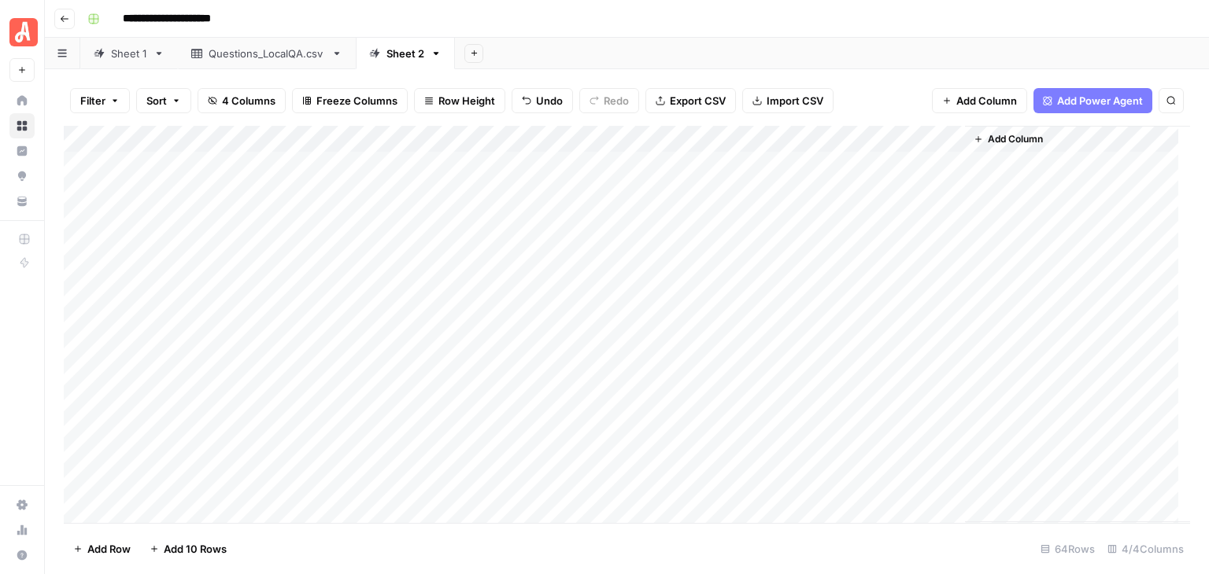
click at [434, 49] on icon "button" at bounding box center [435, 53] width 11 height 11
click at [488, 78] on span "Rename Sheet" at bounding box center [498, 83] width 76 height 16
type input "*"
type input "****"
click at [573, 23] on div "**********" at bounding box center [637, 18] width 1112 height 25
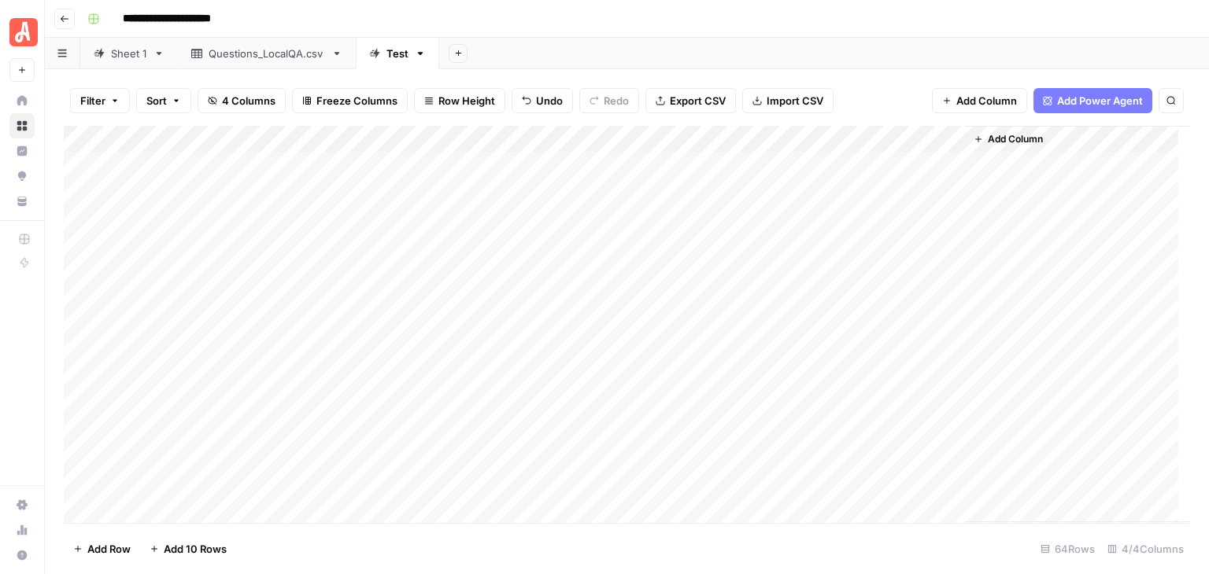
click at [931, 146] on div "Add Column" at bounding box center [627, 324] width 1126 height 397
click at [786, 31] on header "**********" at bounding box center [627, 19] width 1164 height 38
click at [82, 164] on div "Add Column" at bounding box center [627, 324] width 1126 height 397
click at [81, 481] on div "Add Column" at bounding box center [627, 324] width 1126 height 397
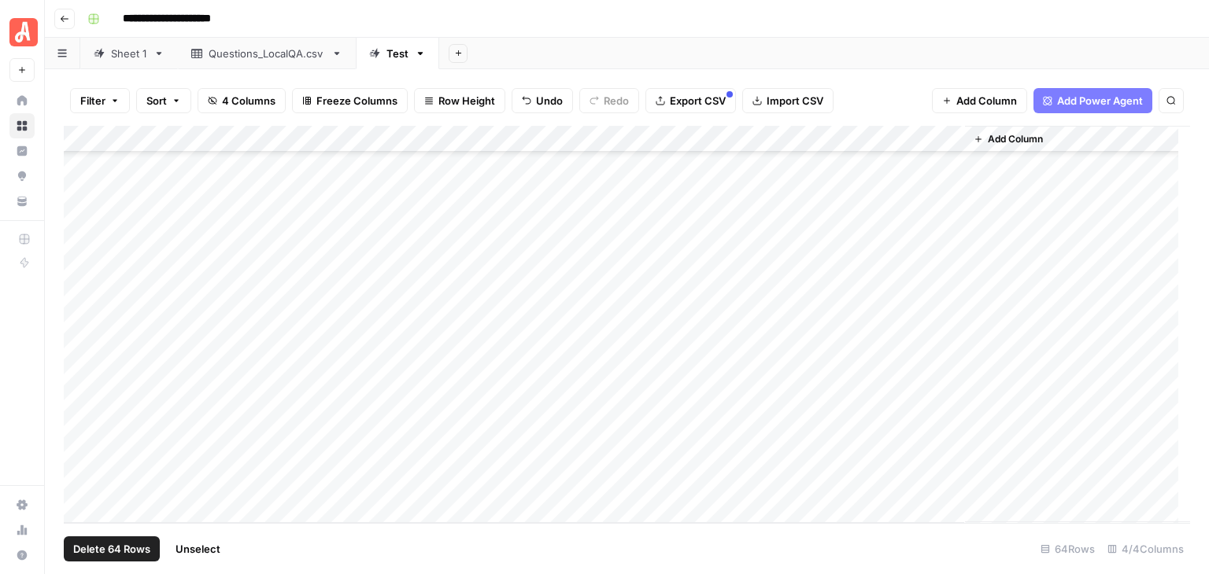
click at [931, 132] on div "Add Column" at bounding box center [627, 324] width 1126 height 397
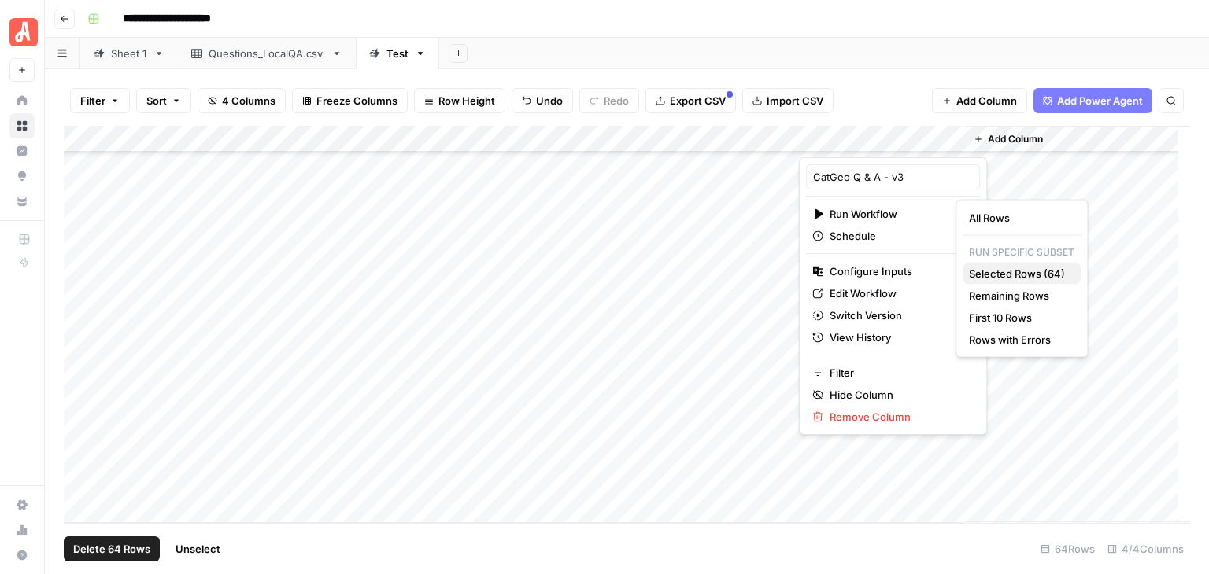
click at [1029, 275] on span "Selected Rows (64)" at bounding box center [1018, 274] width 99 height 16
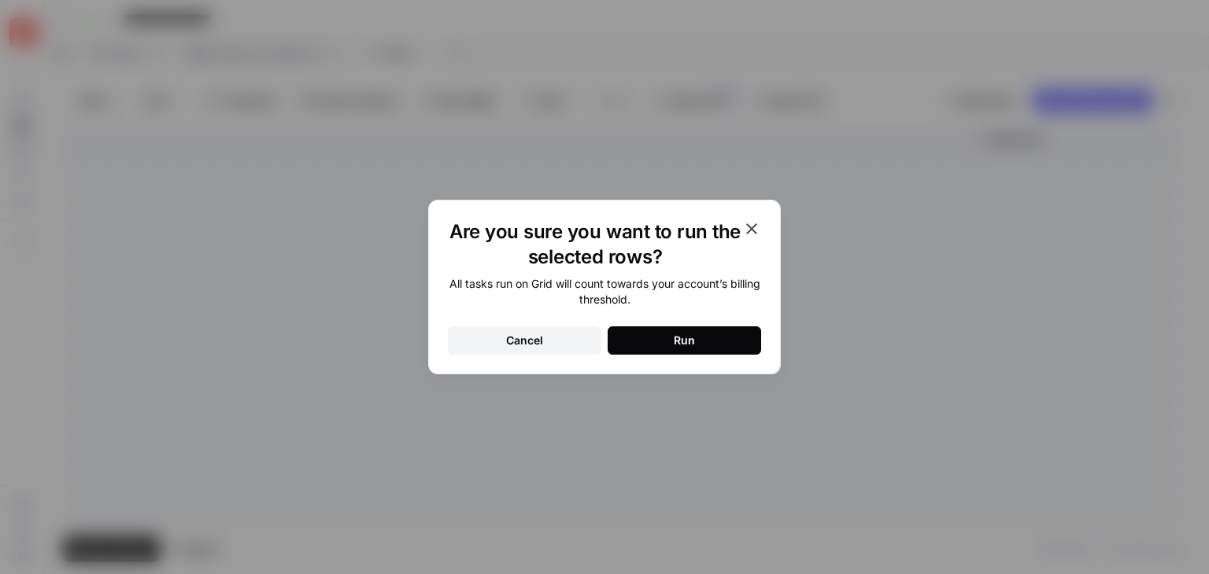
click at [721, 338] on button "Run" at bounding box center [683, 341] width 153 height 28
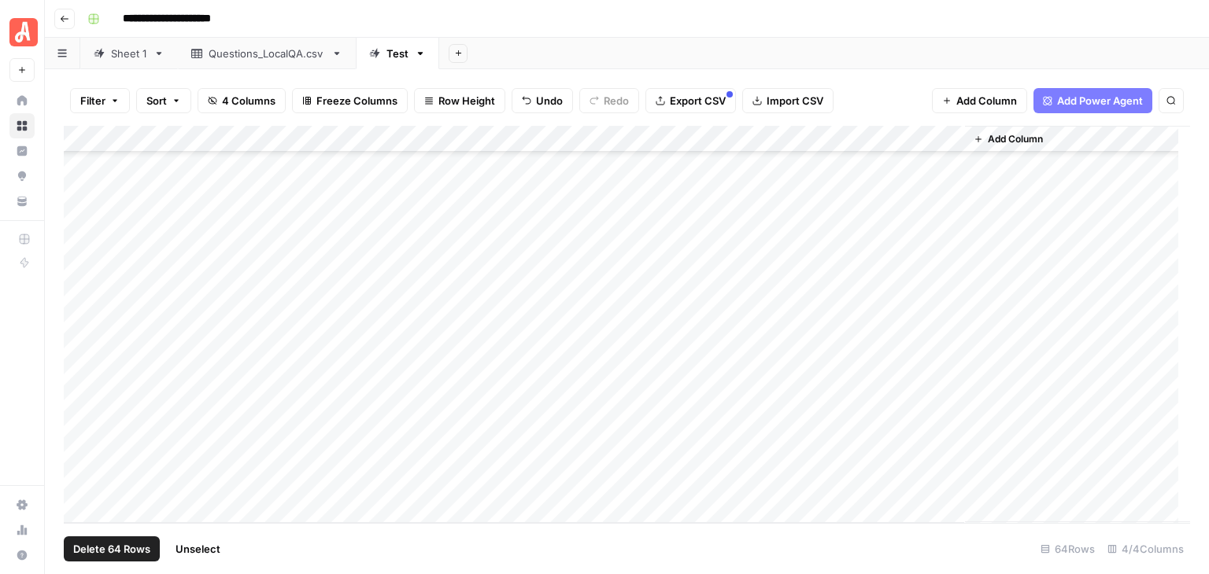
click at [219, 552] on span "Unselect" at bounding box center [197, 549] width 45 height 16
click at [929, 141] on div "Add Column" at bounding box center [627, 324] width 1126 height 397
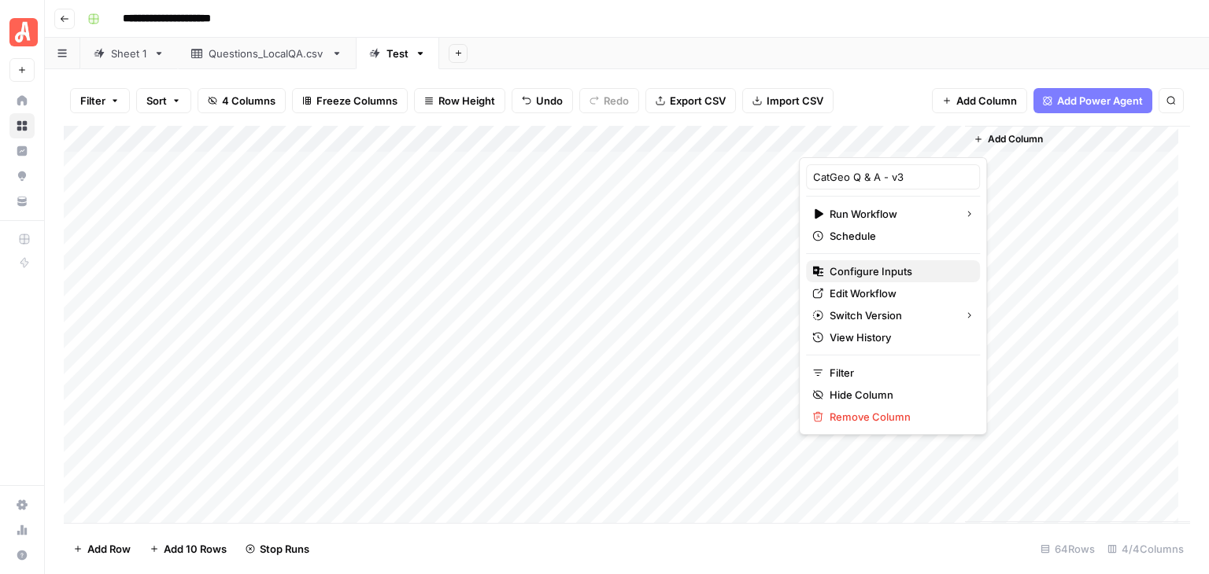
click at [891, 269] on span "Configure Inputs" at bounding box center [898, 272] width 138 height 16
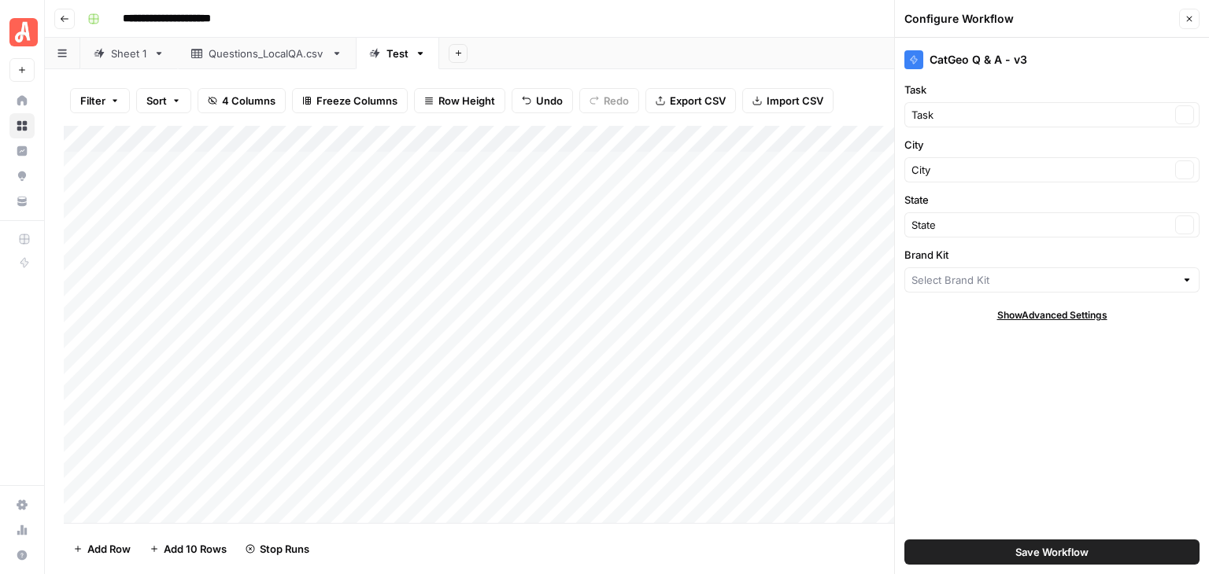
type input "Angi - FAQs"
click at [1127, 279] on input "Brand Kit" at bounding box center [1040, 280] width 259 height 16
click at [977, 316] on span "Angi - FAQs" at bounding box center [1042, 316] width 248 height 16
type input "Angi - FAQs"
click at [1060, 545] on span "Save Workflow" at bounding box center [1051, 553] width 73 height 16
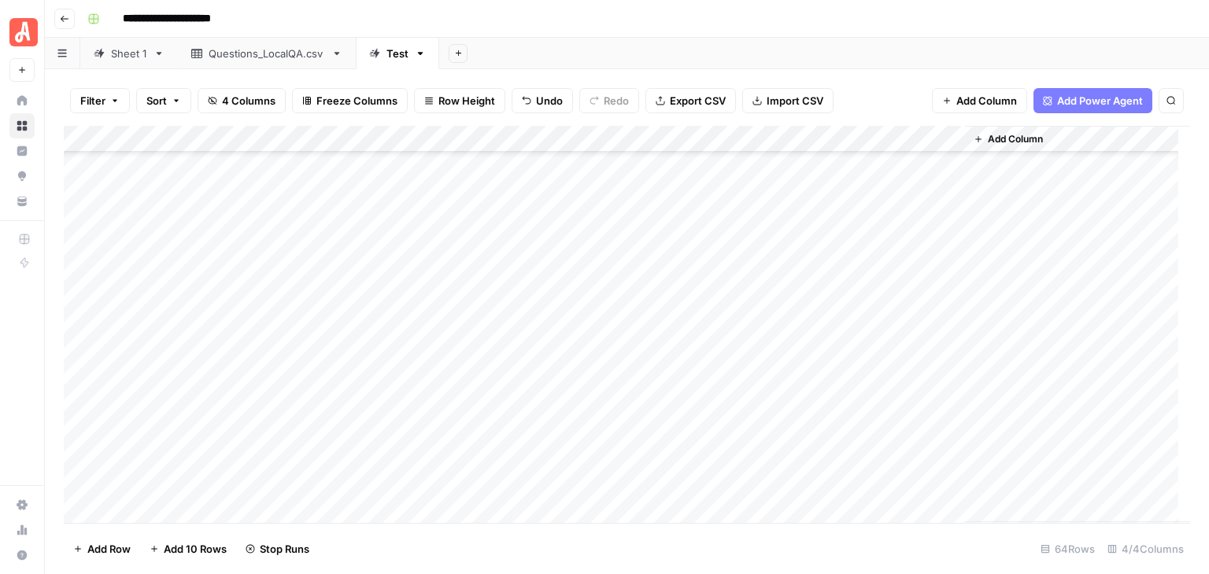
scroll to position [551, 0]
click at [947, 136] on div "Add Column" at bounding box center [627, 324] width 1126 height 397
click at [928, 164] on div "Add Column" at bounding box center [627, 324] width 1126 height 397
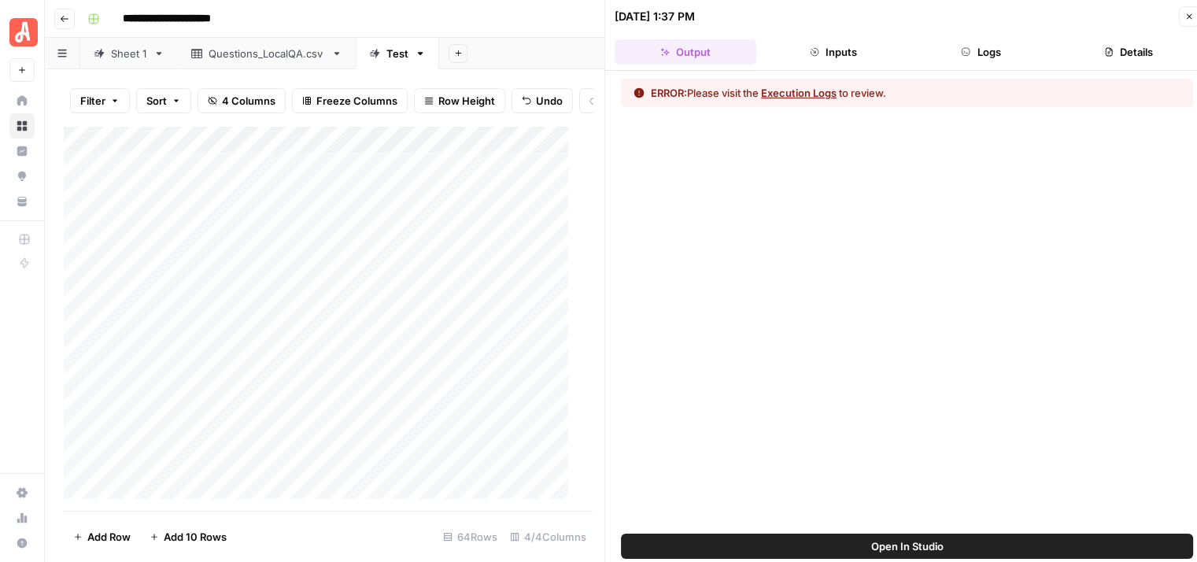
click at [985, 56] on button "Logs" at bounding box center [981, 51] width 142 height 25
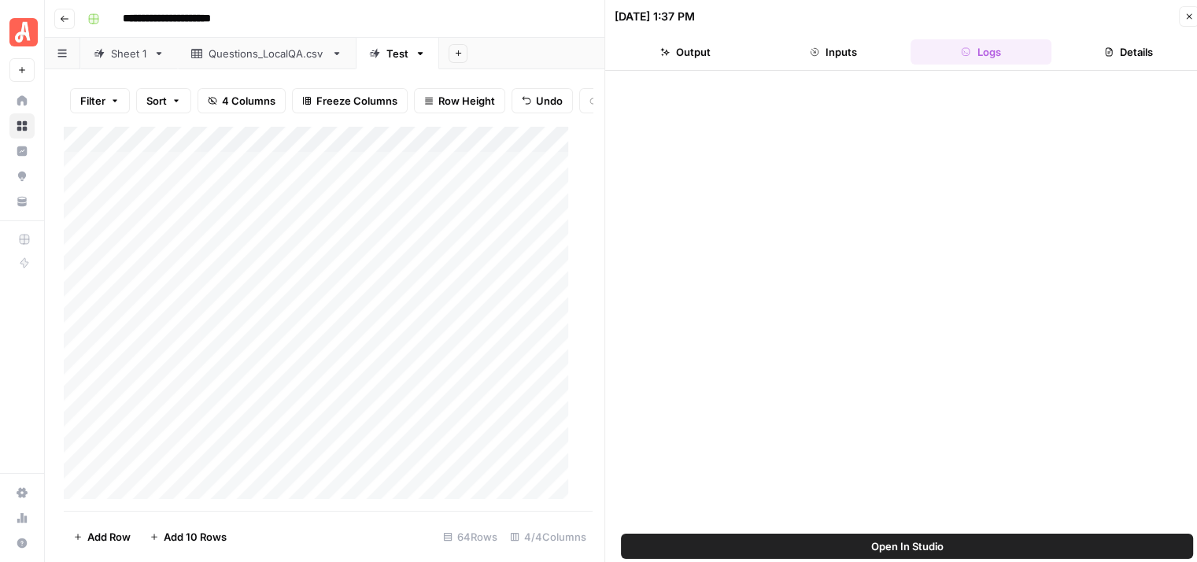
click at [985, 56] on button "Logs" at bounding box center [981, 51] width 142 height 25
click at [1108, 45] on button "Details" at bounding box center [1129, 51] width 142 height 25
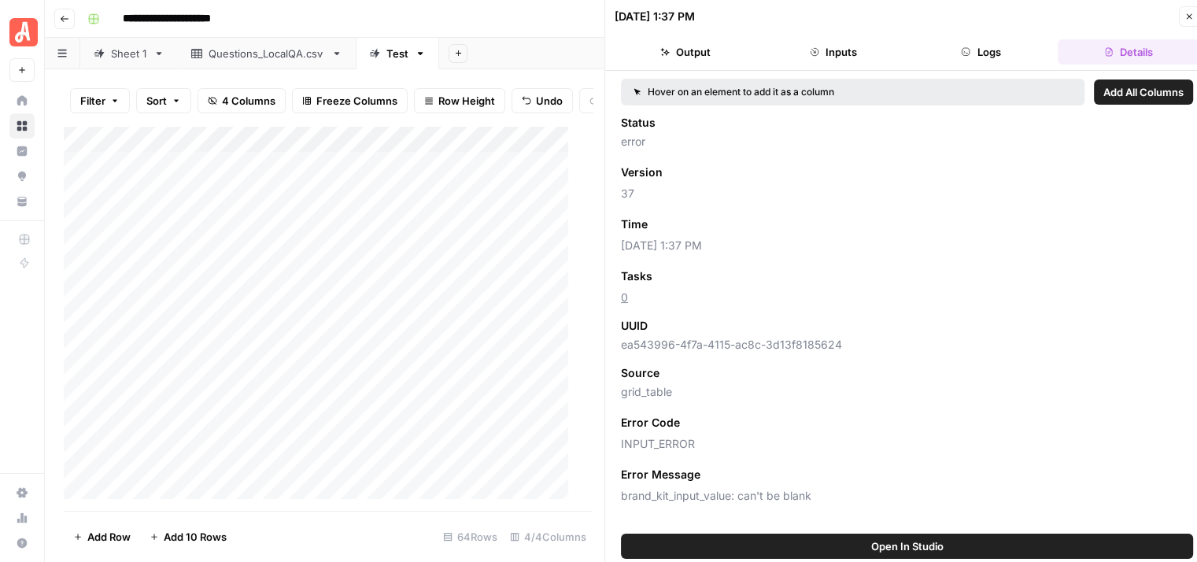
click at [1189, 12] on icon "button" at bounding box center [1188, 16] width 9 height 9
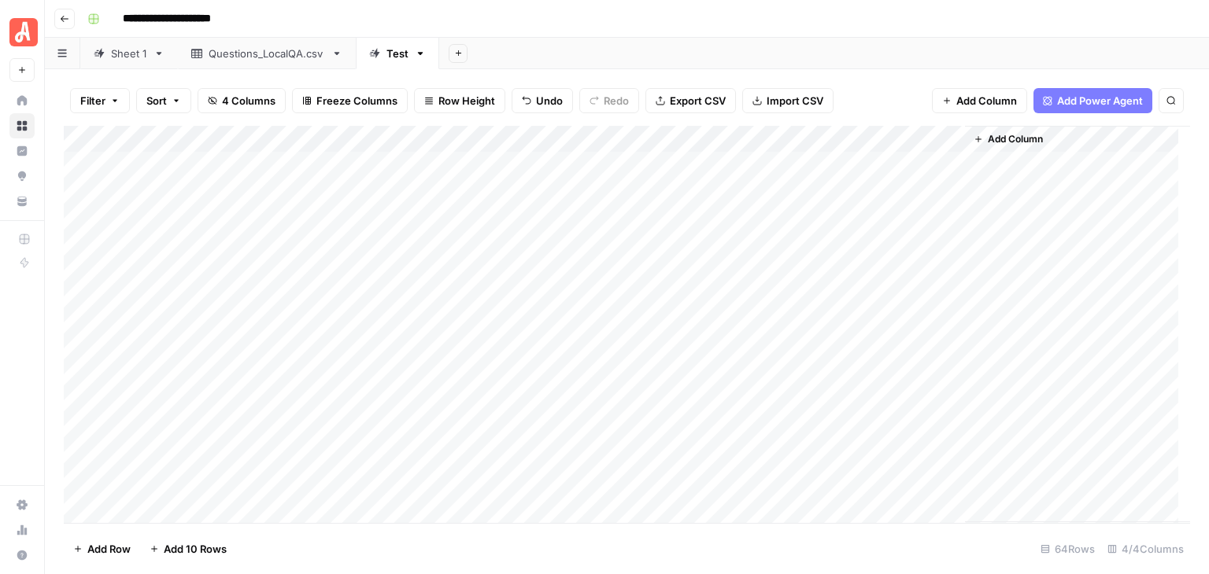
click at [76, 169] on div "Add Column" at bounding box center [627, 324] width 1126 height 397
click at [81, 479] on div "Add Column" at bounding box center [627, 324] width 1126 height 397
click at [932, 140] on div "Add Column" at bounding box center [627, 324] width 1126 height 397
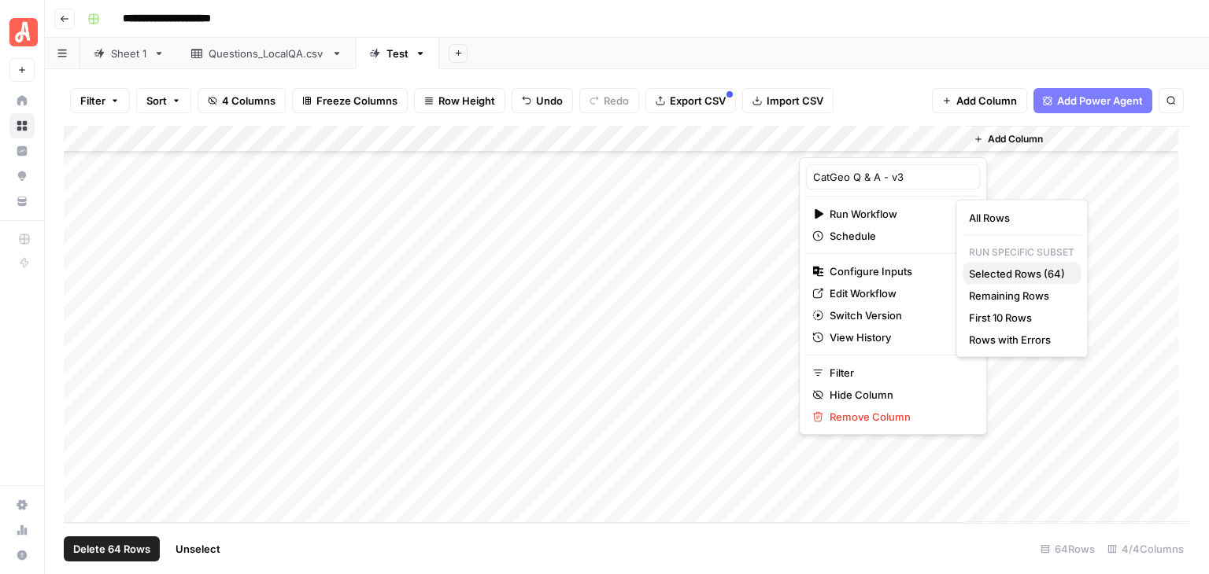
click at [1048, 278] on span "Selected Rows (64)" at bounding box center [1018, 274] width 99 height 16
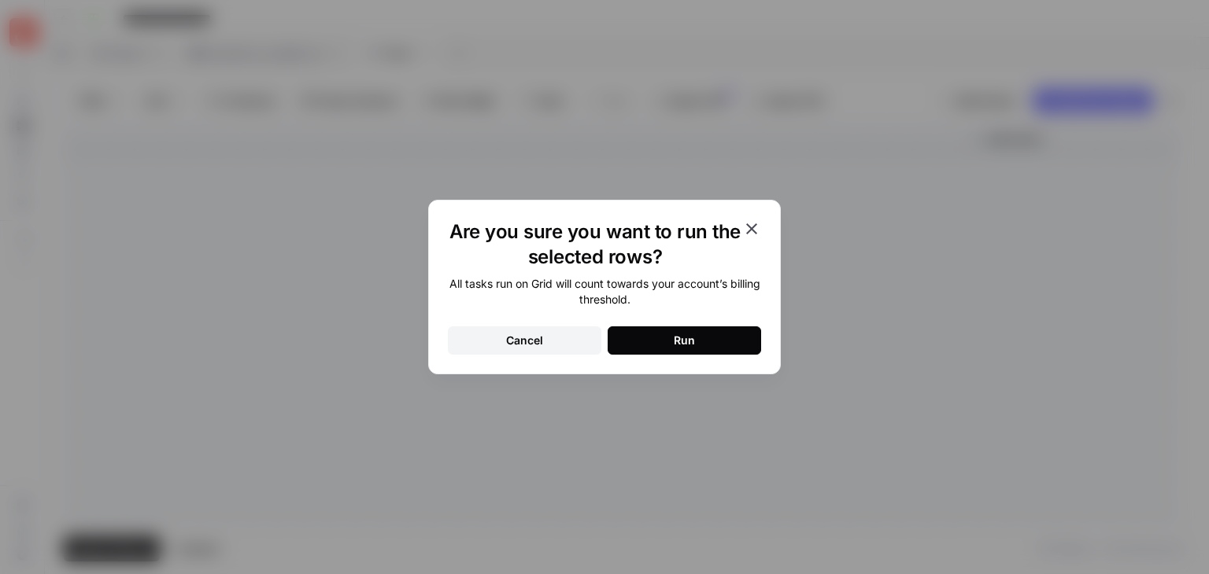
click at [738, 334] on button "Run" at bounding box center [683, 341] width 153 height 28
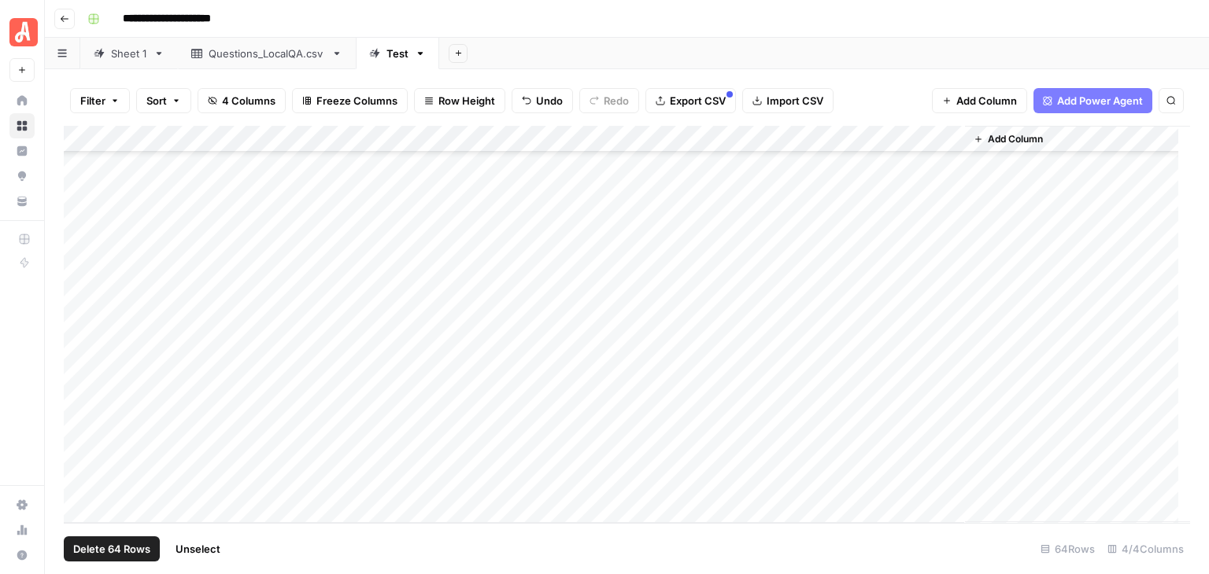
click at [206, 550] on span "Unselect" at bounding box center [197, 549] width 45 height 16
click at [127, 59] on div "Sheet 1" at bounding box center [129, 54] width 36 height 16
click at [382, 54] on div "Test" at bounding box center [388, 54] width 39 height 16
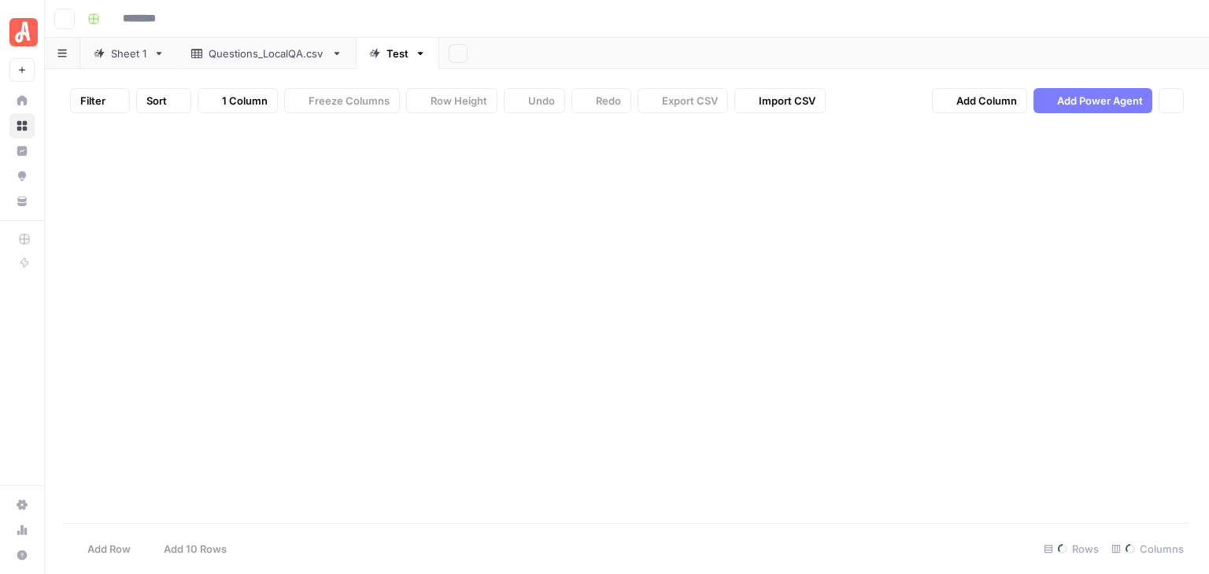
type input "**********"
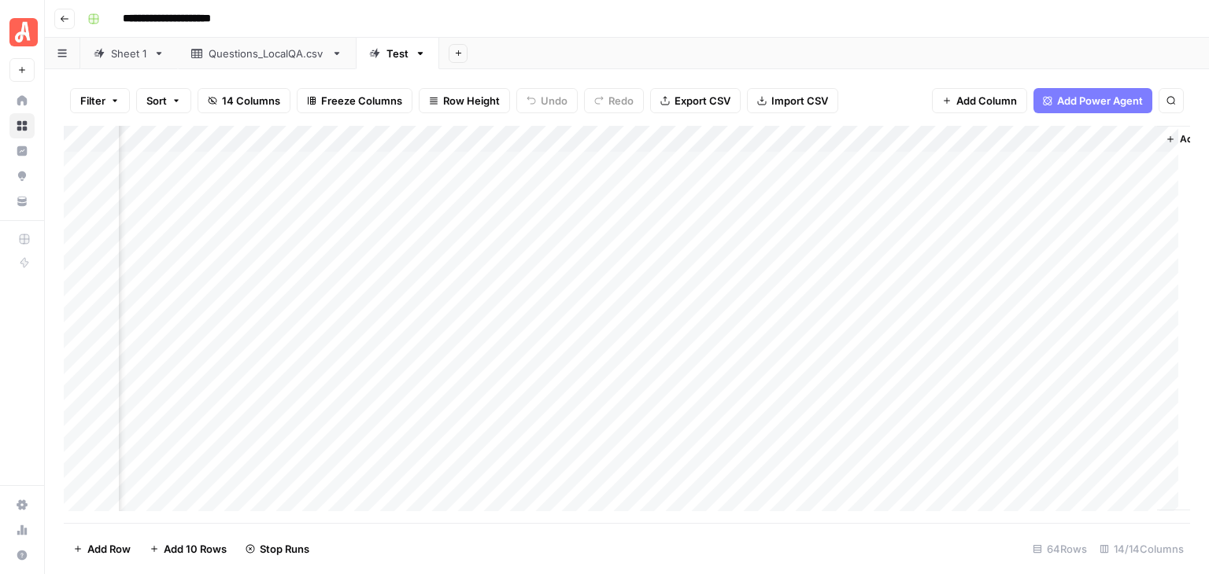
scroll to position [0, 1291]
click at [1146, 139] on span "Add Column" at bounding box center [1153, 139] width 55 height 14
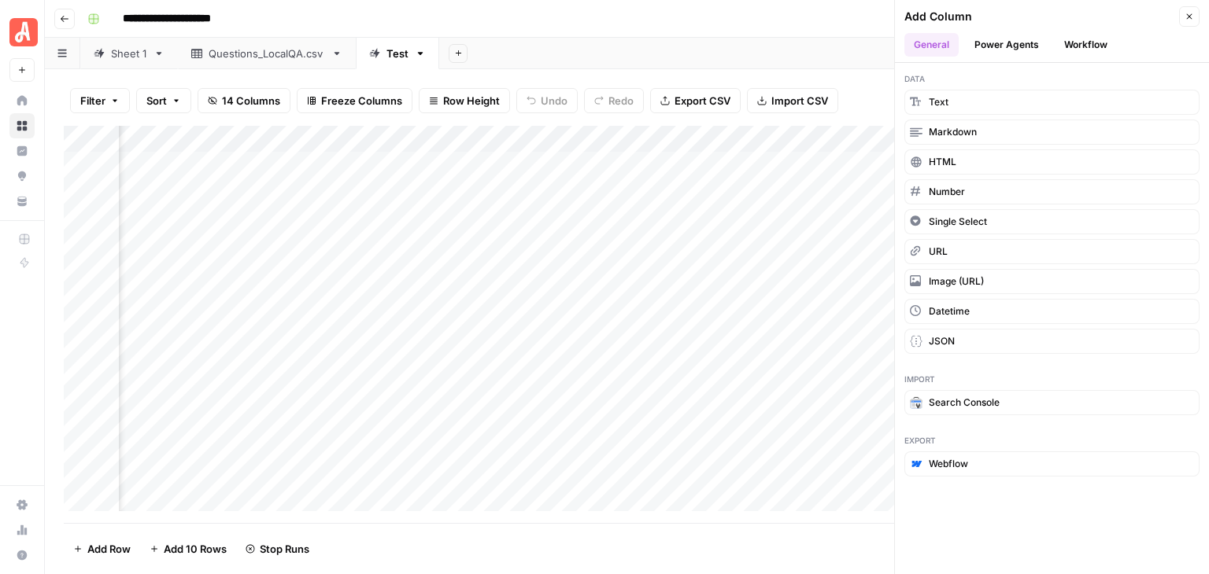
click at [1091, 39] on button "Workflow" at bounding box center [1085, 45] width 62 height 24
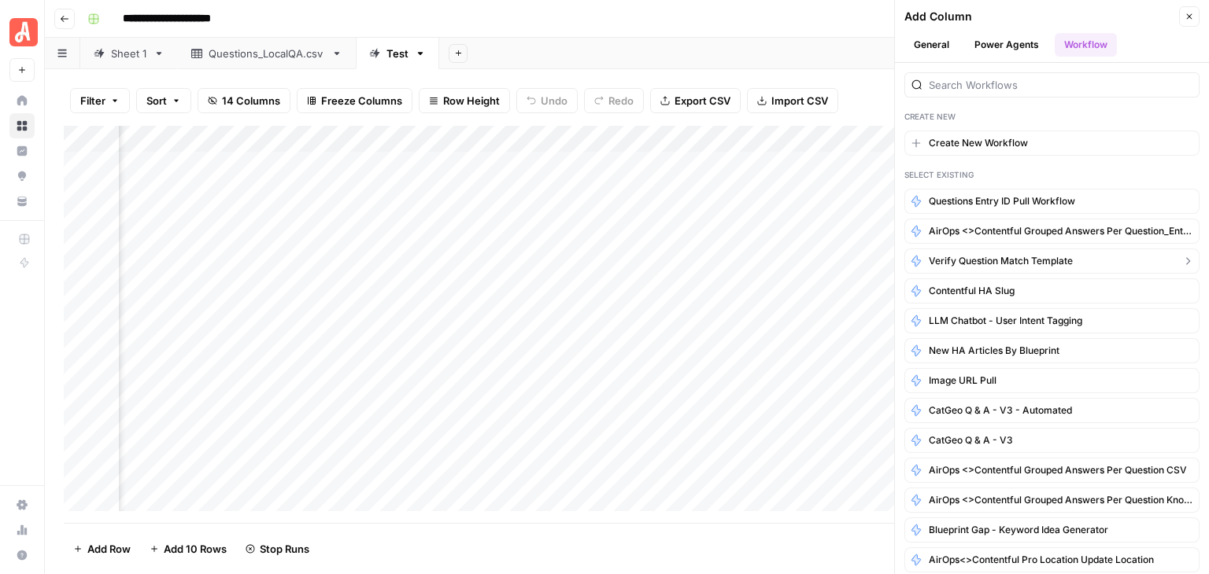
click at [1048, 256] on span "Verify Question Match Template" at bounding box center [1001, 261] width 144 height 14
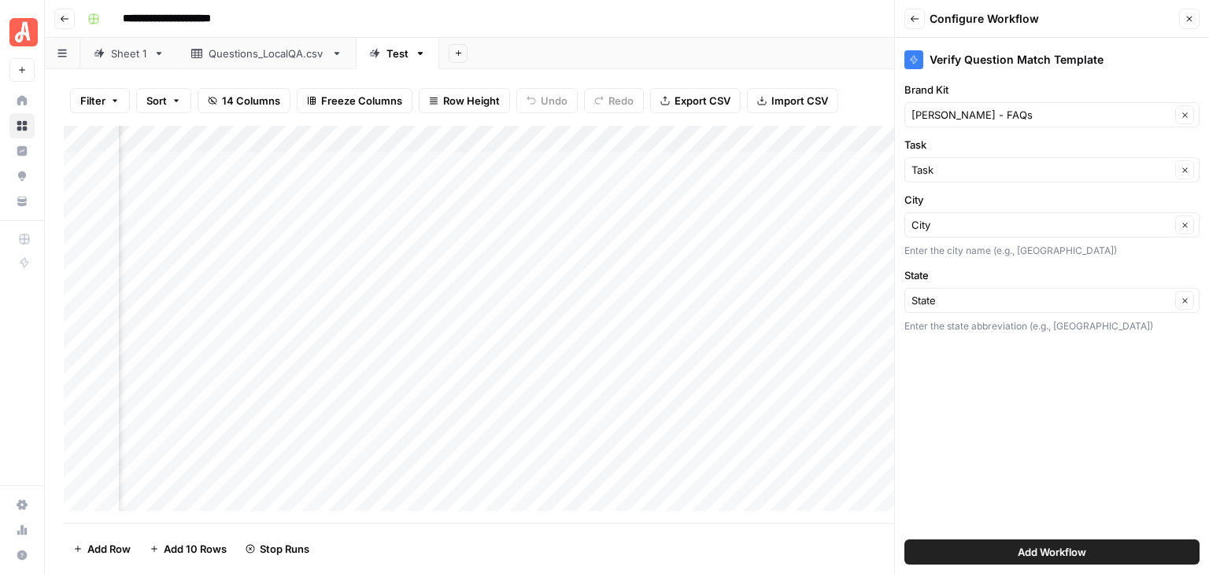
click at [1054, 542] on button "Add Workflow" at bounding box center [1051, 552] width 295 height 25
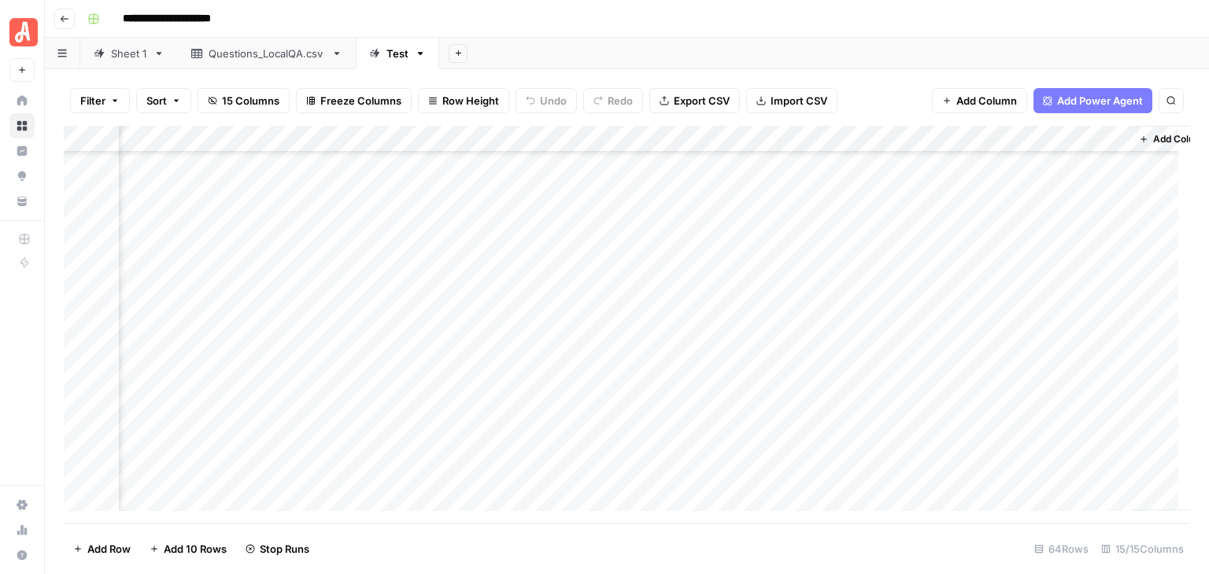
scroll to position [1353, 1482]
click at [613, 13] on div "**********" at bounding box center [637, 18] width 1112 height 25
click at [191, 539] on button "Add 10 Rows" at bounding box center [188, 549] width 96 height 25
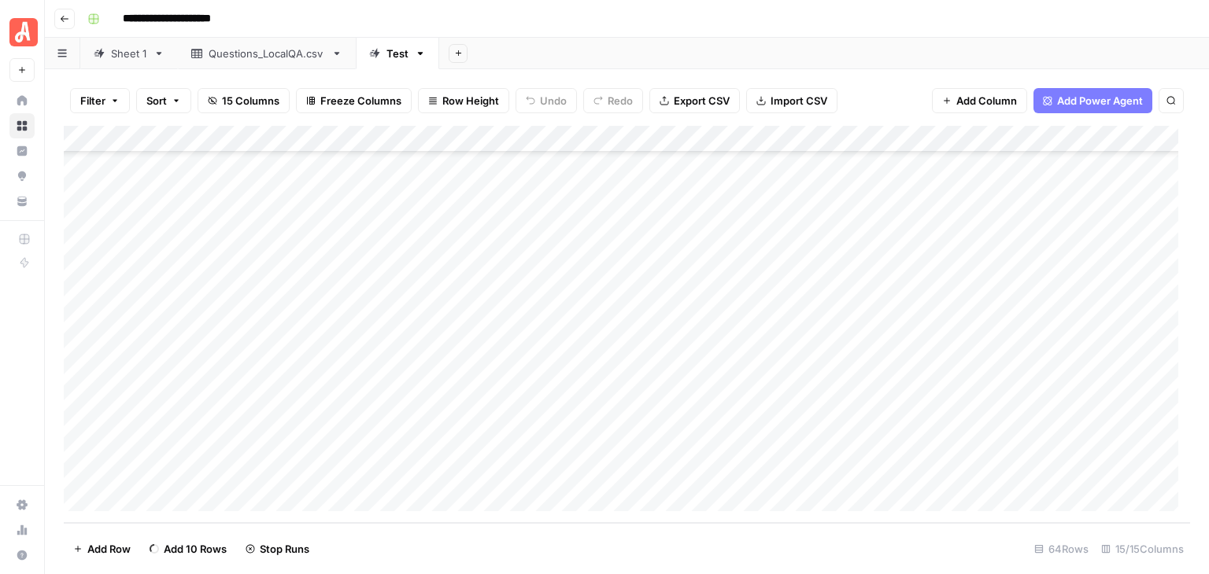
scroll to position [1646, 0]
click at [280, 237] on div "Add Column" at bounding box center [627, 324] width 1126 height 397
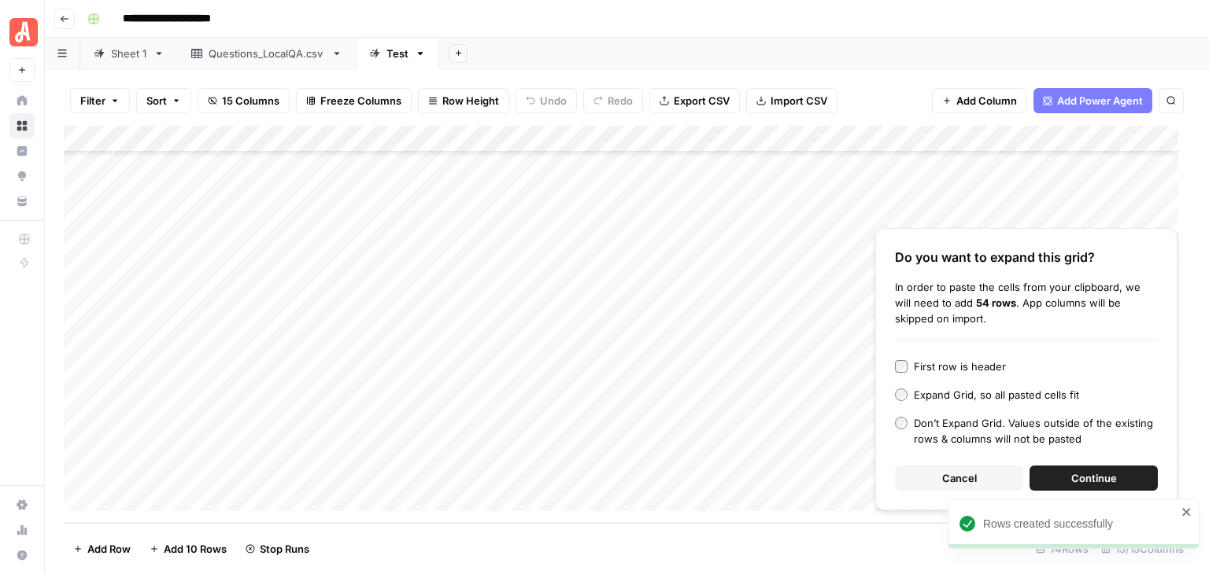
click at [1087, 478] on span "Continue" at bounding box center [1094, 479] width 46 height 16
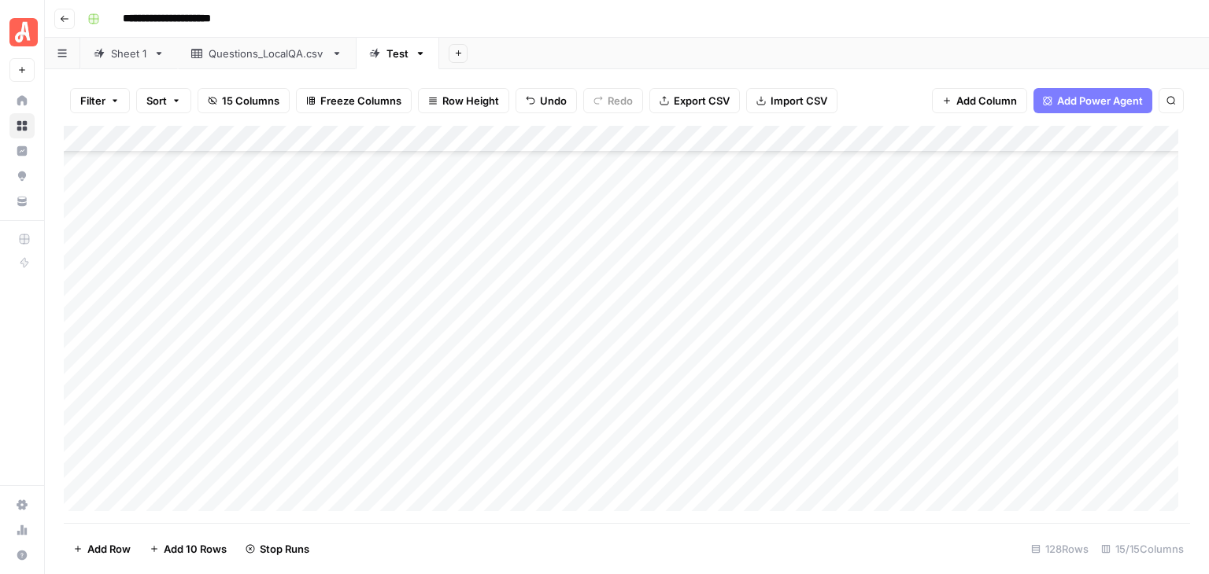
scroll to position [1911, 0]
click at [230, 231] on div "Add Column" at bounding box center [627, 324] width 1126 height 397
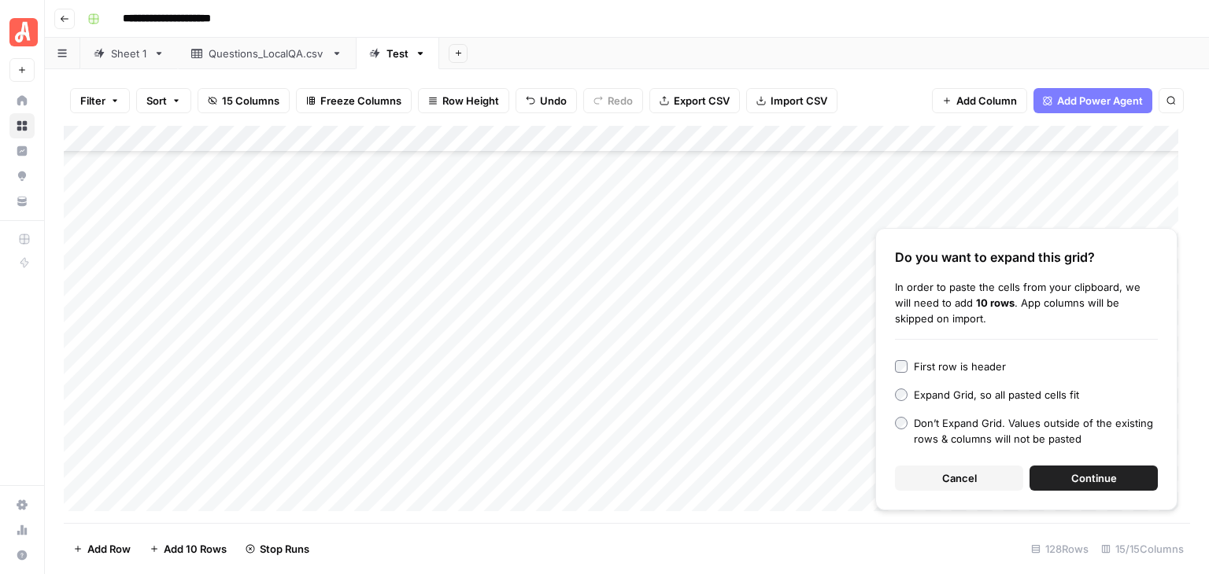
click at [977, 471] on button "Cancel" at bounding box center [959, 478] width 128 height 25
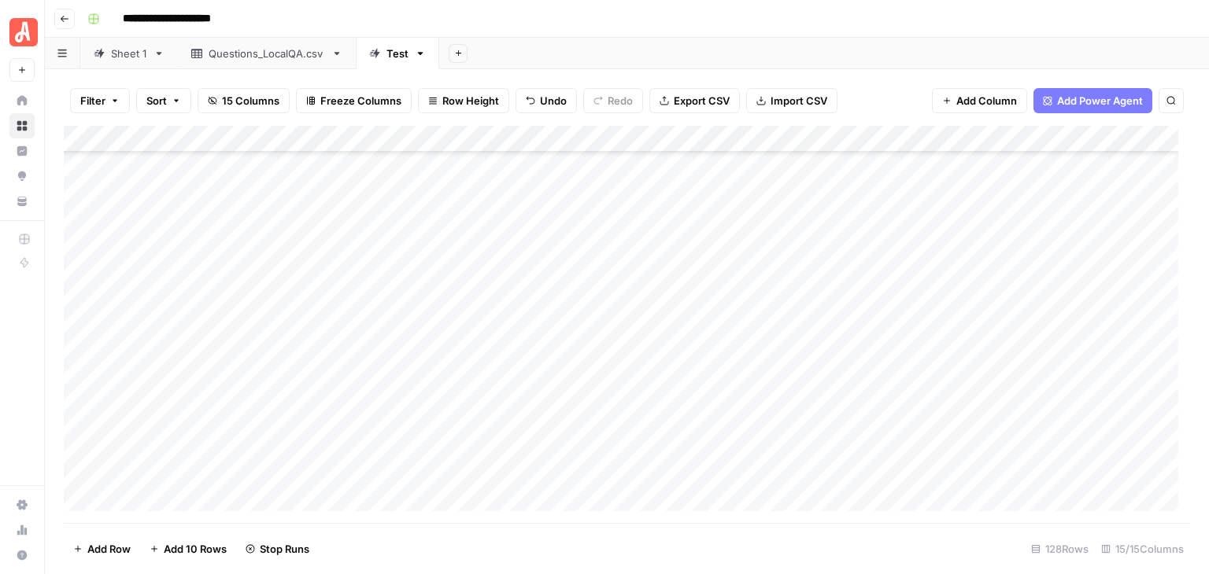
scroll to position [1596, 0]
click at [271, 276] on div "Add Column" at bounding box center [627, 324] width 1126 height 397
click at [80, 278] on div "Add Column" at bounding box center [627, 324] width 1126 height 397
click at [78, 470] on div "Add Column" at bounding box center [627, 324] width 1126 height 397
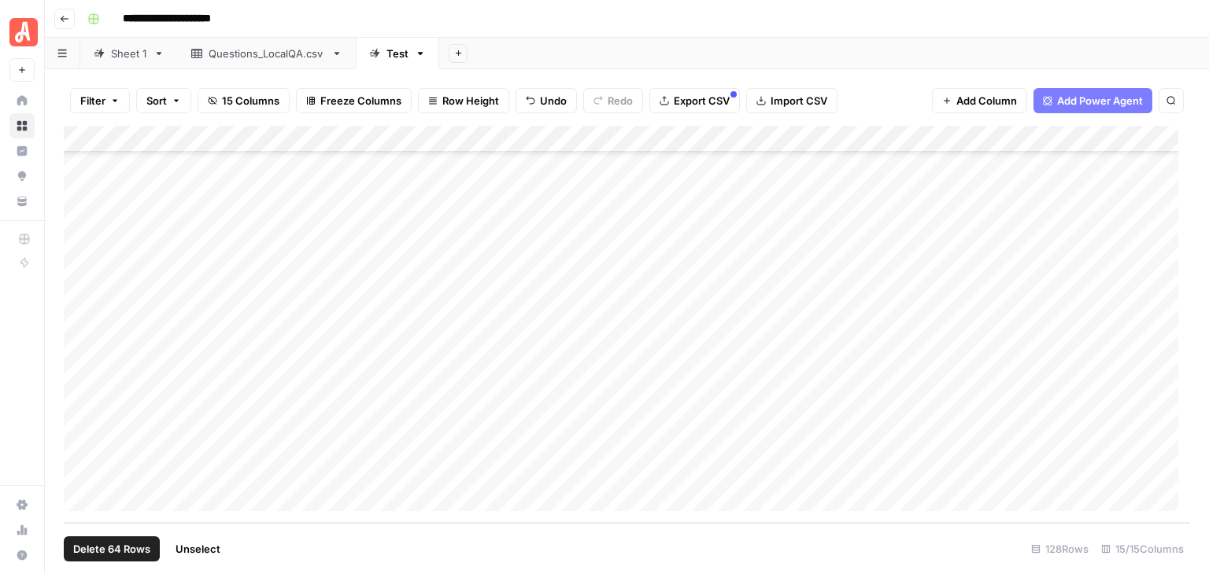
click at [924, 140] on div "Add Column" at bounding box center [627, 324] width 1126 height 397
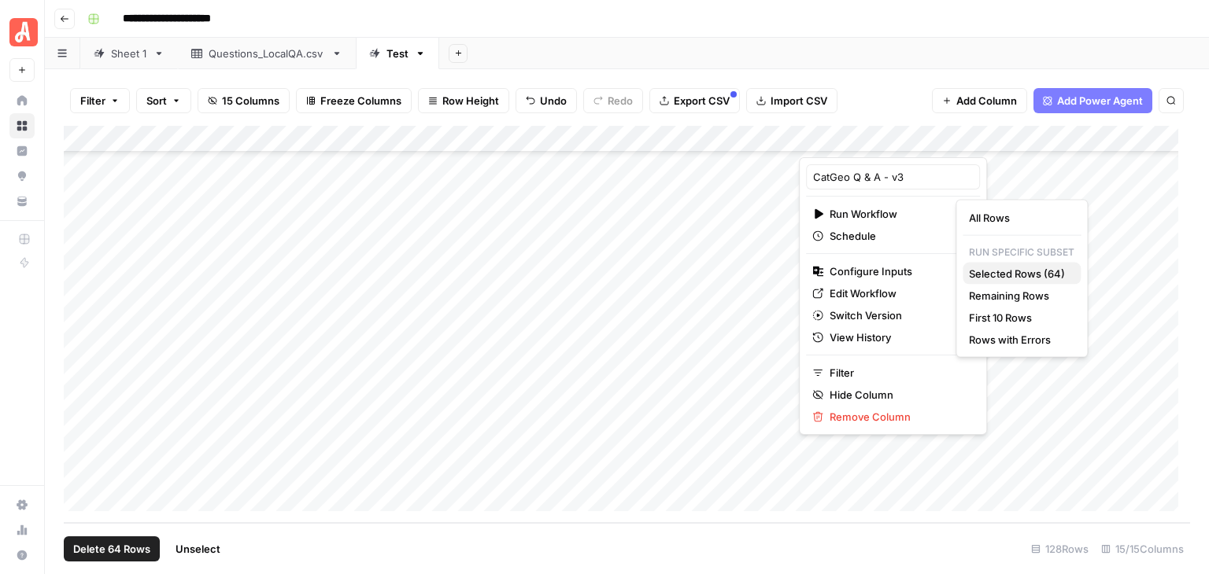
click at [1055, 273] on span "Selected Rows (64)" at bounding box center [1018, 274] width 99 height 16
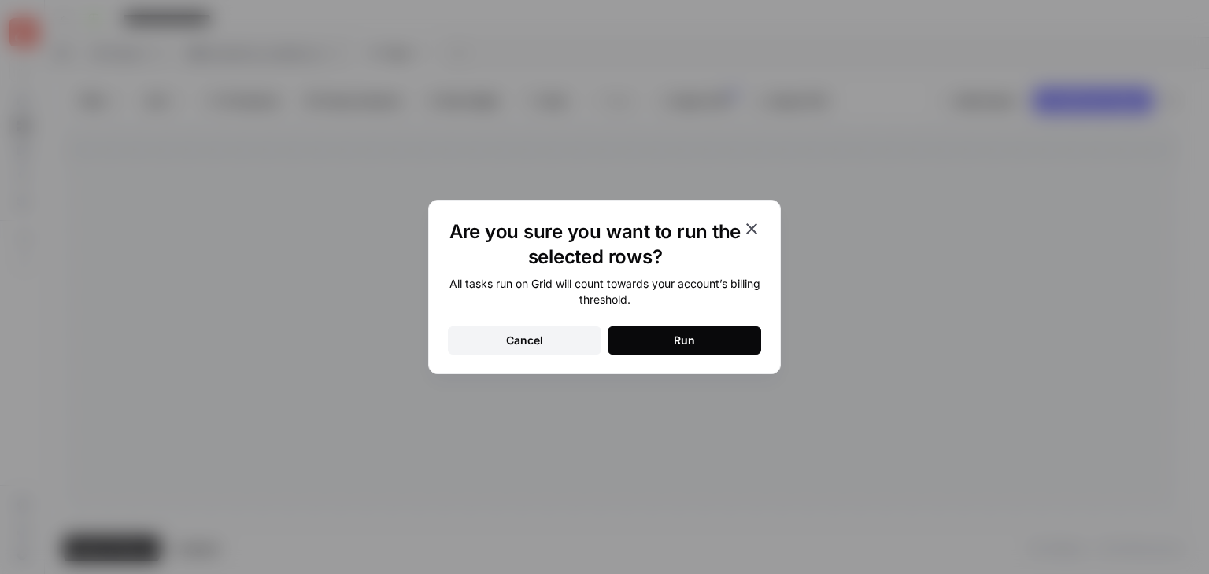
click at [722, 338] on button "Run" at bounding box center [683, 341] width 153 height 28
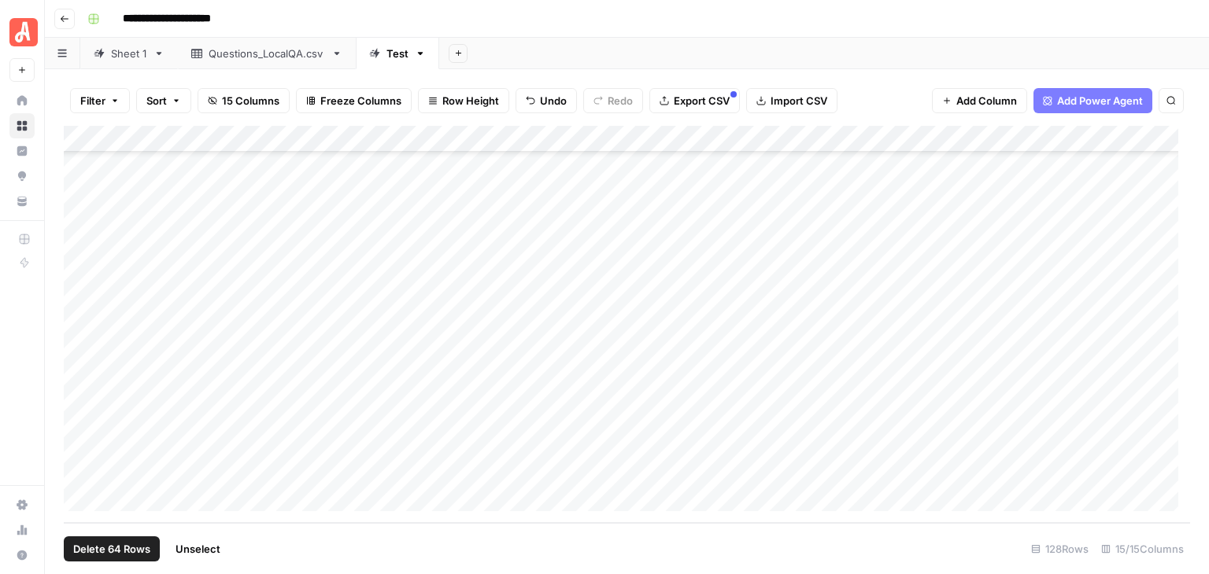
click at [212, 552] on span "Unselect" at bounding box center [197, 549] width 45 height 16
click at [131, 50] on div "Sheet 1" at bounding box center [129, 54] width 36 height 16
